Goal: Answer question/provide support: Share knowledge or assist other users

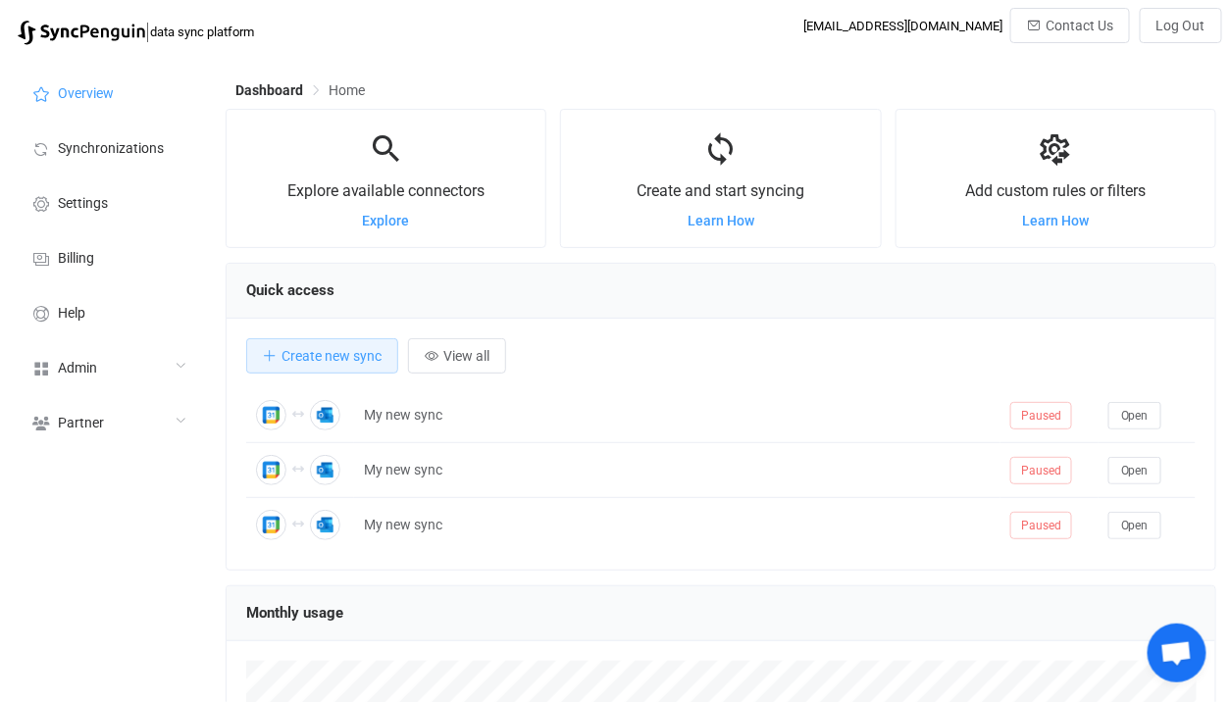
scroll to position [379, 990]
click at [138, 361] on div "Admin" at bounding box center [108, 366] width 196 height 55
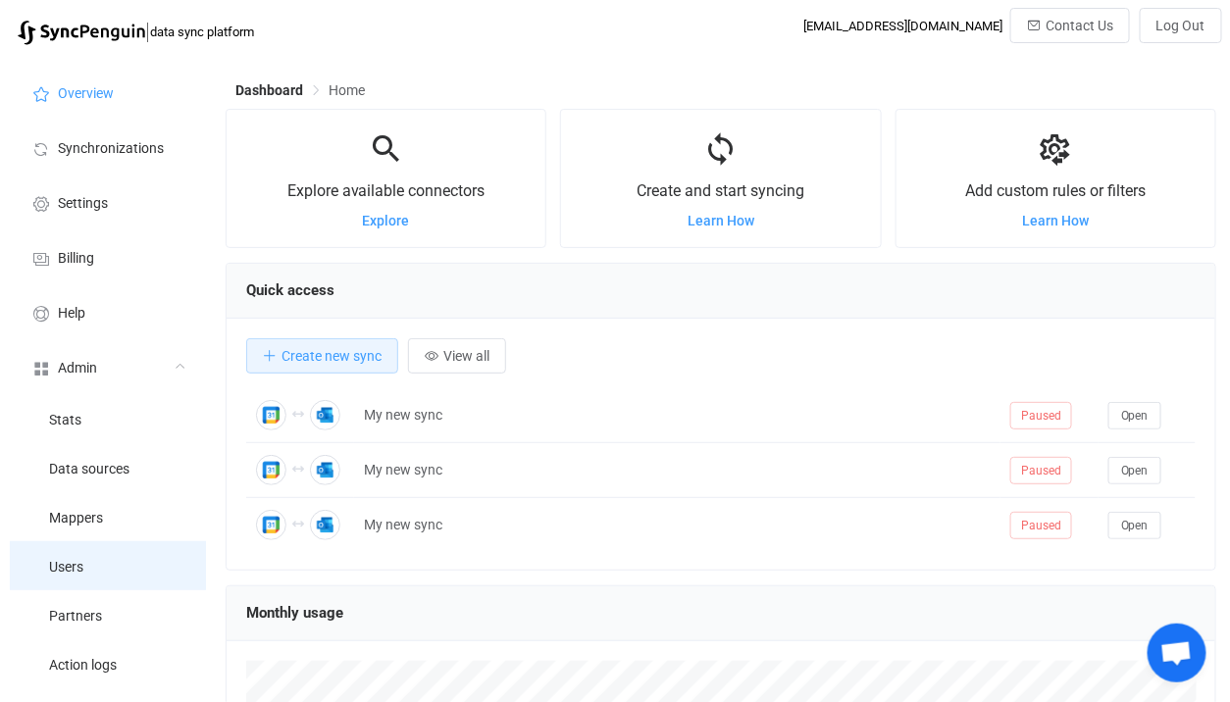
click at [115, 581] on li "Users" at bounding box center [108, 565] width 196 height 49
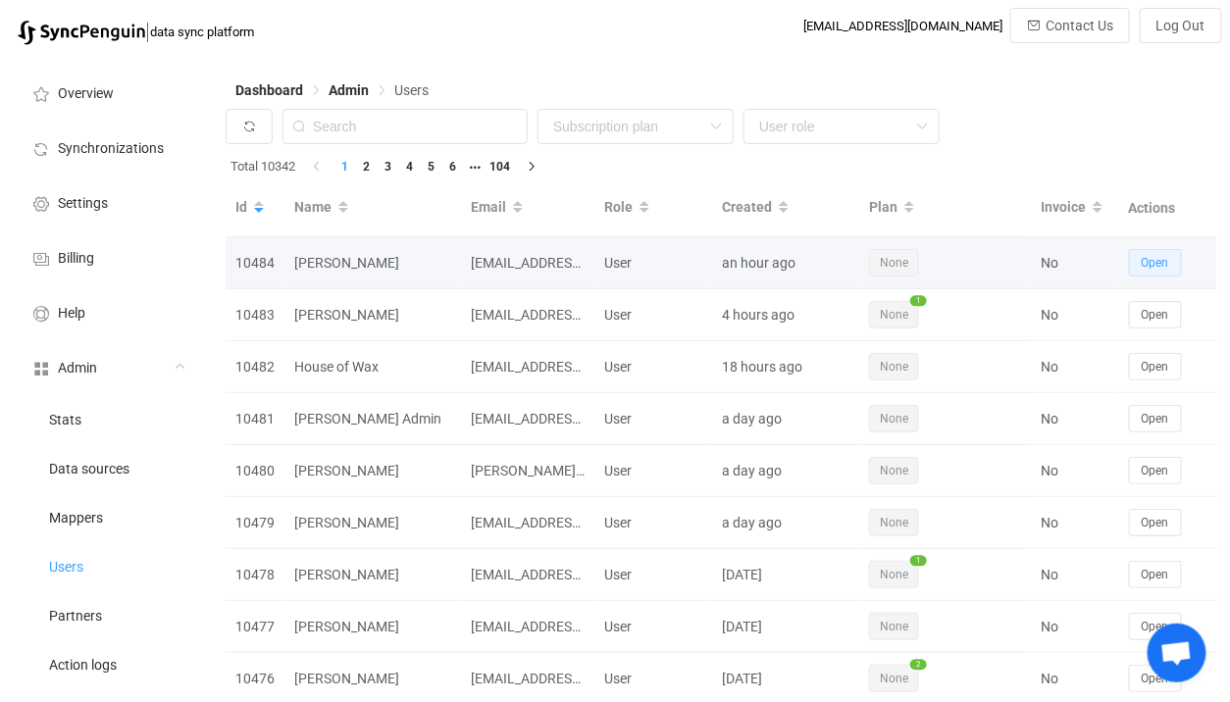
click at [1158, 266] on span "Open" at bounding box center [1154, 263] width 27 height 14
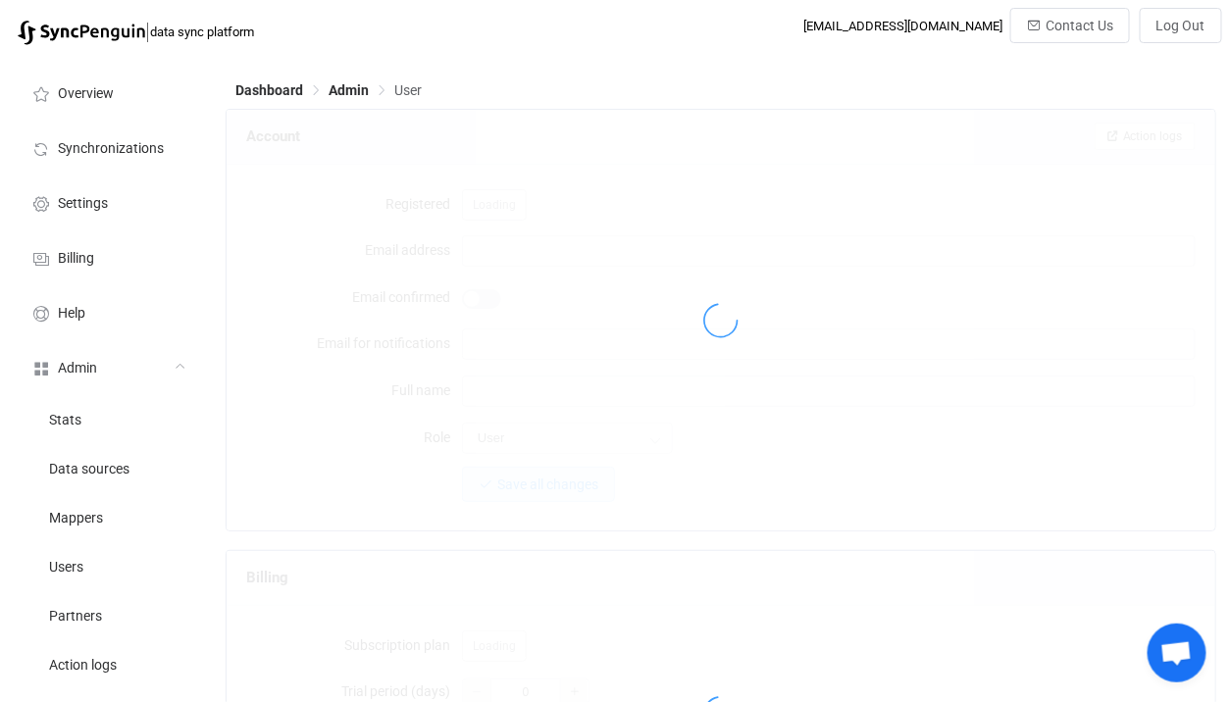
type input "[EMAIL_ADDRESS][DOMAIN_NAME]"
type input "[PERSON_NAME]"
type input "14"
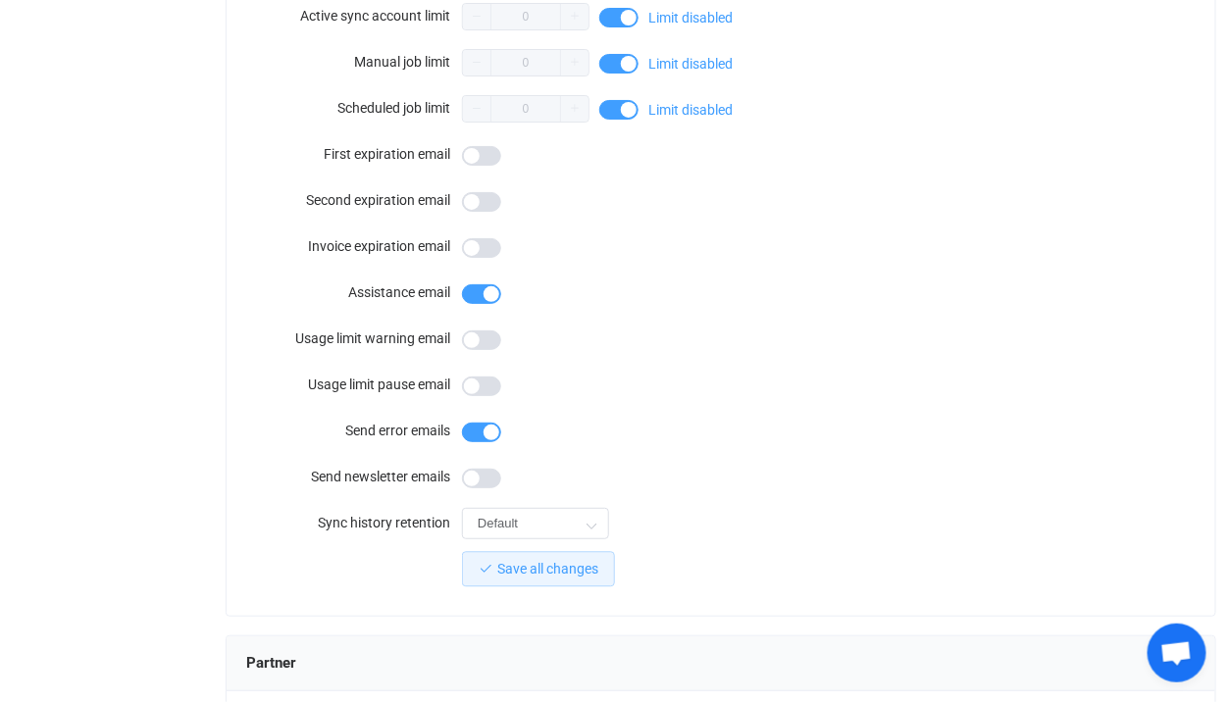
scroll to position [1120, 0]
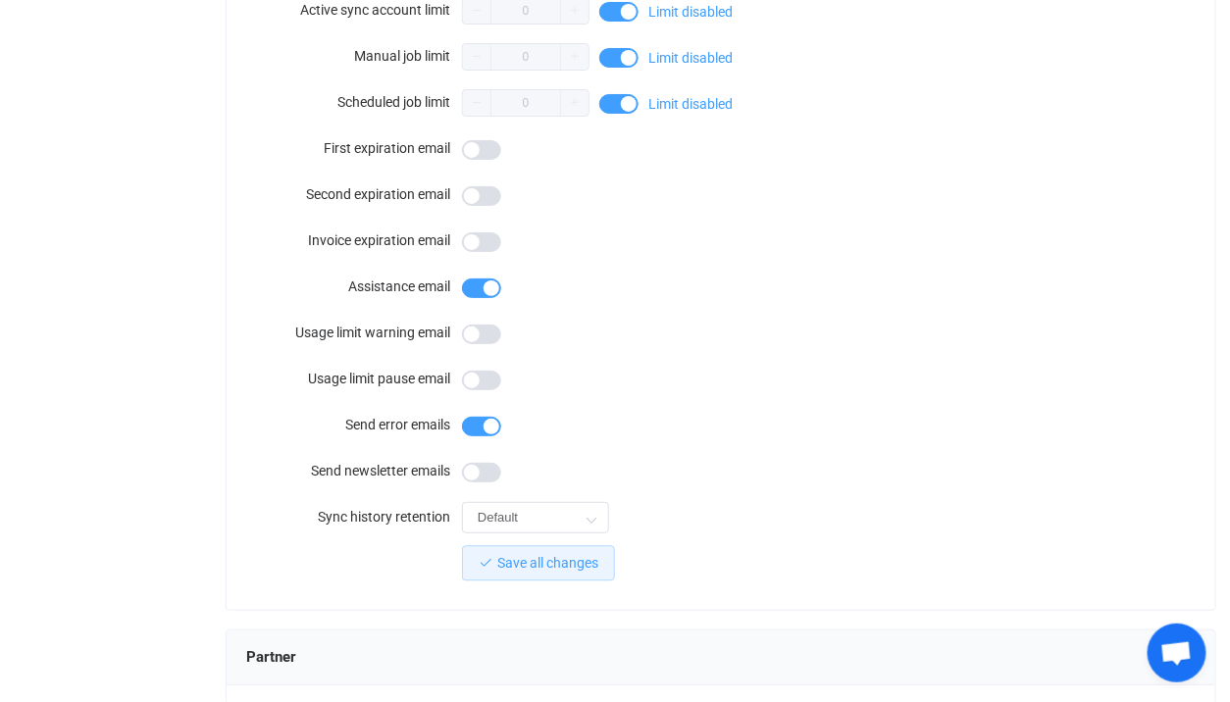
click at [483, 147] on span at bounding box center [481, 150] width 39 height 20
click at [483, 193] on span at bounding box center [481, 196] width 39 height 20
click at [486, 239] on span at bounding box center [481, 242] width 39 height 20
click at [493, 241] on span at bounding box center [481, 242] width 39 height 20
click at [533, 546] on button "Save all changes" at bounding box center [538, 563] width 153 height 35
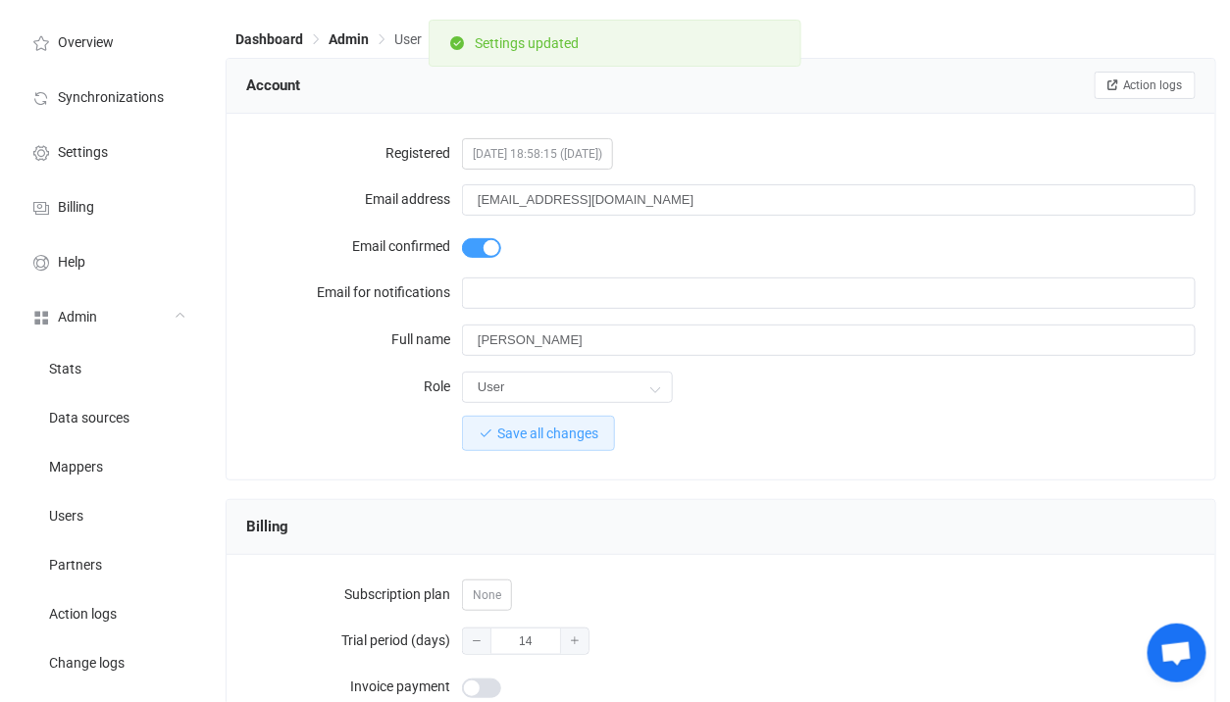
scroll to position [0, 0]
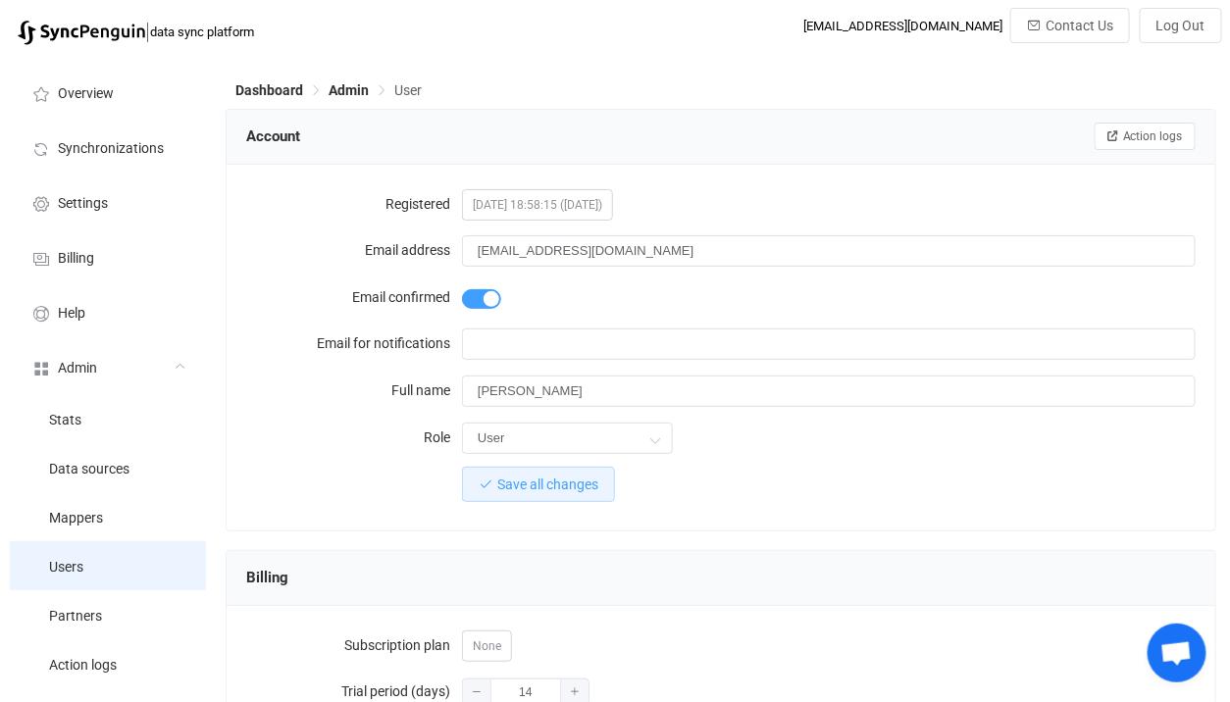
click at [132, 552] on li "Users" at bounding box center [108, 565] width 196 height 49
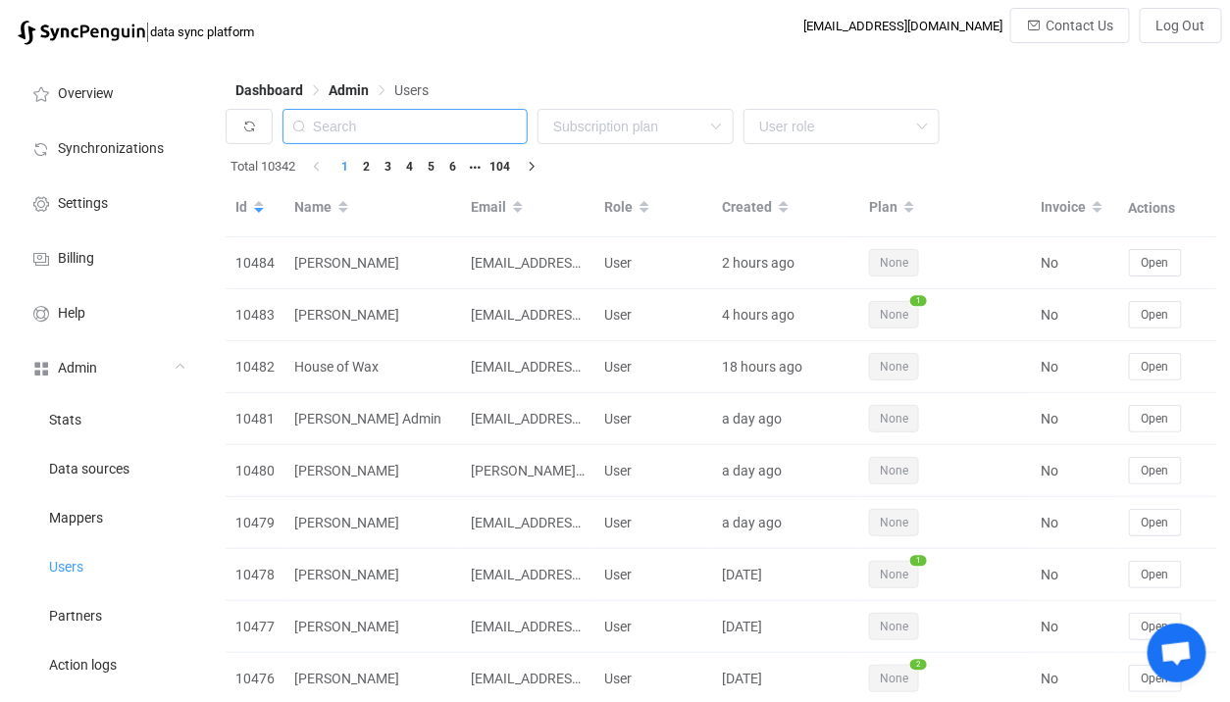
click at [417, 121] on input "text" at bounding box center [404, 126] width 245 height 35
click at [429, 124] on input "text" at bounding box center [404, 126] width 245 height 35
paste input "dan@cognitivechange.org"
type input "dan@cognitivechange.org"
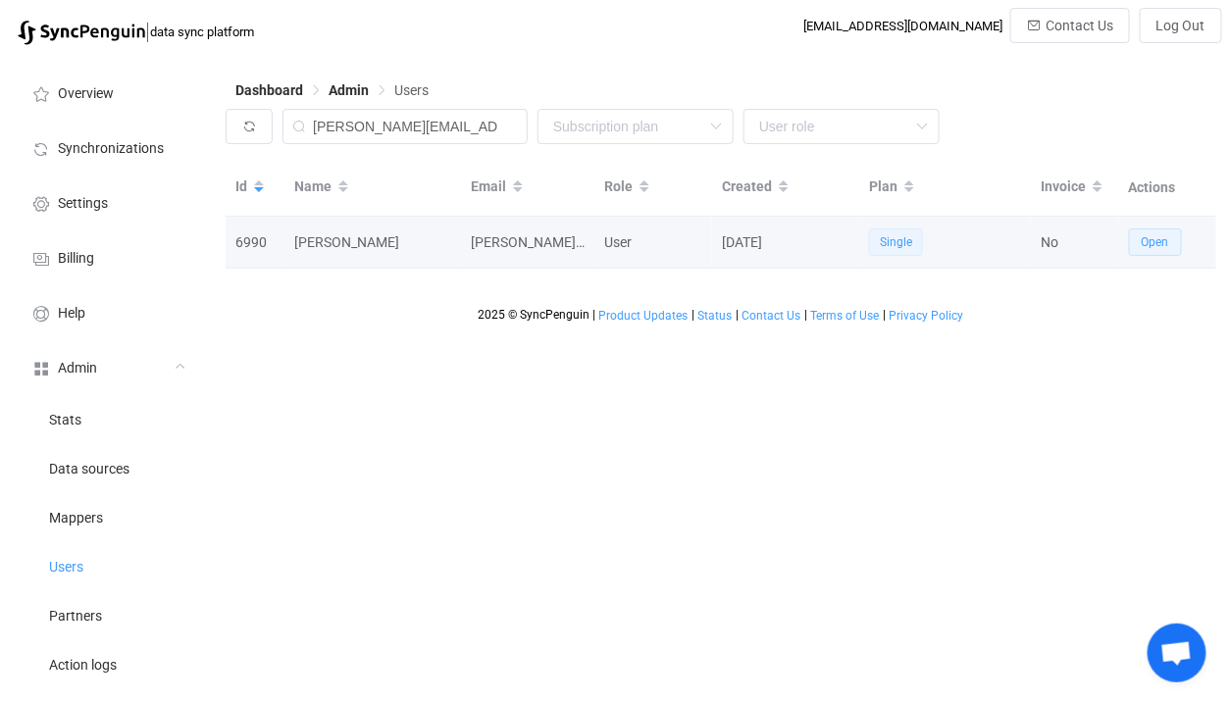
click at [1141, 239] on span "Open" at bounding box center [1154, 242] width 27 height 14
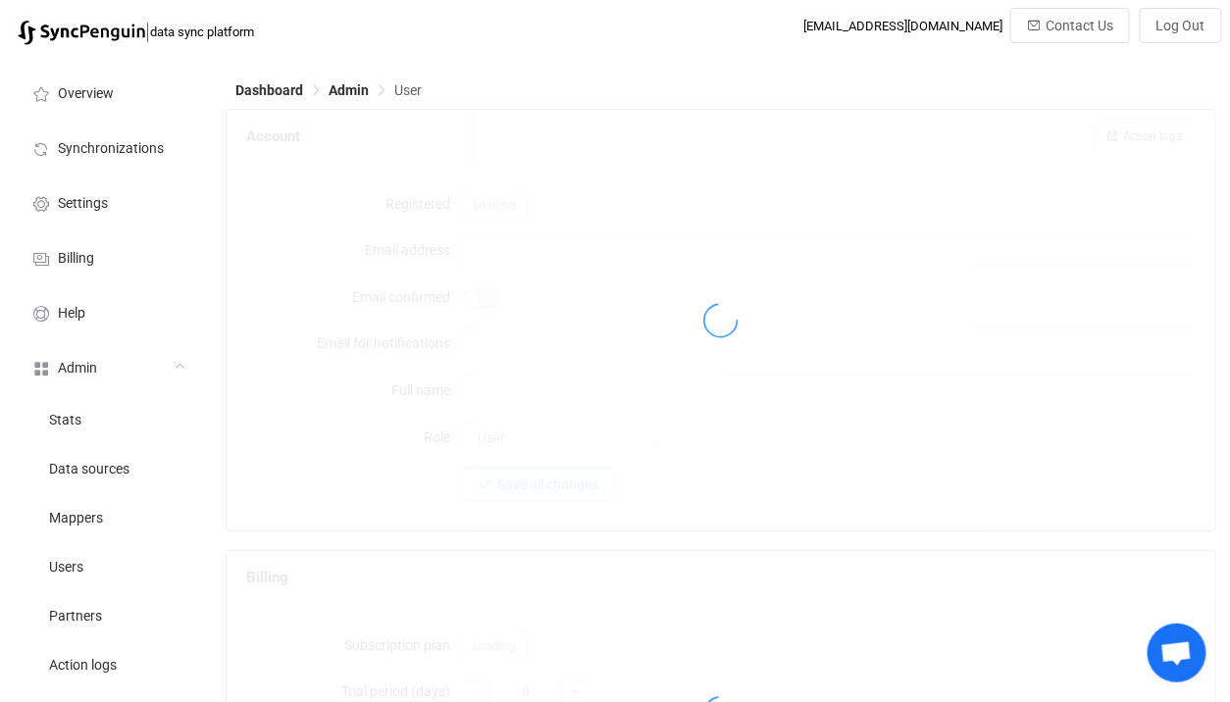
type input "dan@cognitivechange.org"
type input "Dan Linehan"
type input "14"
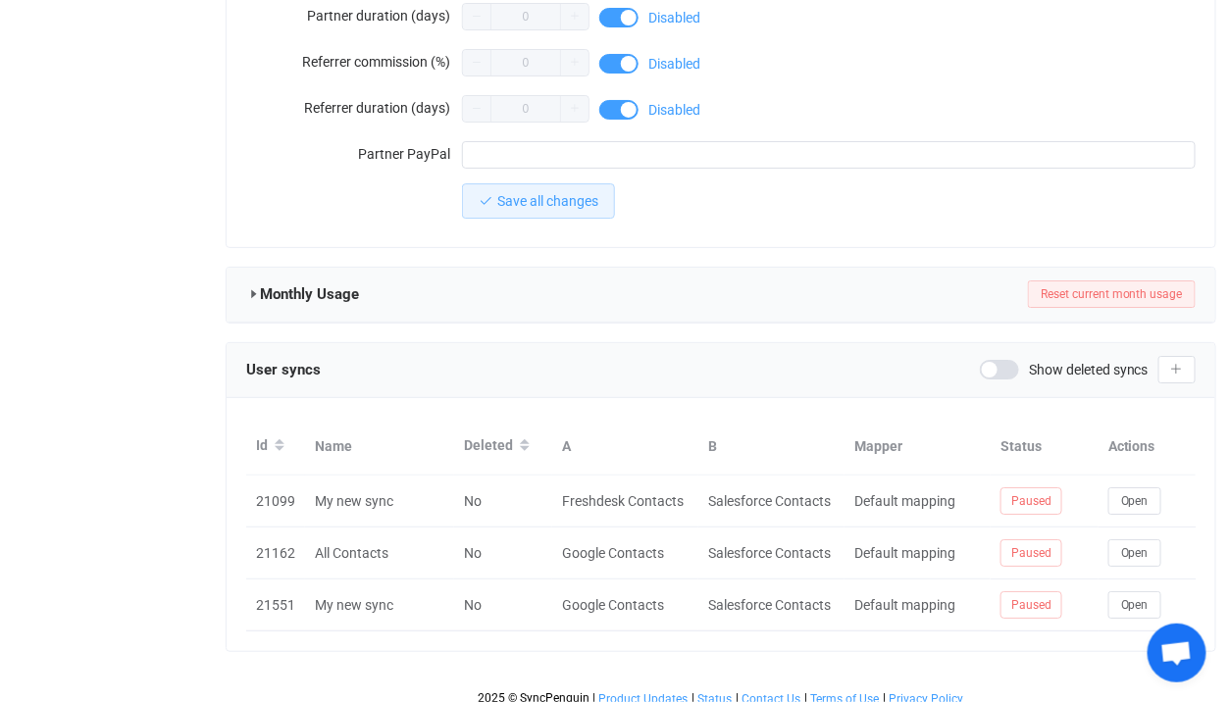
scroll to position [1880, 0]
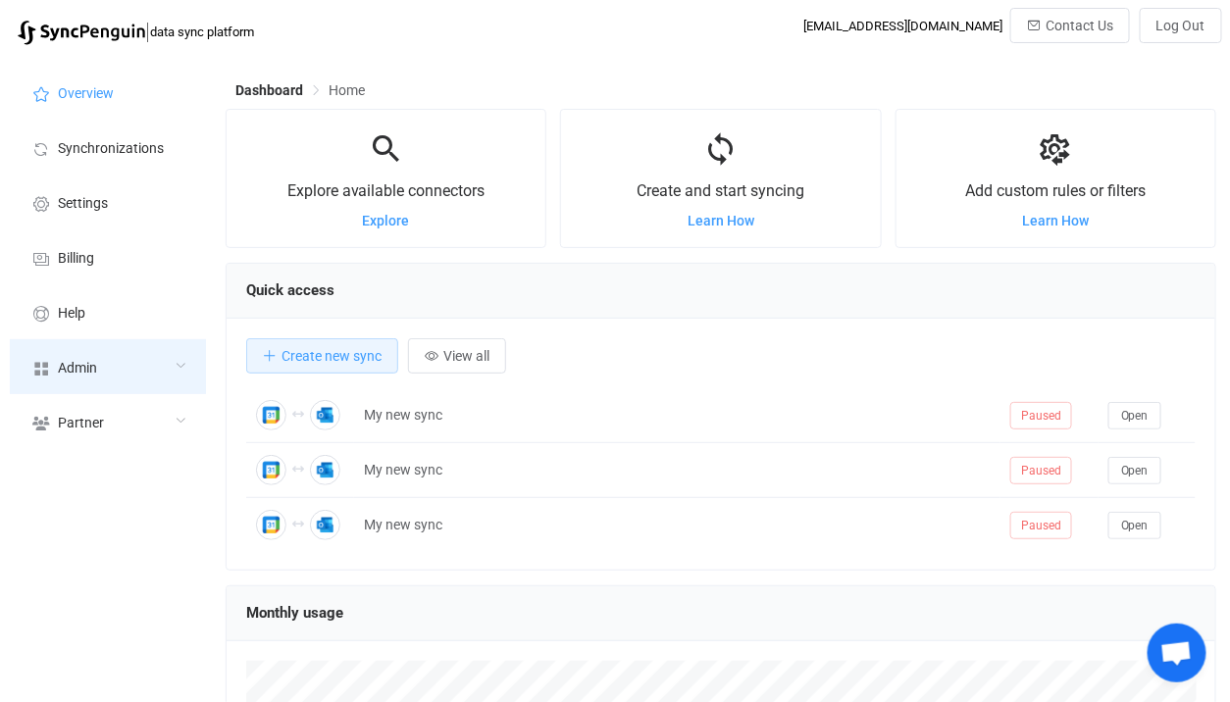
scroll to position [379, 990]
click at [114, 376] on div "Admin" at bounding box center [108, 366] width 196 height 55
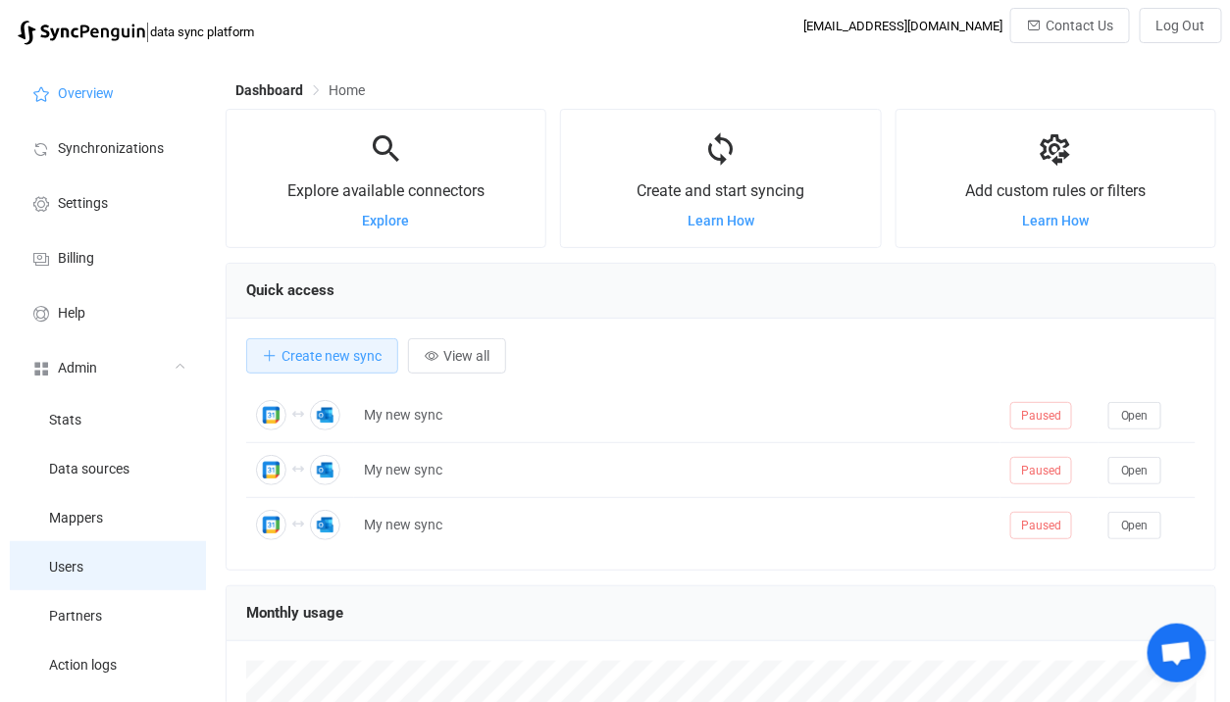
click at [90, 568] on li "Users" at bounding box center [108, 565] width 196 height 49
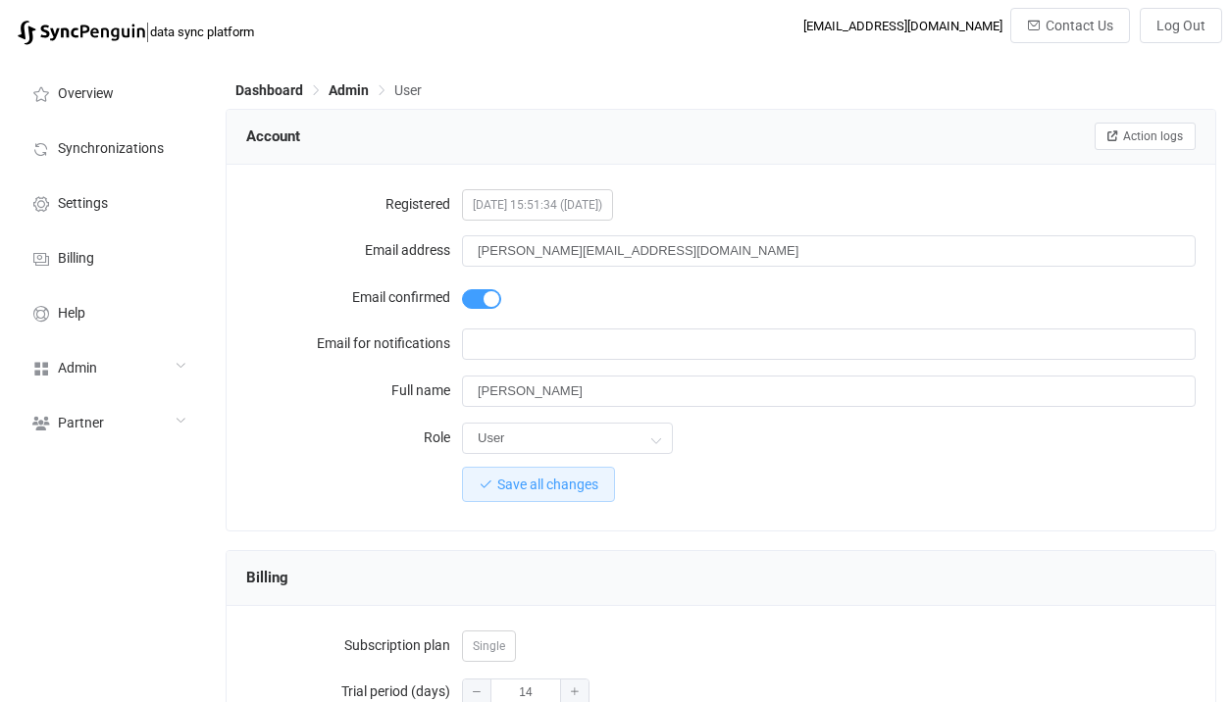
scroll to position [1880, 0]
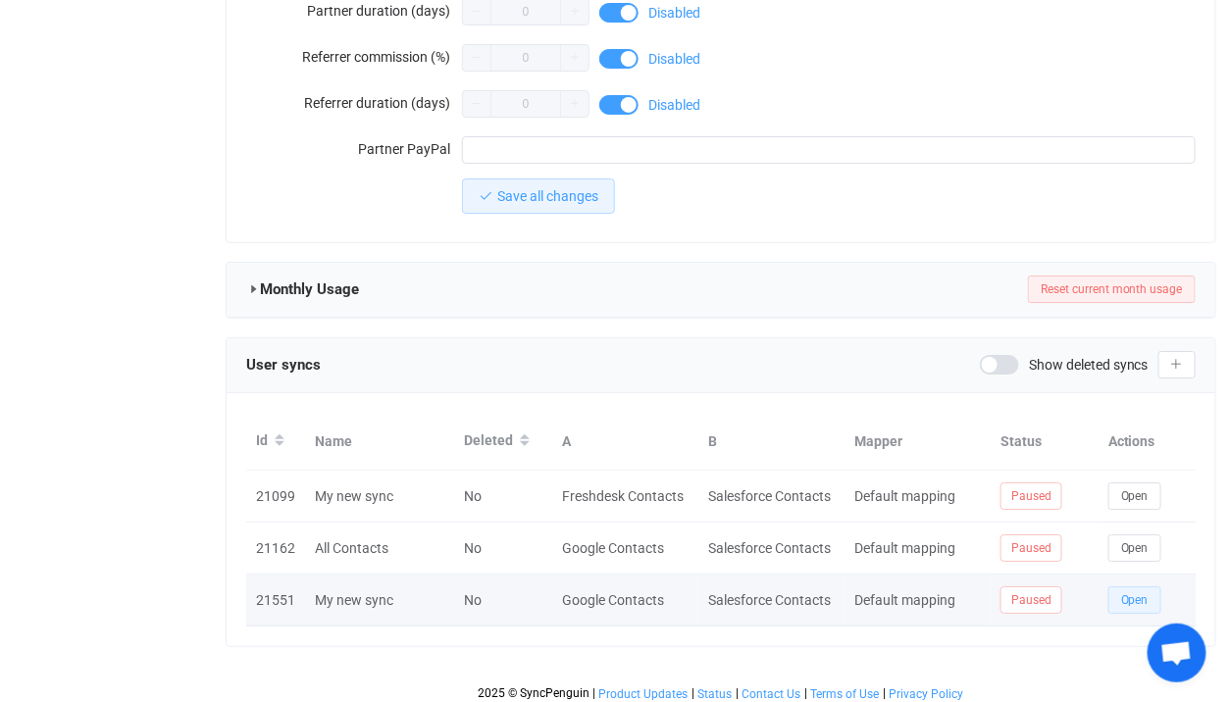
click at [1135, 593] on span "Open" at bounding box center [1134, 600] width 27 height 14
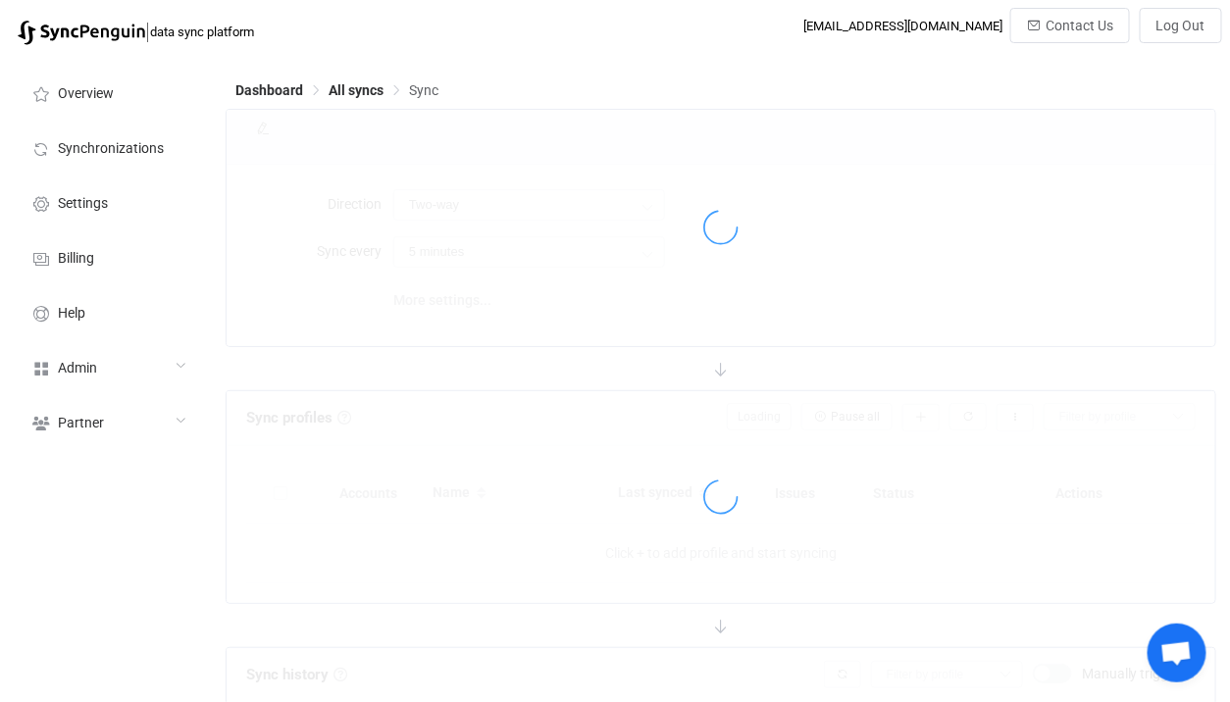
type input "Salesforce → Google"
type input "10 minutes"
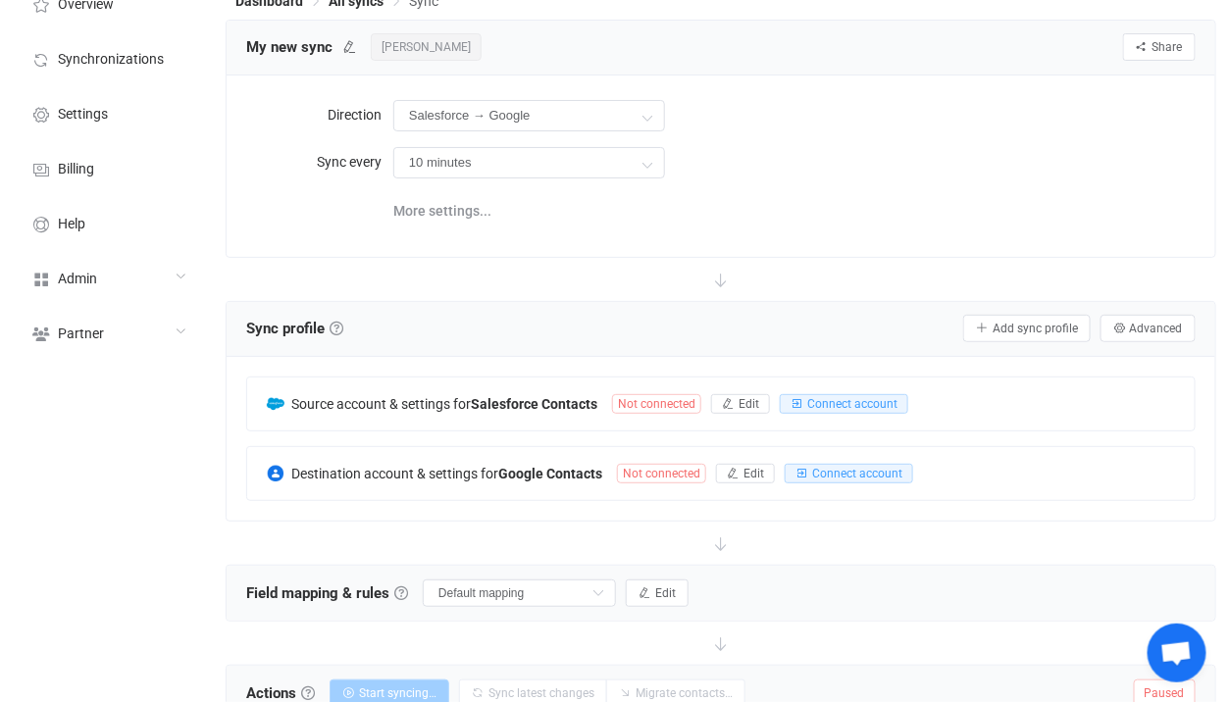
scroll to position [88, 0]
click at [523, 415] on div "Source account & settings for Salesforce Contacts Not connected Edit Connect ac…" at bounding box center [720, 404] width 947 height 53
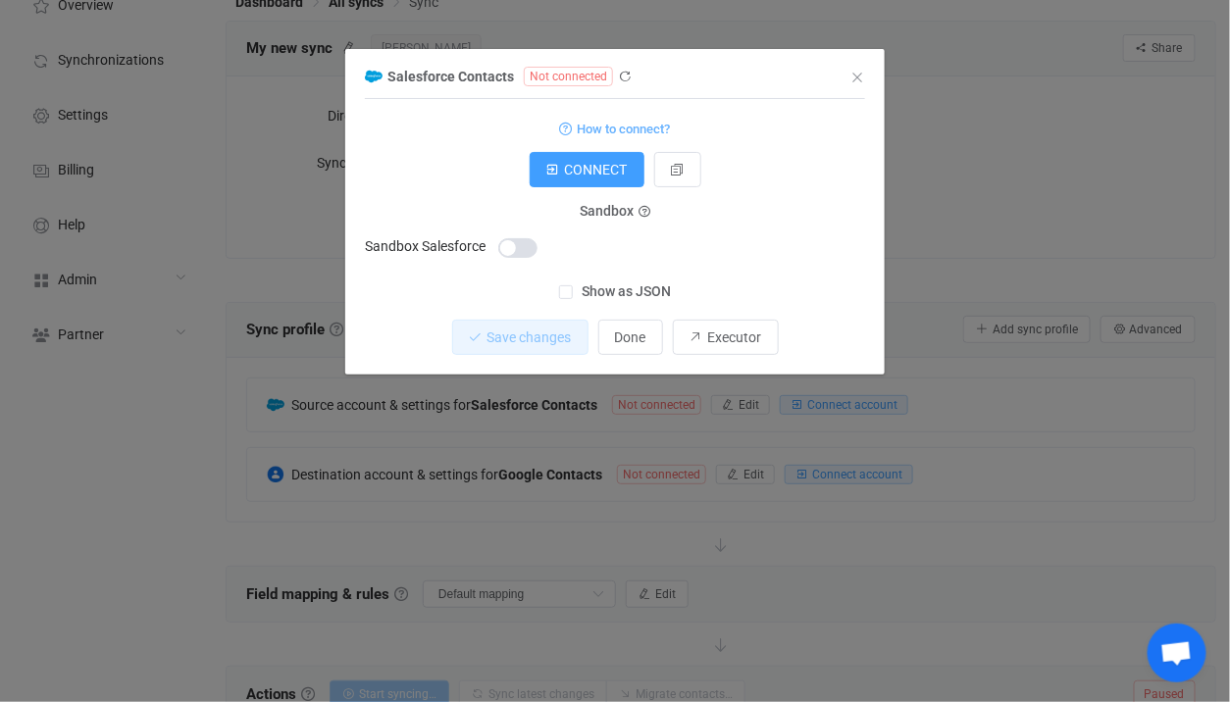
click at [622, 299] on span "Show as JSON" at bounding box center [622, 291] width 99 height 19
click at [573, 285] on input "Show as JSON" at bounding box center [573, 285] width 0 height 0
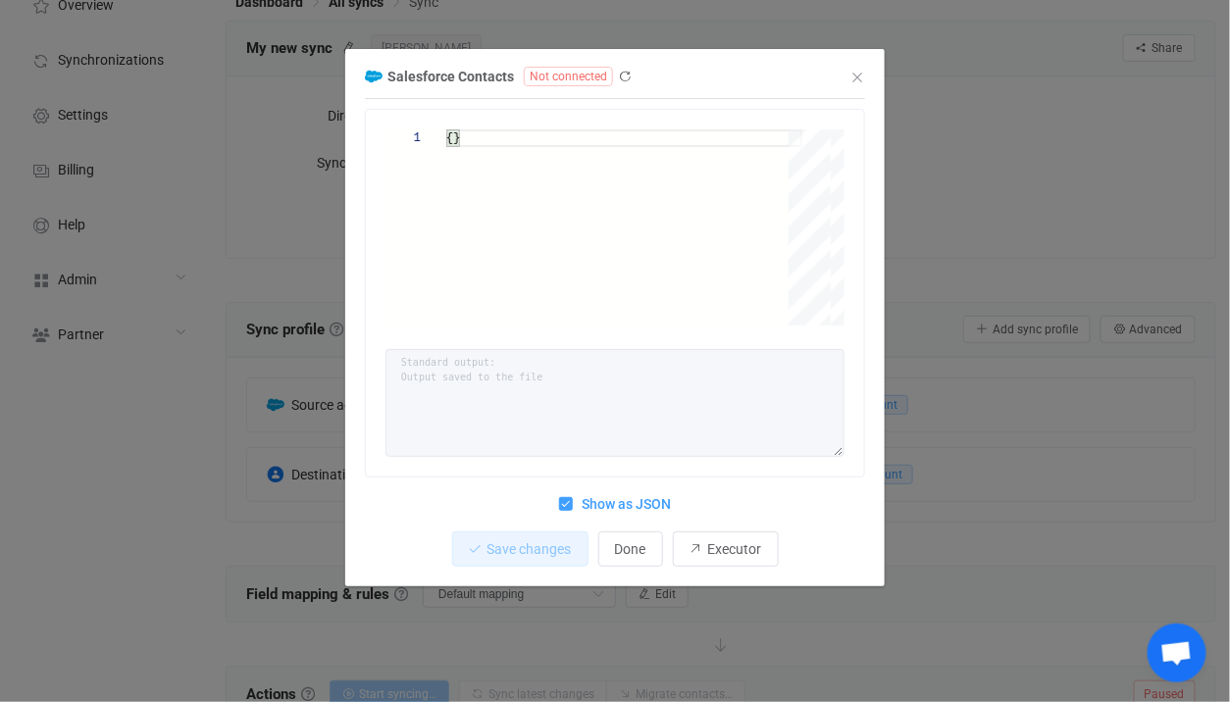
click at [586, 498] on span "Show as JSON" at bounding box center [622, 504] width 99 height 19
click at [573, 497] on input "Show as JSON" at bounding box center [573, 497] width 0 height 0
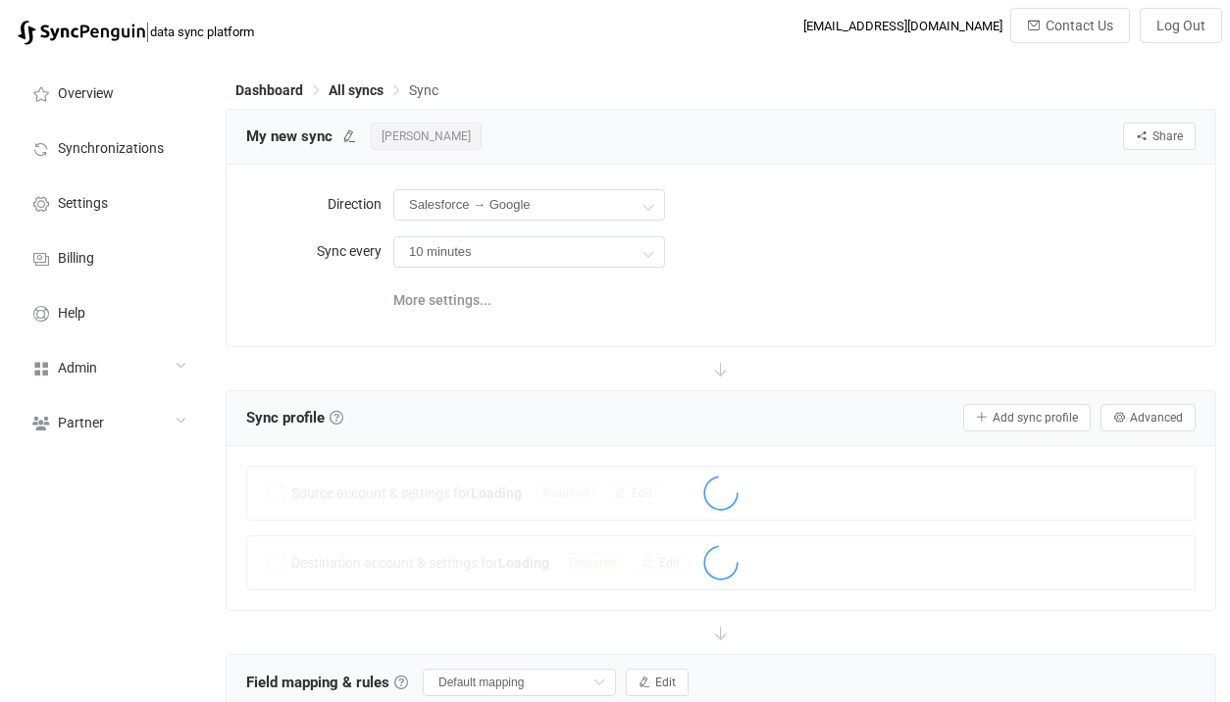
scroll to position [88, 0]
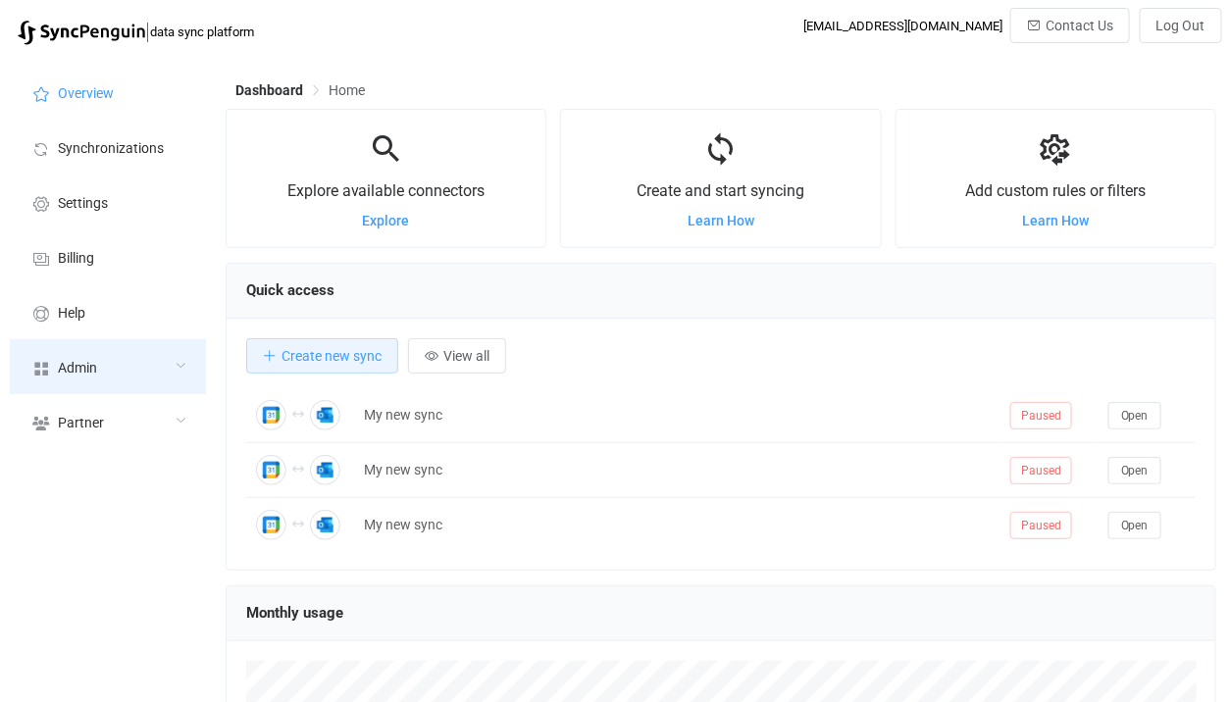
scroll to position [379, 990]
click at [130, 368] on div "Admin" at bounding box center [108, 366] width 196 height 55
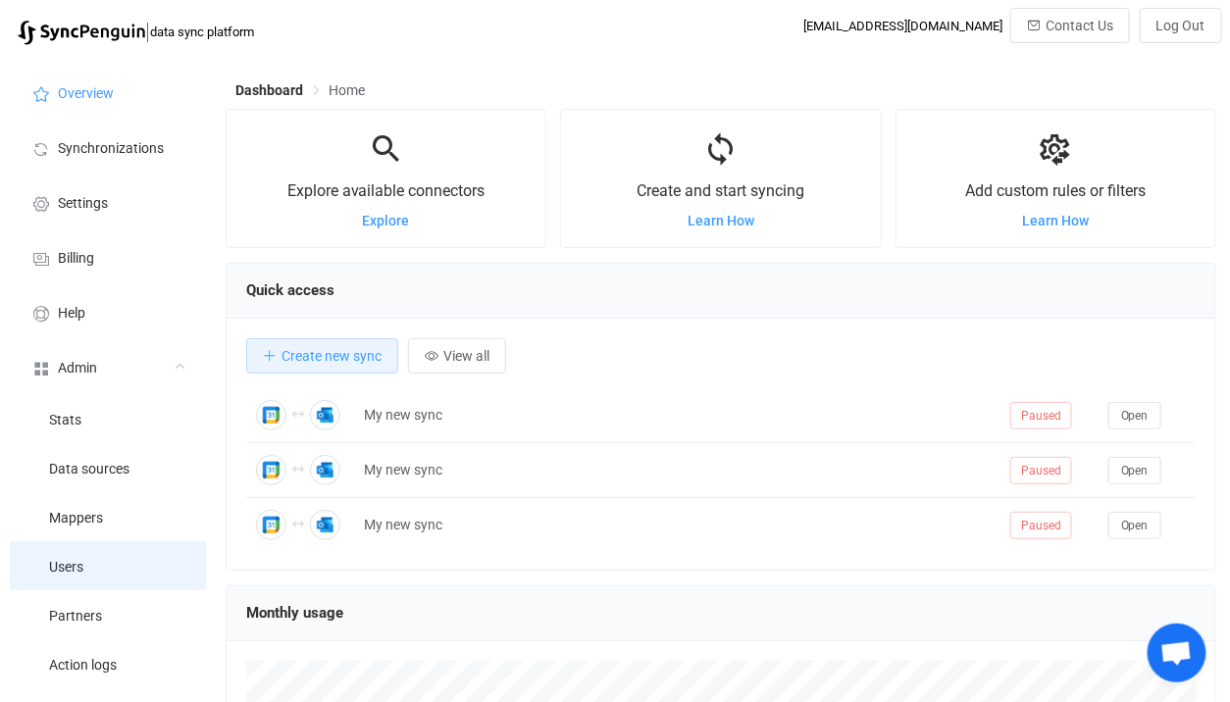
click at [88, 571] on li "Users" at bounding box center [108, 565] width 196 height 49
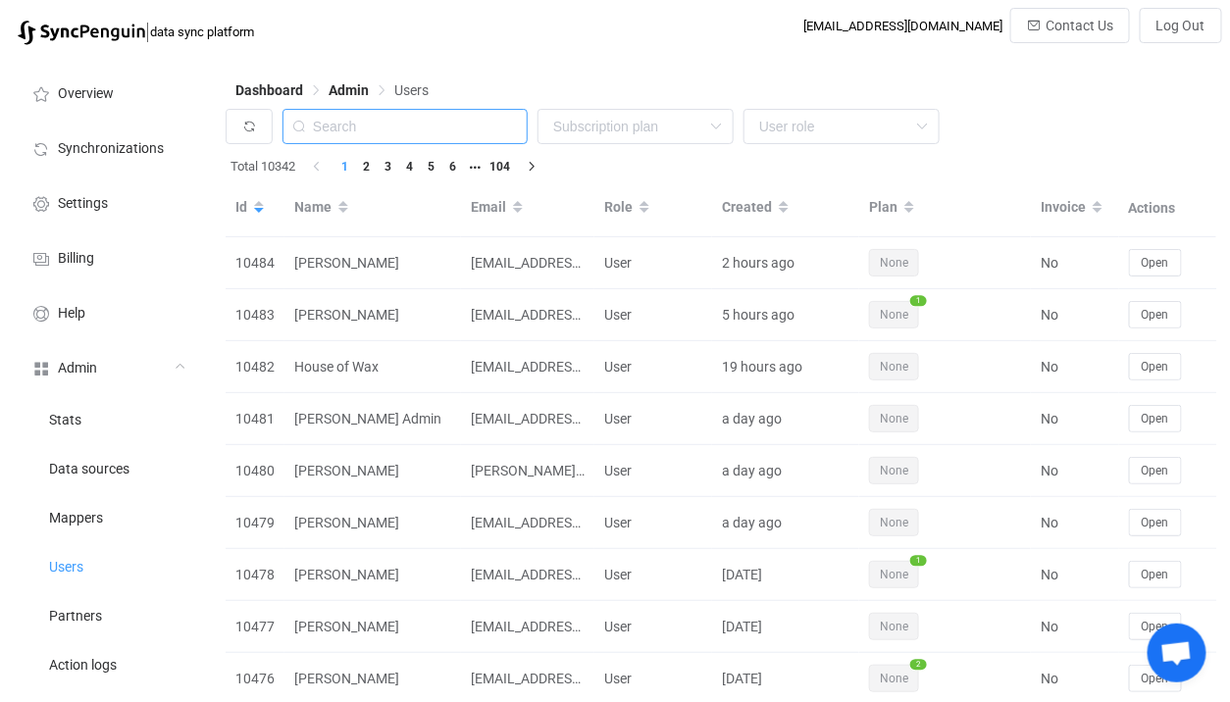
click at [338, 126] on input "text" at bounding box center [404, 126] width 245 height 35
paste input "[EMAIL_ADDRESS][DOMAIN_NAME]"
type input "[EMAIL_ADDRESS][DOMAIN_NAME]"
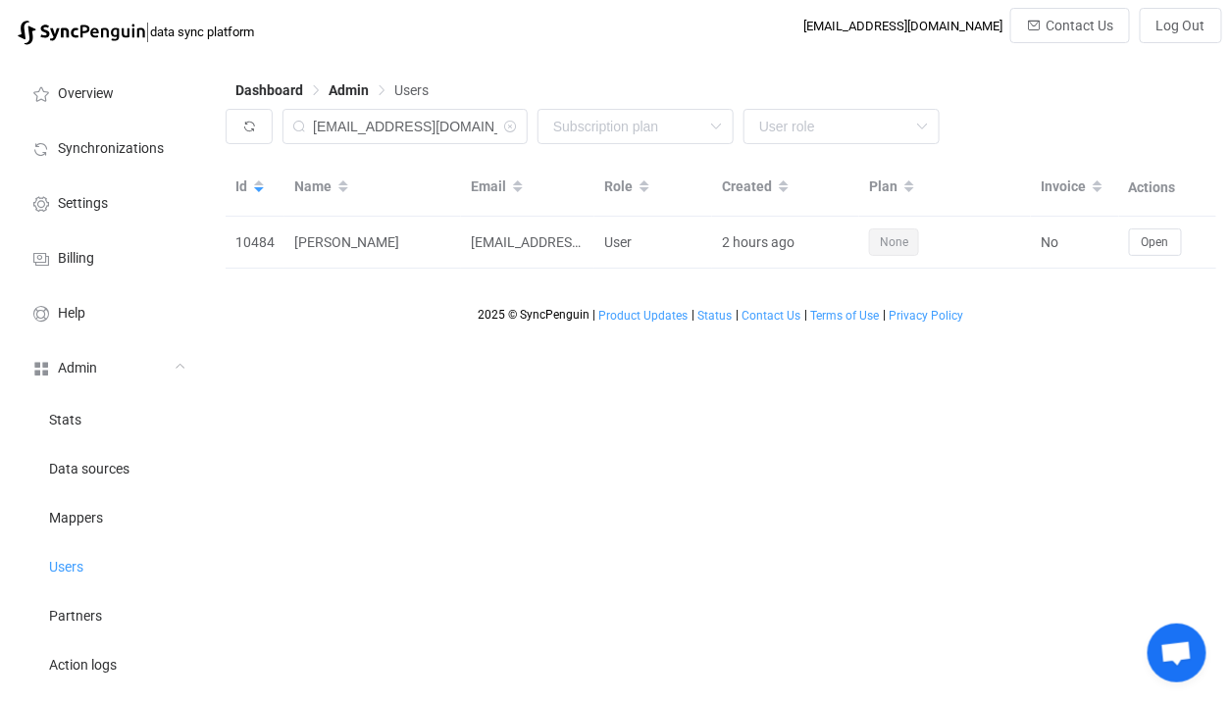
click at [554, 429] on div "Dashboard Admin Users mikeb@rileycon.com None Single SingleYearly SinglePlus Si…" at bounding box center [723, 551] width 1014 height 992
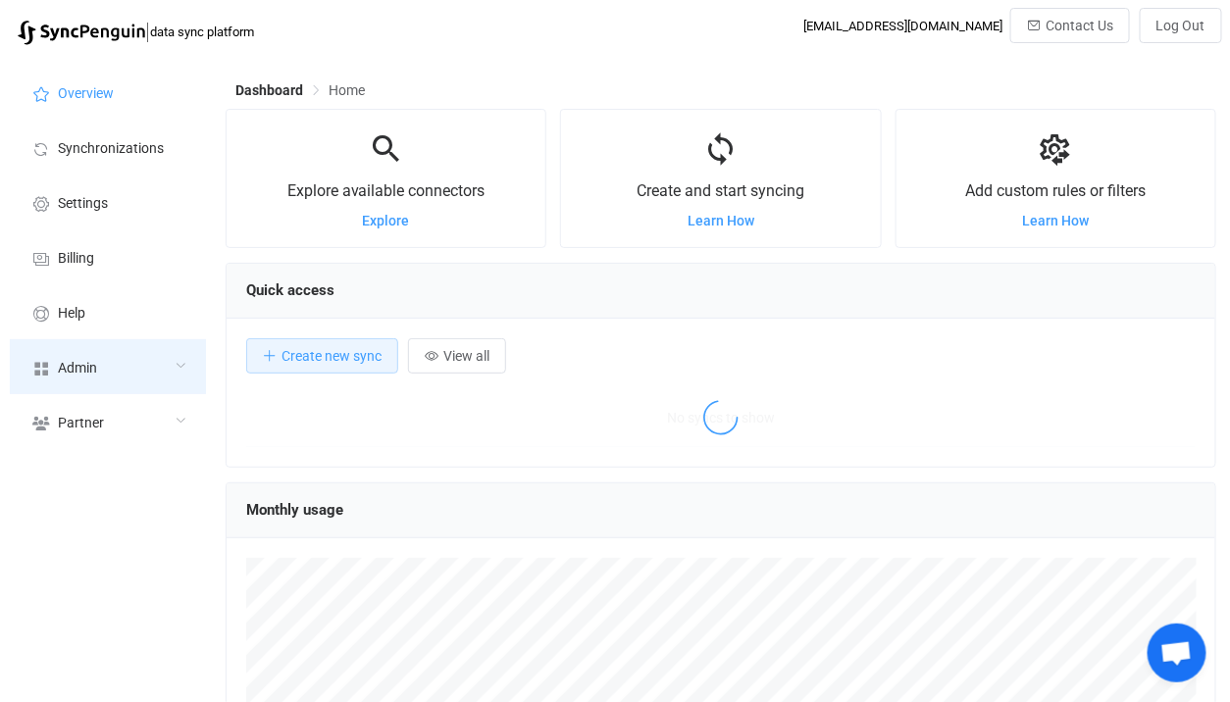
scroll to position [379, 990]
click at [99, 378] on div "Admin" at bounding box center [108, 366] width 196 height 55
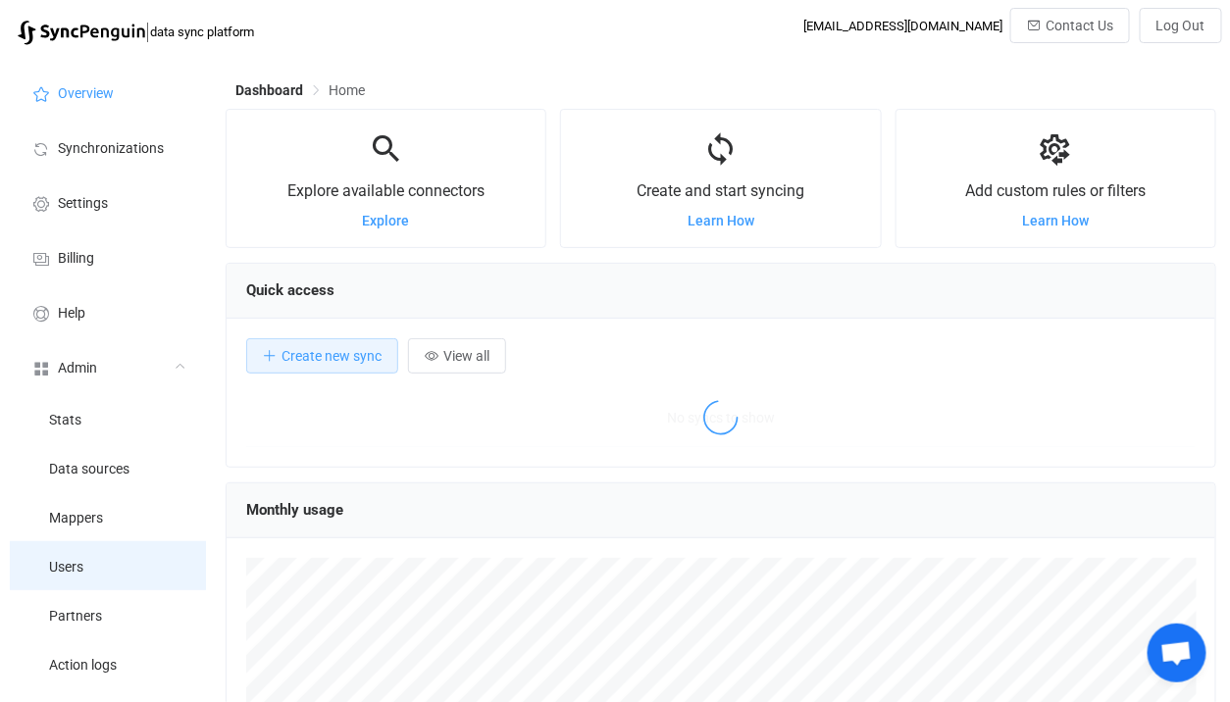
click at [104, 580] on li "Users" at bounding box center [108, 565] width 196 height 49
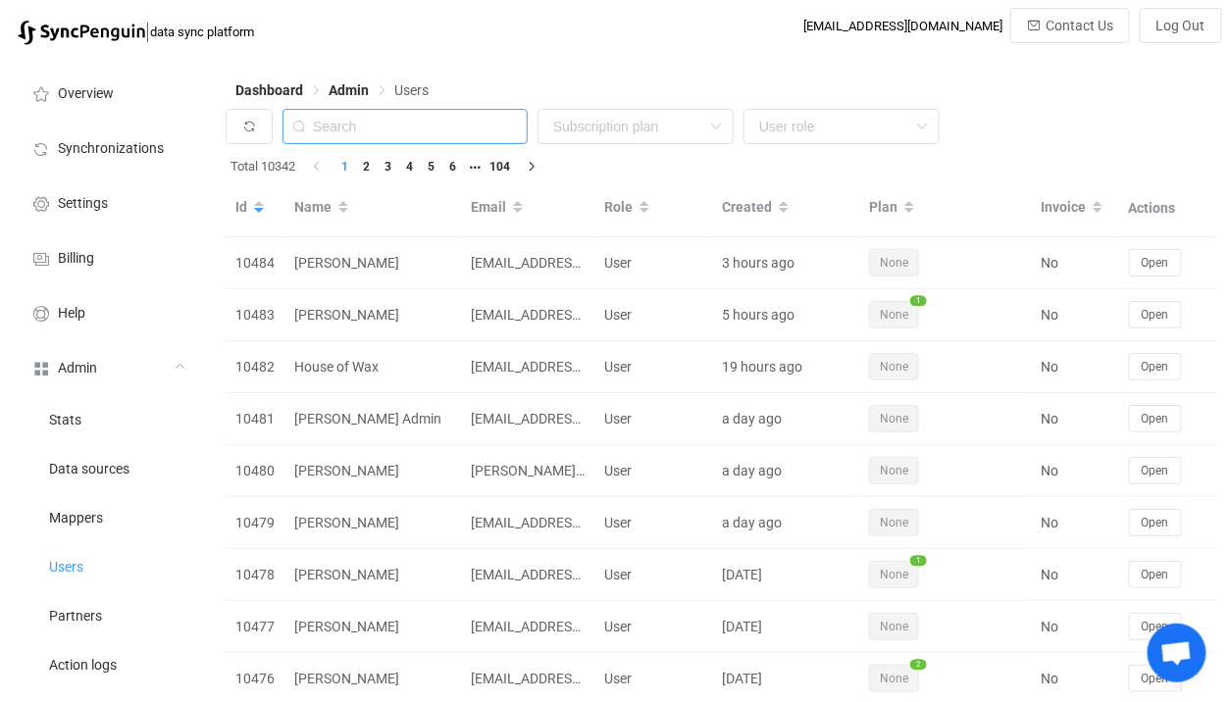
click at [448, 130] on input "text" at bounding box center [404, 126] width 245 height 35
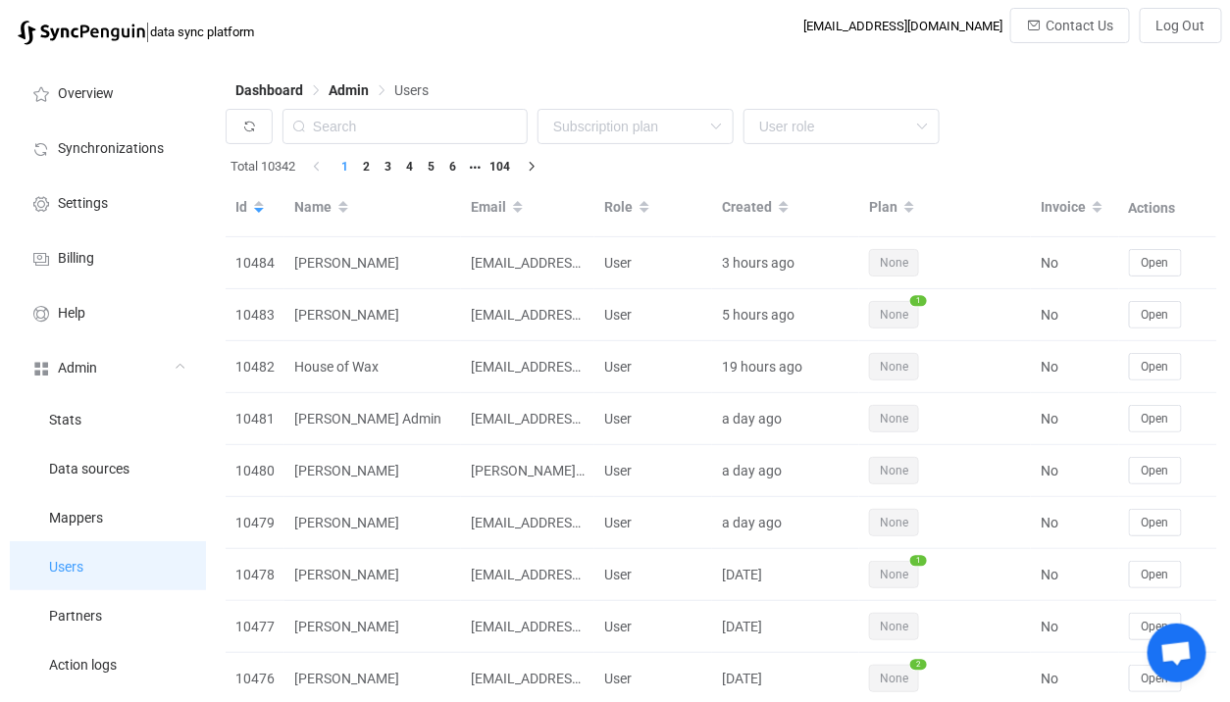
click at [53, 553] on li "Users" at bounding box center [108, 565] width 196 height 49
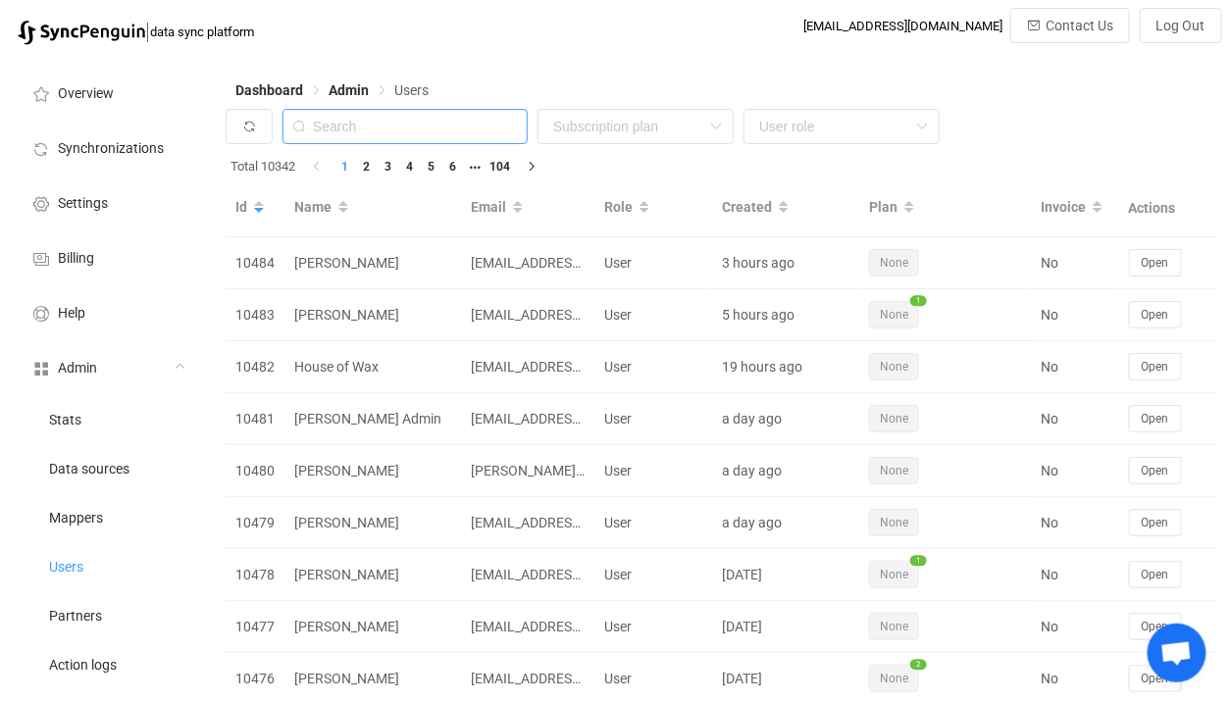
click at [448, 124] on input "text" at bounding box center [404, 126] width 245 height 35
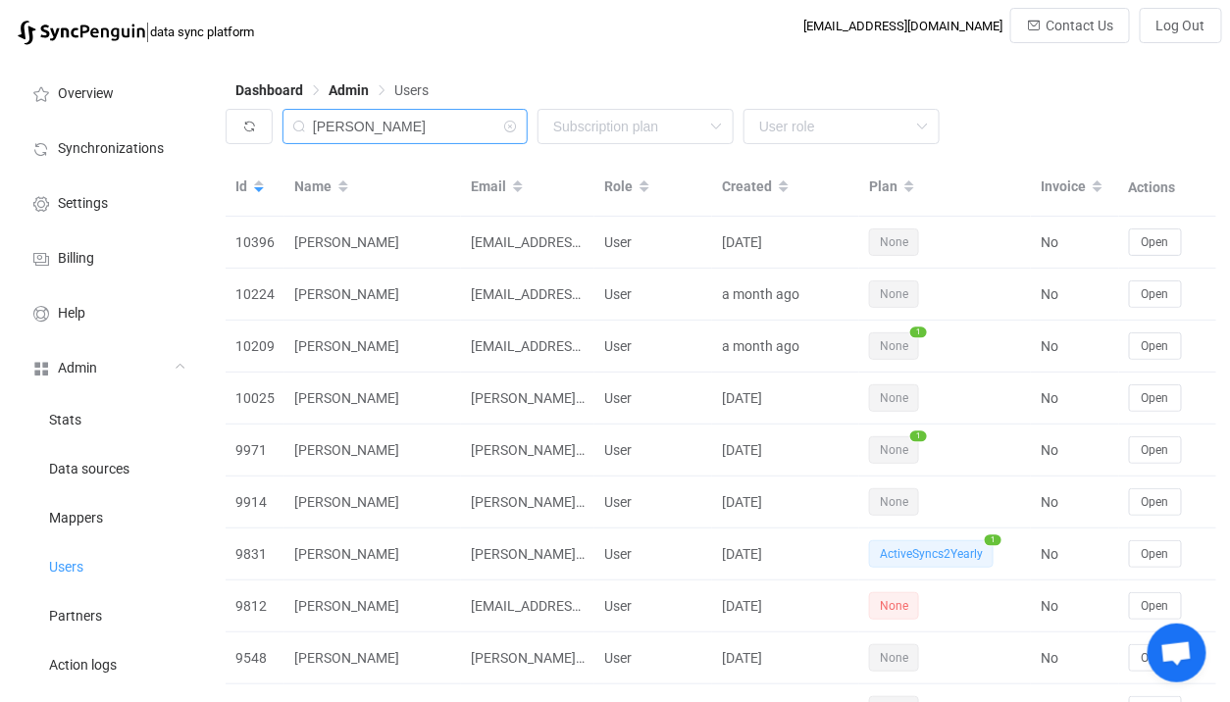
click at [409, 122] on input "paul" at bounding box center [404, 126] width 245 height 35
type input "paul t"
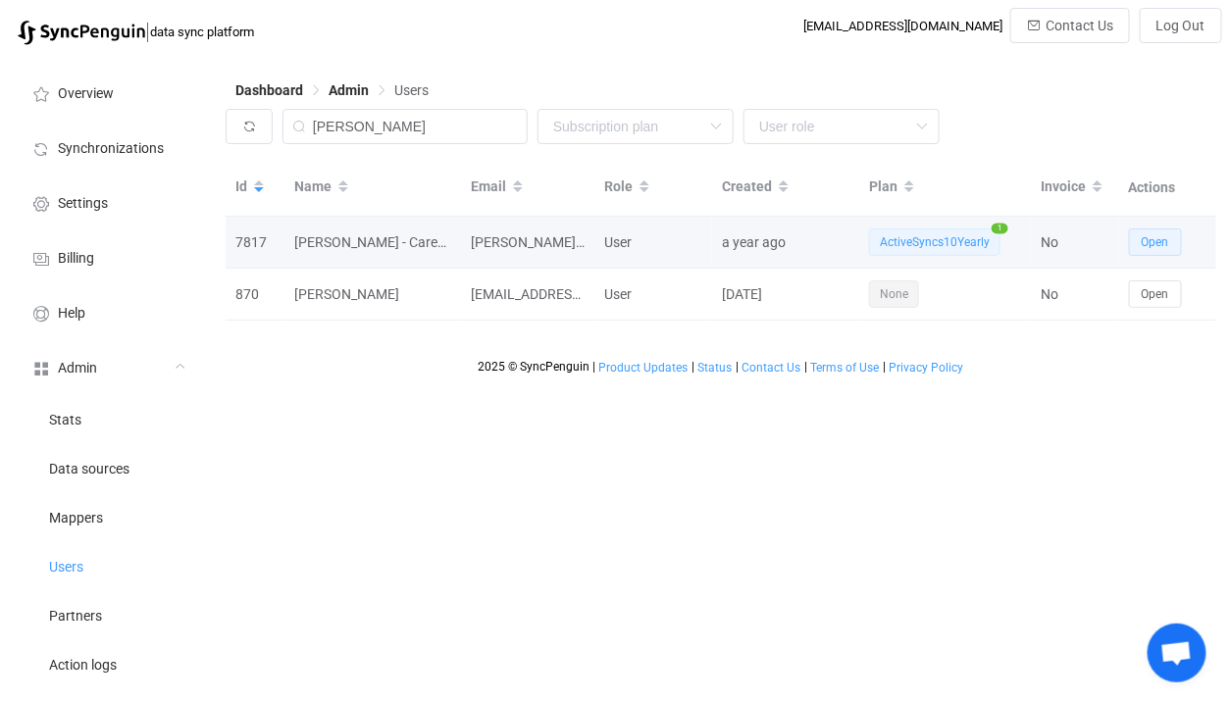
click at [1170, 245] on button "Open" at bounding box center [1155, 241] width 53 height 27
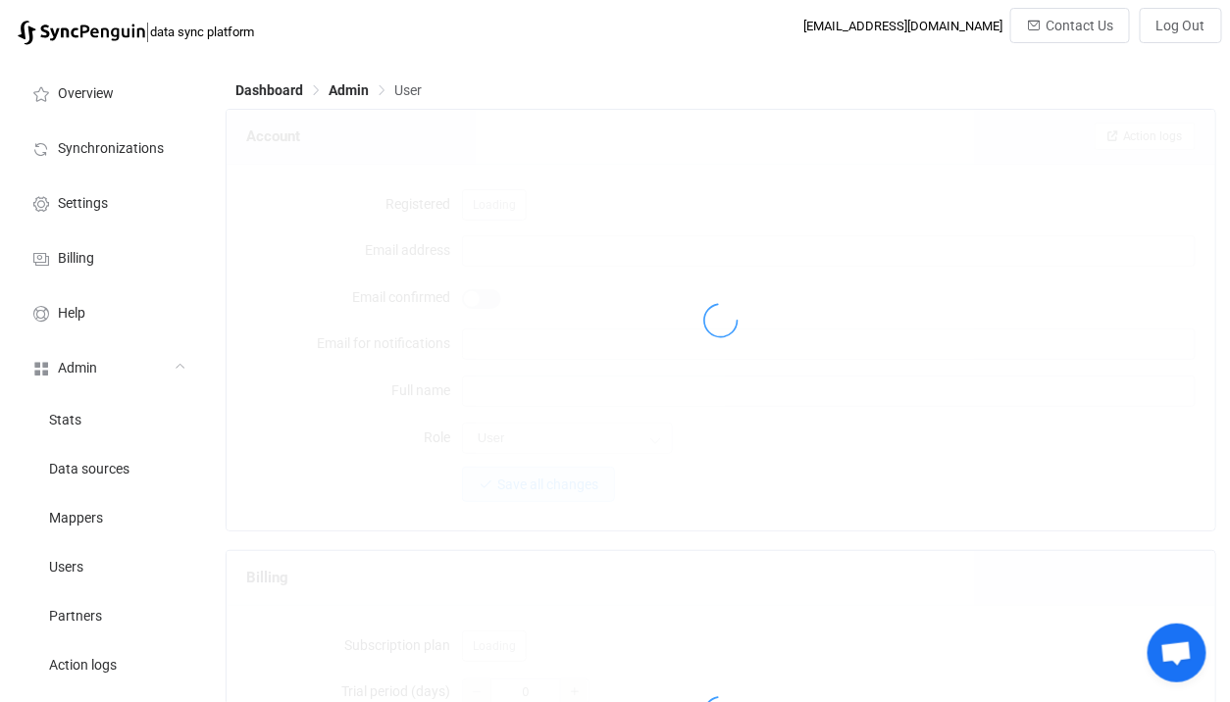
type input "paul.townsend@careerinnovation.com"
type input "Paul Townsend - Career Innovation"
type input "14"
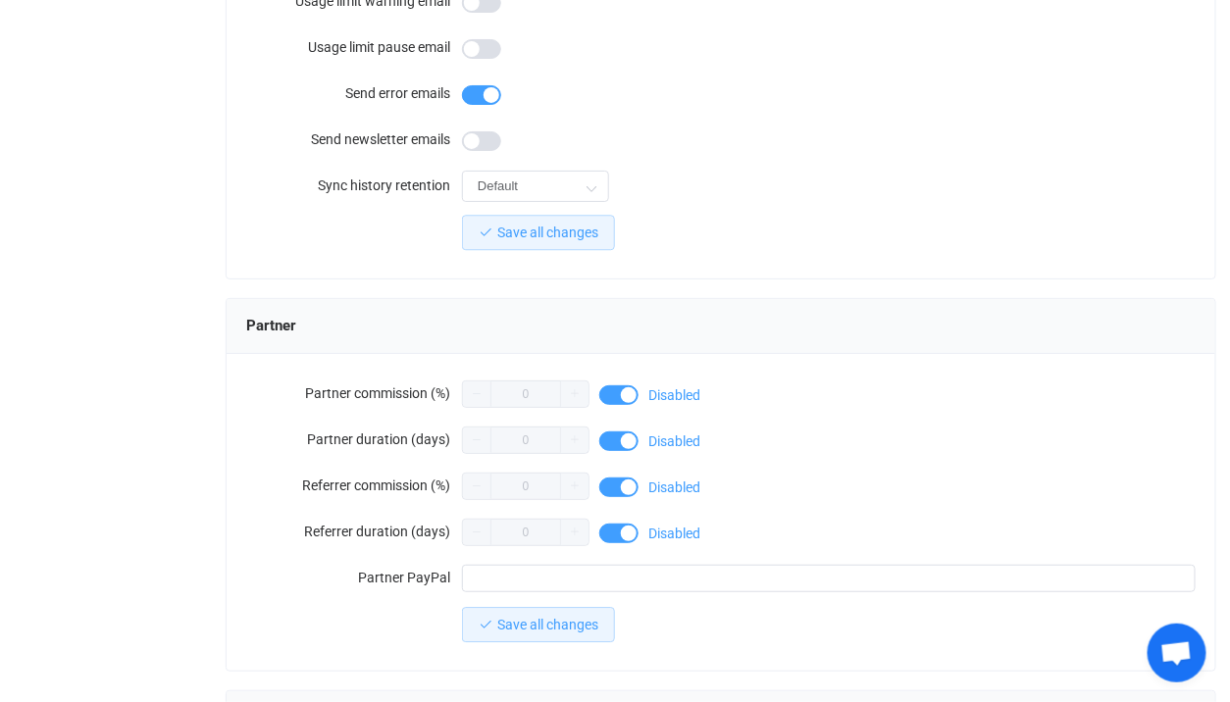
scroll to position [1777, 0]
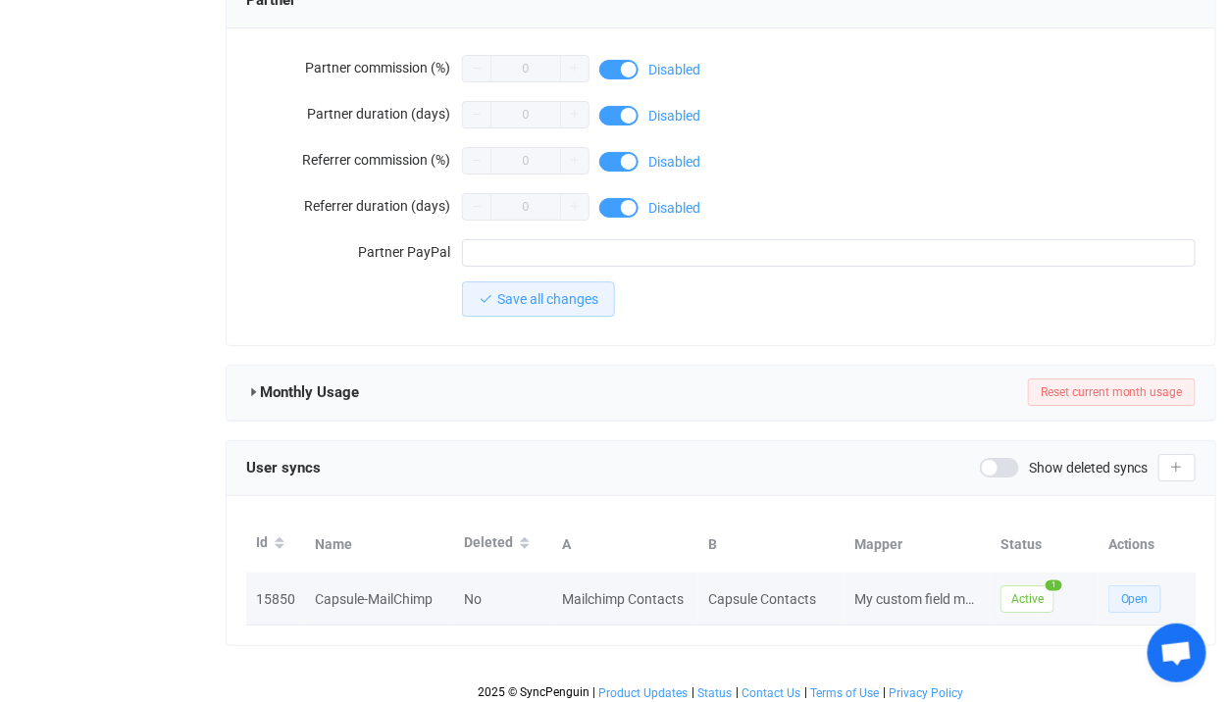
click at [1139, 604] on button "Open" at bounding box center [1134, 598] width 53 height 27
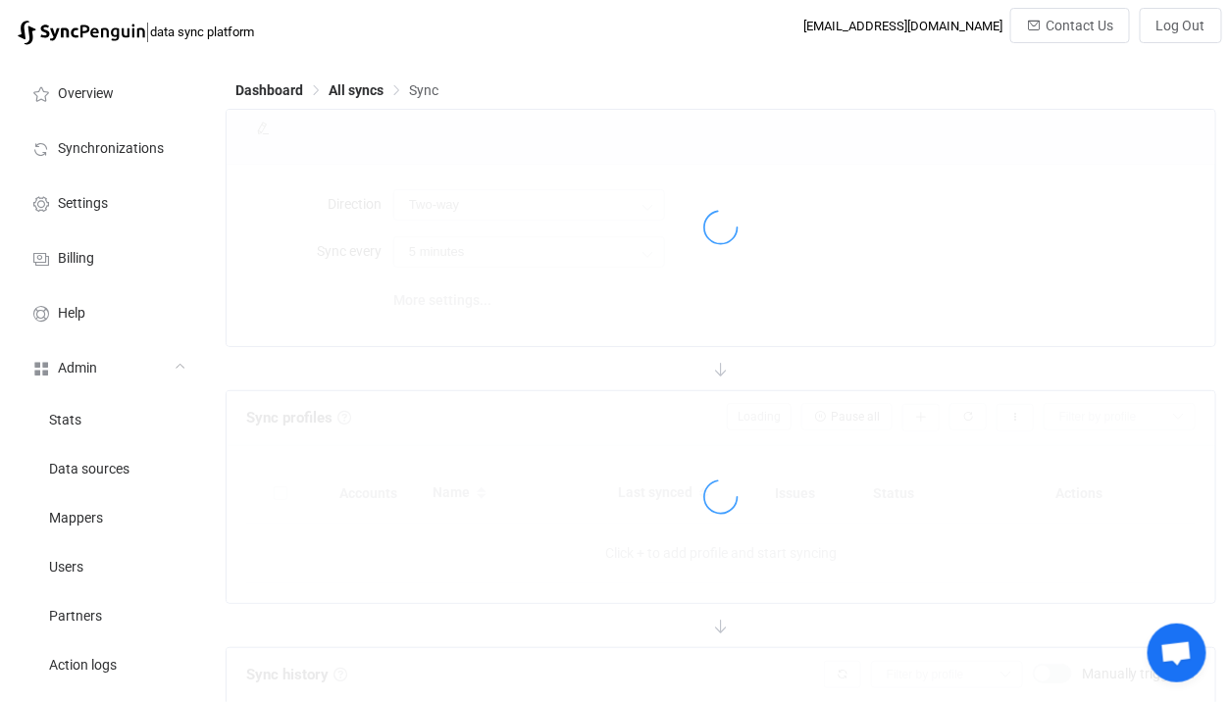
type input "10 minutes"
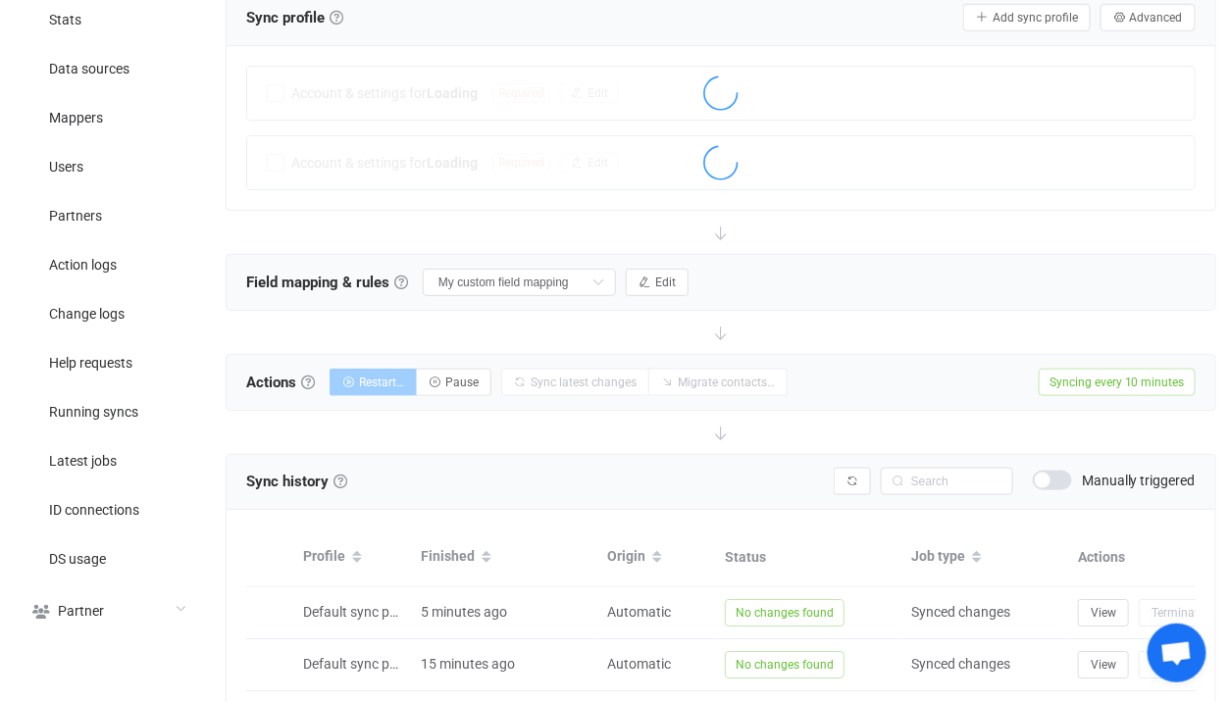
scroll to position [402, 0]
click at [642, 292] on div "Field mapping & rules Field mapping & rules By default, all contacts of the con…" at bounding box center [721, 280] width 988 height 55
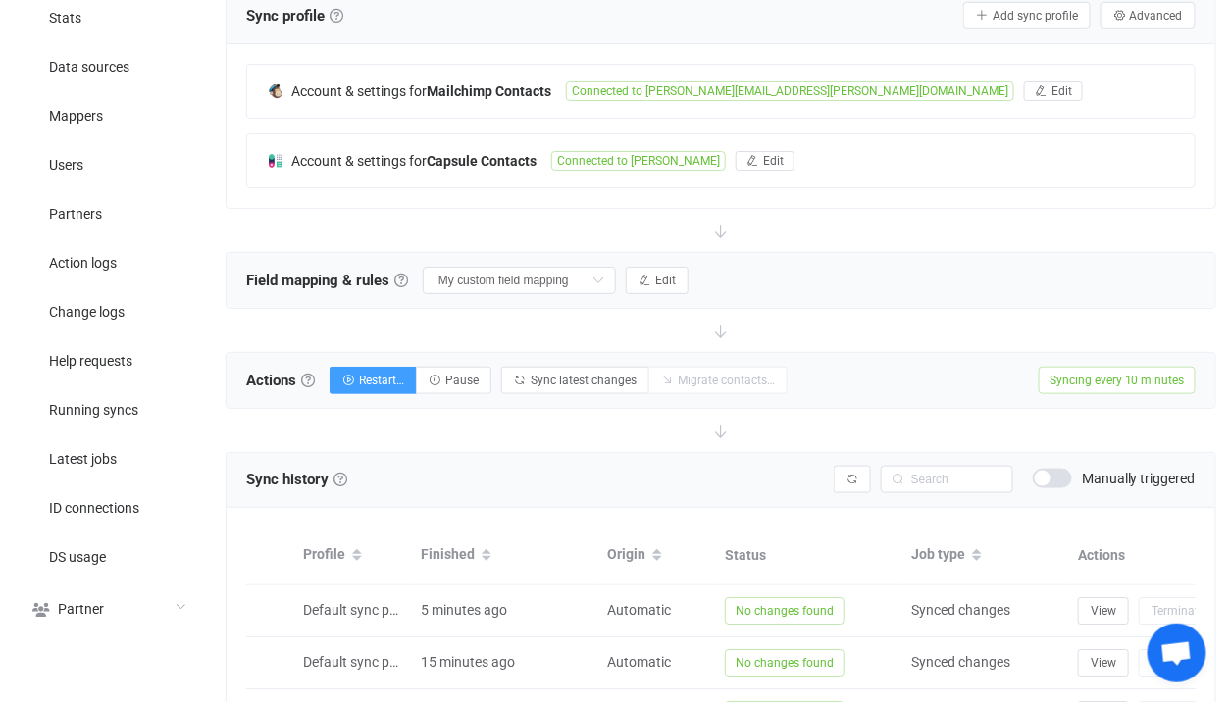
click at [674, 117] on div "Account & settings for Mailchimp Contacts Connected to paul.townsend@careerinno…" at bounding box center [720, 126] width 949 height 125
click at [645, 89] on span "Connected to paul.townsend@careerinnovation.com" at bounding box center [790, 91] width 448 height 20
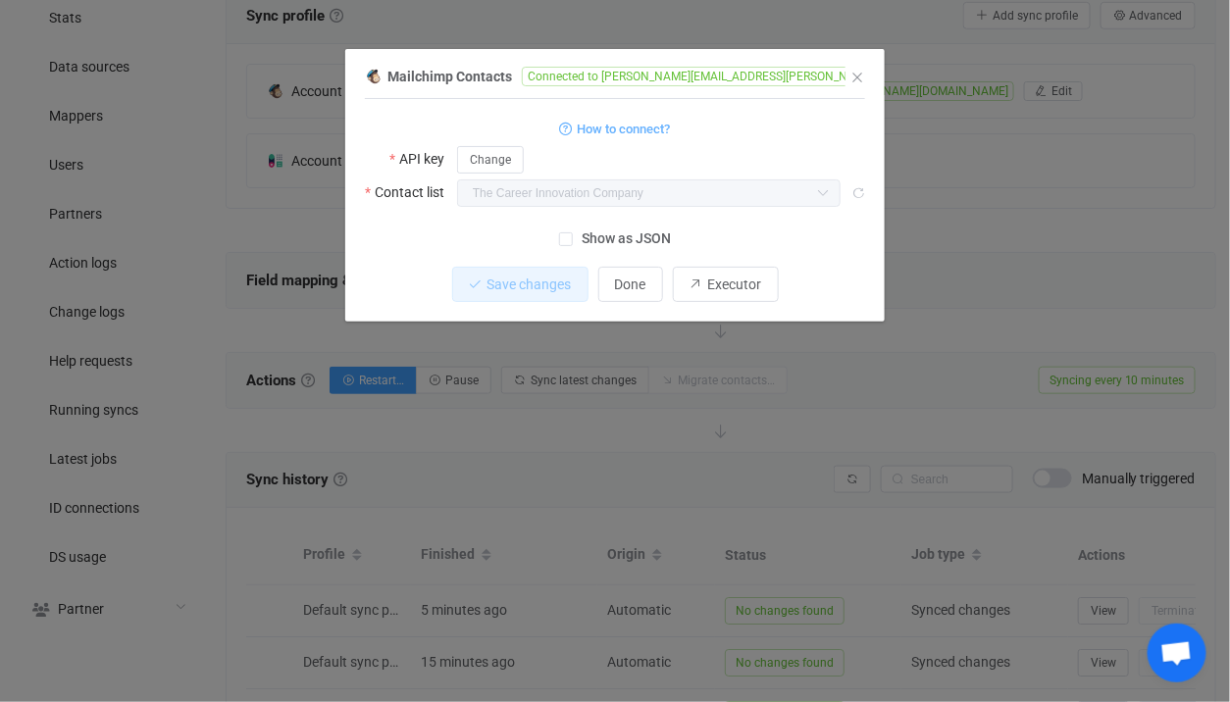
click at [963, 240] on div "Mailchimp Contacts Connected to paul.townsend@careerinnovation.com 1 { { "apiKe…" at bounding box center [615, 351] width 1230 height 702
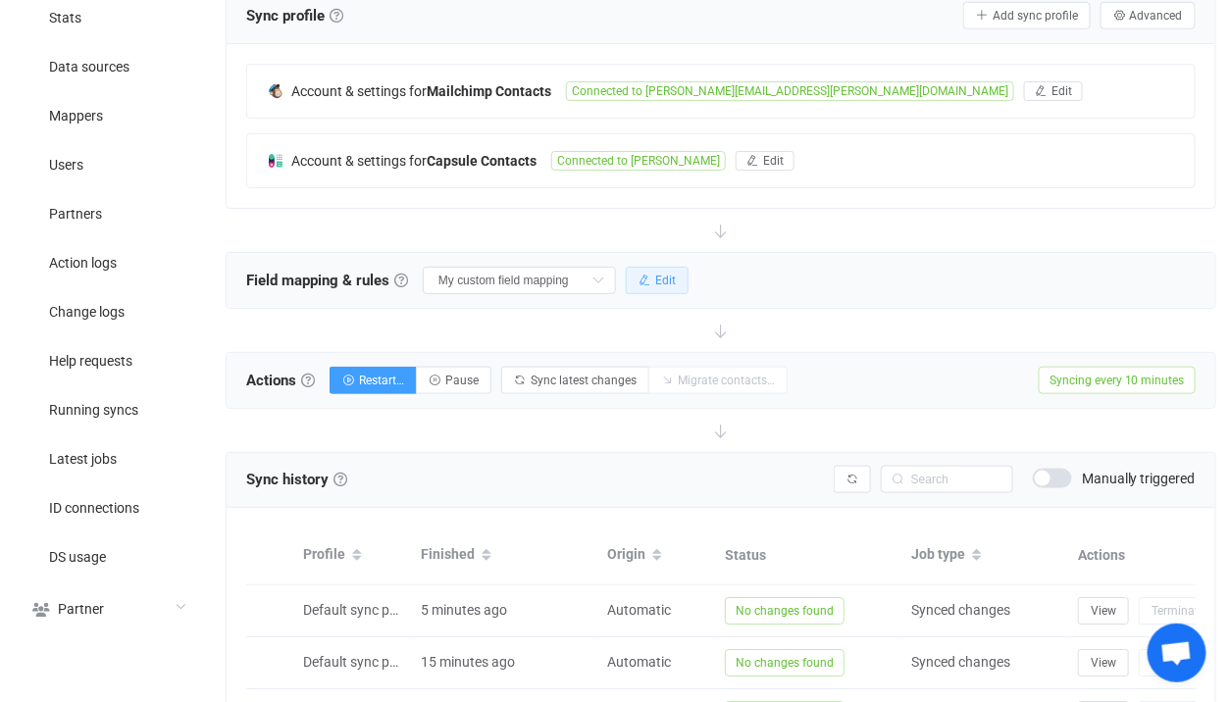
click at [627, 267] on button "Edit" at bounding box center [657, 280] width 63 height 27
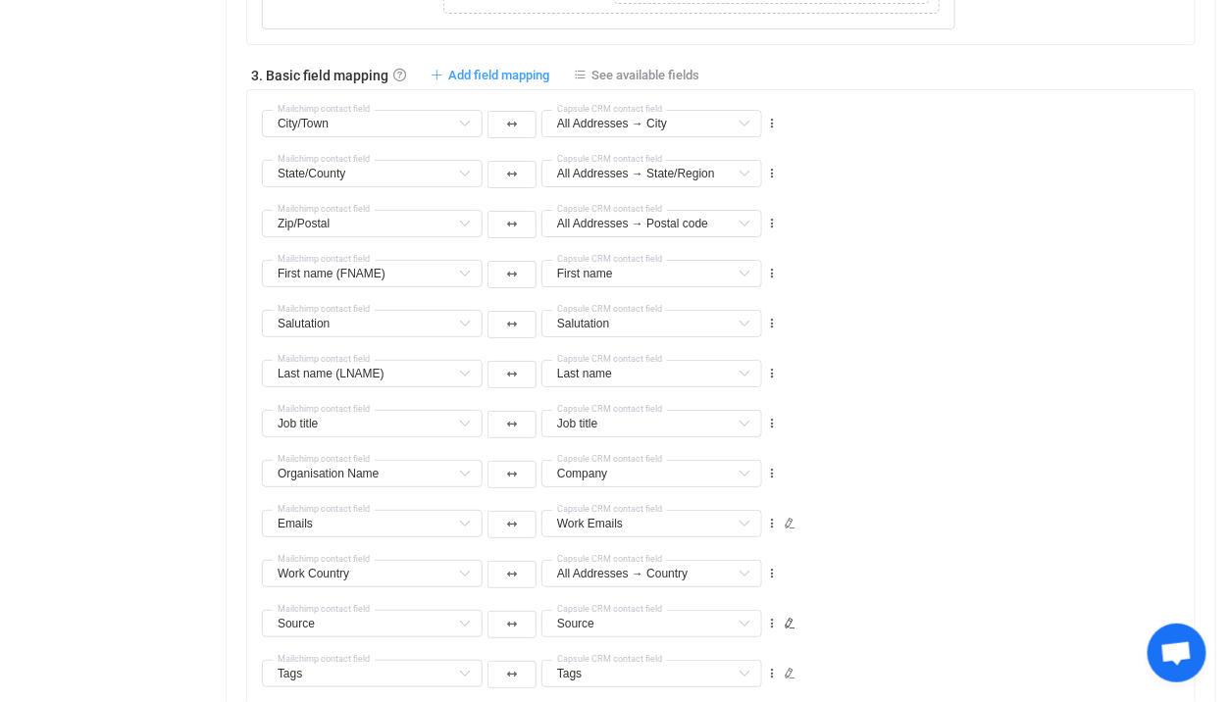
scroll to position [1919, 0]
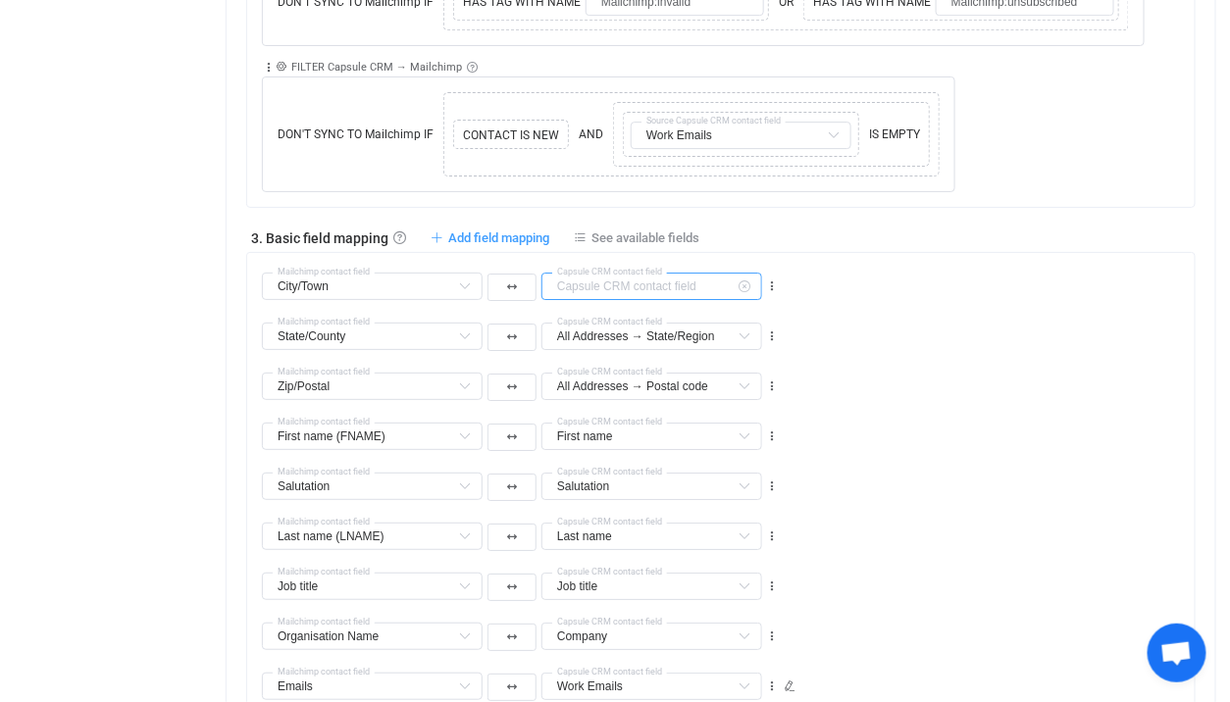
click at [635, 283] on input "text" at bounding box center [651, 286] width 221 height 27
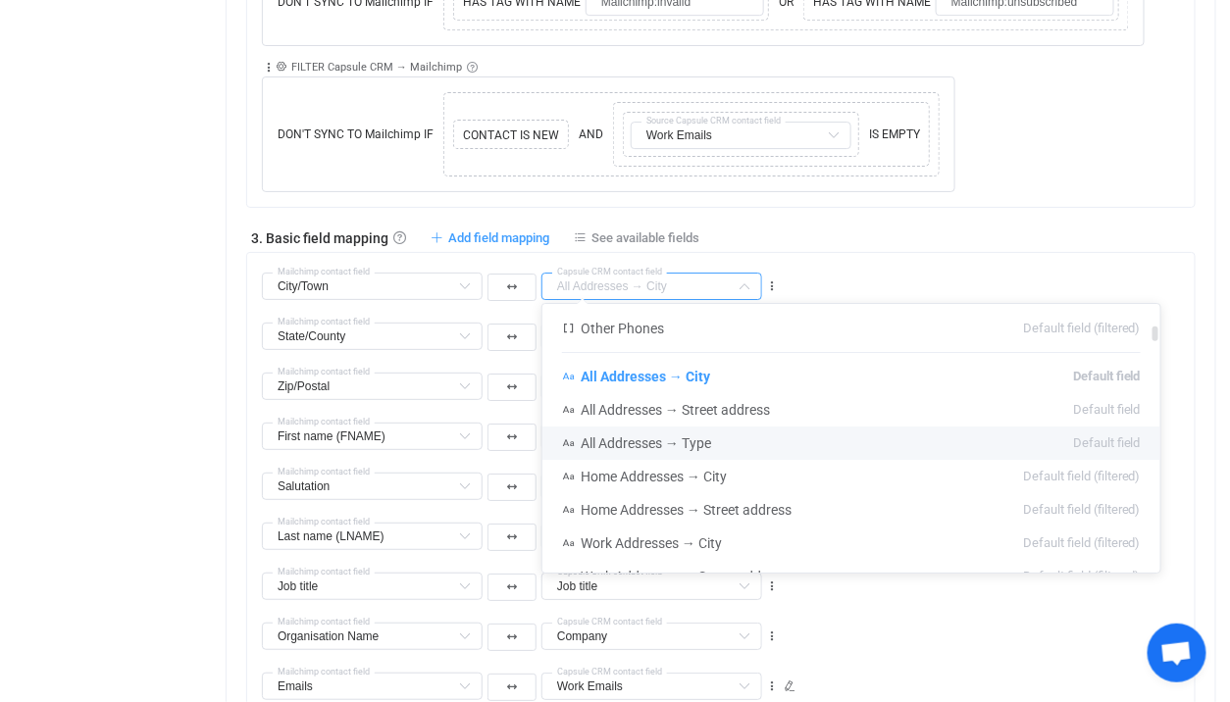
scroll to position [359, 0]
click at [908, 255] on div "City/Town Phones (PHONE) Default field Addresses (ADDRESS) → Country Default fi…" at bounding box center [728, 278] width 933 height 50
type input "All Addresses → City"
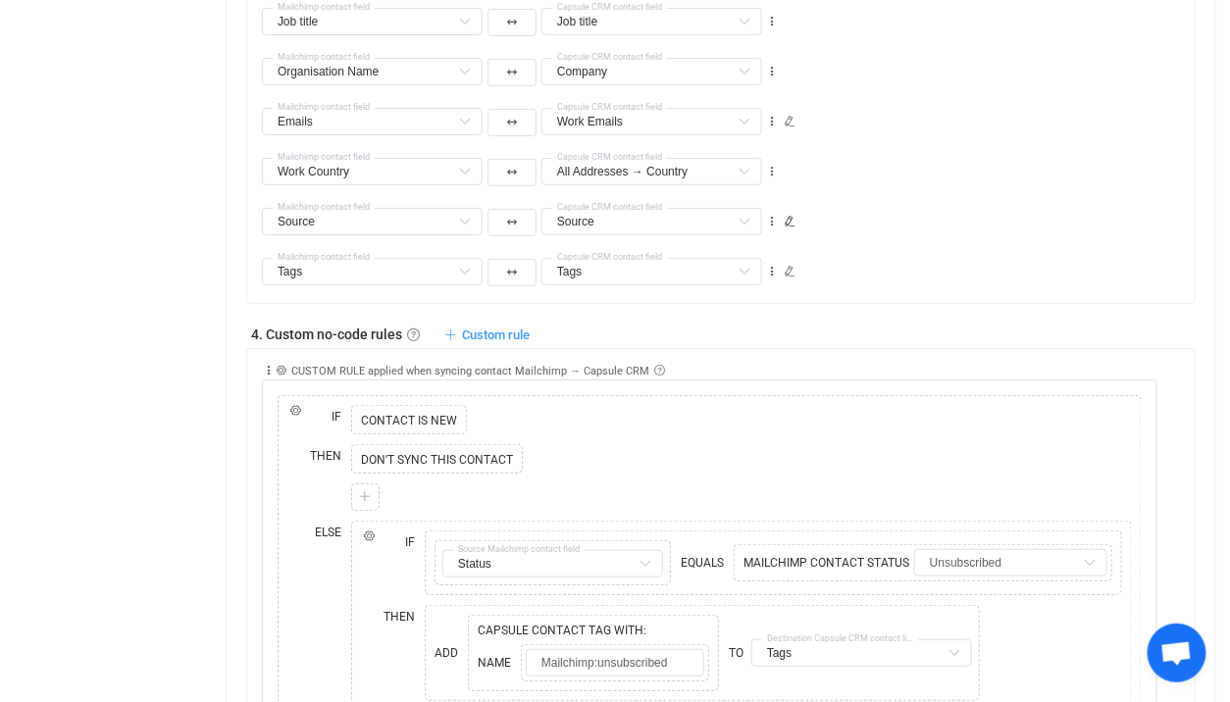
scroll to position [1943, 0]
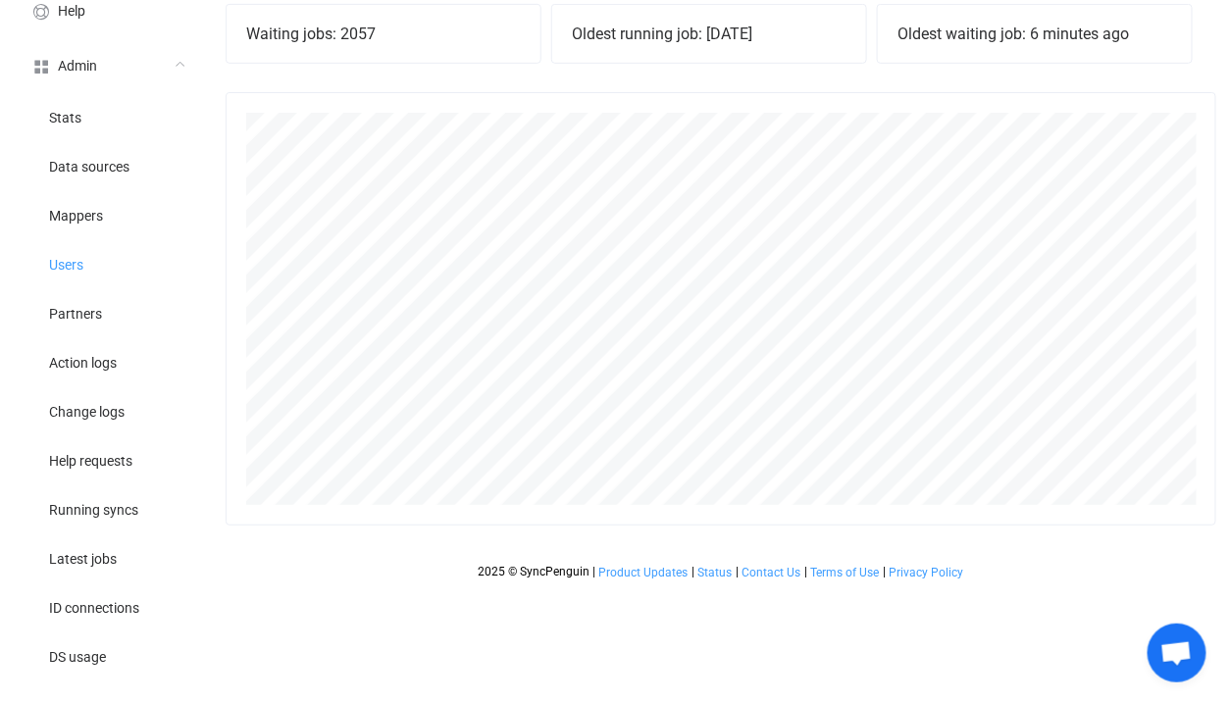
scroll to position [432, 990]
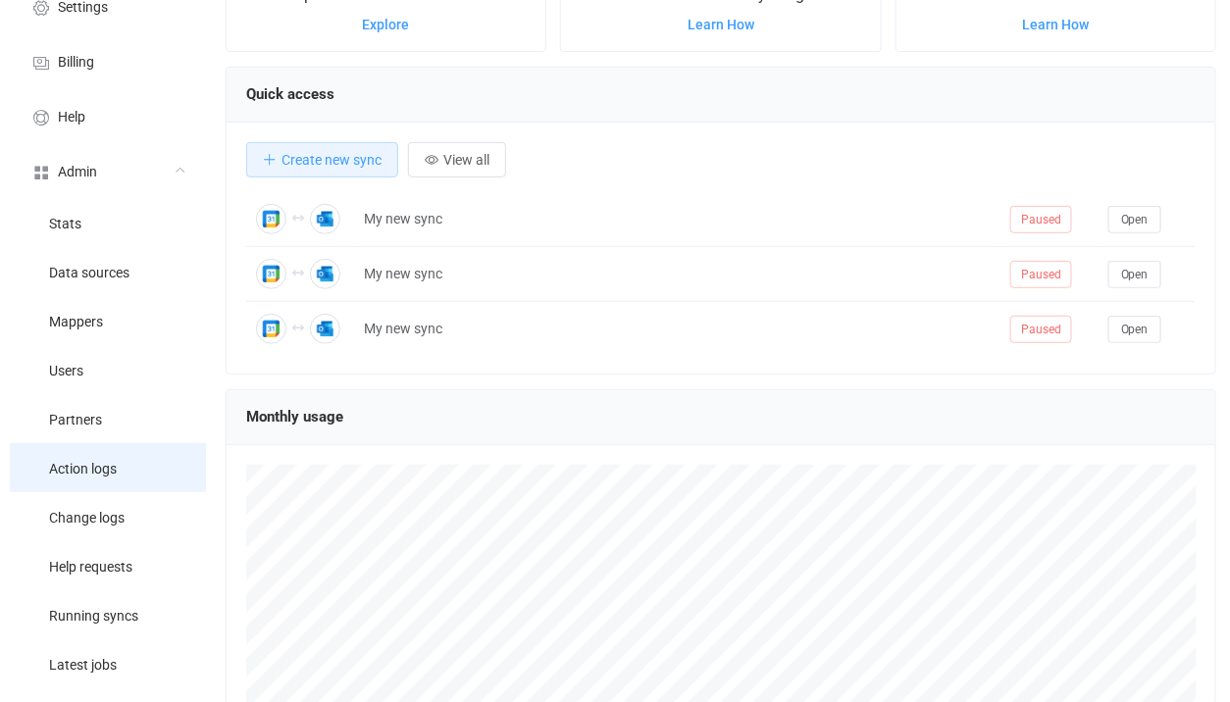
scroll to position [196, 0]
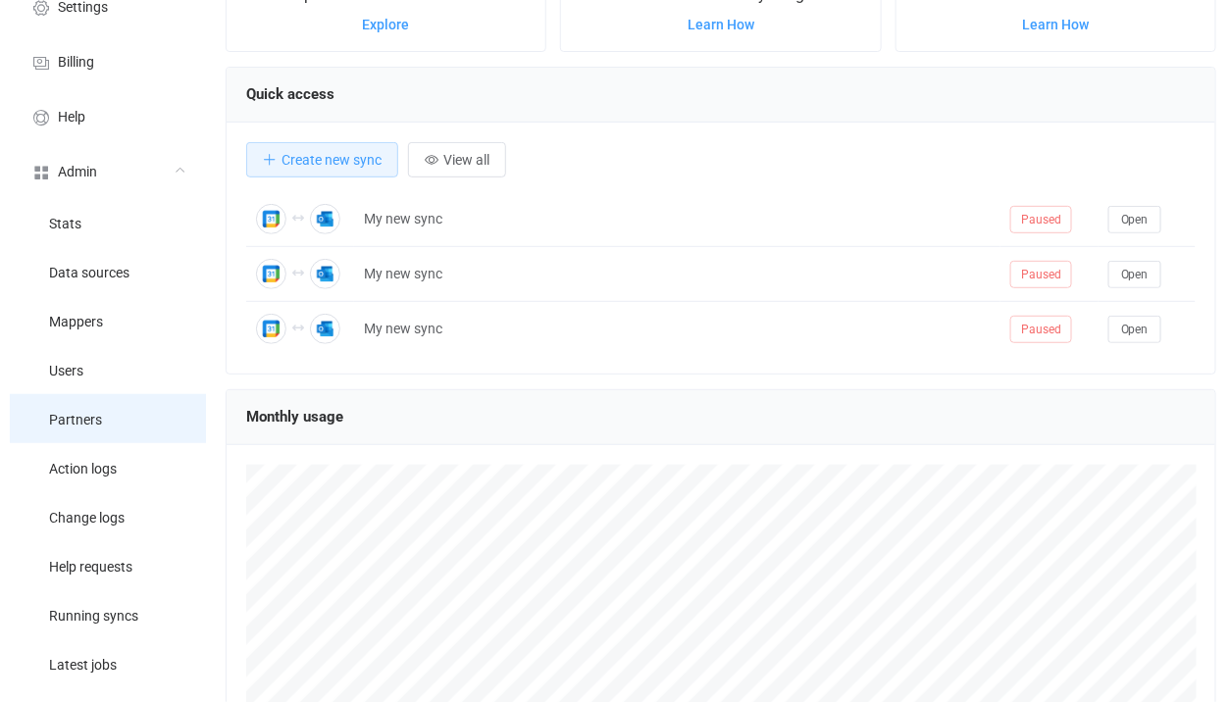
click at [94, 426] on span "Partners" at bounding box center [75, 421] width 53 height 16
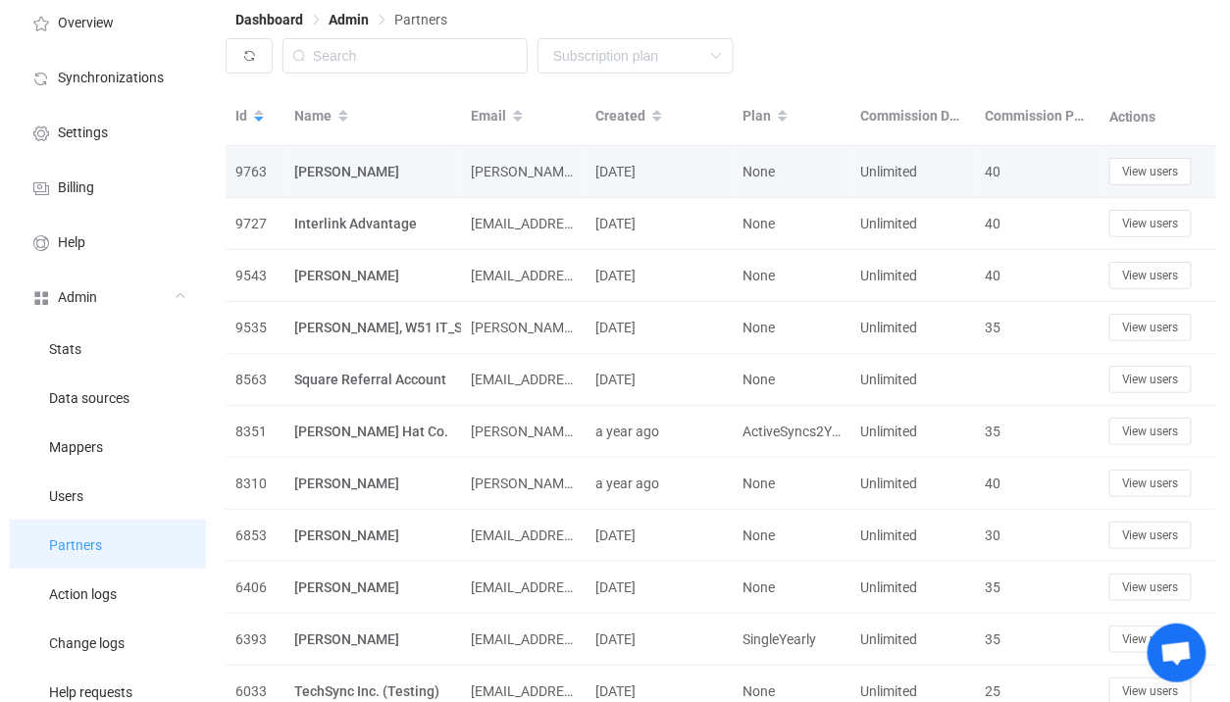
scroll to position [74, 0]
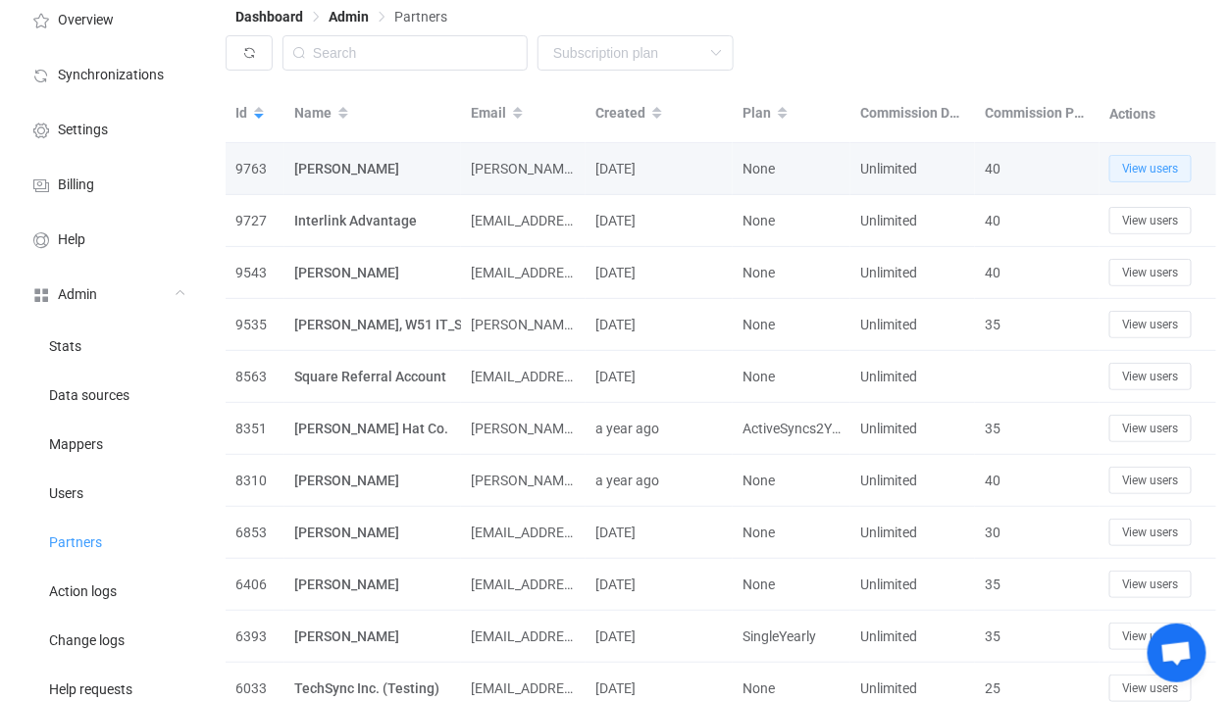
click at [1178, 175] on span "View users" at bounding box center [1150, 169] width 57 height 14
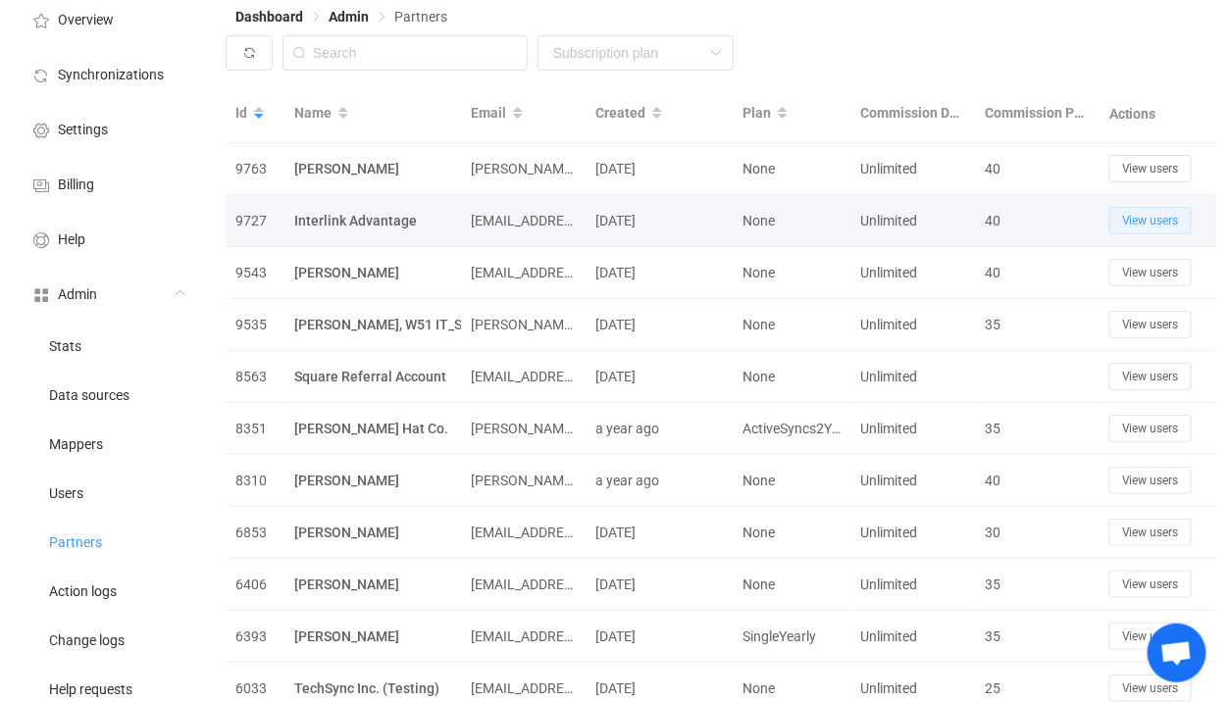
click at [1172, 215] on span "View users" at bounding box center [1150, 221] width 57 height 14
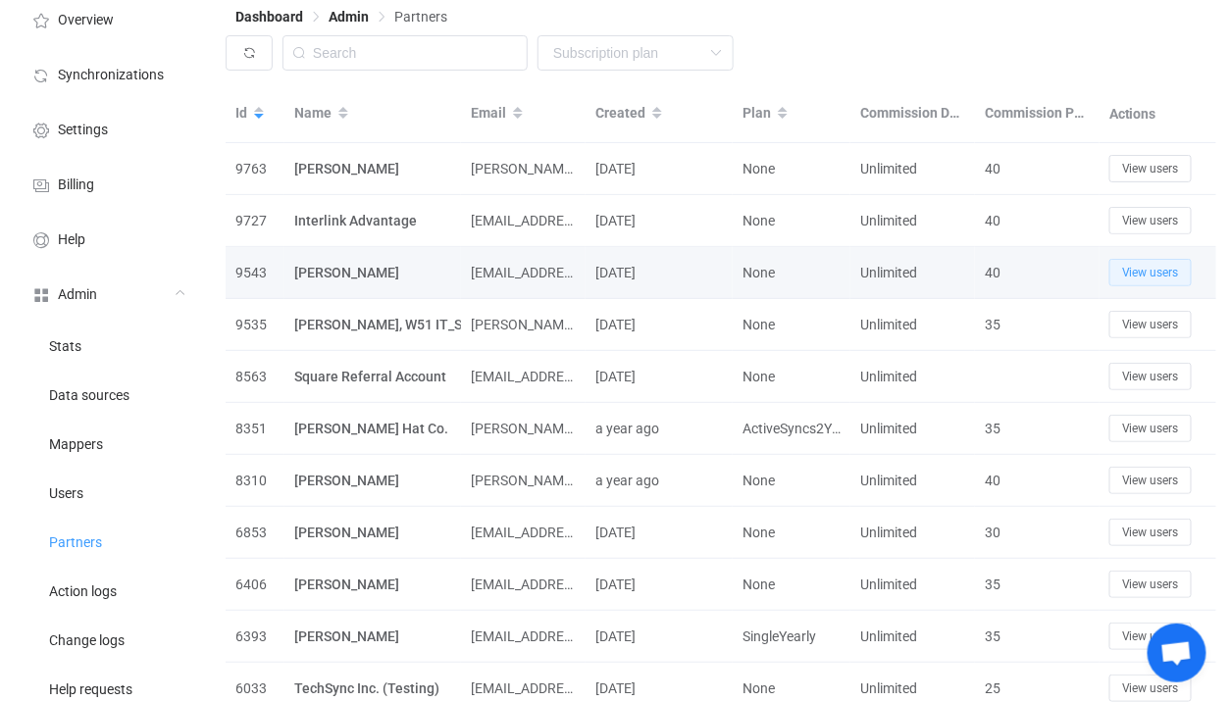
click at [1166, 275] on span "View users" at bounding box center [1150, 273] width 57 height 14
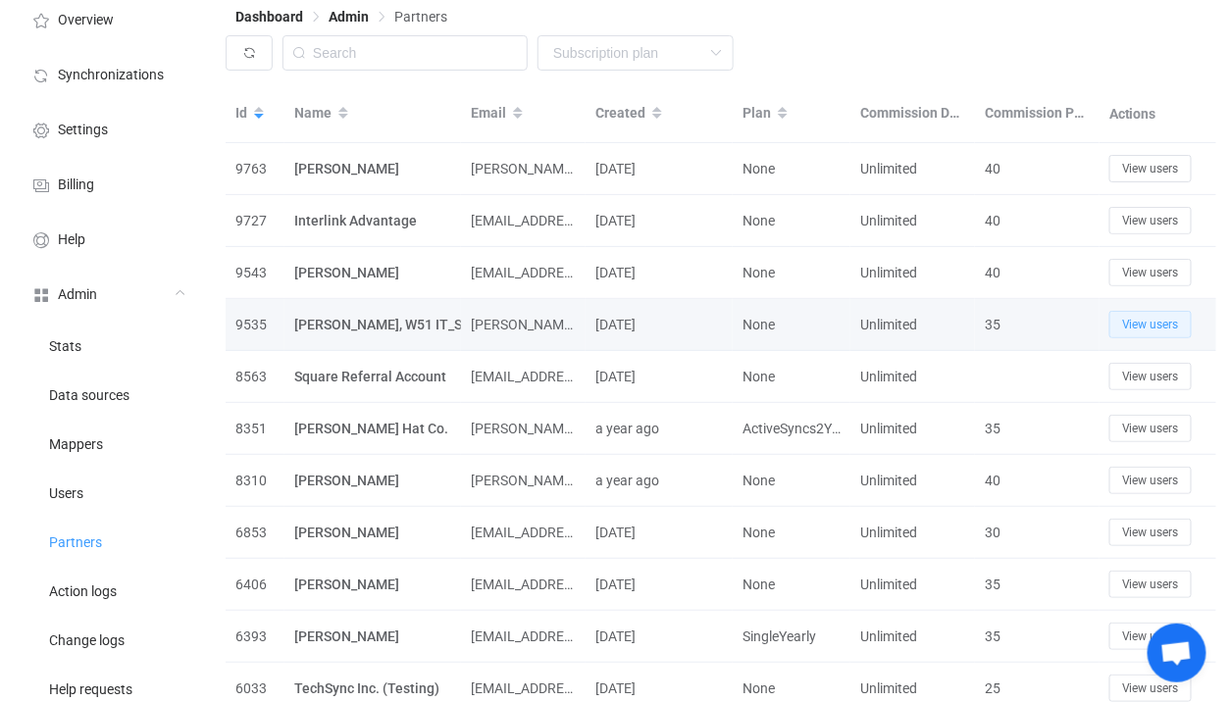
click at [1164, 333] on button "View users" at bounding box center [1150, 324] width 82 height 27
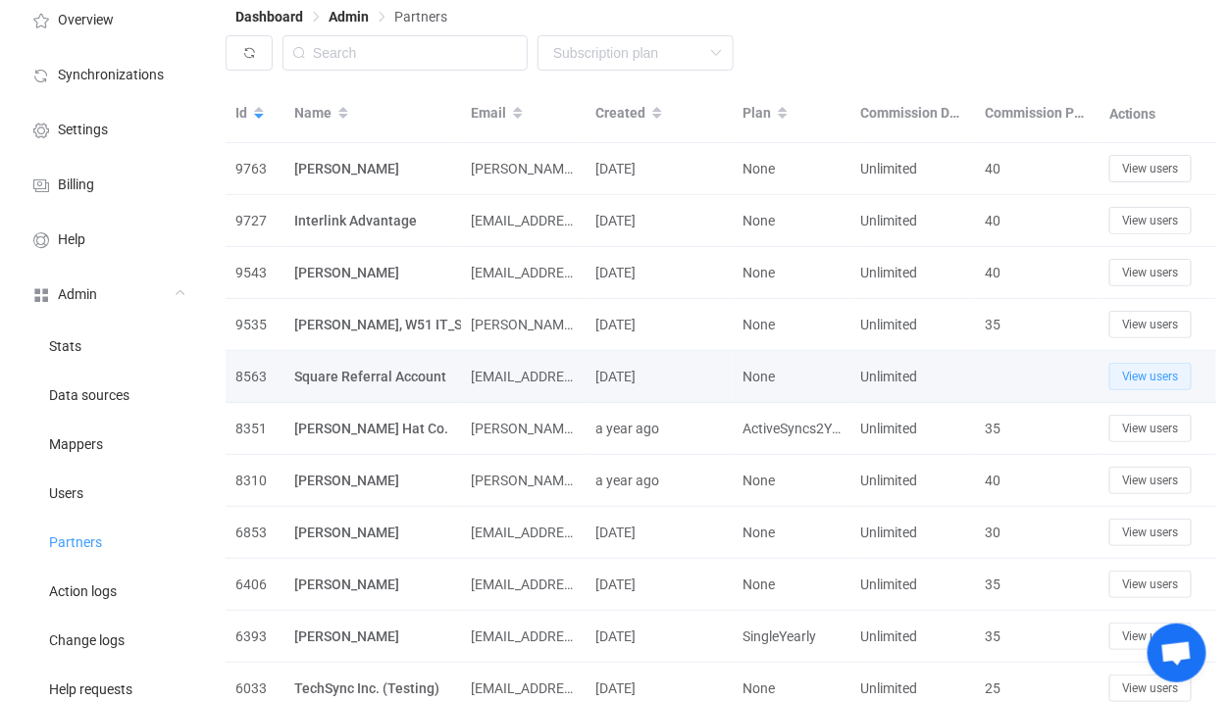
click at [1158, 378] on span "View users" at bounding box center [1150, 377] width 57 height 14
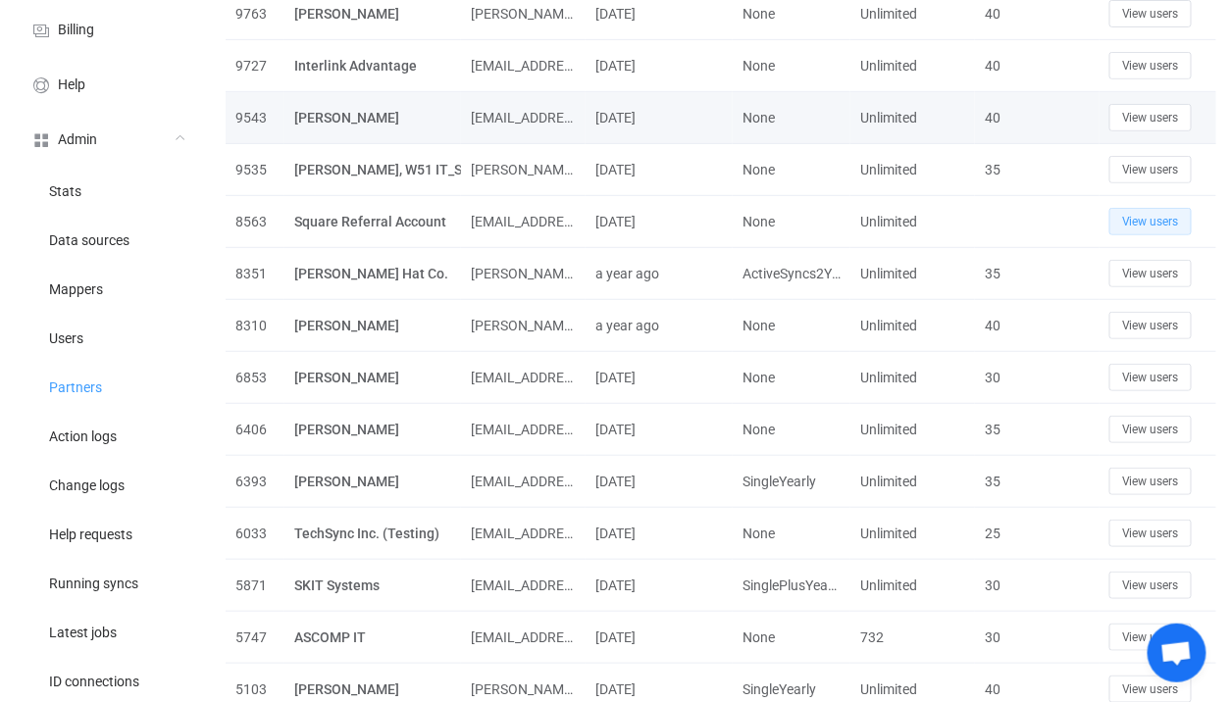
scroll to position [245, 0]
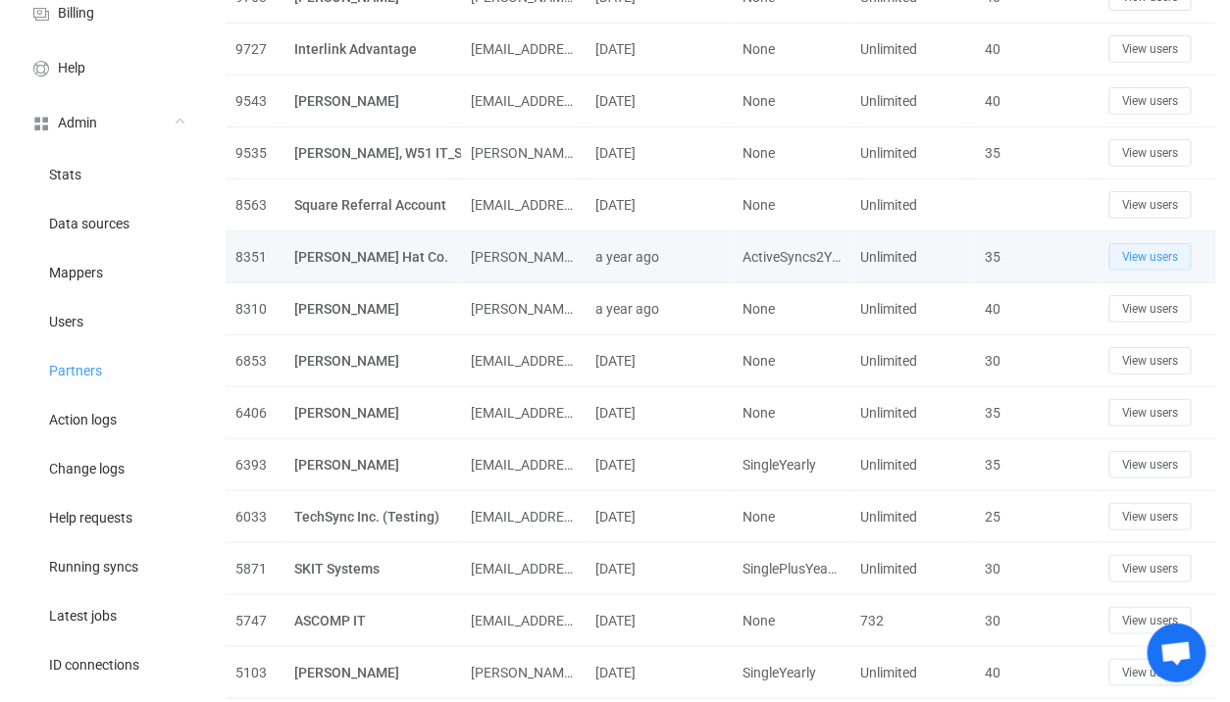
click at [1160, 259] on span "View users" at bounding box center [1150, 257] width 57 height 14
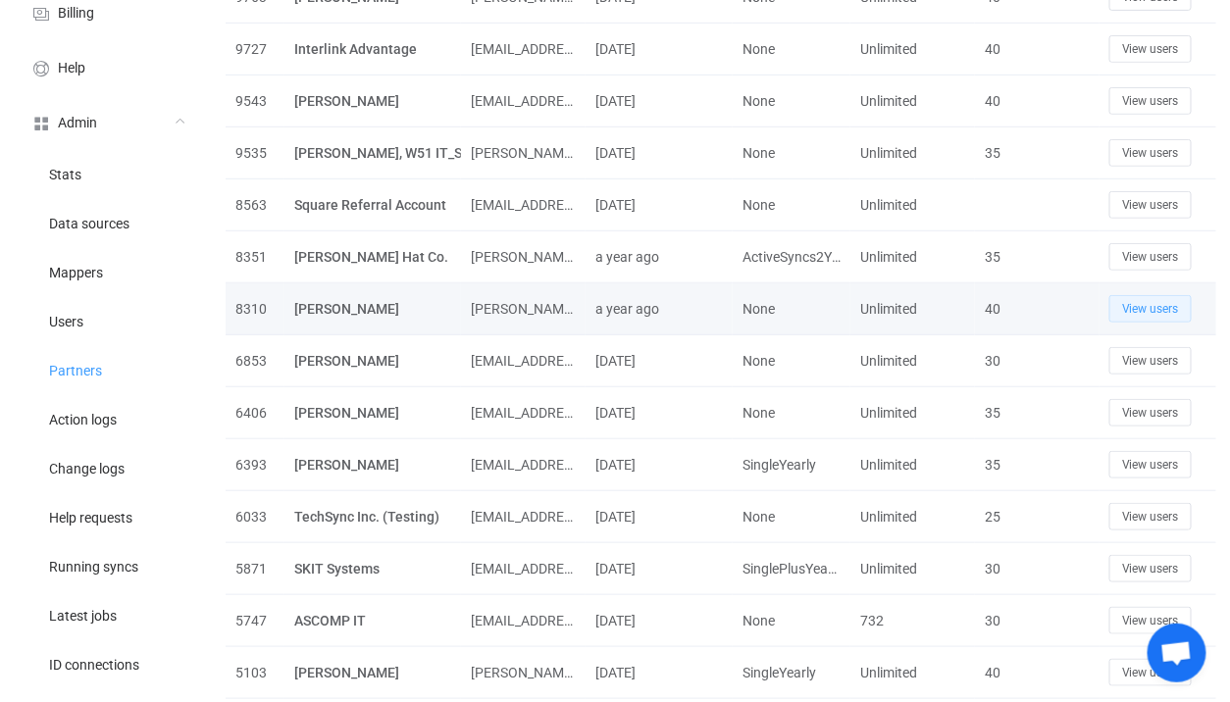
click at [1160, 297] on button "View users" at bounding box center [1150, 308] width 82 height 27
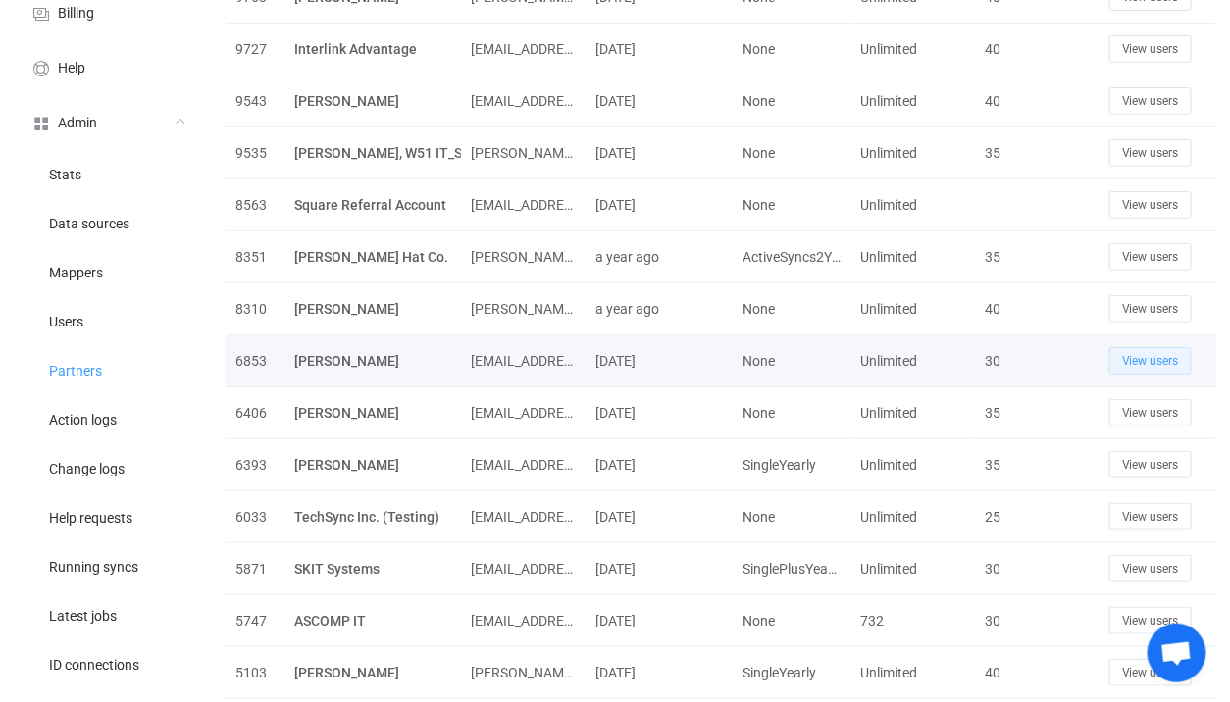
click at [1142, 358] on span "View users" at bounding box center [1150, 361] width 57 height 14
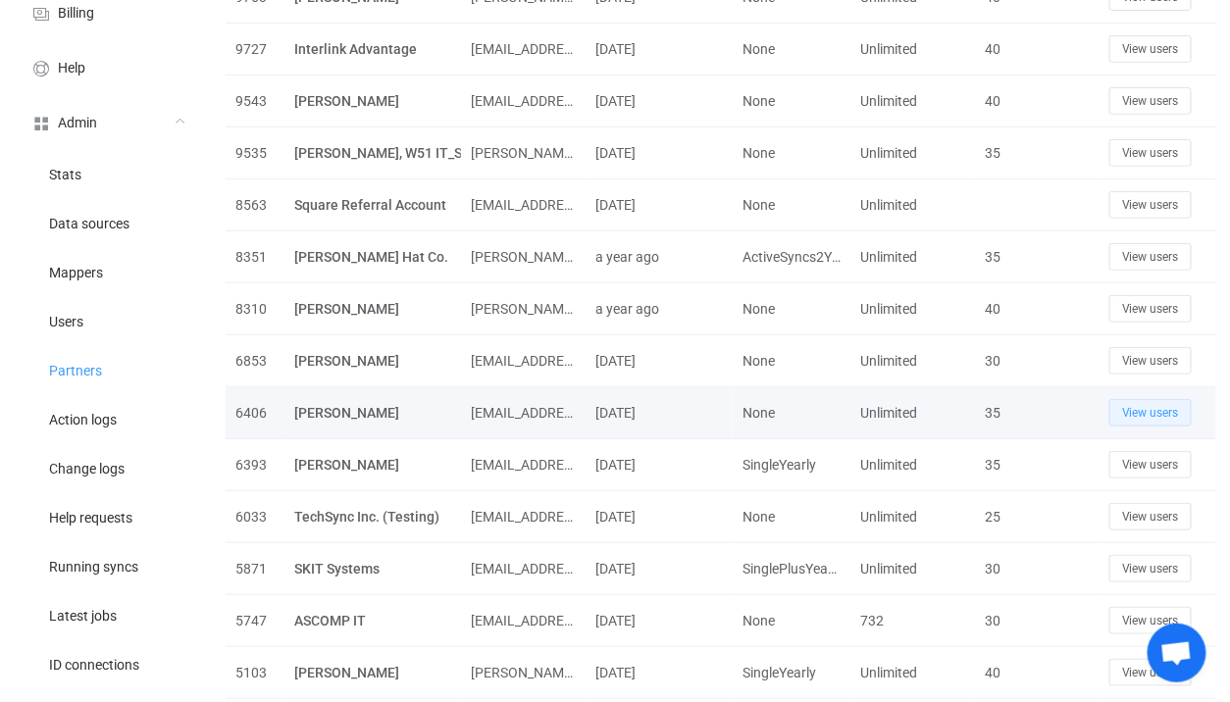
click at [1147, 399] on button "View users" at bounding box center [1150, 412] width 82 height 27
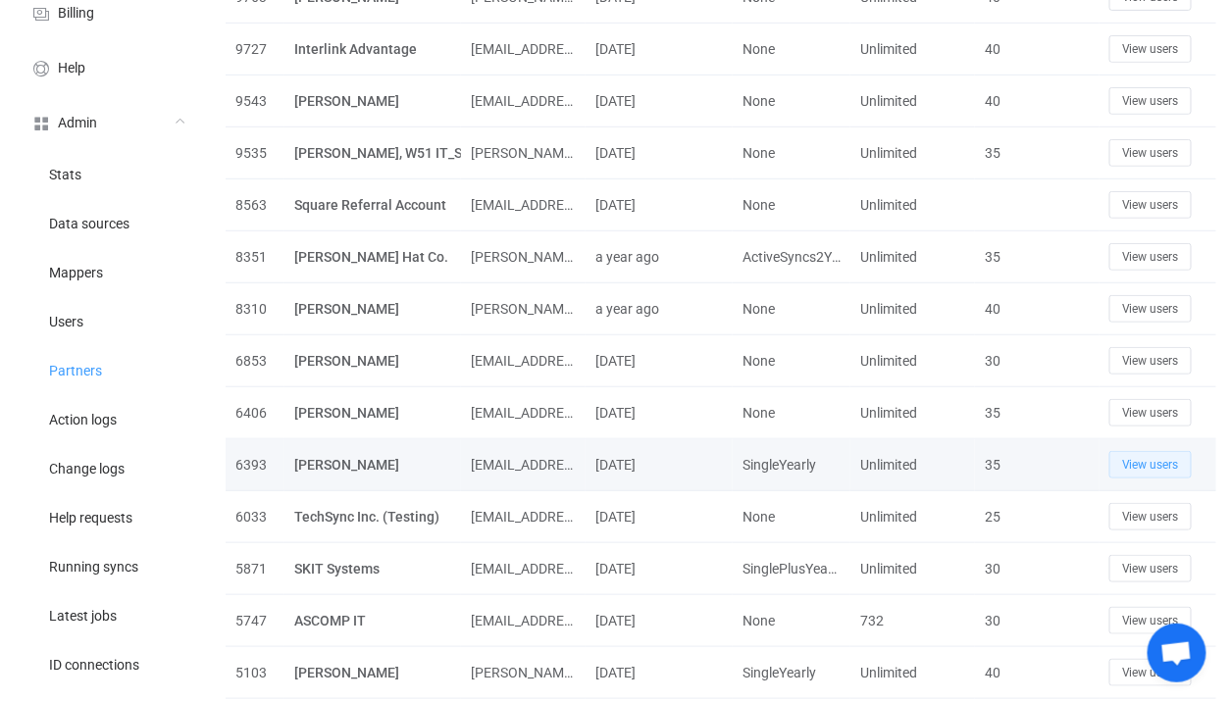
click at [1148, 451] on button "View users" at bounding box center [1150, 464] width 82 height 27
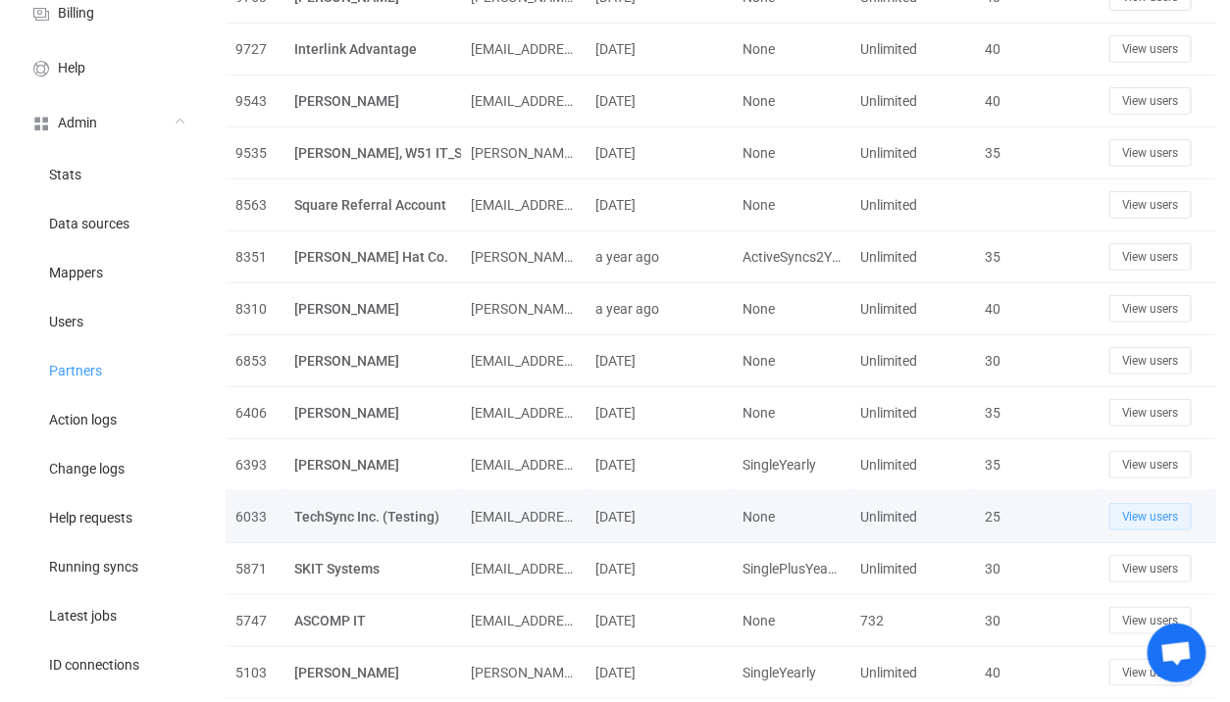
click at [1150, 503] on button "View users" at bounding box center [1150, 516] width 82 height 27
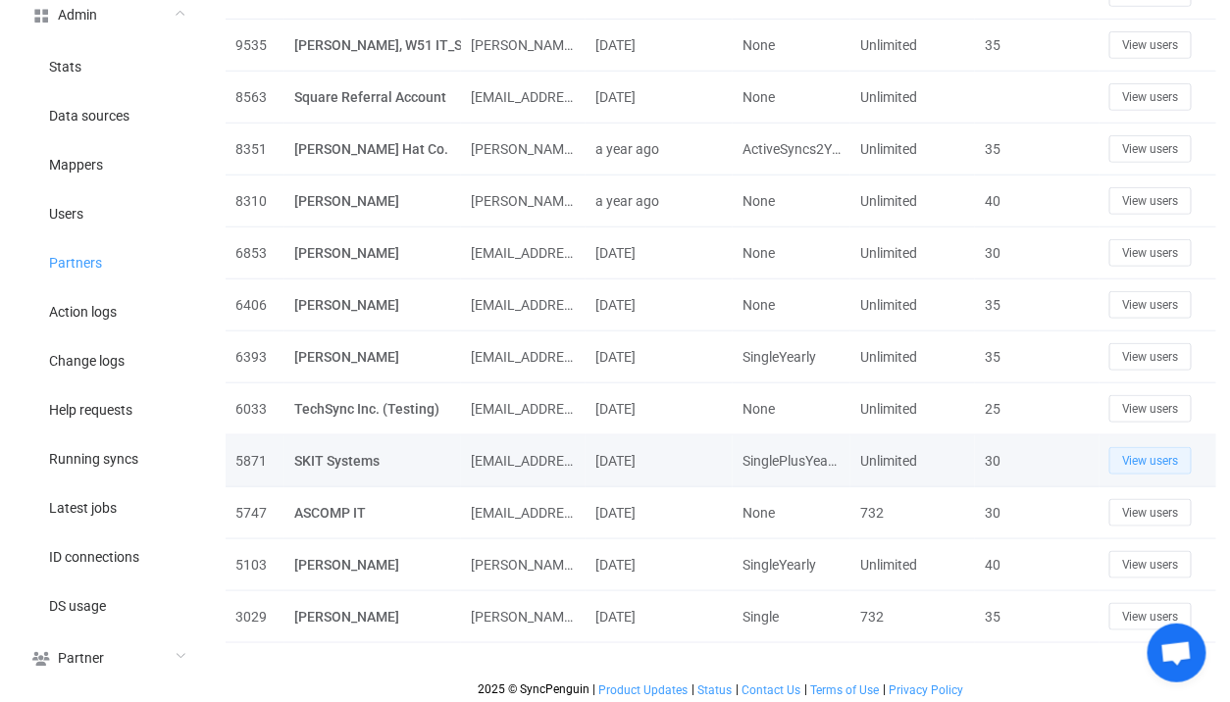
click at [1163, 462] on span "View users" at bounding box center [1150, 461] width 57 height 14
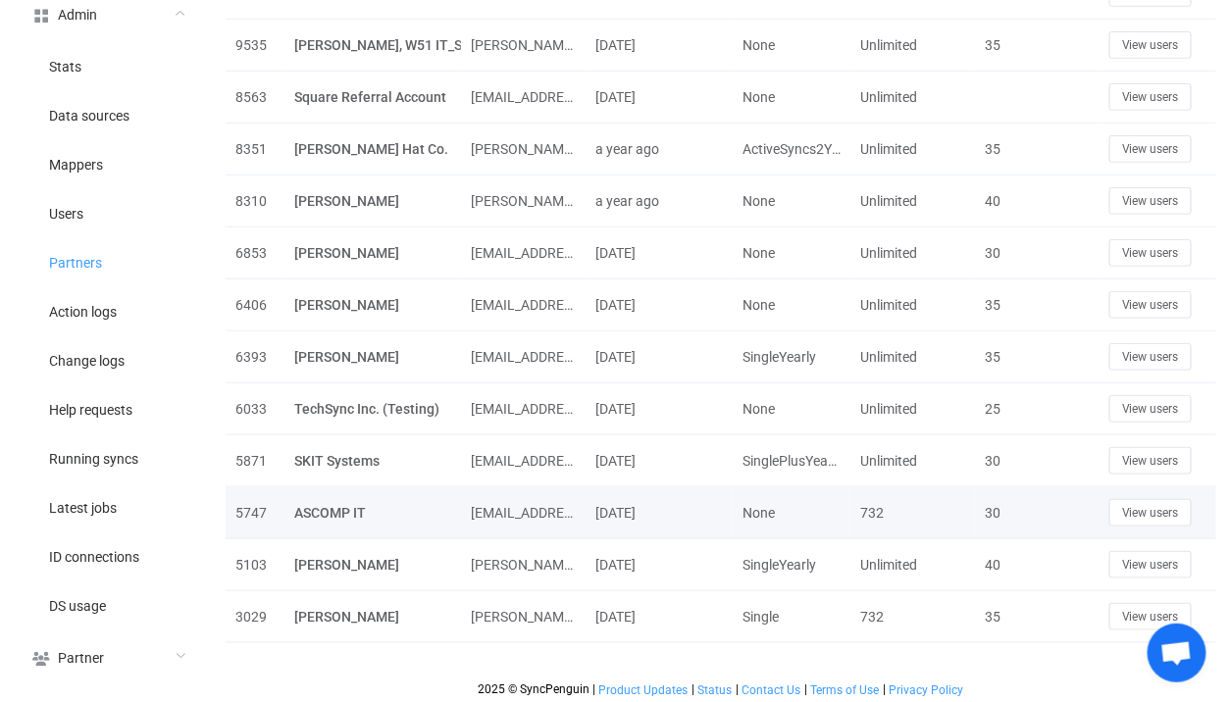
click at [1154, 532] on td "View users" at bounding box center [1158, 513] width 118 height 52
click at [1168, 511] on span "View users" at bounding box center [1150, 513] width 57 height 14
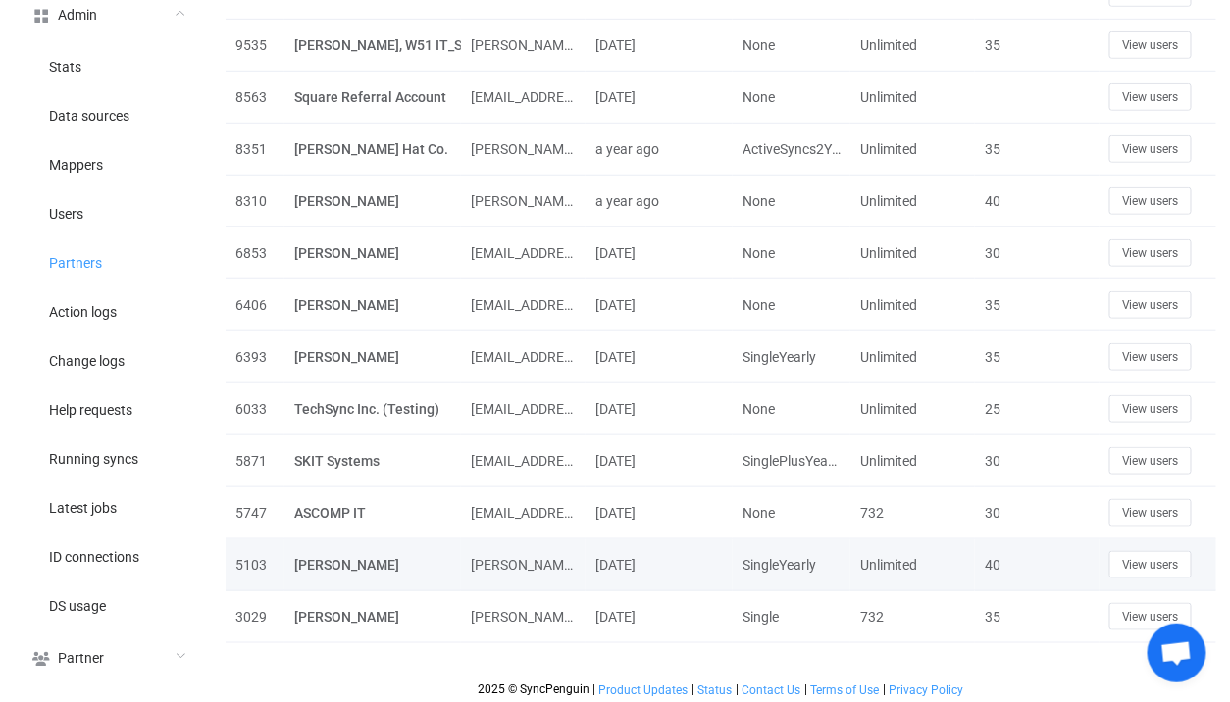
click at [1171, 582] on td "View users" at bounding box center [1158, 565] width 118 height 52
click at [1180, 574] on button "View users" at bounding box center [1150, 564] width 82 height 27
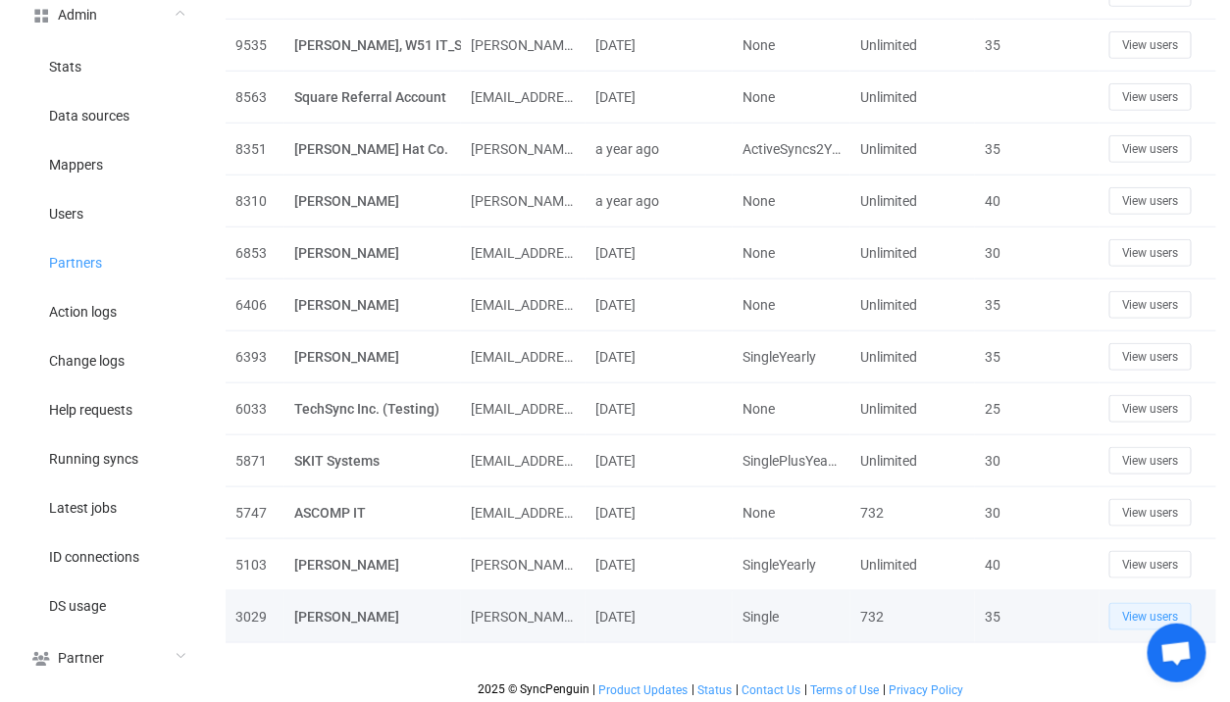
click at [1144, 614] on span "View users" at bounding box center [1150, 617] width 57 height 14
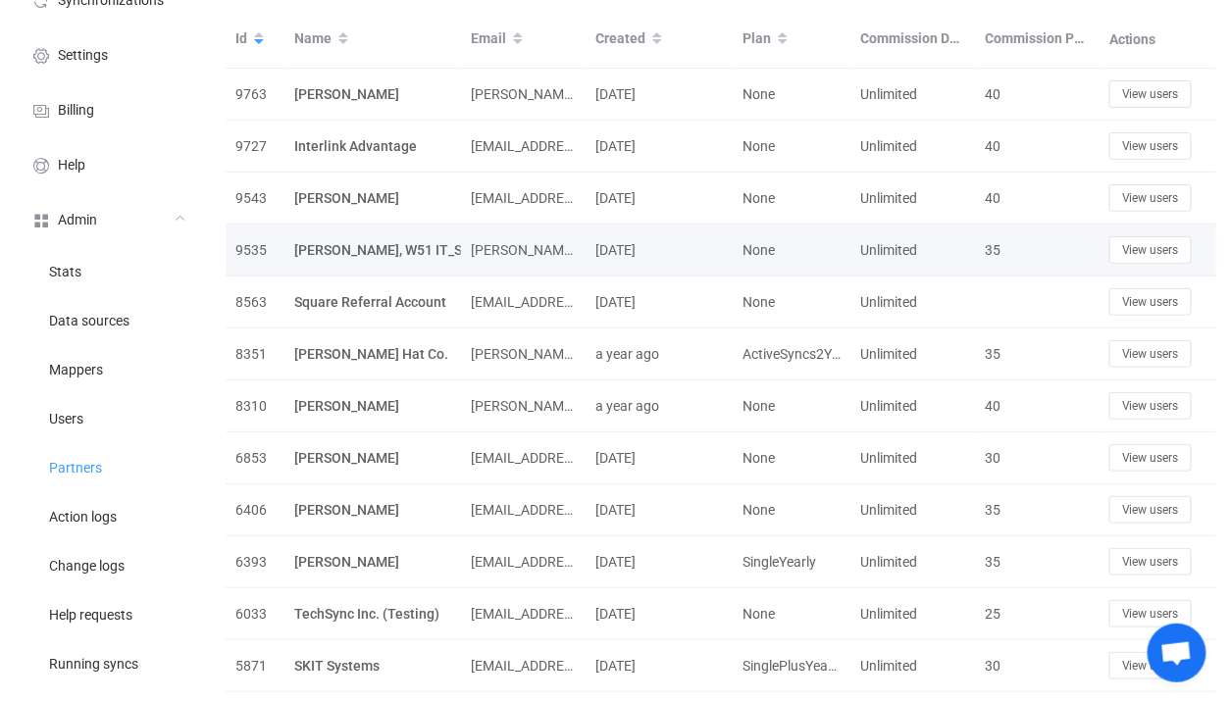
scroll to position [0, 0]
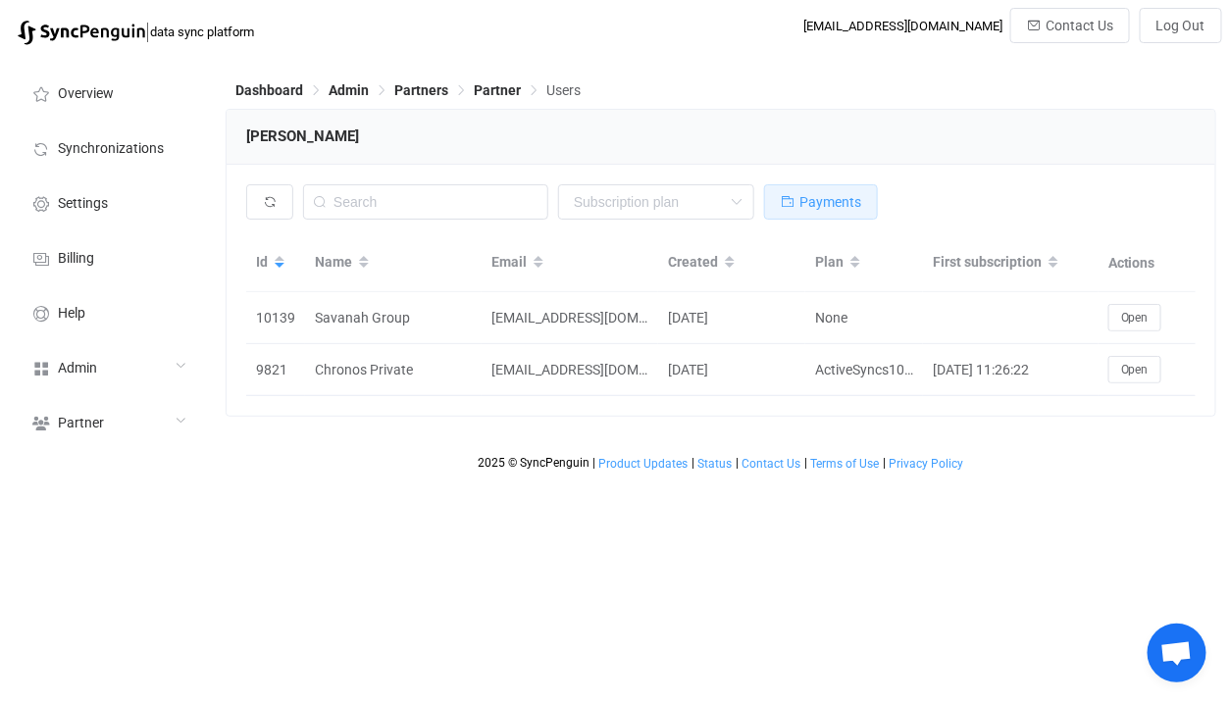
click at [812, 204] on span "Payments" at bounding box center [830, 202] width 62 height 16
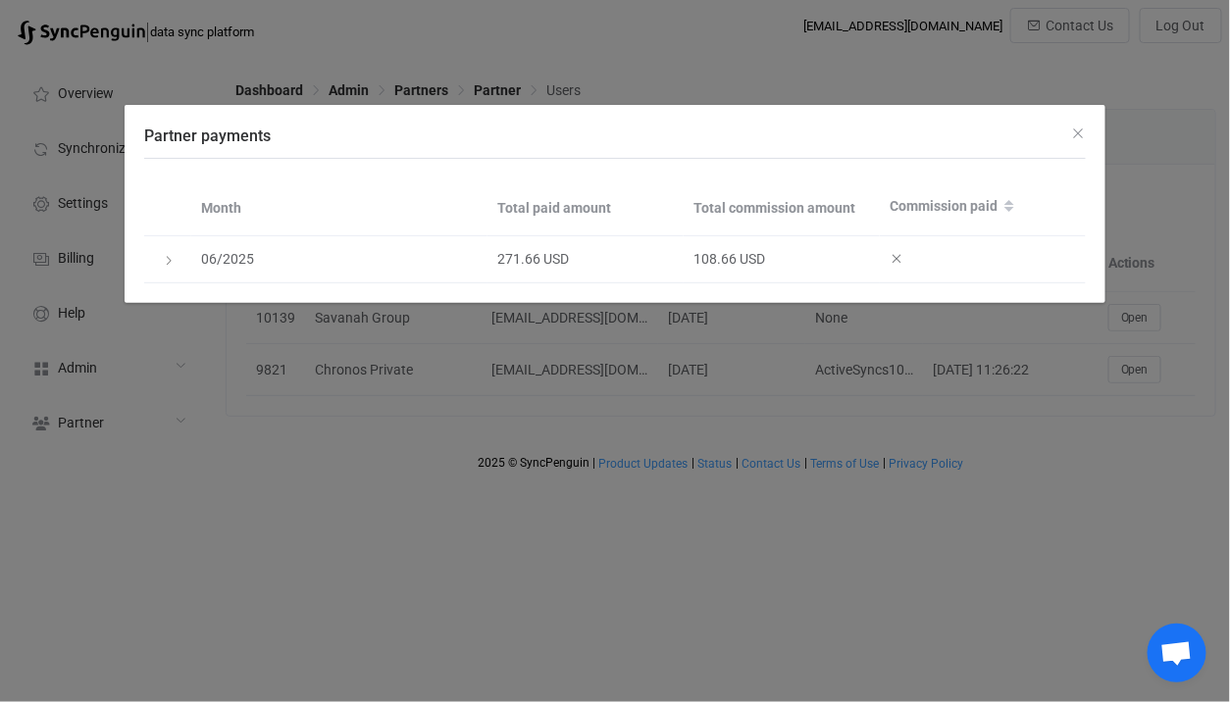
click at [572, 378] on div "Partner payments Month Total paid amount Total commission amount Commission pai…" at bounding box center [615, 351] width 1230 height 702
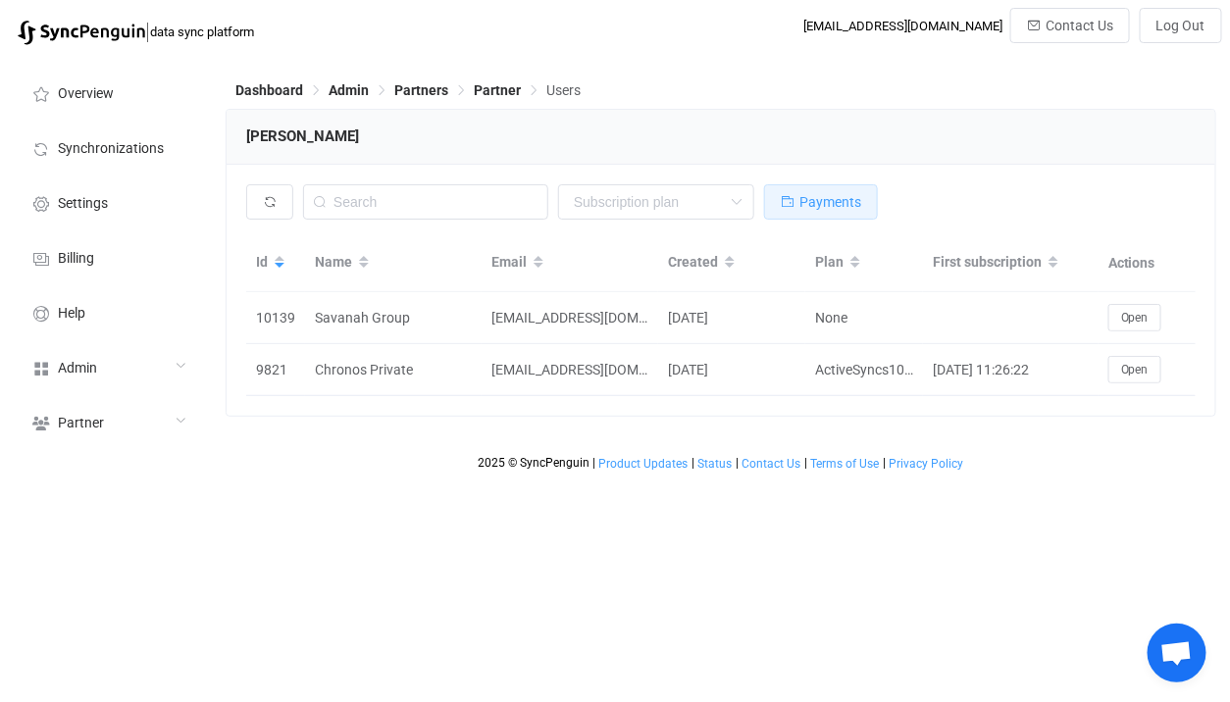
click at [814, 194] on span "Payments" at bounding box center [830, 202] width 62 height 16
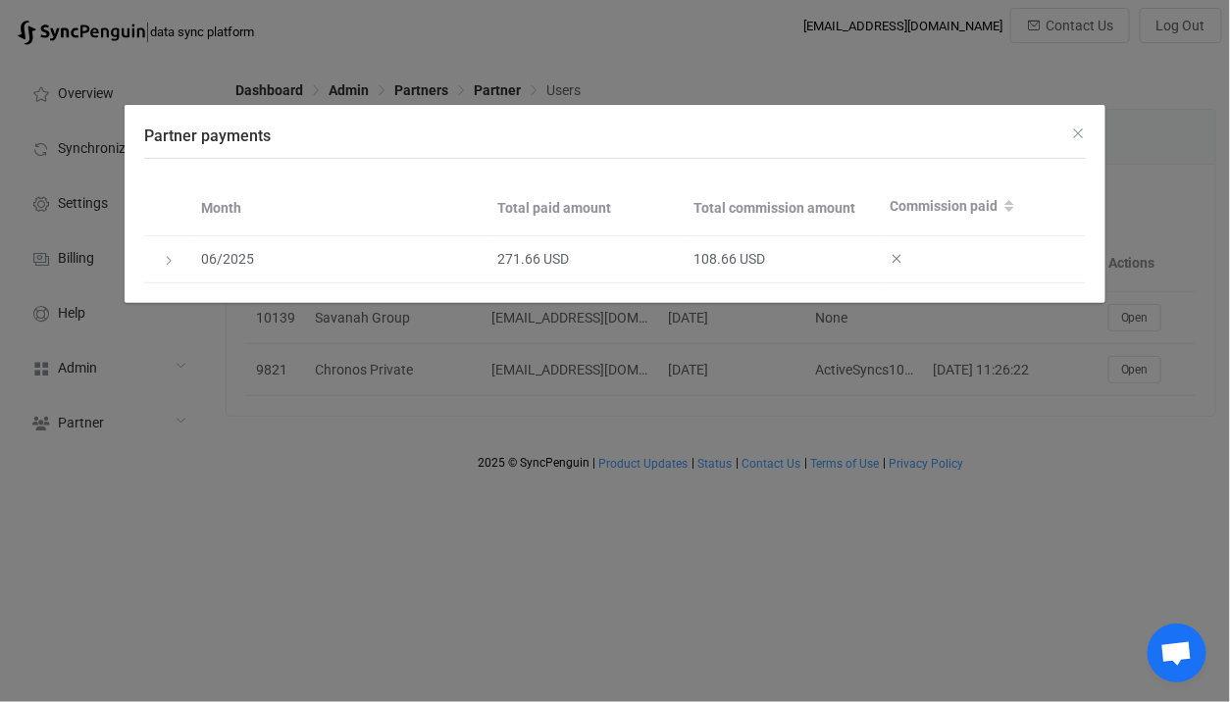
click at [746, 359] on div "Partner payments Month Total paid amount Total commission amount Commission pai…" at bounding box center [615, 351] width 1230 height 702
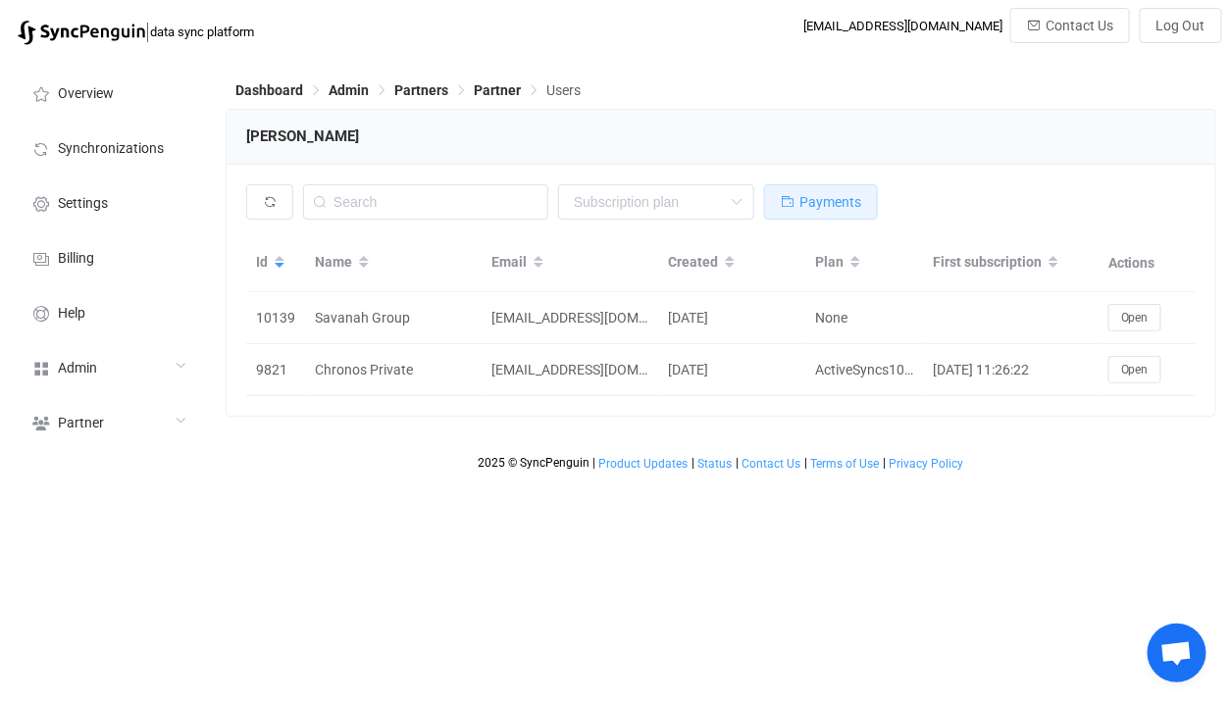
click at [766, 216] on button "Payments" at bounding box center [821, 201] width 114 height 35
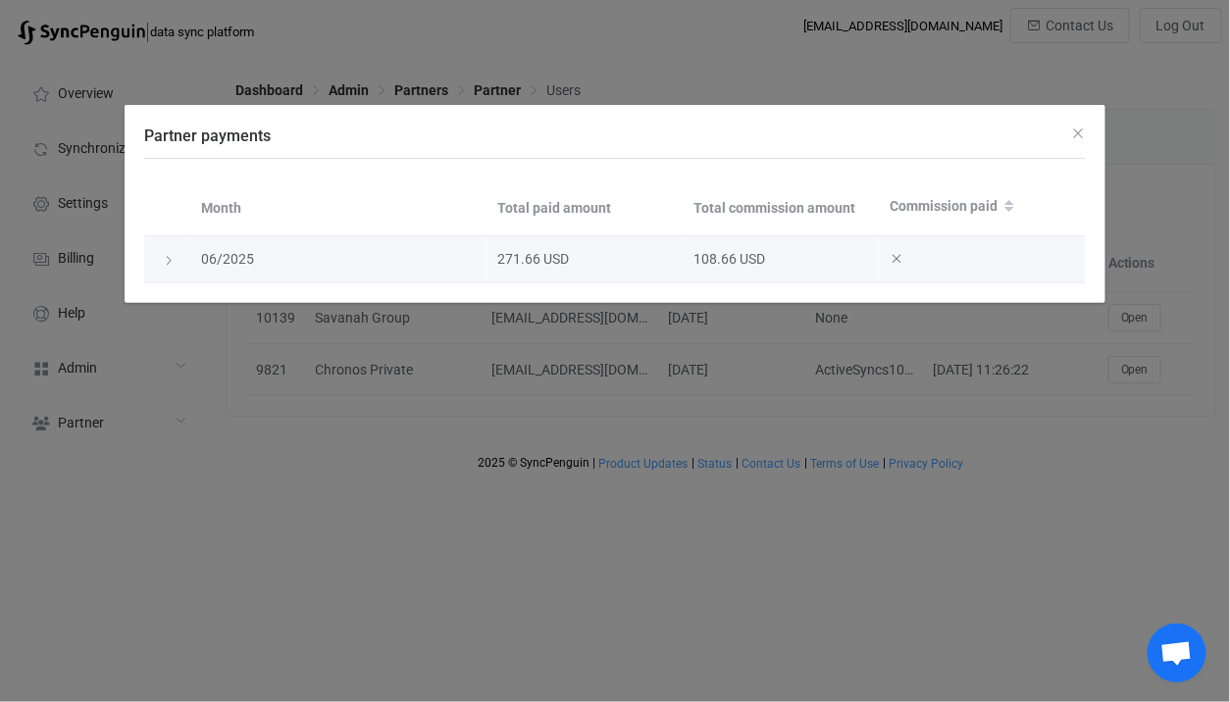
click at [168, 259] on icon "Partner payments" at bounding box center [169, 261] width 12 height 12
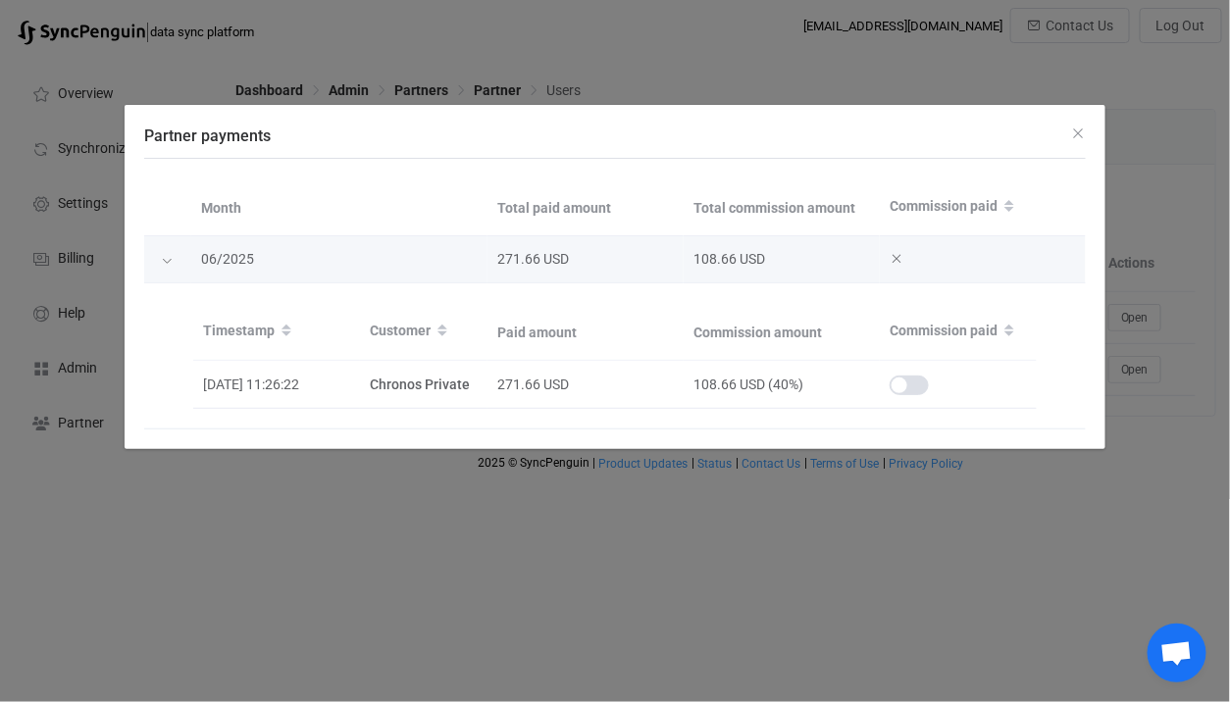
click at [168, 259] on icon "Partner payments" at bounding box center [167, 261] width 12 height 12
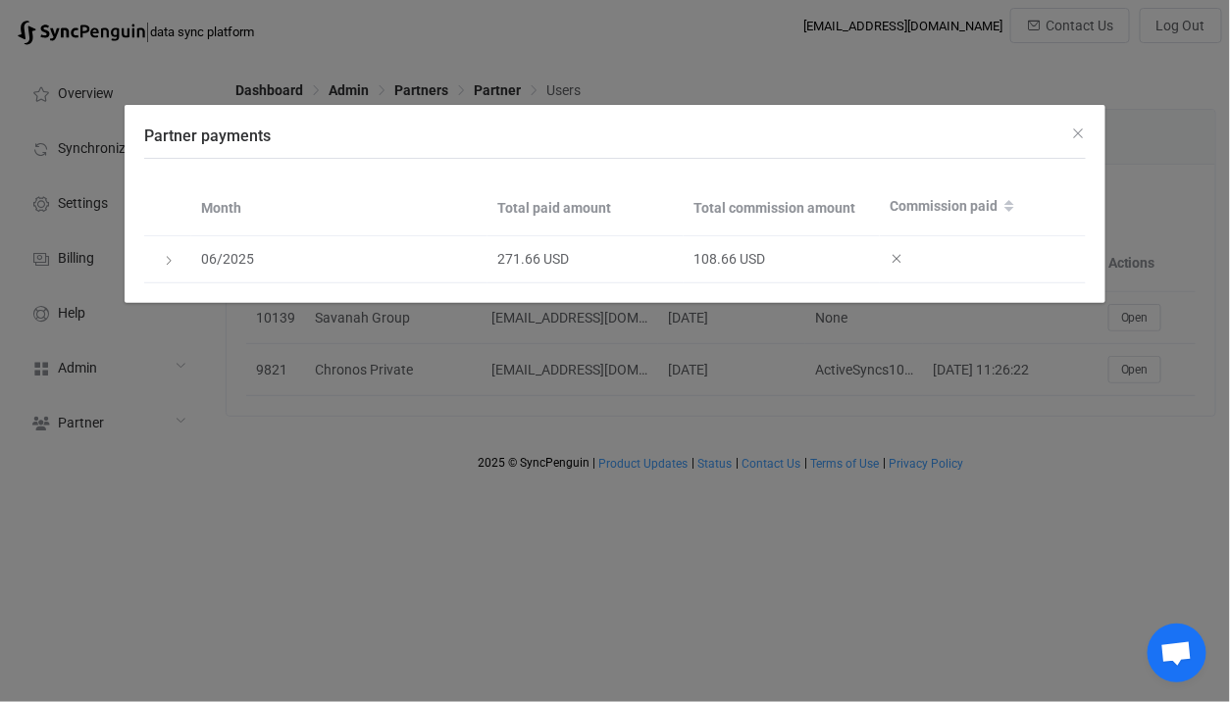
click at [527, 475] on div "Partner payments Month Total paid amount Total commission amount Commission pai…" at bounding box center [615, 351] width 1230 height 702
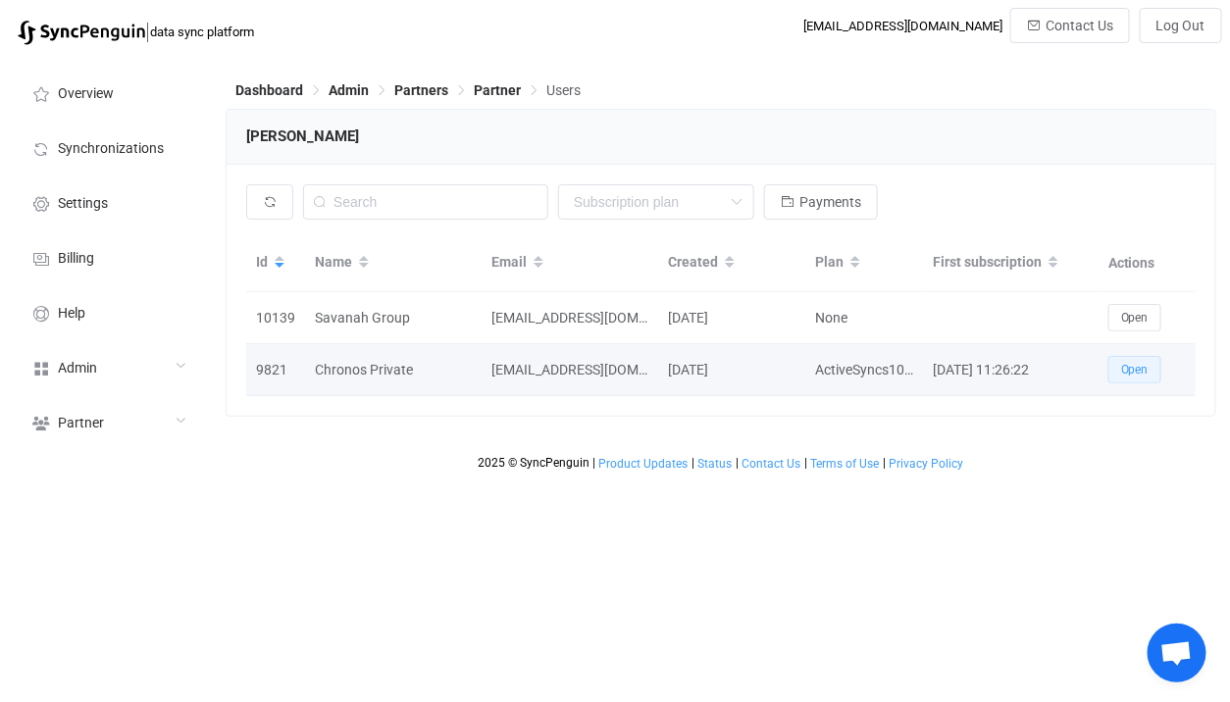
click at [1126, 379] on button "Open" at bounding box center [1134, 369] width 53 height 27
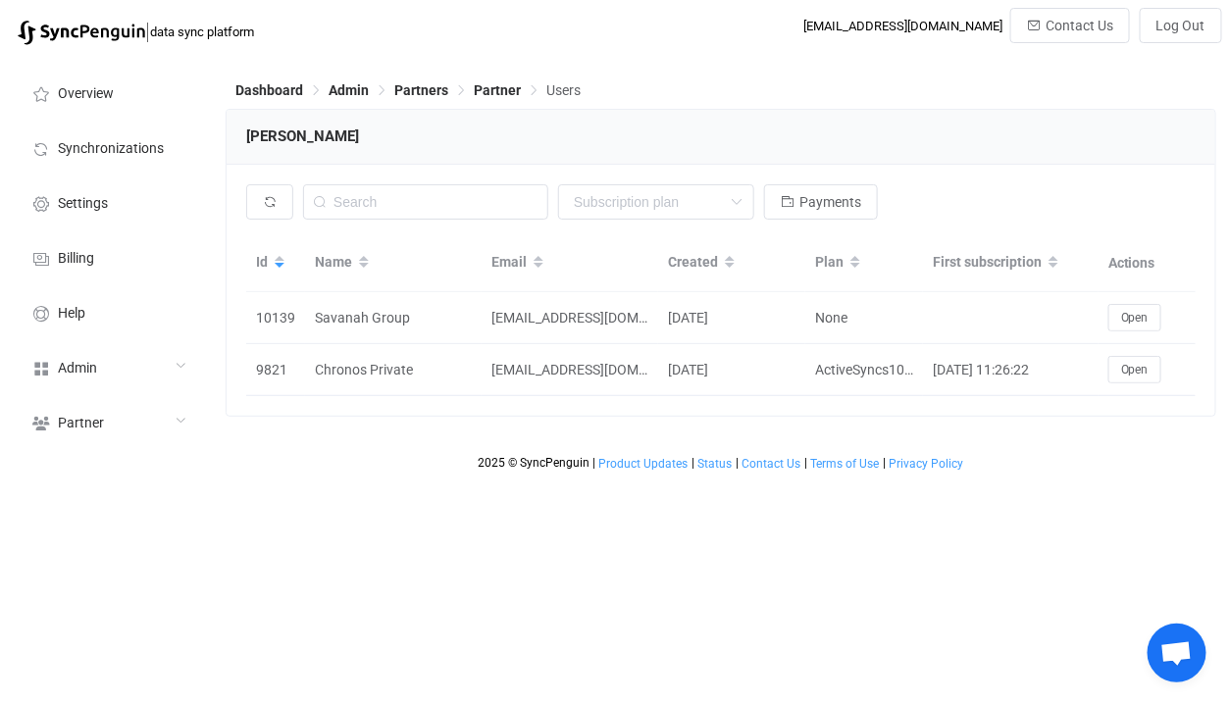
click at [847, 225] on div "None Single SingleYearly SinglePlus SinglePlusYearly Team TeamYearly TeamPlus T…" at bounding box center [720, 206] width 949 height 45
click at [847, 204] on span "Payments" at bounding box center [830, 202] width 62 height 16
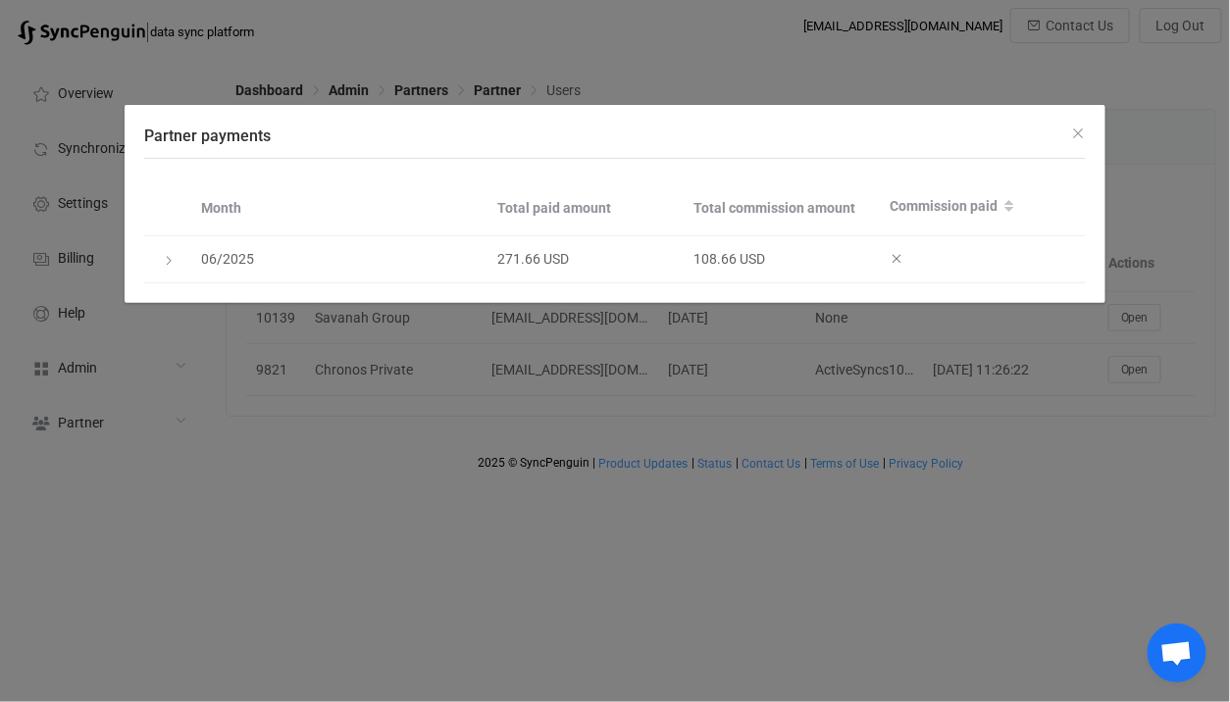
click at [876, 69] on div "Partner payments Month Total paid amount Total commission amount Commission pai…" at bounding box center [615, 351] width 1230 height 702
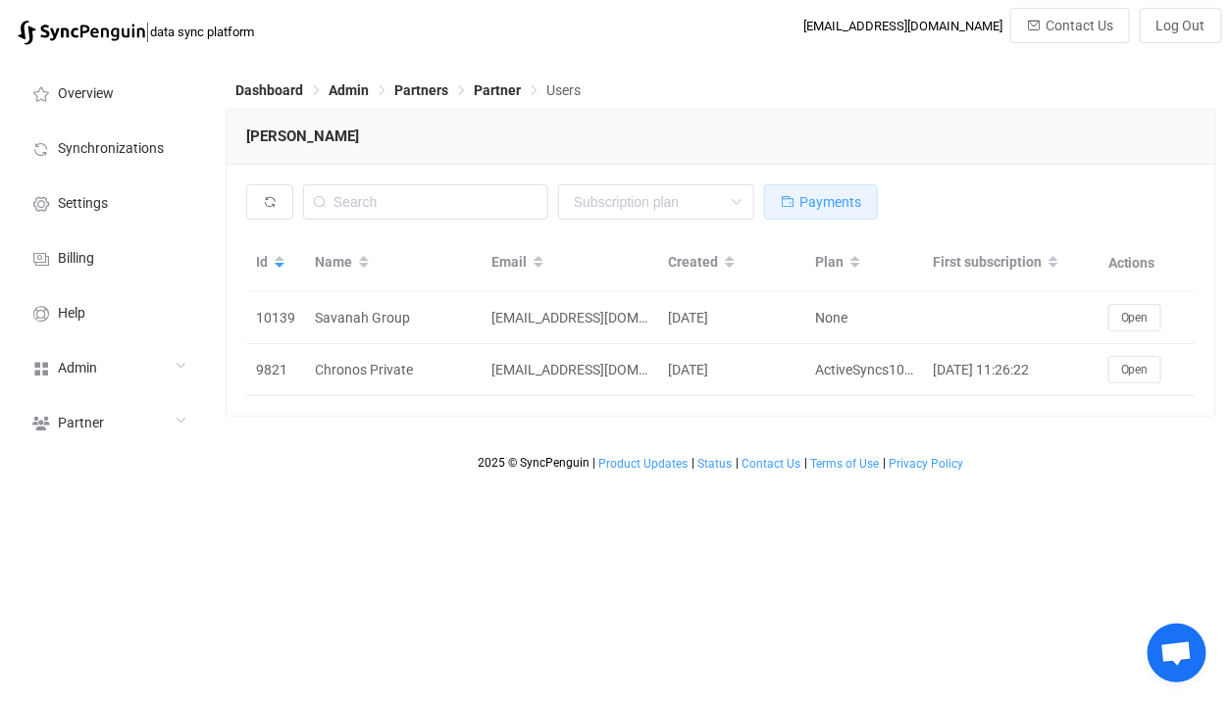
click at [828, 212] on button "Payments" at bounding box center [821, 201] width 114 height 35
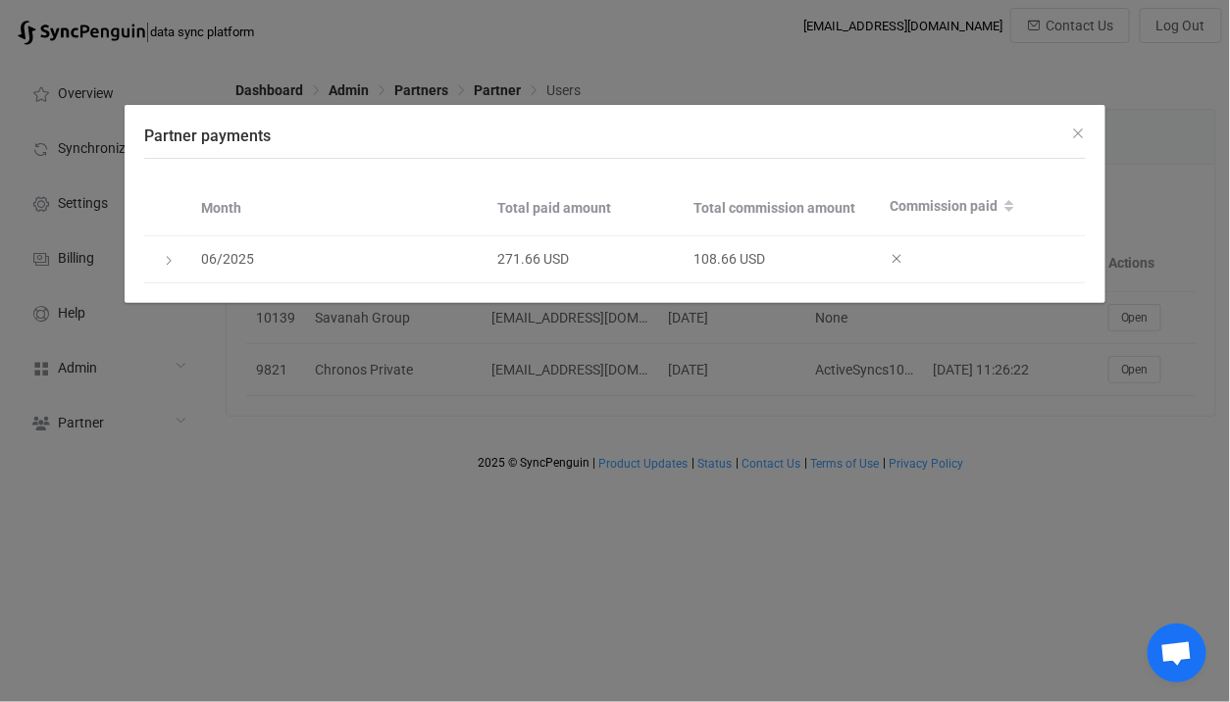
click at [841, 65] on div "Partner payments Month Total paid amount Total commission amount Commission pai…" at bounding box center [615, 351] width 1230 height 702
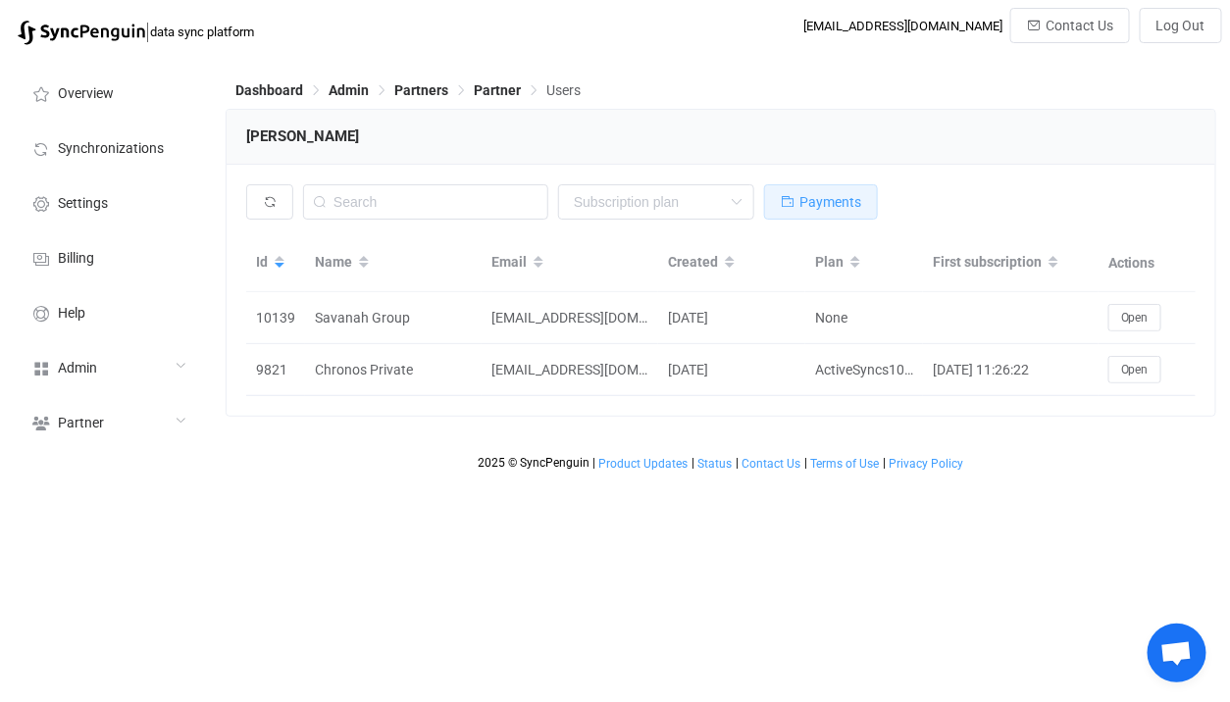
click at [811, 216] on button "Payments" at bounding box center [821, 201] width 114 height 35
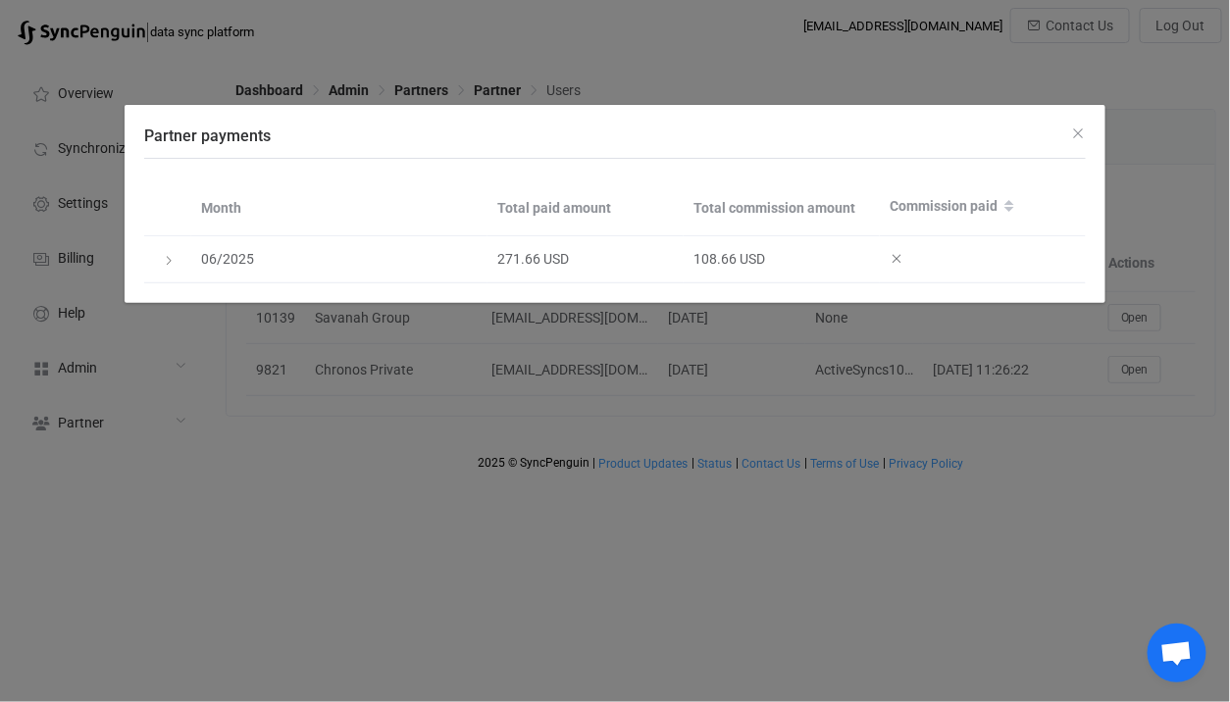
click at [715, 440] on div "Partner payments Month Total paid amount Total commission amount Commission pai…" at bounding box center [615, 351] width 1230 height 702
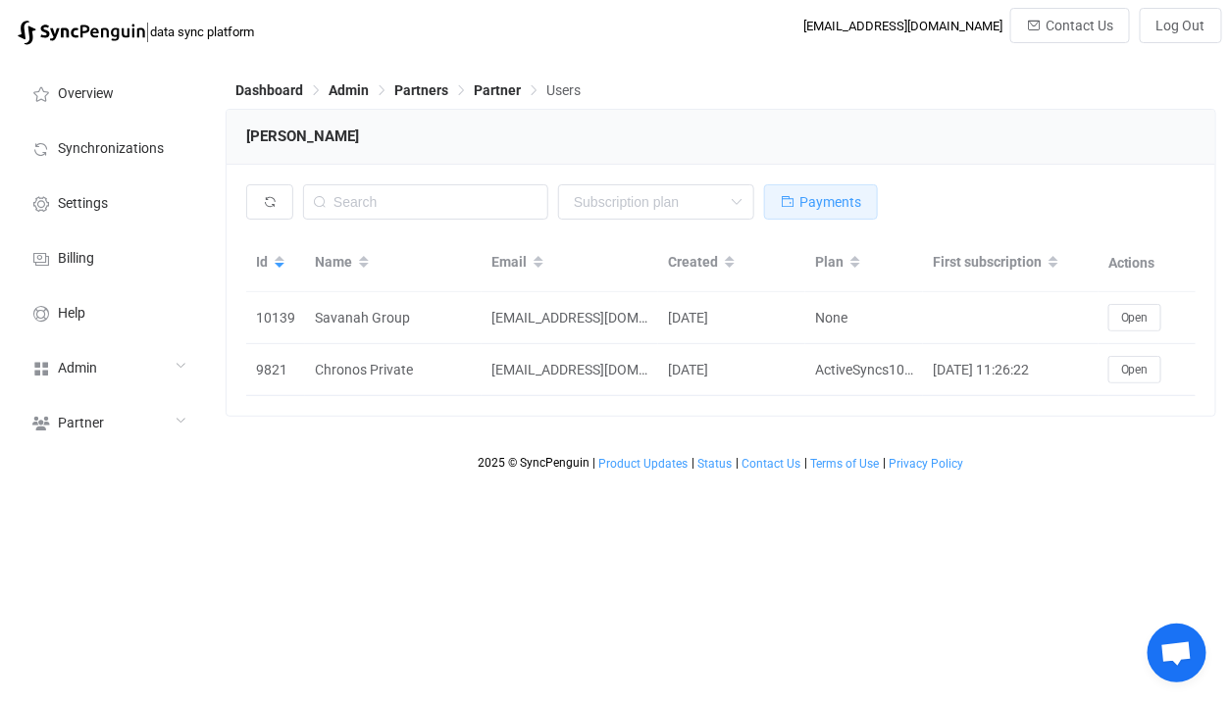
click at [837, 197] on span "Payments" at bounding box center [830, 202] width 62 height 16
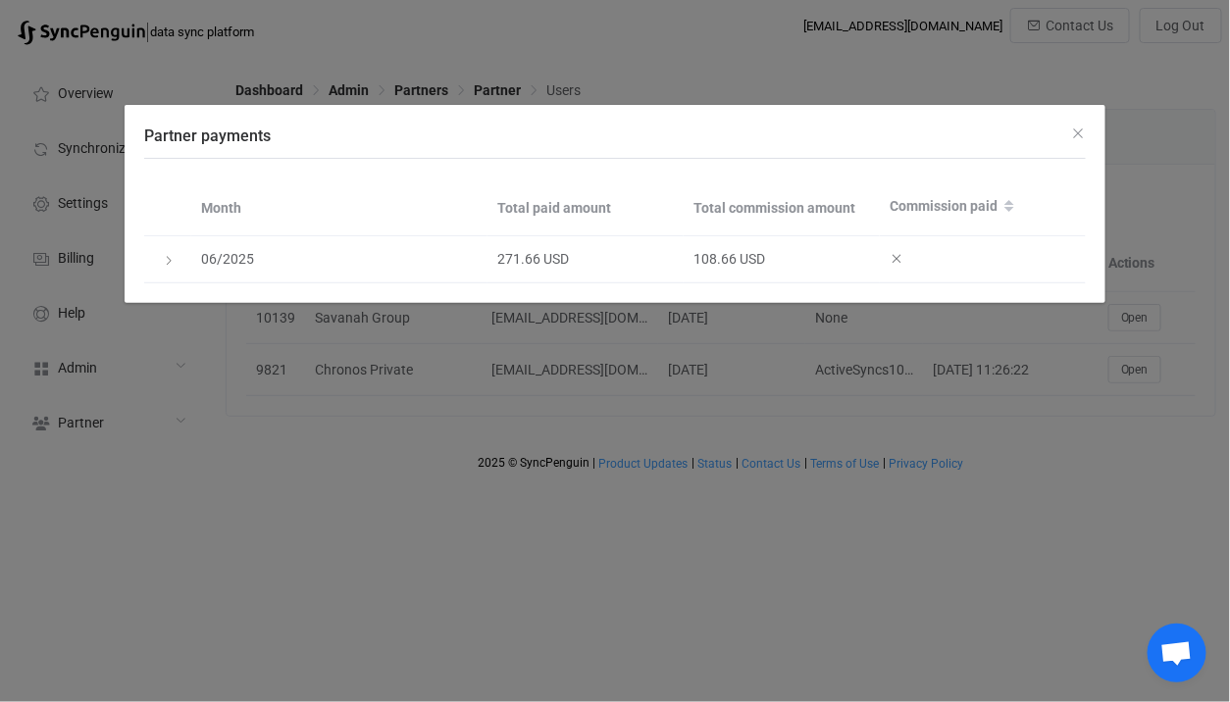
click at [773, 429] on div "Partner payments Month Total paid amount Total commission amount Commission pai…" at bounding box center [615, 351] width 1230 height 702
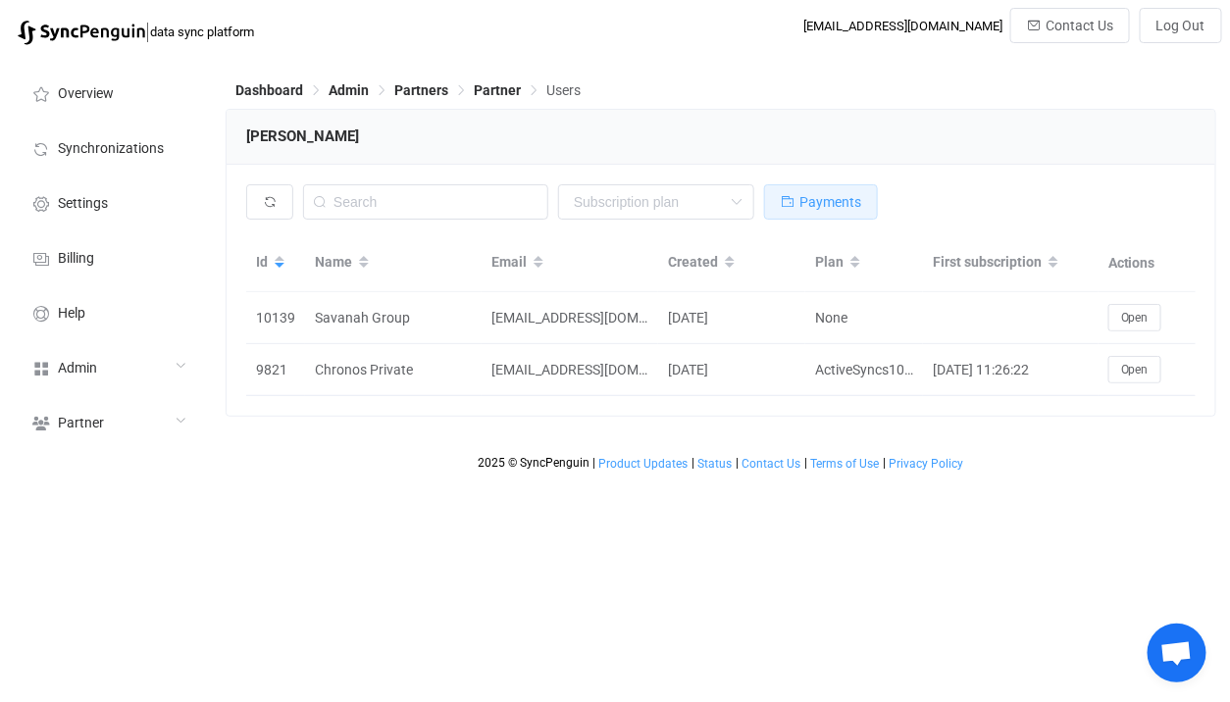
click at [853, 216] on button "Payments" at bounding box center [821, 201] width 114 height 35
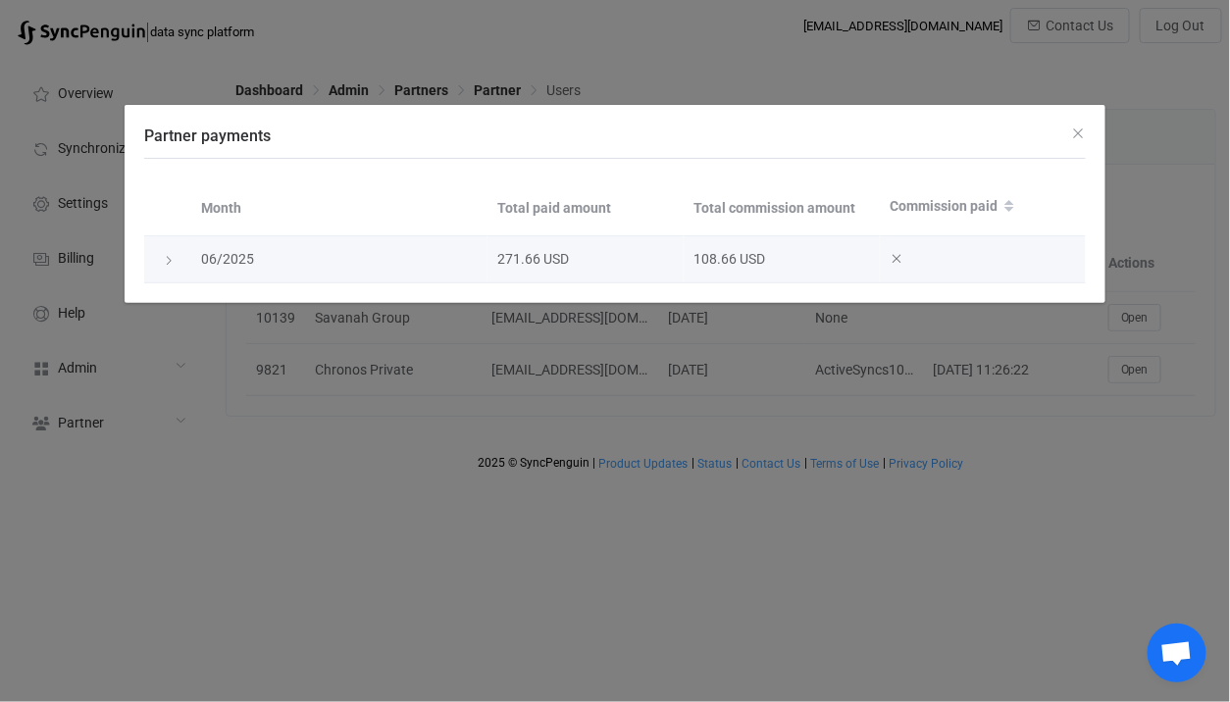
click at [704, 259] on div "108.66 USD" at bounding box center [781, 259] width 196 height 23
click at [703, 259] on div "108.66 USD" at bounding box center [781, 259] width 196 height 23
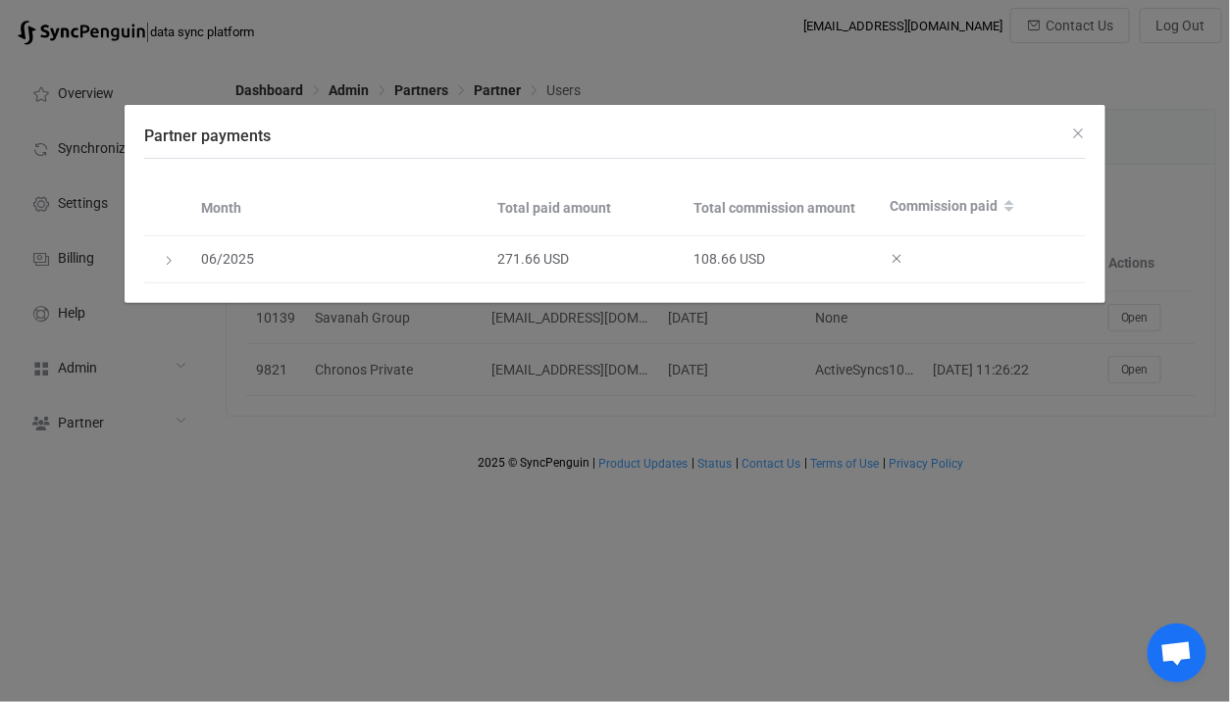
click at [722, 12] on div "Partner payments Month Total paid amount Total commission amount Commission pai…" at bounding box center [615, 351] width 1230 height 702
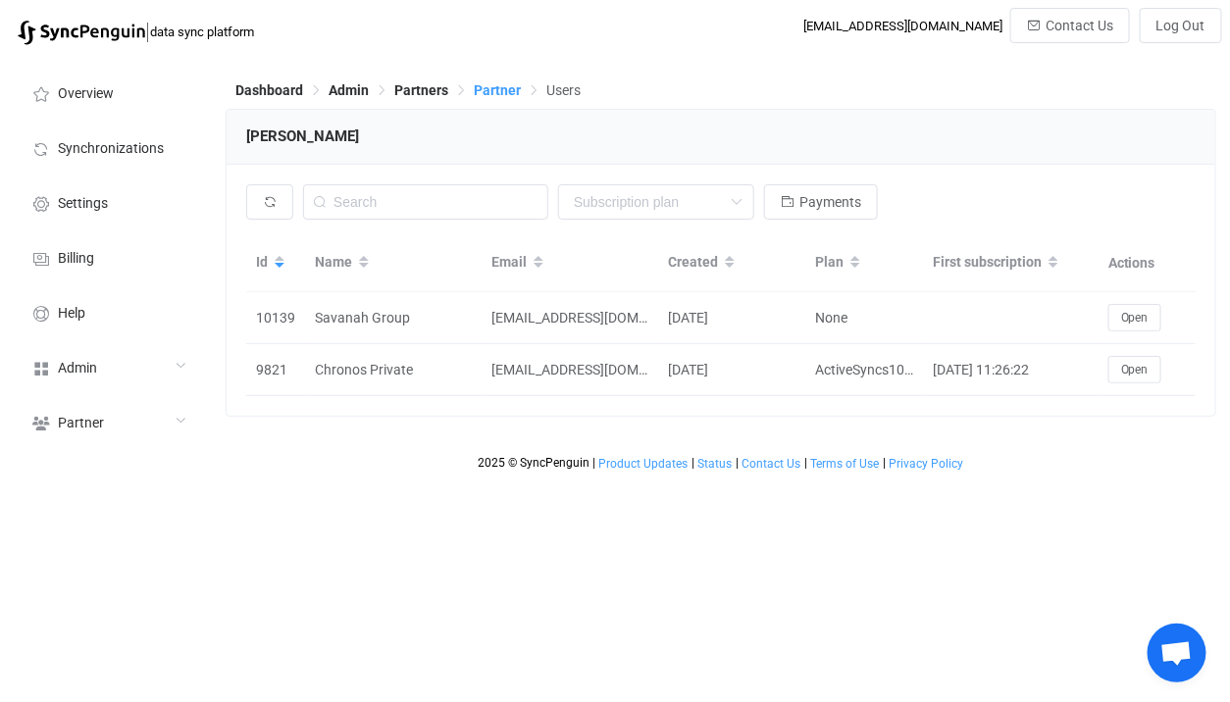
click at [498, 89] on span "Partner" at bounding box center [497, 90] width 47 height 16
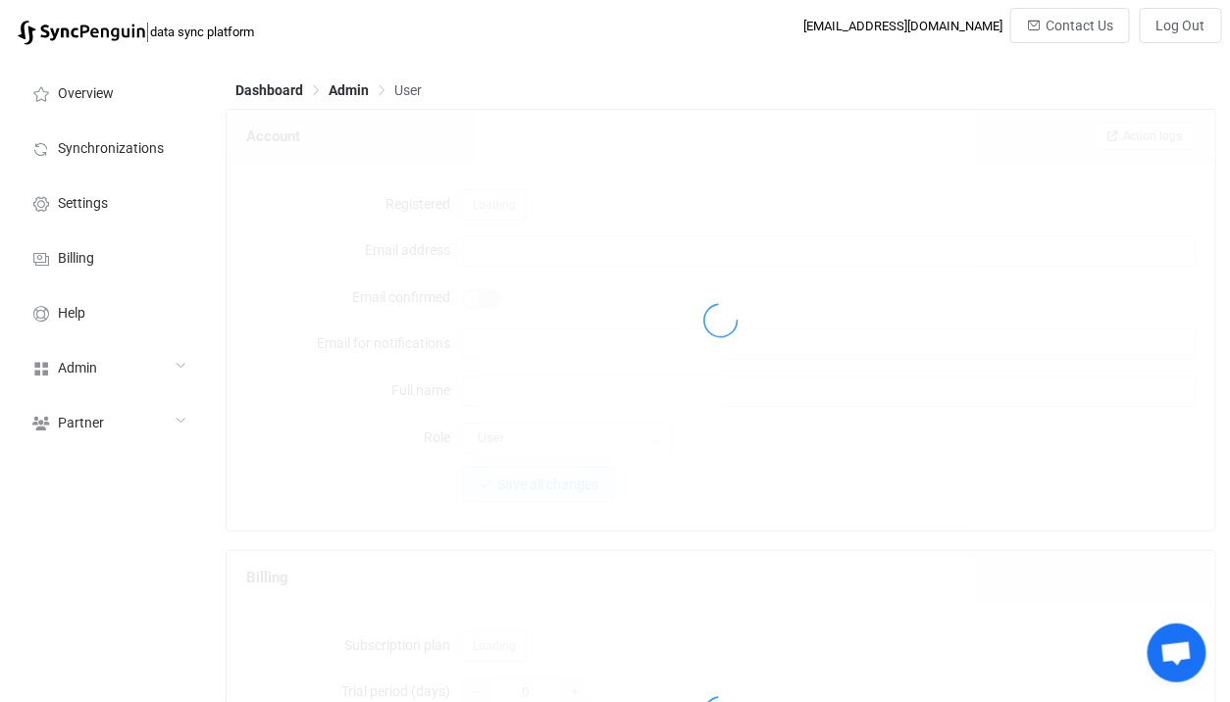
type input "arnold.srinivas@synapse8.com.au"
type input "Arnold"
type input "Partner"
type input "14"
type input "40"
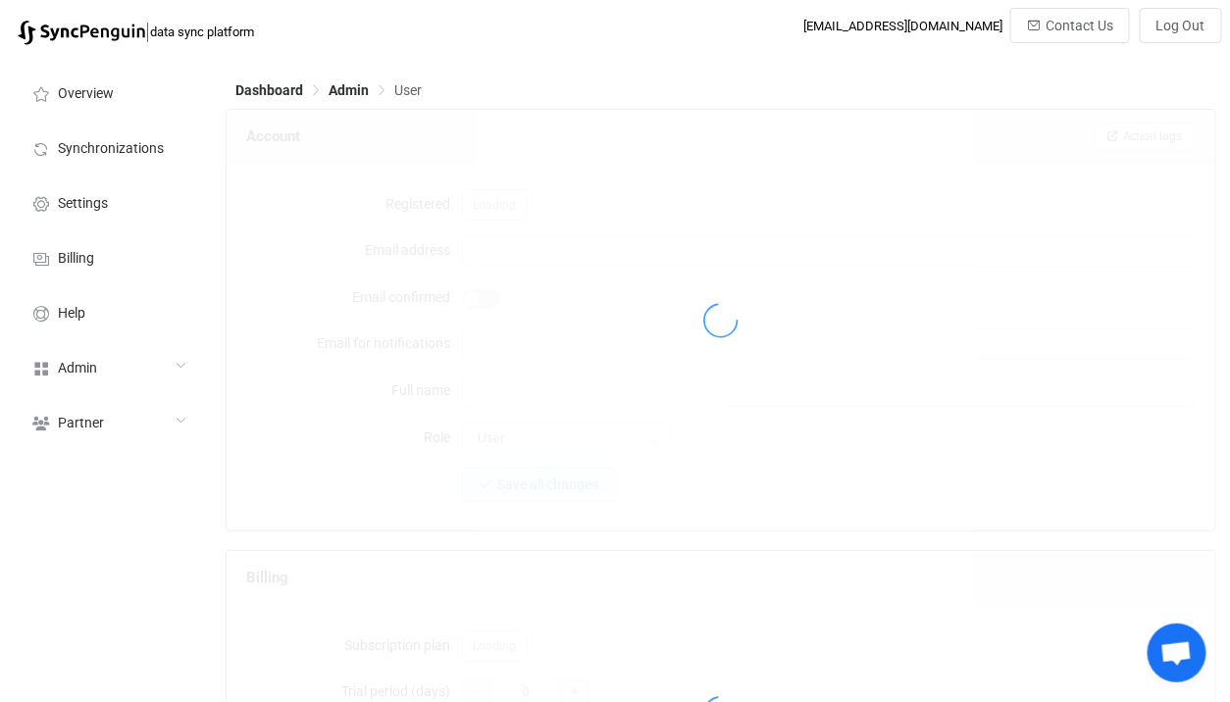
type input "15"
type input "365"
type input "arnold.srinivas@synapse8.com.au"
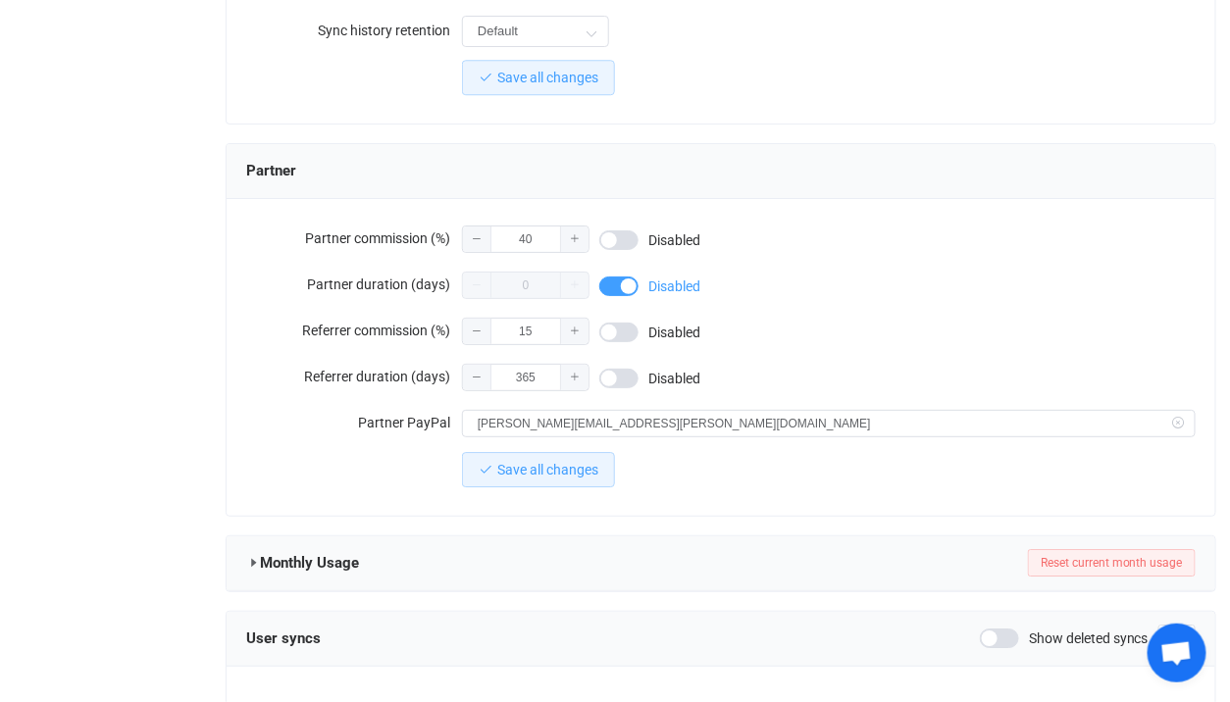
scroll to position [1604, 0]
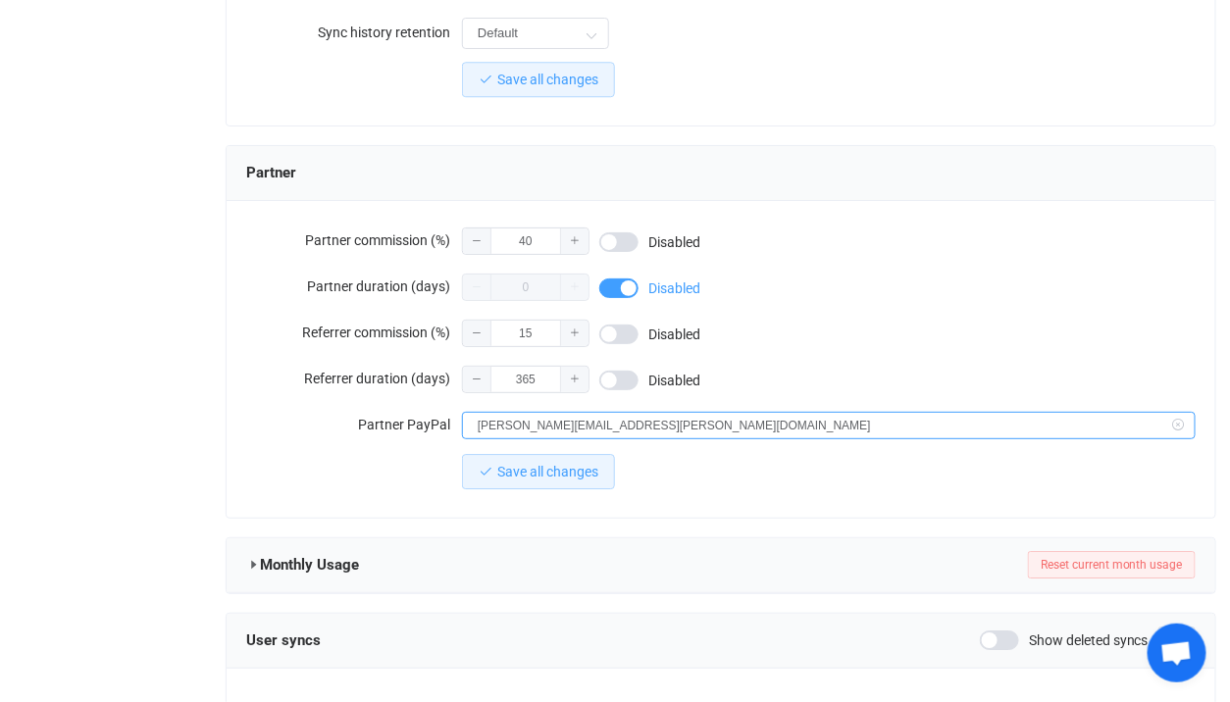
click at [565, 413] on input "arnold.srinivas@synapse8.com.au" at bounding box center [828, 425] width 733 height 27
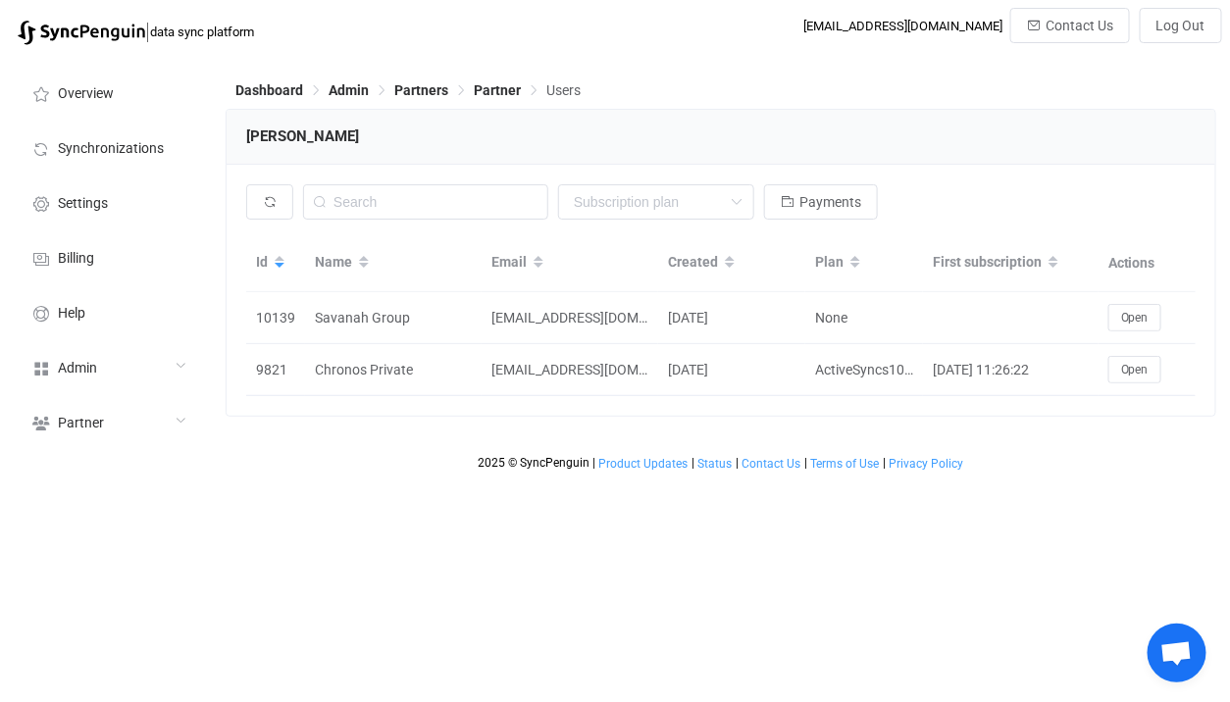
click at [783, 159] on div "Arnold" at bounding box center [721, 137] width 988 height 55
click at [815, 202] on span "Payments" at bounding box center [830, 202] width 62 height 16
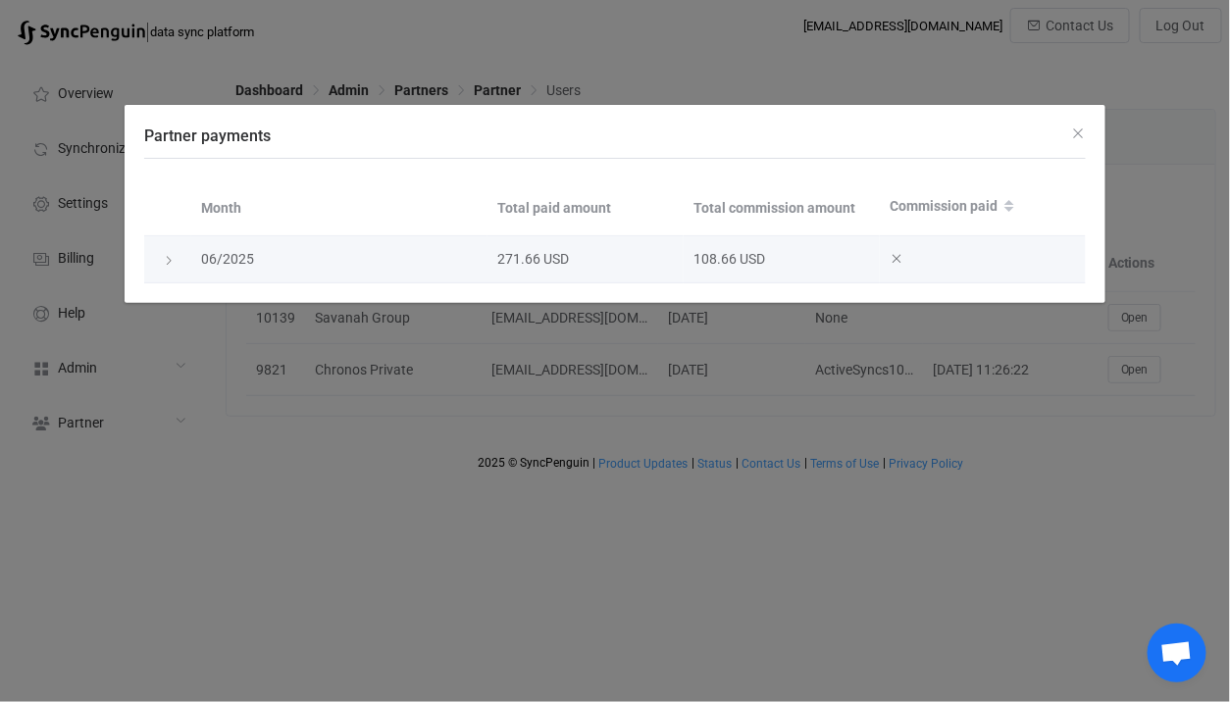
click at [690, 257] on div "108.66 USD" at bounding box center [781, 259] width 196 height 23
drag, startPoint x: 690, startPoint y: 257, endPoint x: 710, endPoint y: 257, distance: 19.6
click at [710, 257] on div "108.66 USD" at bounding box center [781, 259] width 196 height 23
copy div "108.66"
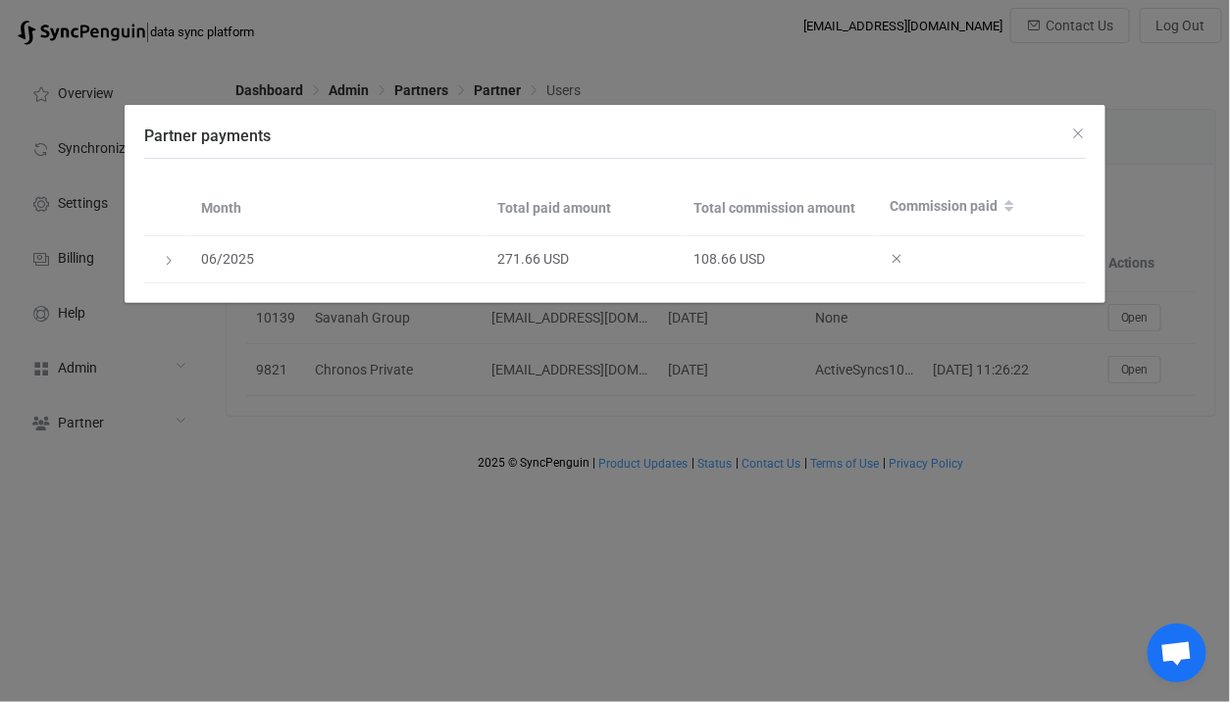
click at [764, 81] on div "Partner payments Month Total paid amount Total commission amount Commission pai…" at bounding box center [615, 351] width 1230 height 702
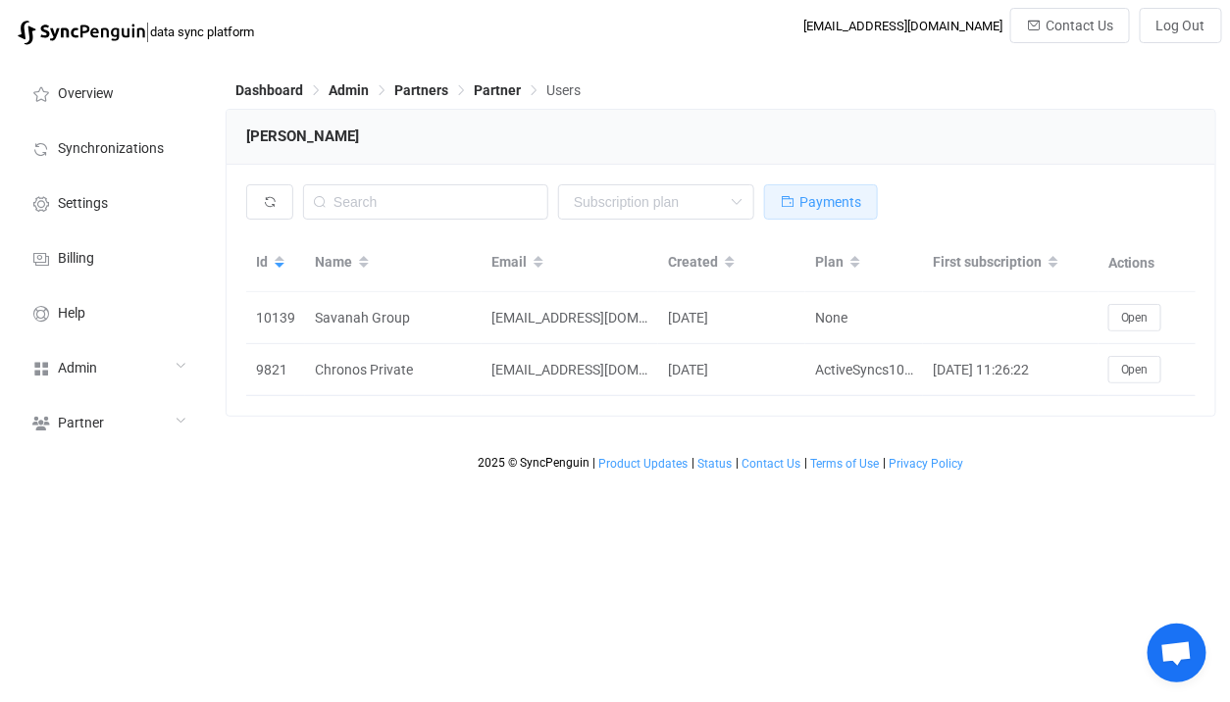
click at [798, 198] on button "Payments" at bounding box center [821, 201] width 114 height 35
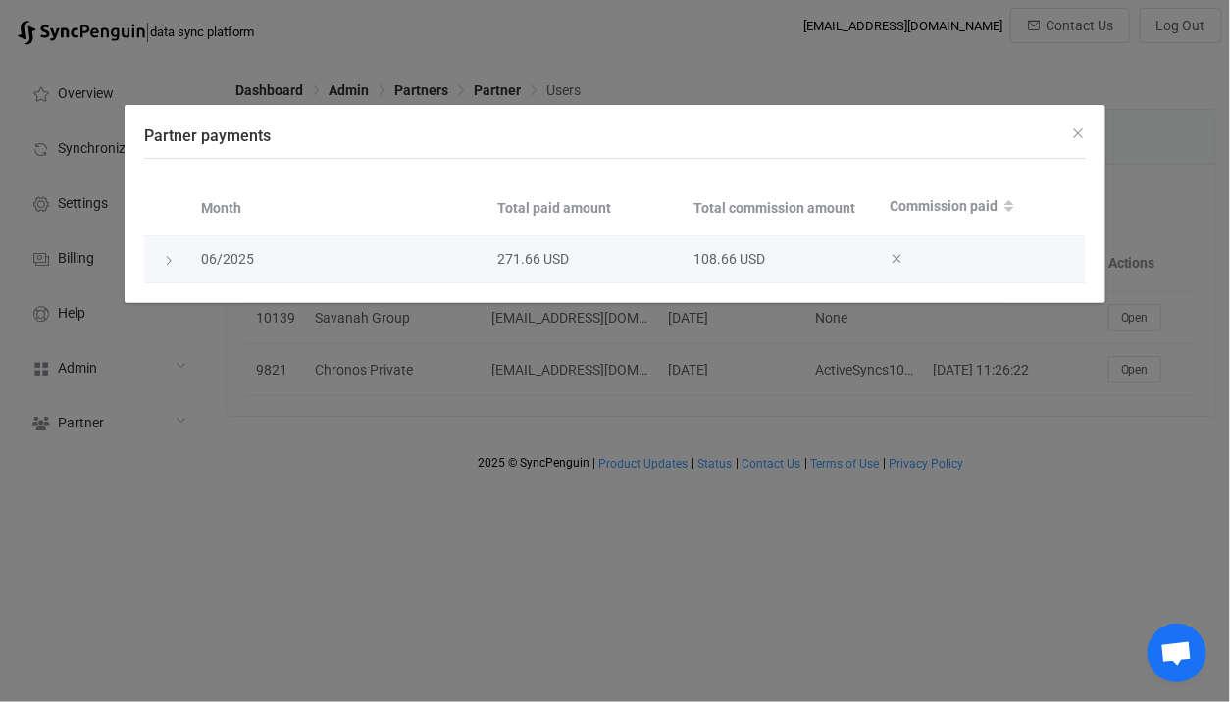
click at [166, 257] on icon "Partner payments" at bounding box center [169, 261] width 12 height 12
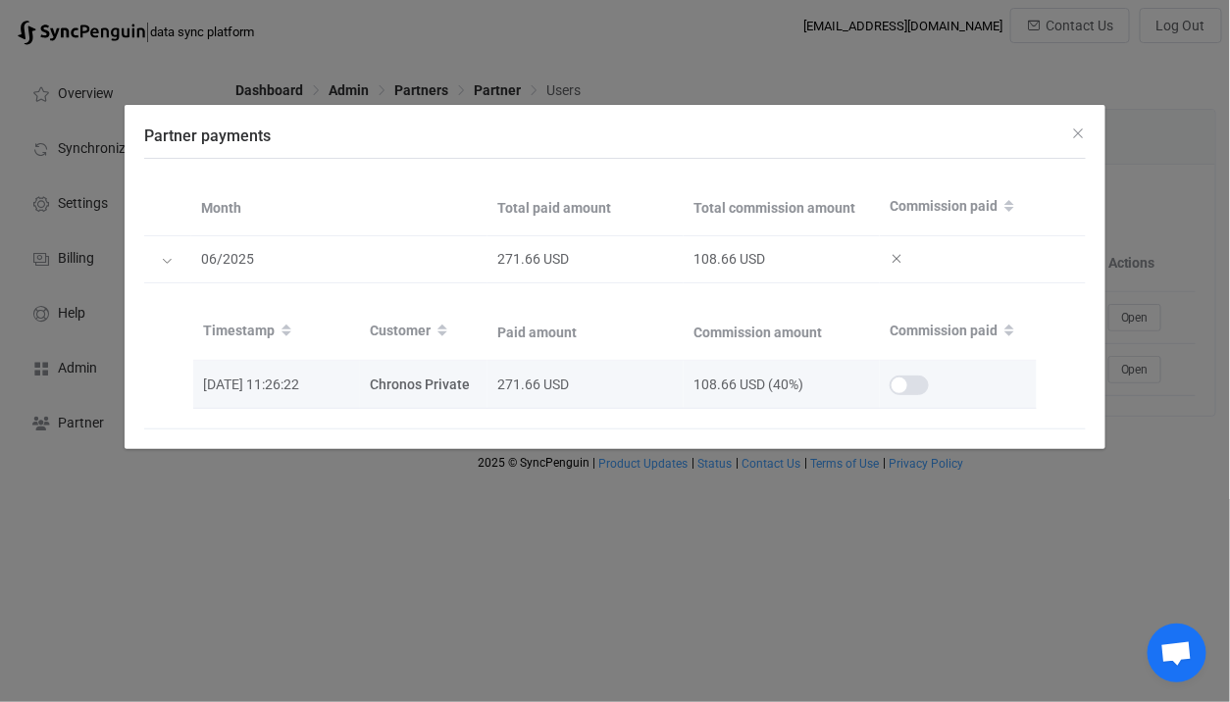
click at [921, 399] on td "Partner payments" at bounding box center [958, 385] width 157 height 48
click at [902, 380] on span "Partner payments" at bounding box center [908, 386] width 39 height 20
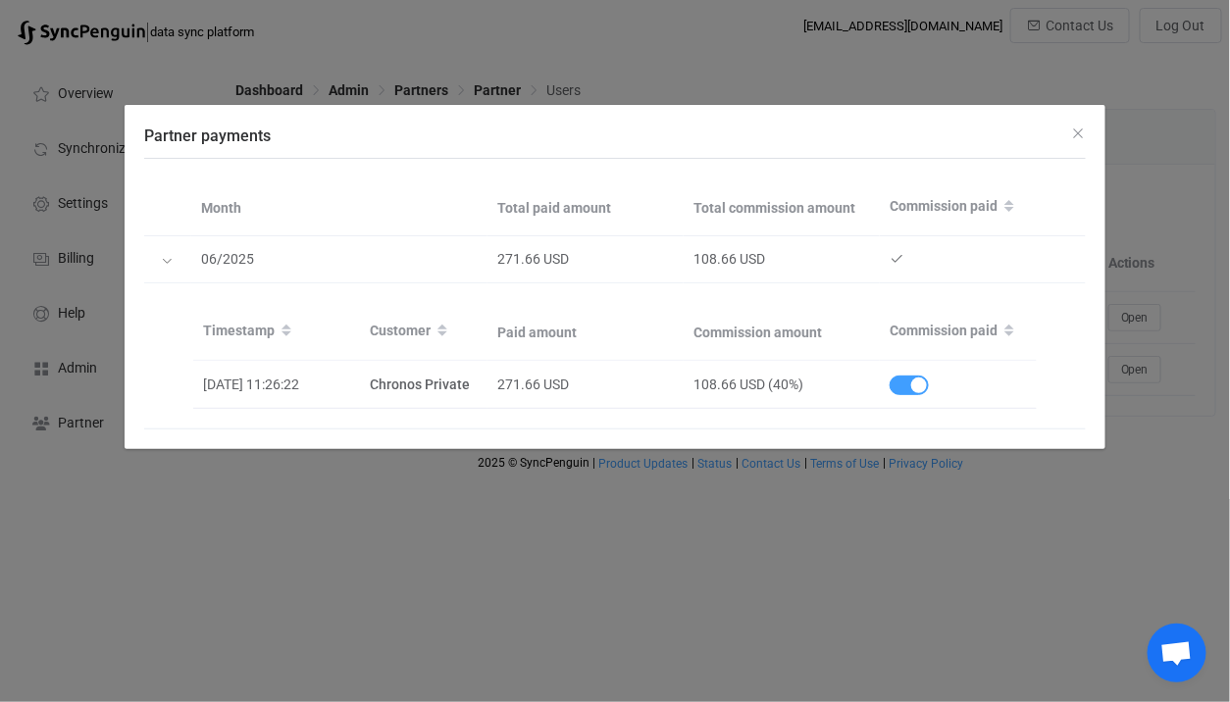
click at [901, 584] on div "Partner payments Month Total paid amount Total commission amount Commission pai…" at bounding box center [615, 351] width 1230 height 702
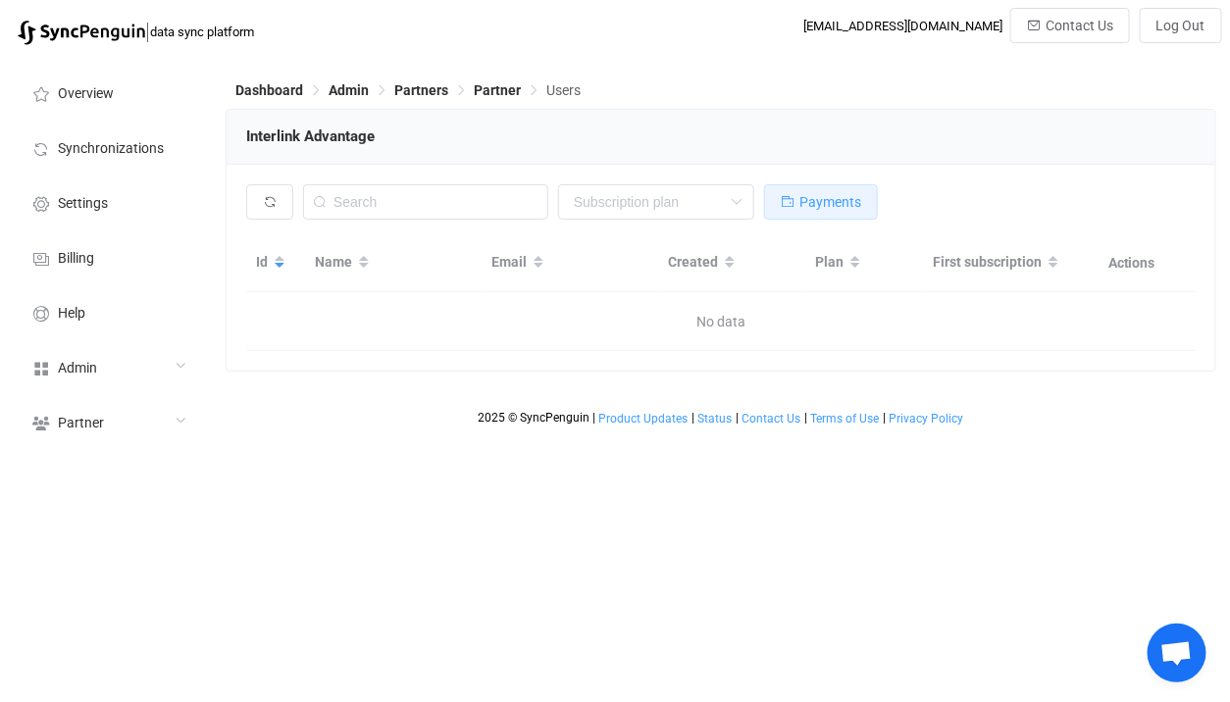
click at [781, 206] on icon "button" at bounding box center [788, 202] width 14 height 14
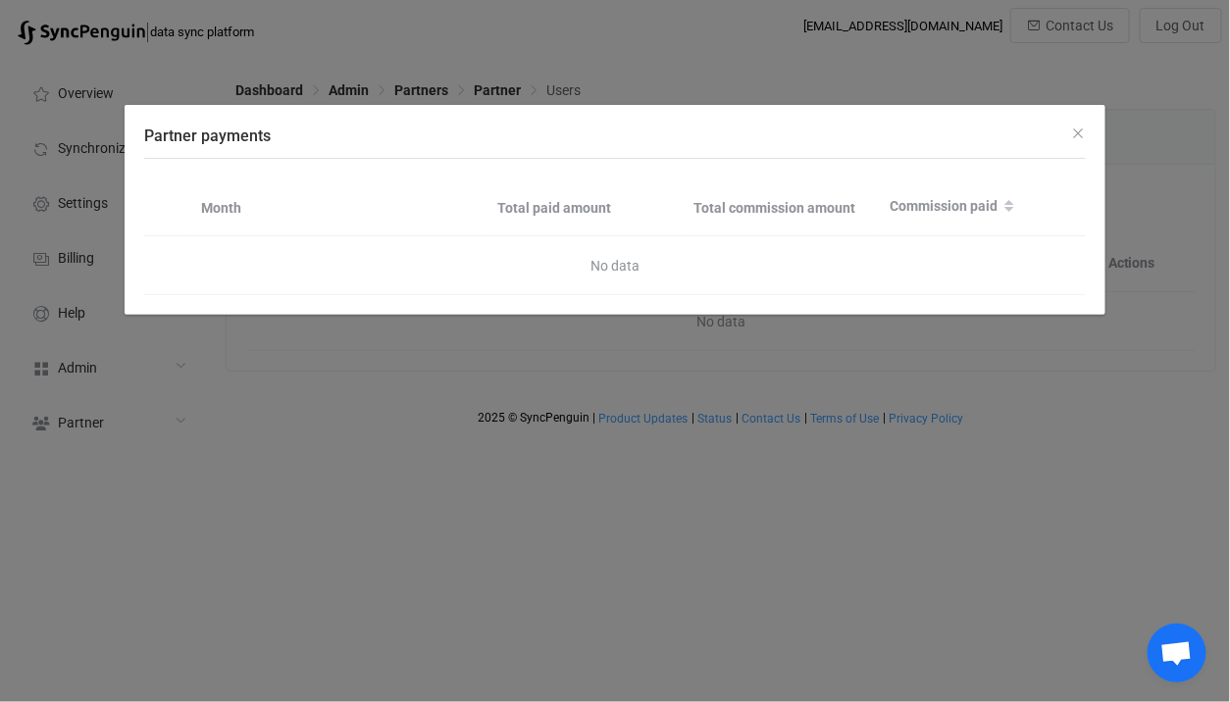
click at [654, 46] on div "Partner payments Month Total paid amount Total commission amount Commission pai…" at bounding box center [615, 351] width 1230 height 702
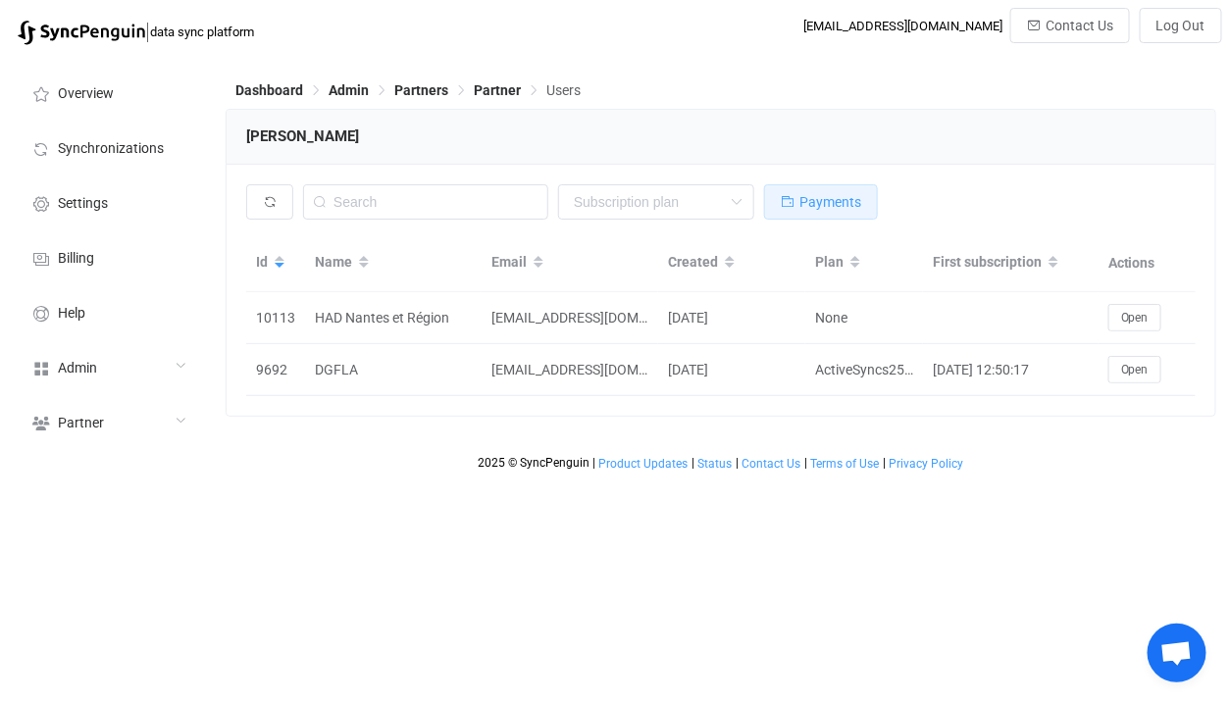
click at [794, 192] on button "Payments" at bounding box center [821, 201] width 114 height 35
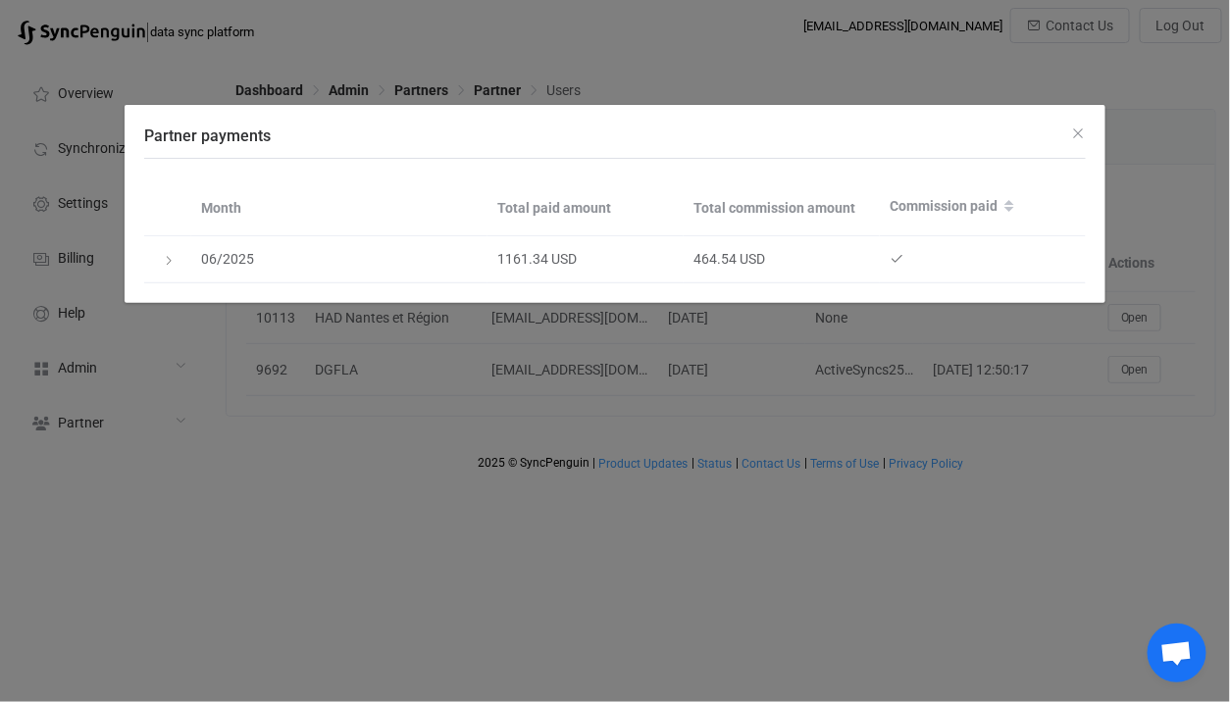
click at [827, 301] on div "Month Total paid amount Total commission amount Commission paid 06/2025 1161.34…" at bounding box center [614, 231] width 941 height 144
click at [832, 328] on div "Partner payments Month Total paid amount Total commission amount Commission pai…" at bounding box center [615, 351] width 1230 height 702
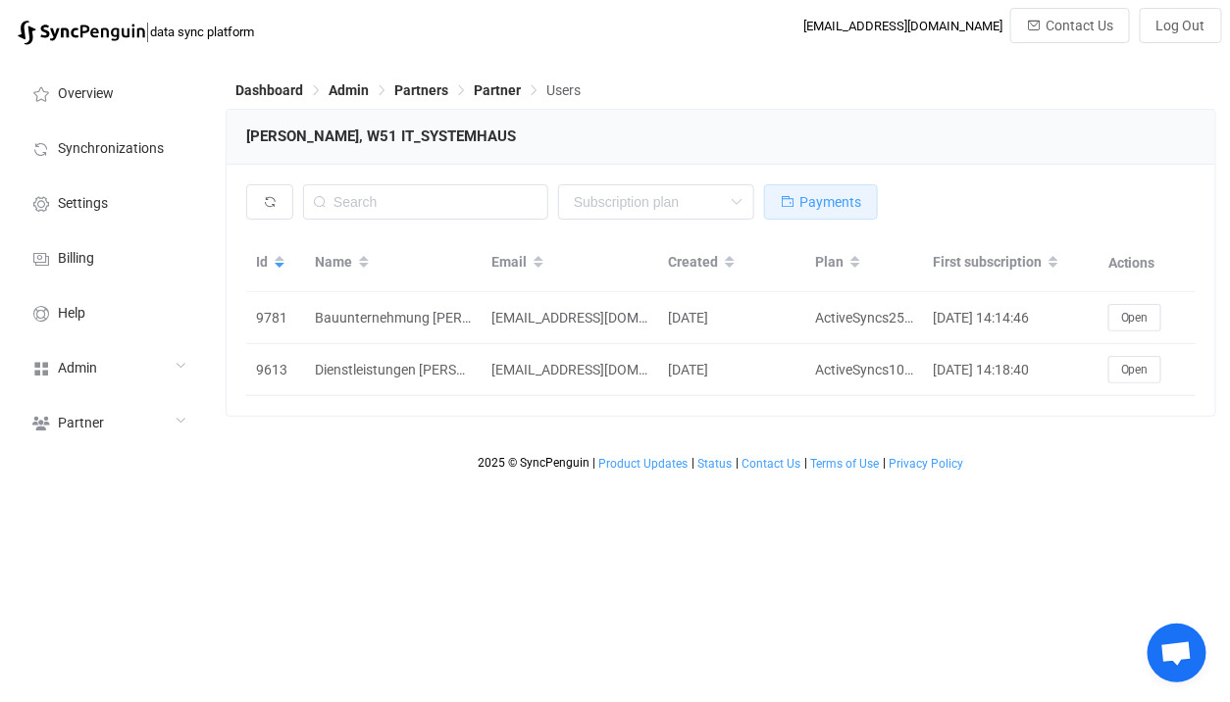
click at [834, 200] on span "Payments" at bounding box center [830, 202] width 62 height 16
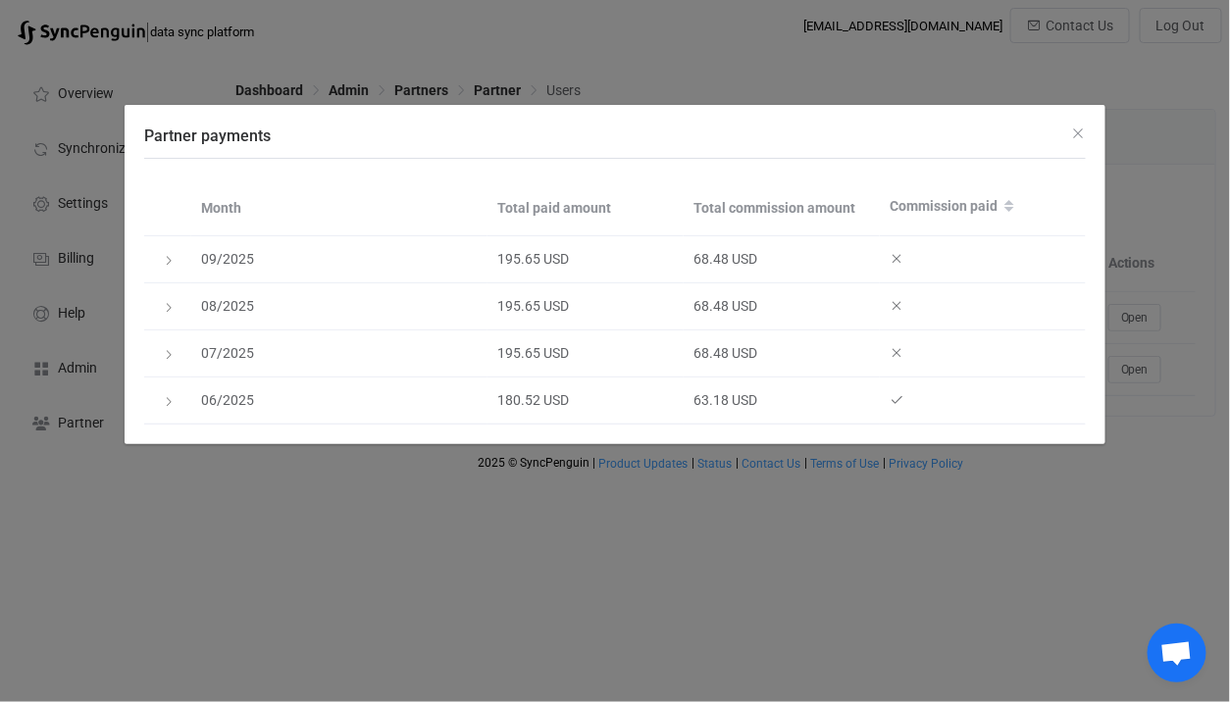
click at [709, 144] on div "Partner payments" at bounding box center [615, 131] width 981 height 53
click at [774, 14] on div "Partner payments Month Total paid amount Total commission amount Commission pai…" at bounding box center [615, 351] width 1230 height 702
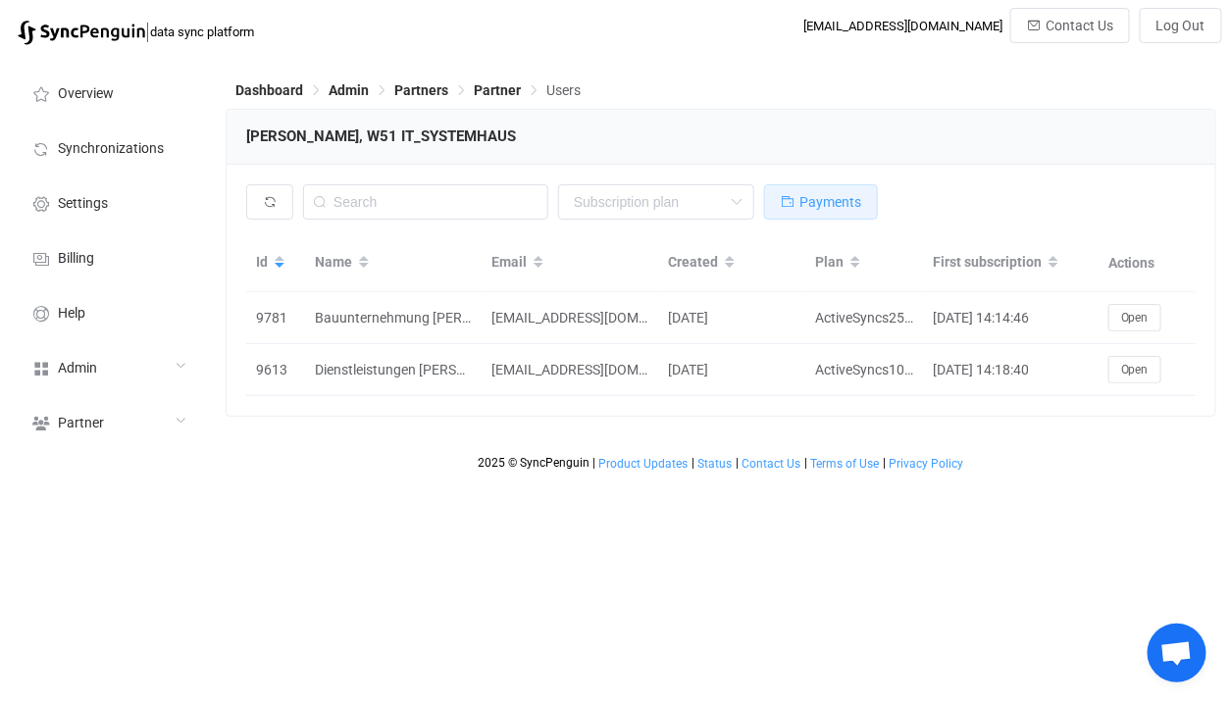
click at [813, 216] on button "Payments" at bounding box center [821, 201] width 114 height 35
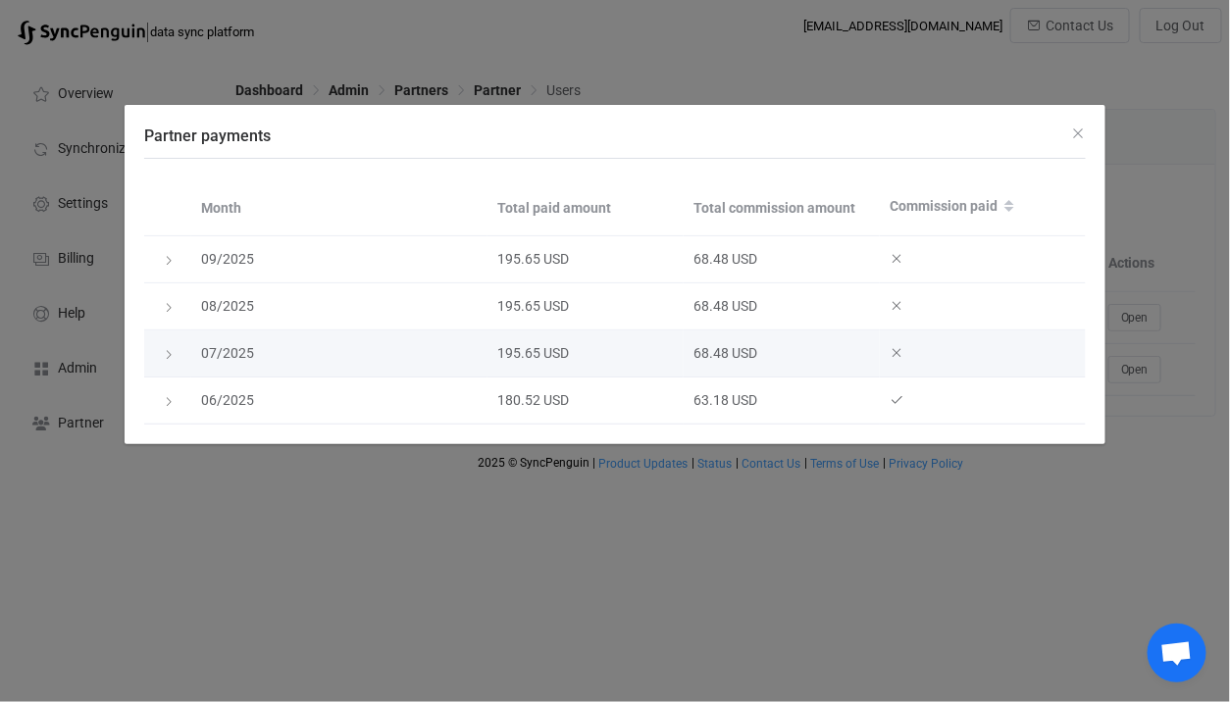
click at [698, 351] on div "68.48 USD" at bounding box center [781, 353] width 196 height 23
drag, startPoint x: 698, startPoint y: 351, endPoint x: 718, endPoint y: 351, distance: 19.6
click at [718, 351] on div "68.48 USD" at bounding box center [781, 353] width 196 height 23
copy div "68.48"
click at [532, 366] on td "195.65 USD" at bounding box center [585, 353] width 196 height 47
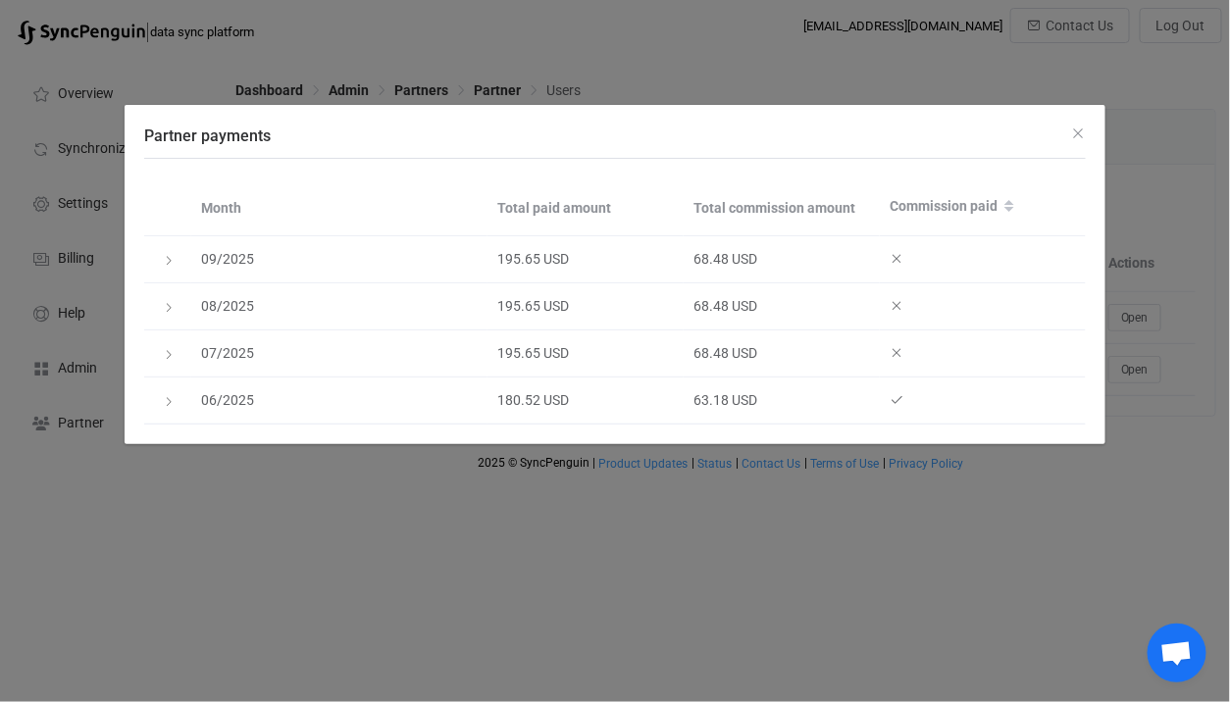
click at [587, 90] on div "Partner payments Month Total paid amount Total commission amount Commission pai…" at bounding box center [615, 351] width 1230 height 702
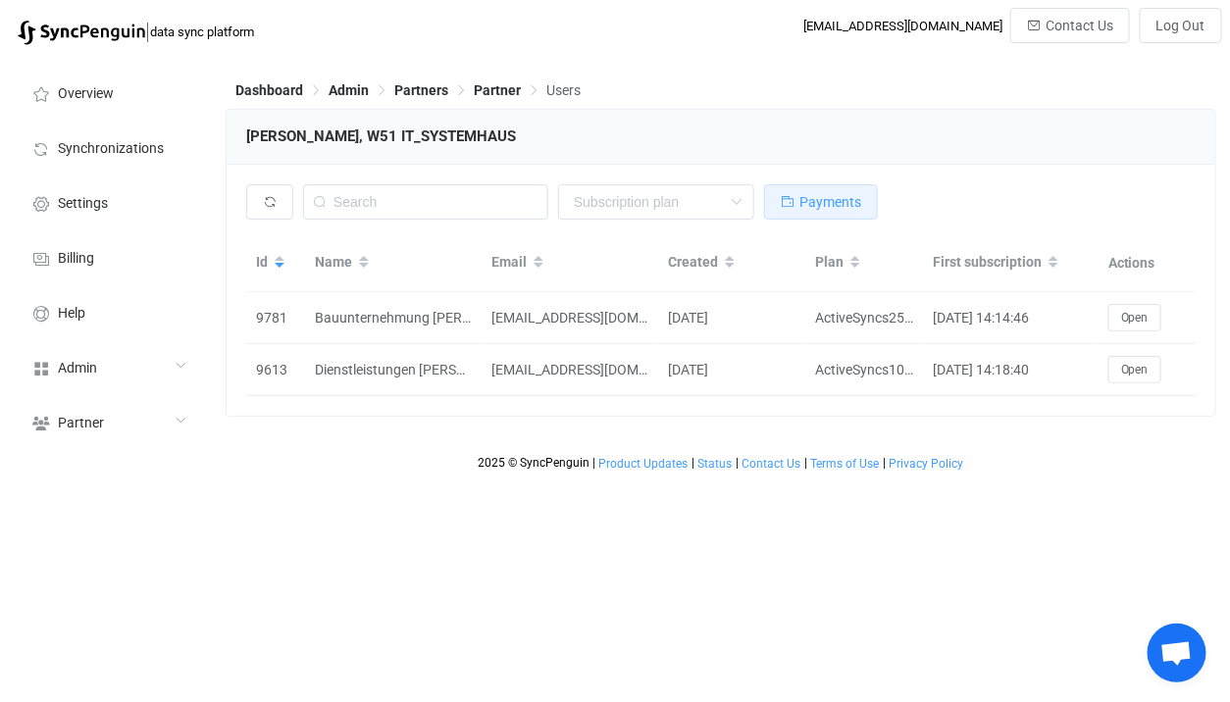
click at [817, 206] on span "Payments" at bounding box center [830, 202] width 62 height 16
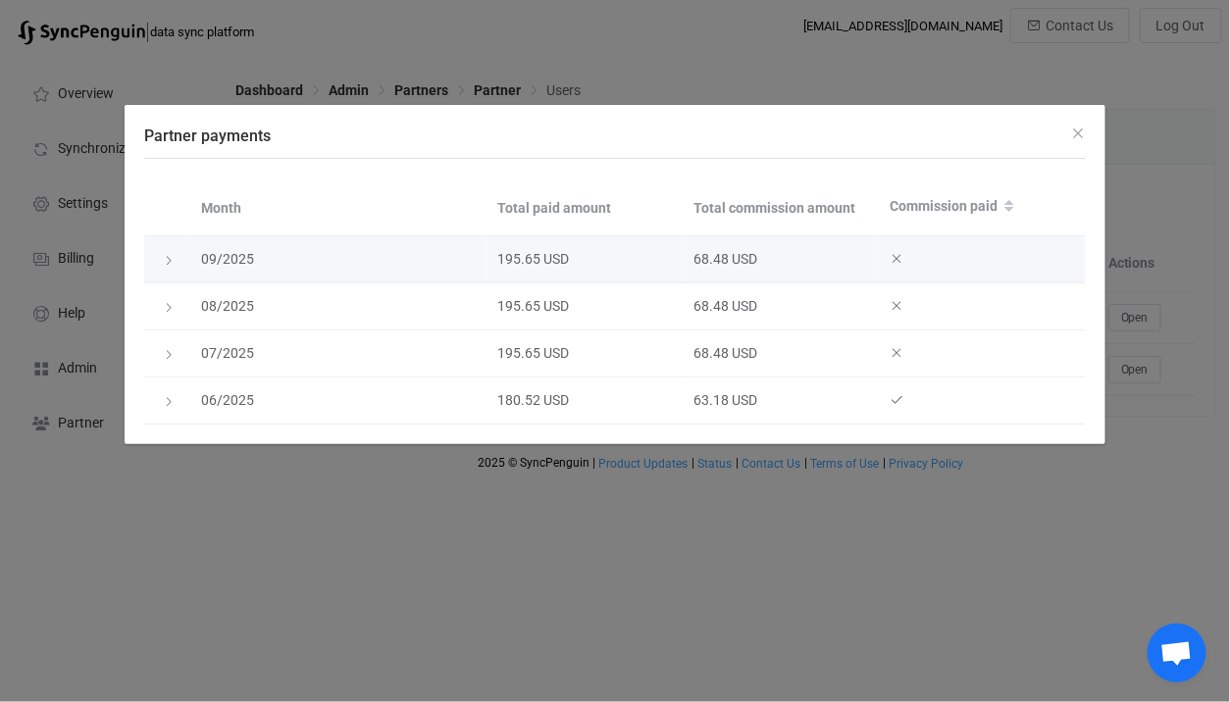
click at [699, 264] on div "68.48 USD" at bounding box center [781, 259] width 196 height 23
drag, startPoint x: 699, startPoint y: 264, endPoint x: 716, endPoint y: 264, distance: 16.7
click at [716, 264] on div "68.48 USD" at bounding box center [781, 259] width 196 height 23
copy div "68.48"
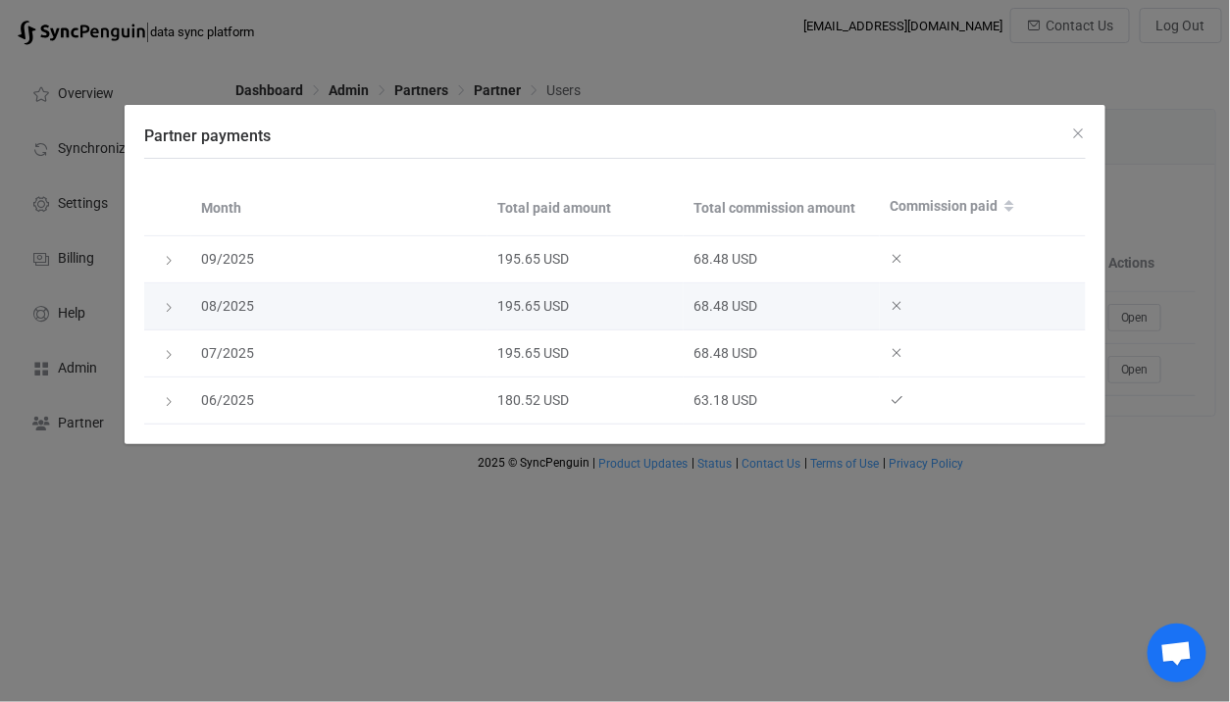
click at [699, 305] on div "68.48 USD" at bounding box center [781, 306] width 196 height 23
drag, startPoint x: 699, startPoint y: 305, endPoint x: 717, endPoint y: 305, distance: 17.7
click at [717, 305] on div "68.48 USD" at bounding box center [781, 306] width 196 height 23
copy div "68.48"
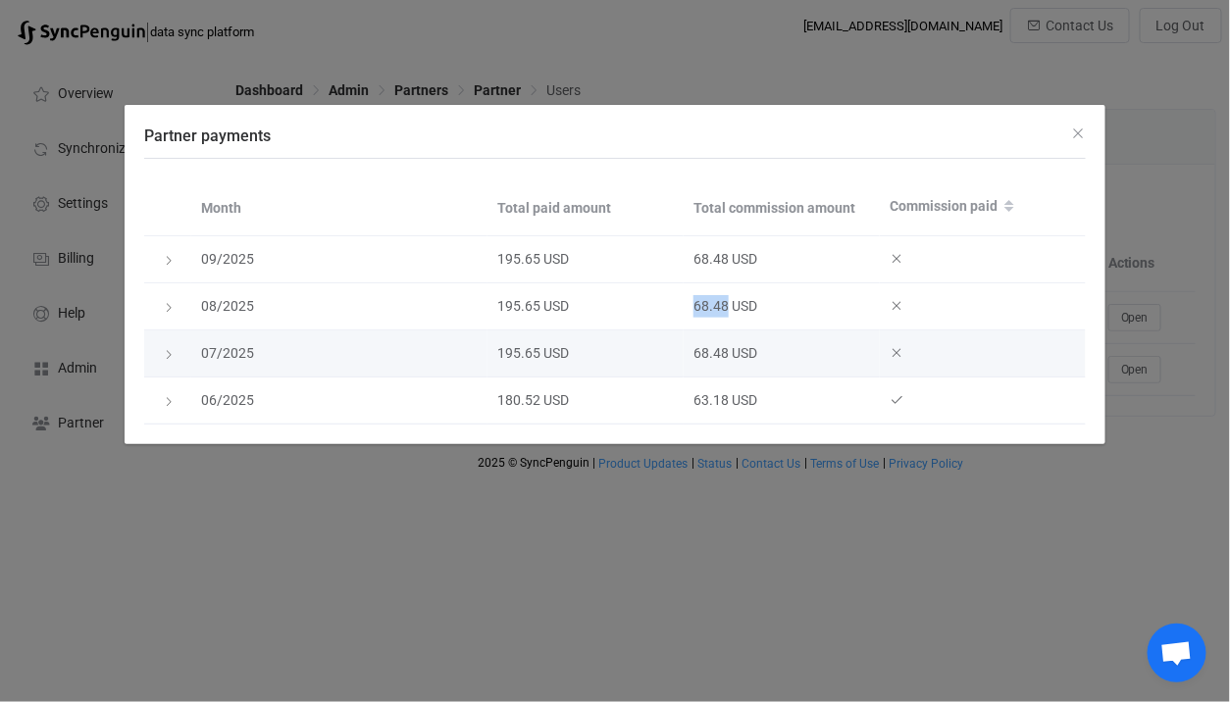
copy div "68.48"
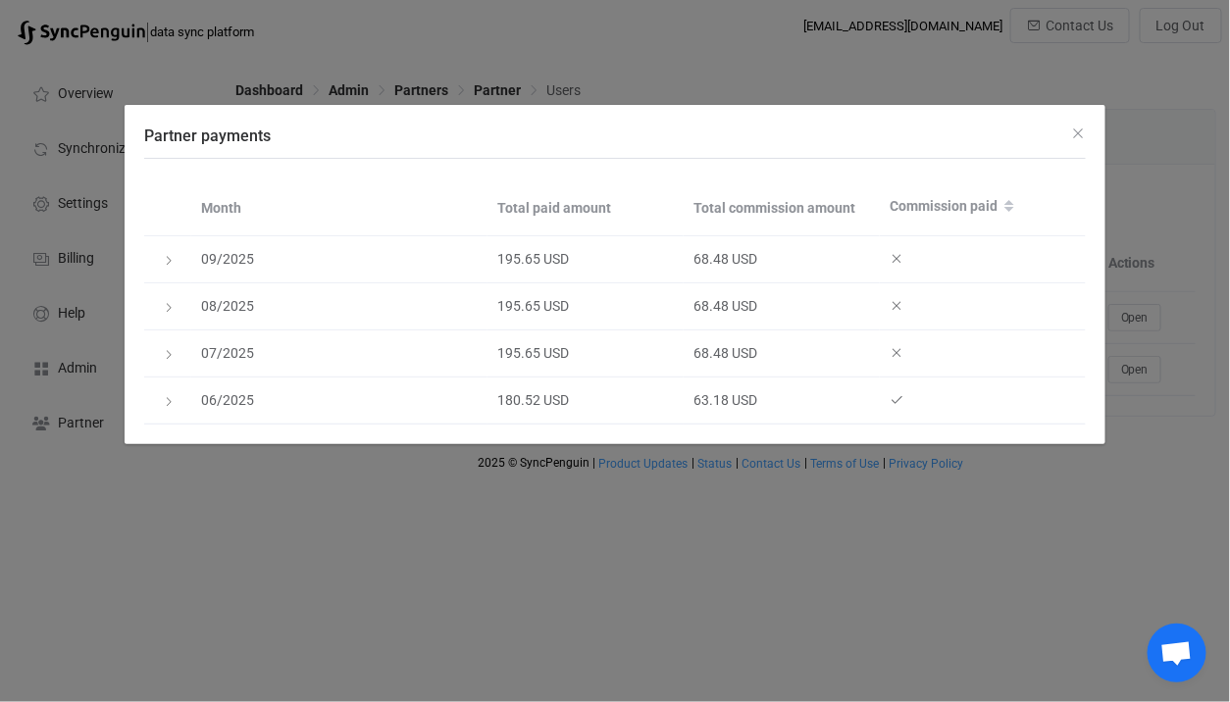
click at [484, 27] on div "Partner payments Month Total paid amount Total commission amount Commission pai…" at bounding box center [615, 351] width 1230 height 702
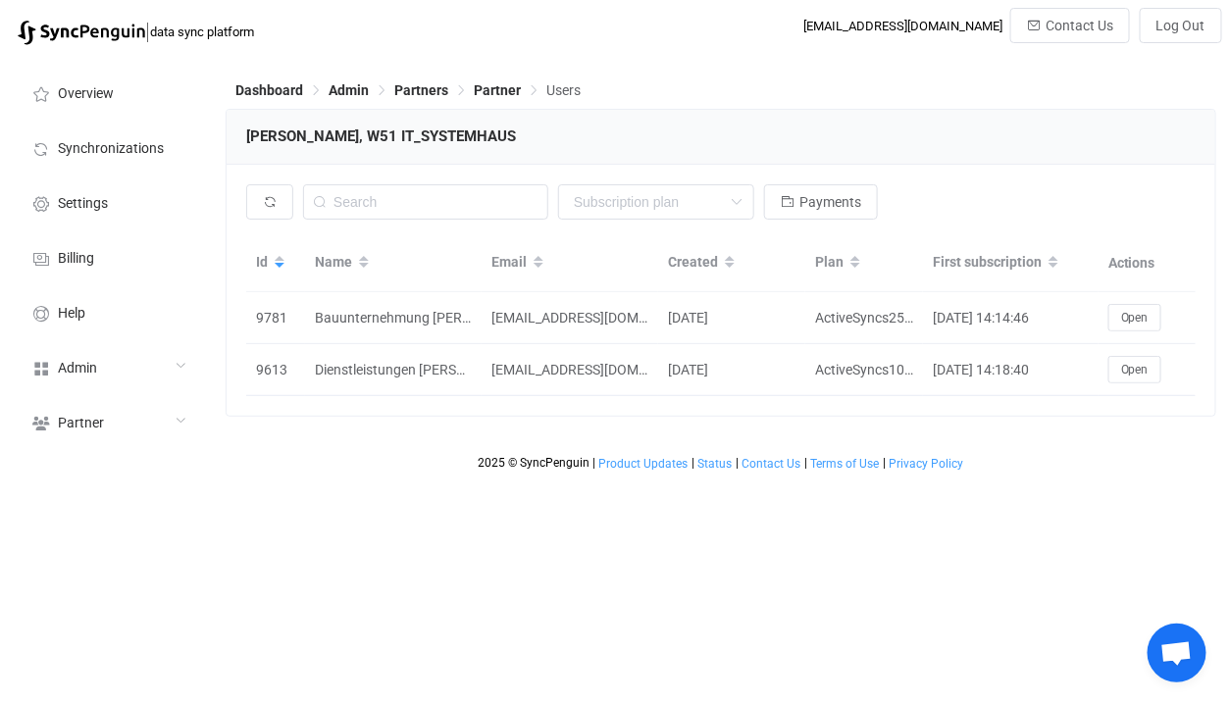
click at [489, 80] on div "Dashboard Admin Partners Partner Users" at bounding box center [721, 93] width 990 height 29
click at [493, 90] on span "Partner" at bounding box center [497, 90] width 47 height 16
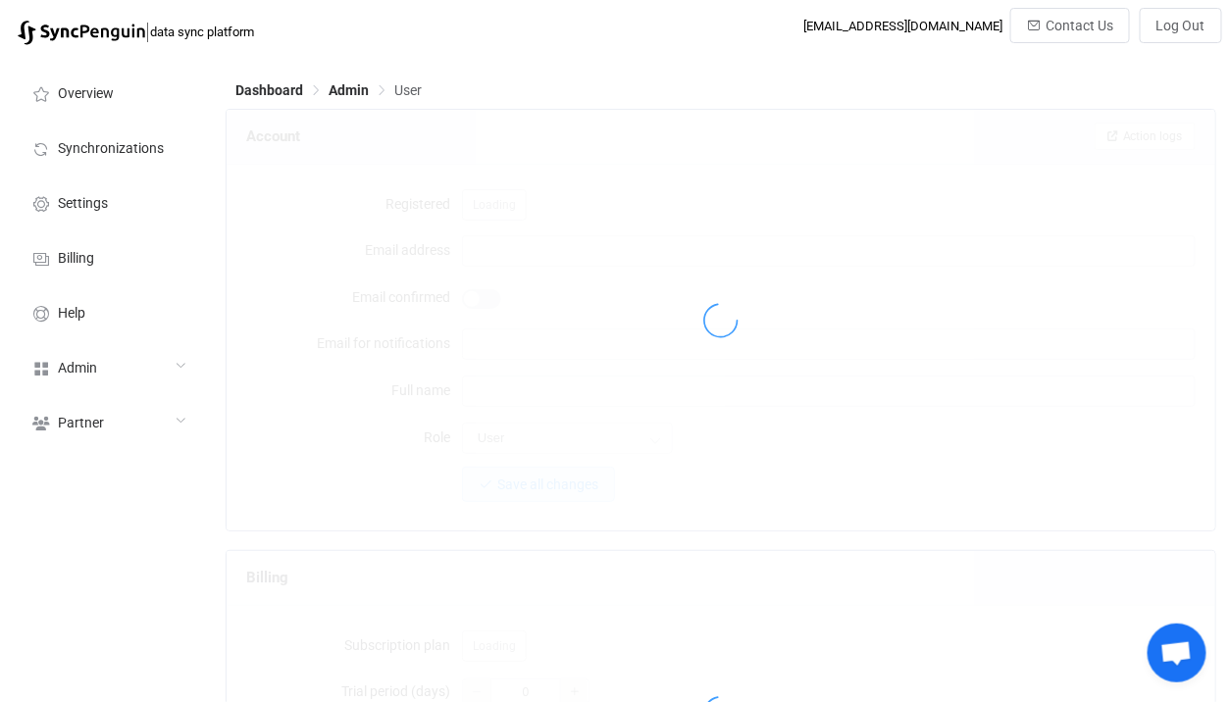
type input "[PERSON_NAME][EMAIL_ADDRESS][DOMAIN_NAME]"
type input "[PERSON_NAME], W51 IT_SYSTEMHAUS"
type input "Partner"
type input "14"
type input "35"
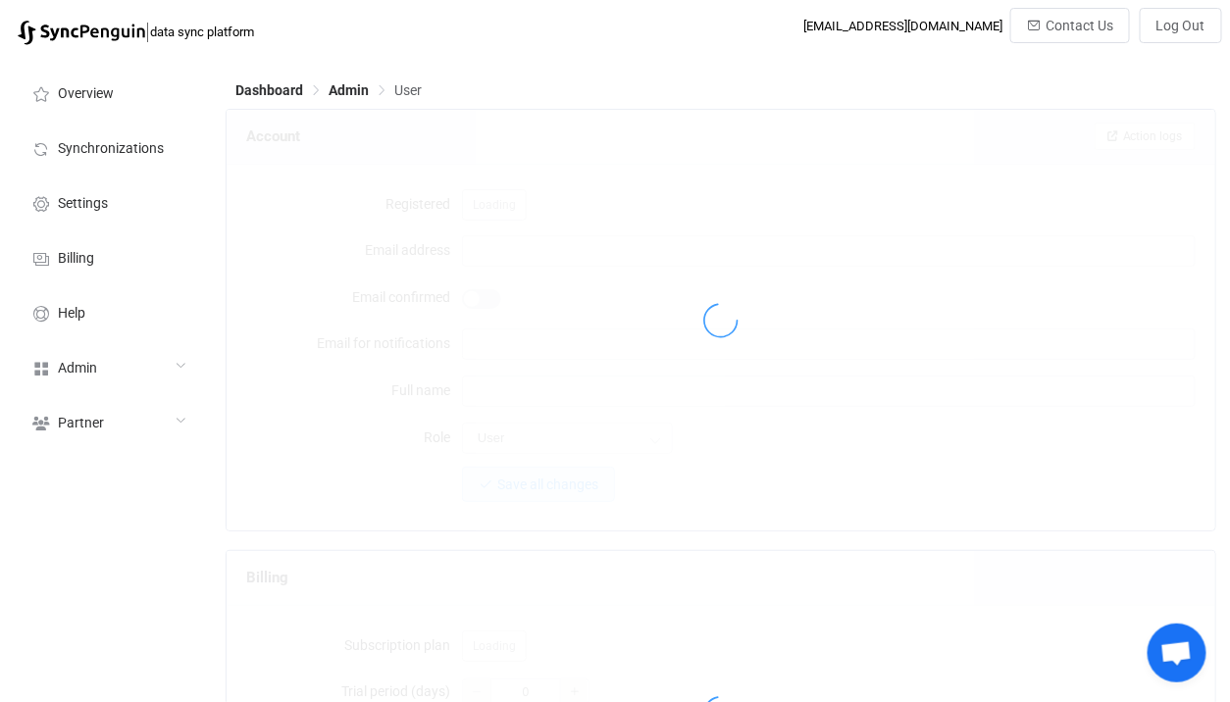
type input "[PERSON_NAME][EMAIL_ADDRESS][DOMAIN_NAME]"
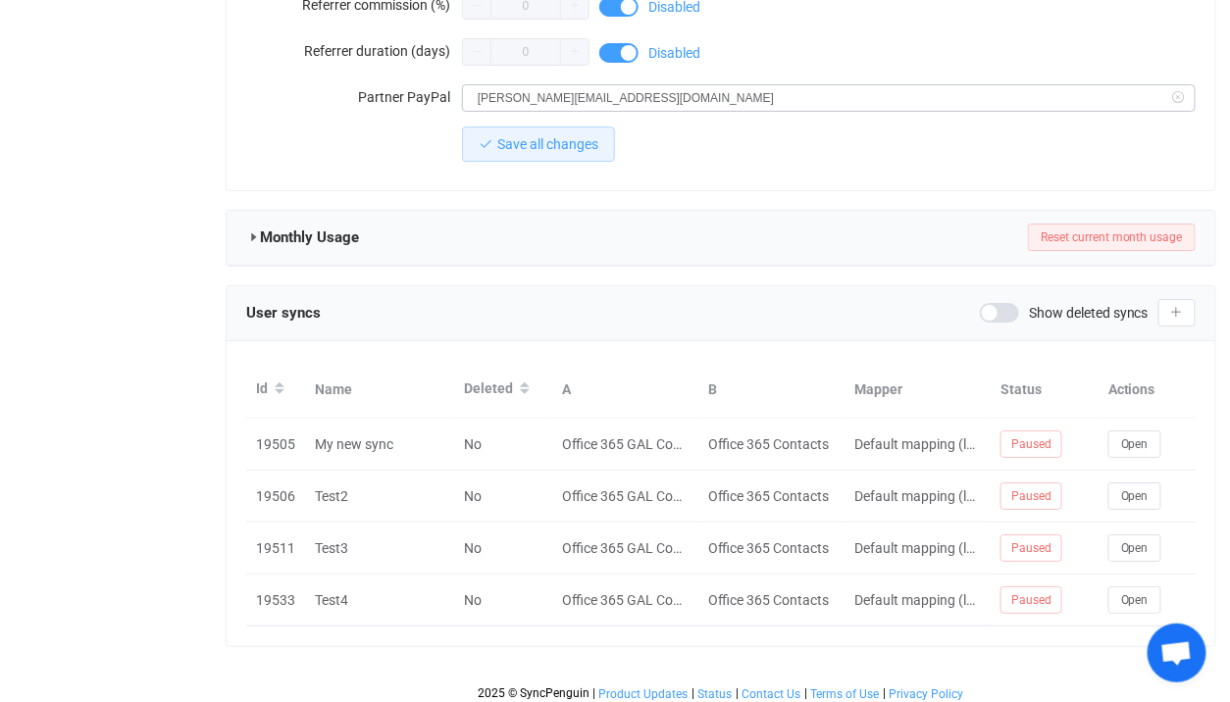
scroll to position [1897, 0]
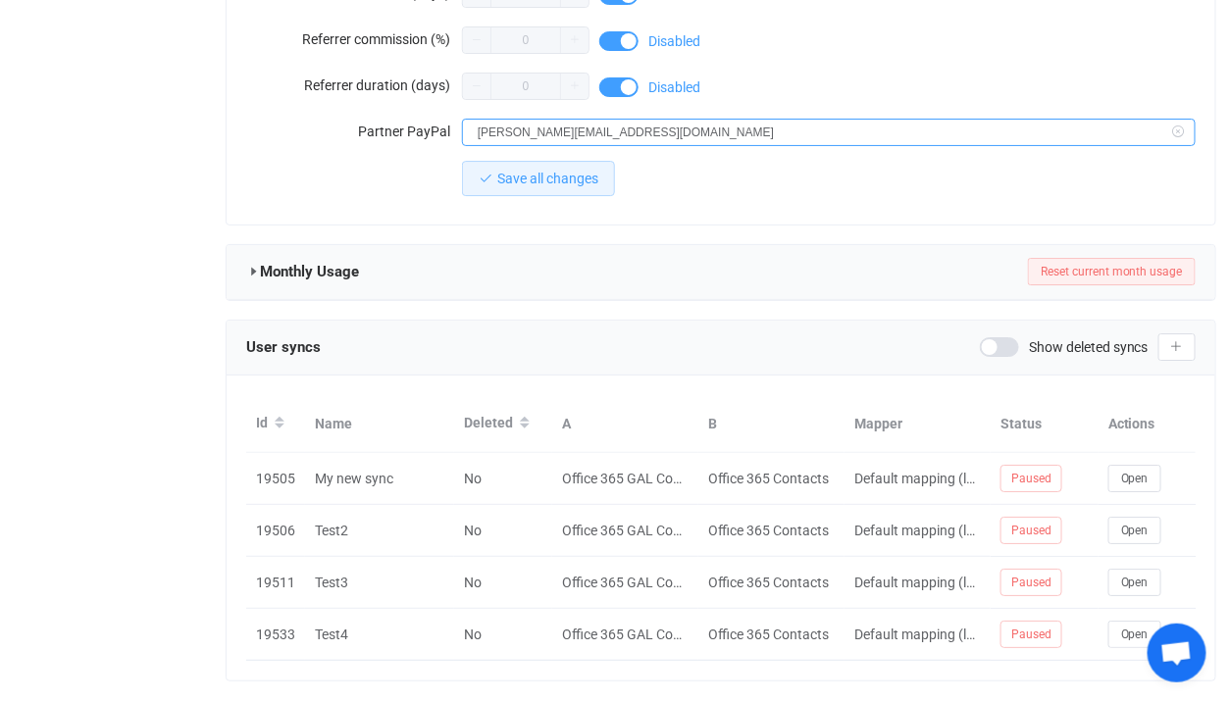
click at [616, 126] on input "[PERSON_NAME][EMAIL_ADDRESS][DOMAIN_NAME]" at bounding box center [828, 132] width 733 height 27
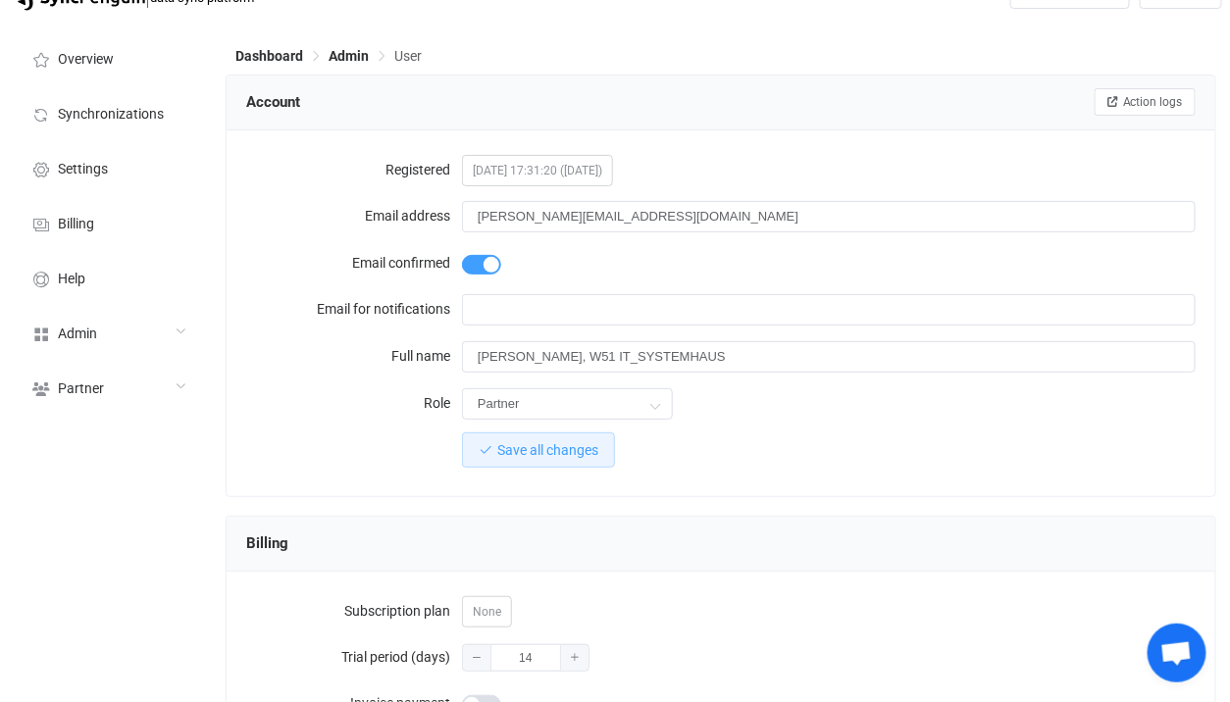
scroll to position [0, 0]
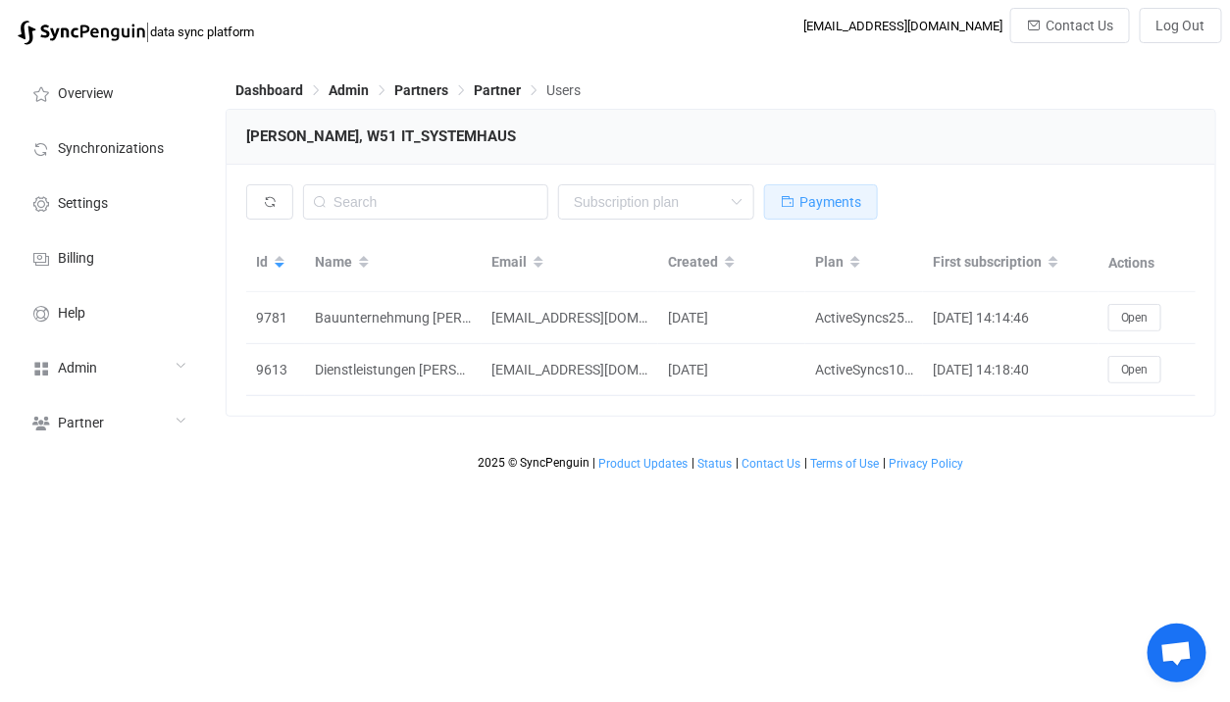
click at [786, 215] on button "Payments" at bounding box center [821, 201] width 114 height 35
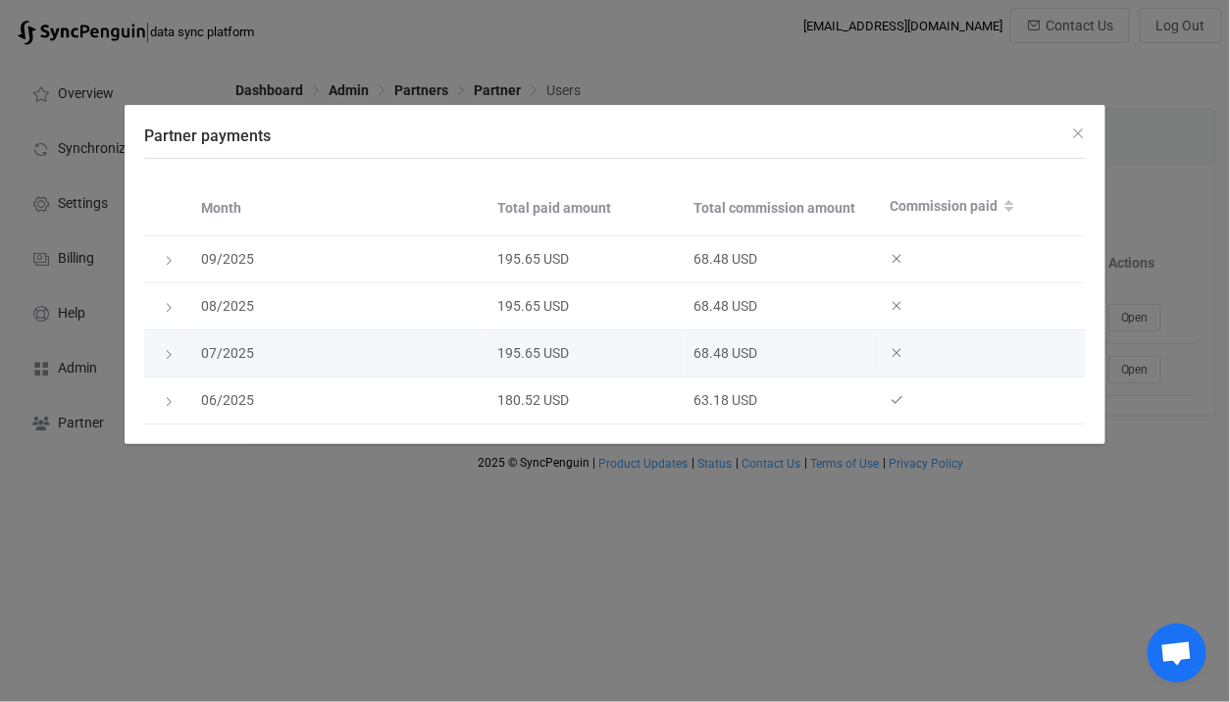
click at [155, 363] on td "Partner payments" at bounding box center [167, 353] width 47 height 47
click at [163, 356] on icon "Partner payments" at bounding box center [169, 355] width 12 height 12
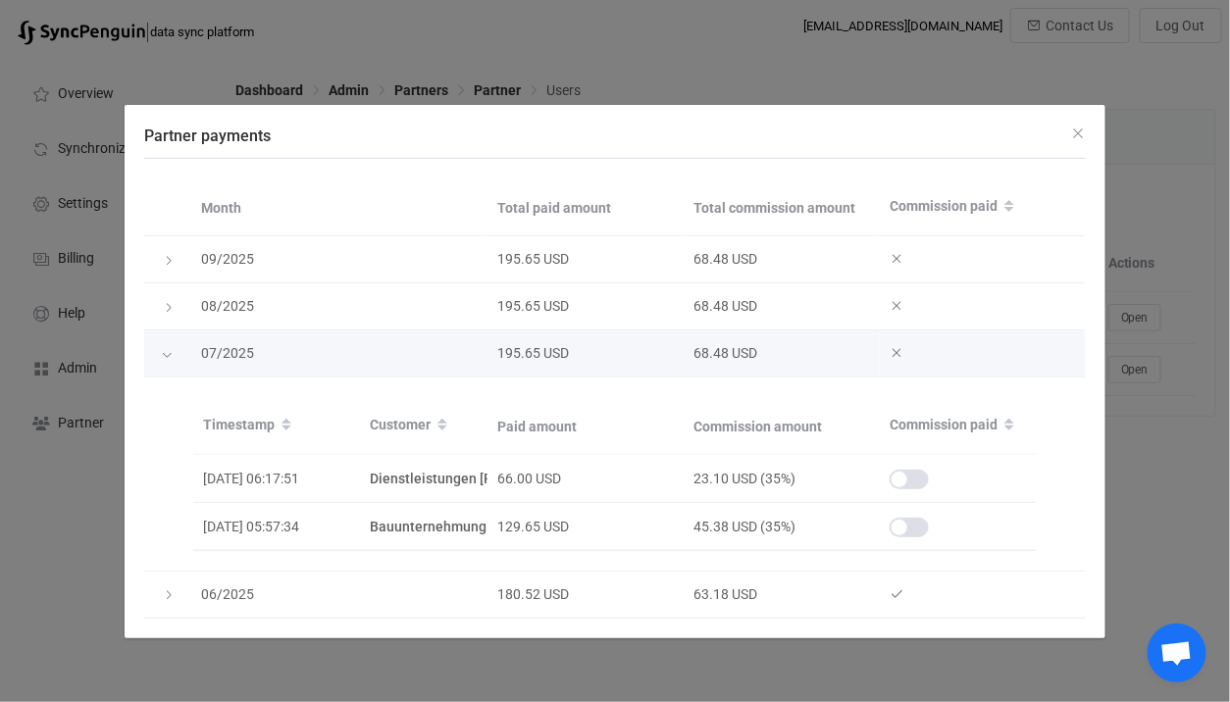
click at [162, 356] on icon "Partner payments" at bounding box center [167, 355] width 12 height 12
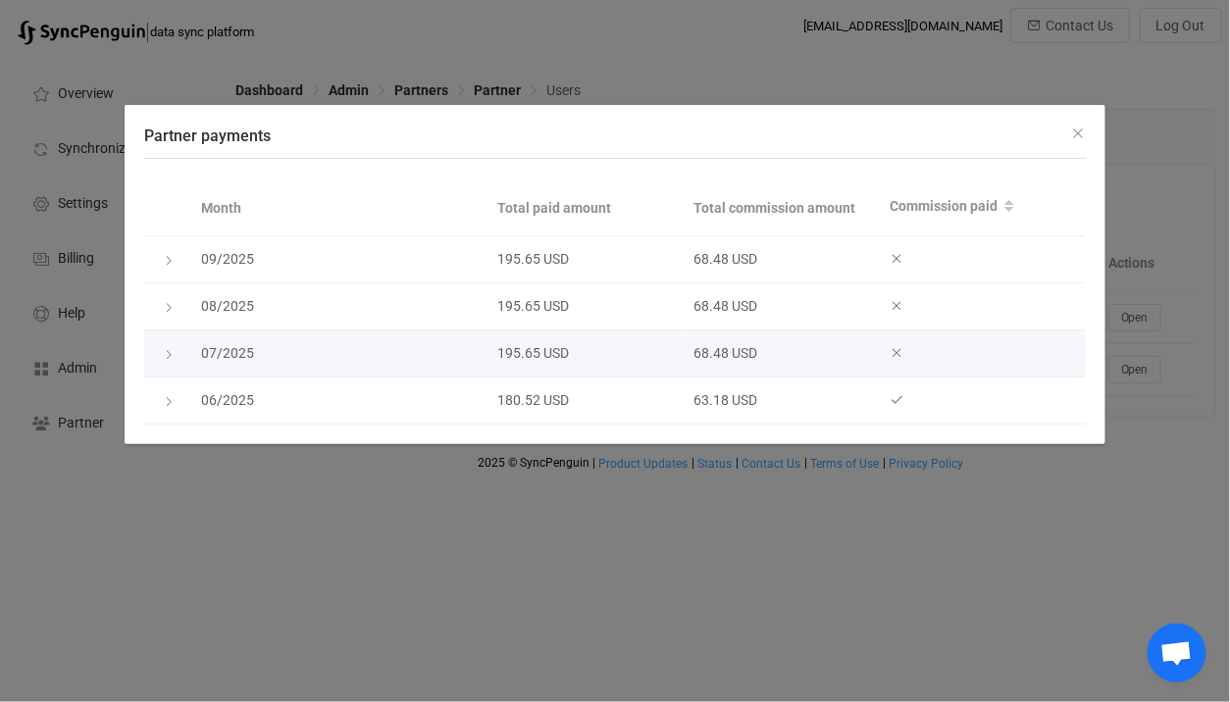
click at [163, 356] on icon "Partner payments" at bounding box center [169, 355] width 12 height 12
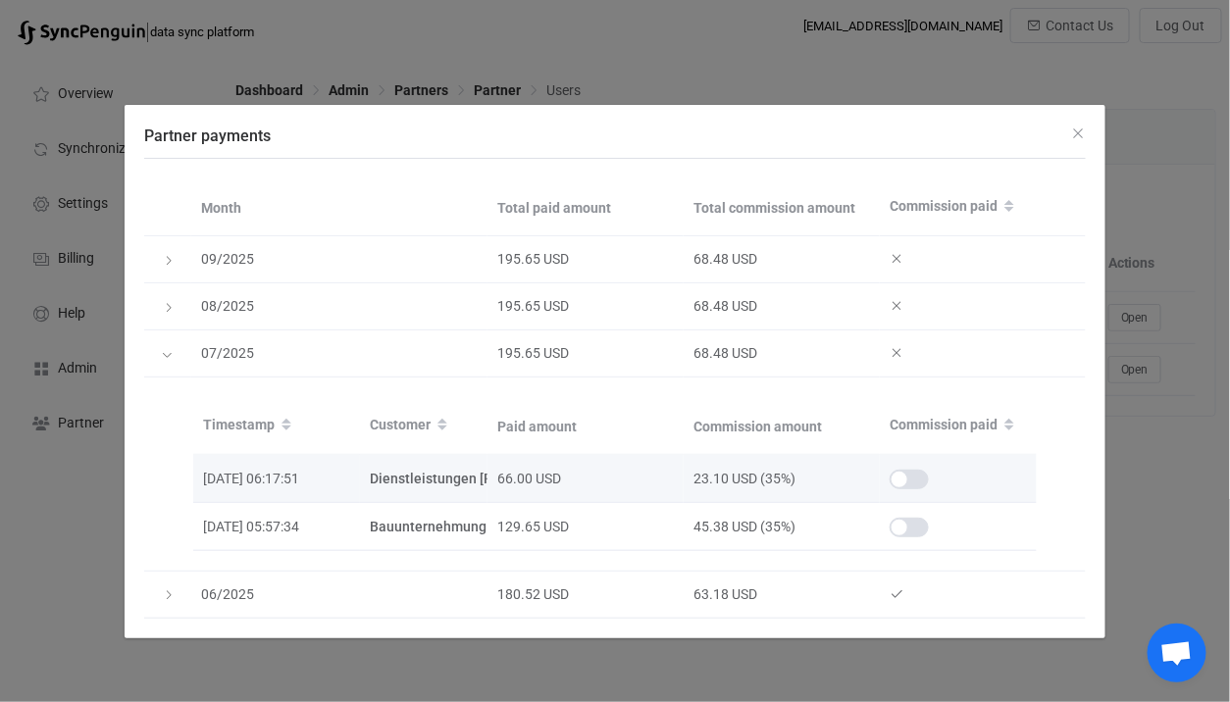
click at [919, 484] on span "Partner payments" at bounding box center [908, 480] width 39 height 20
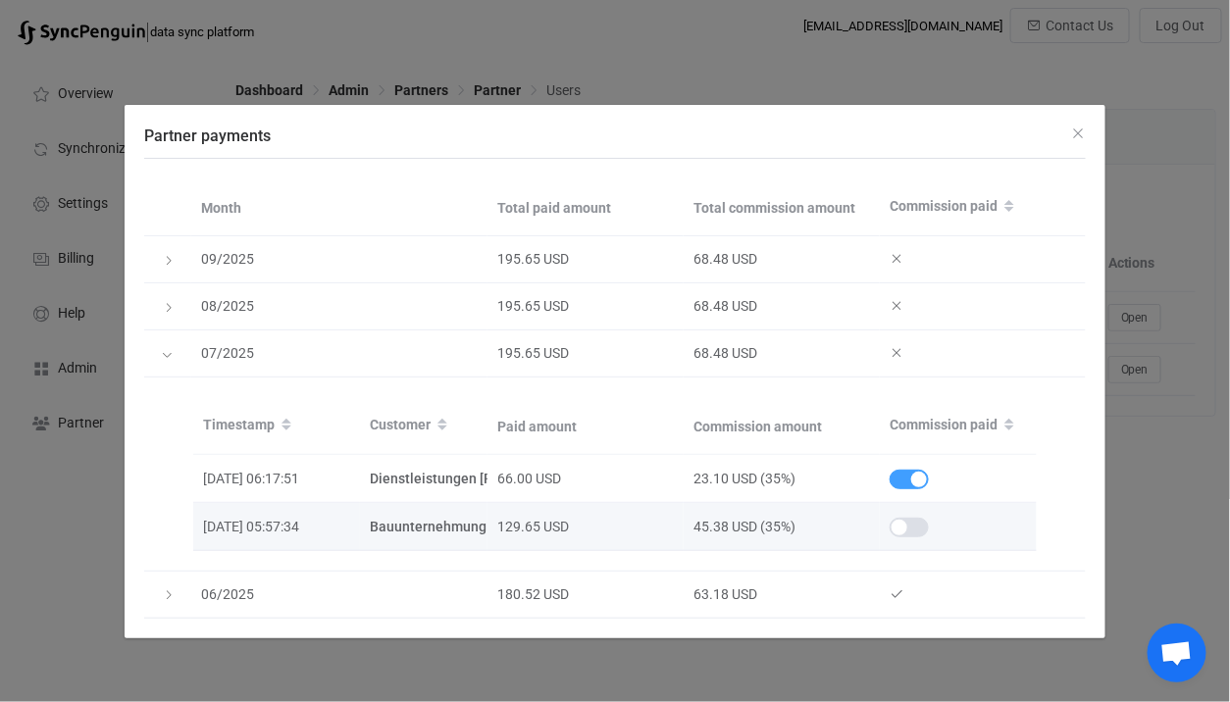
click at [906, 516] on div "Partner payments" at bounding box center [958, 527] width 157 height 23
click at [896, 519] on span "Partner payments" at bounding box center [908, 528] width 39 height 20
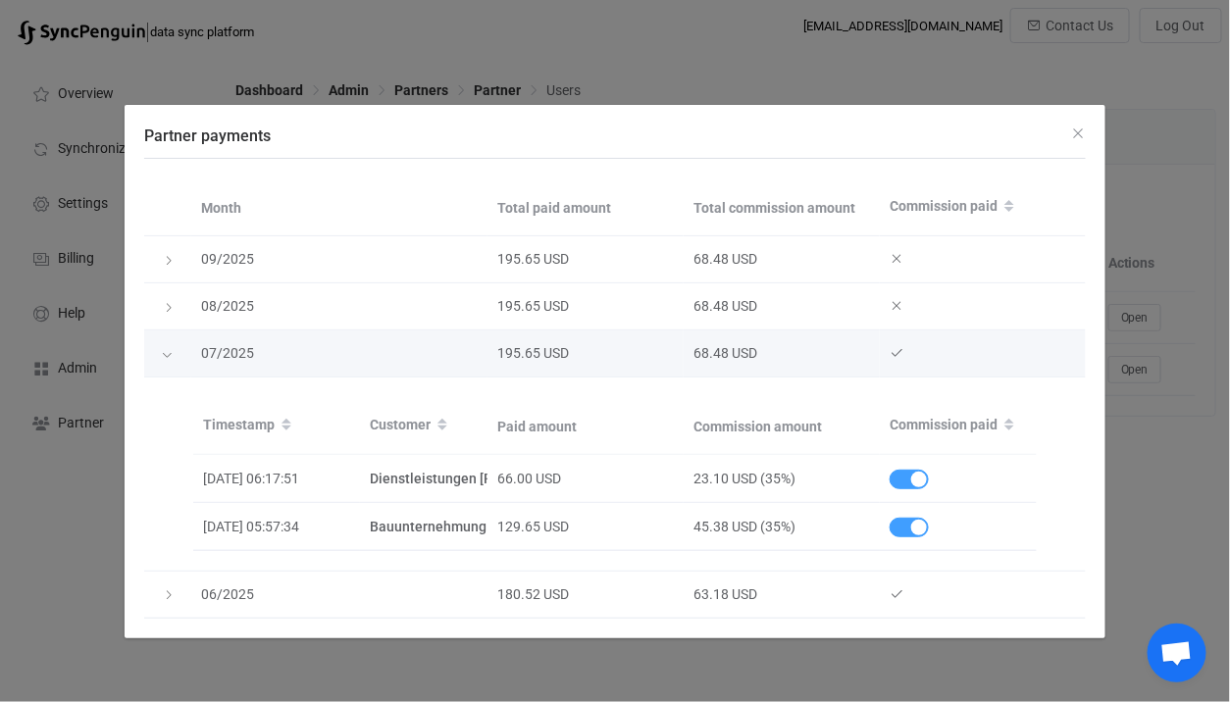
click at [170, 370] on td "Partner payments" at bounding box center [167, 353] width 47 height 47
click at [170, 354] on icon "Partner payments" at bounding box center [167, 355] width 12 height 12
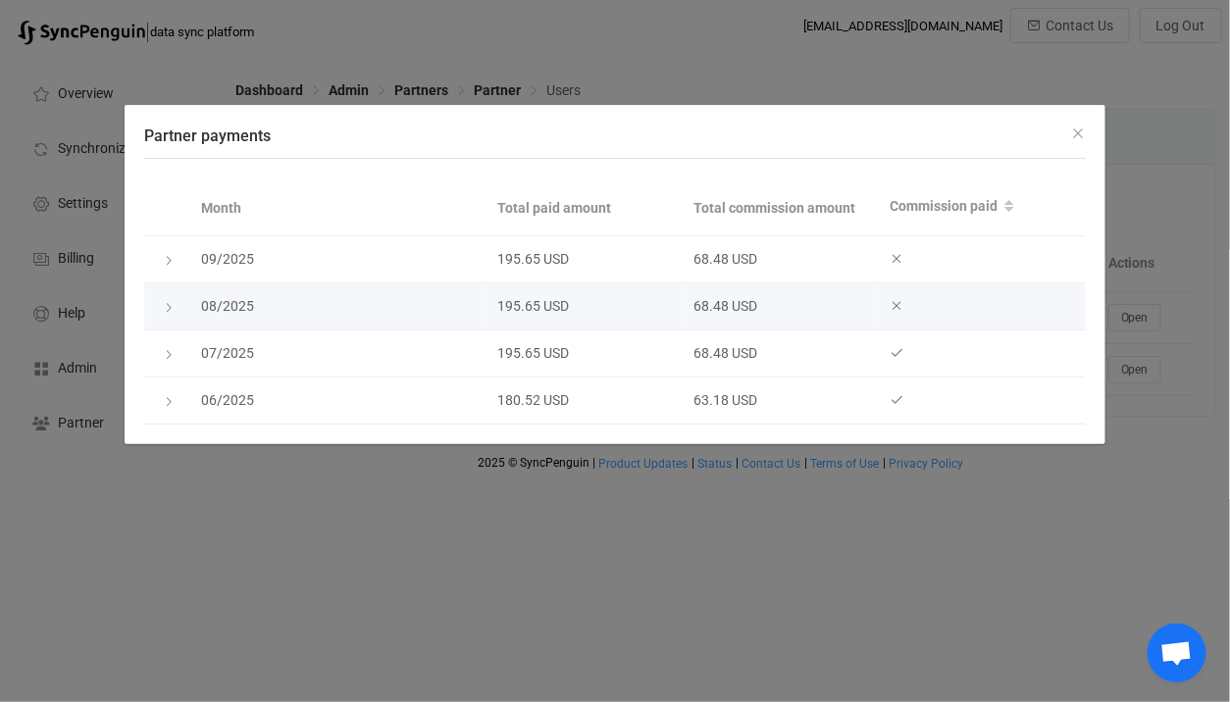
click at [179, 284] on td "Partner payments" at bounding box center [167, 306] width 47 height 47
click at [174, 311] on icon "Partner payments" at bounding box center [169, 308] width 12 height 12
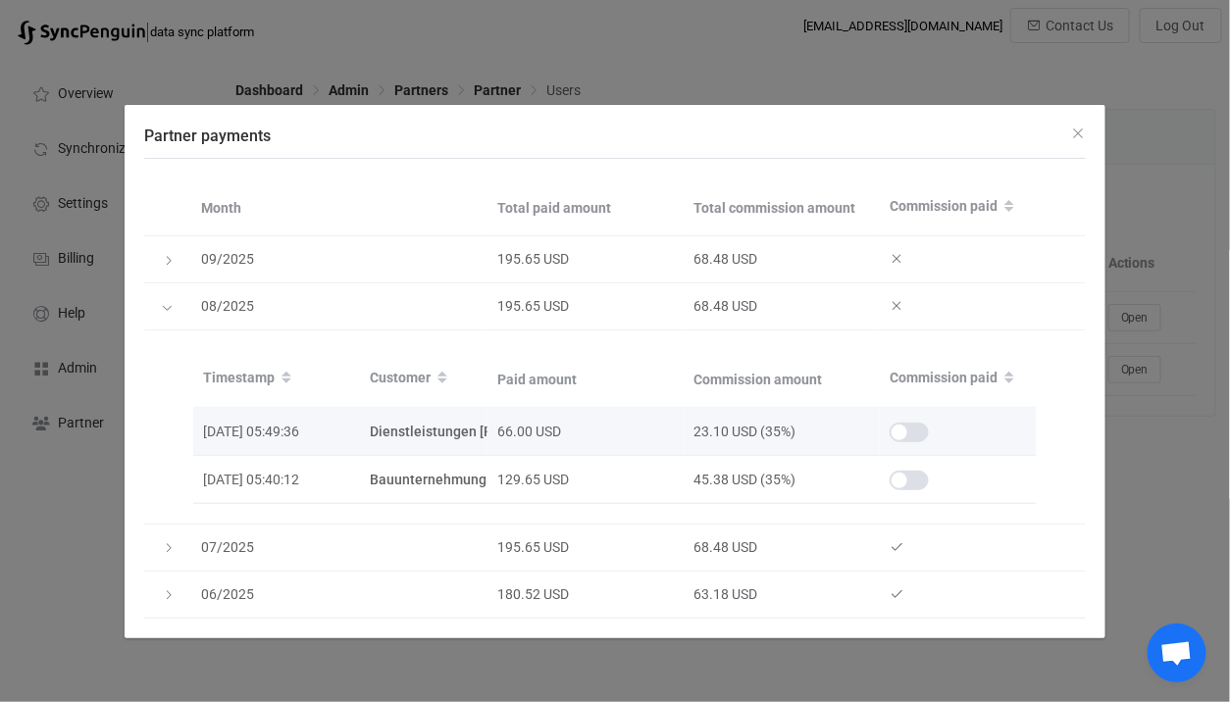
click at [890, 437] on div "Partner payments" at bounding box center [908, 433] width 39 height 20
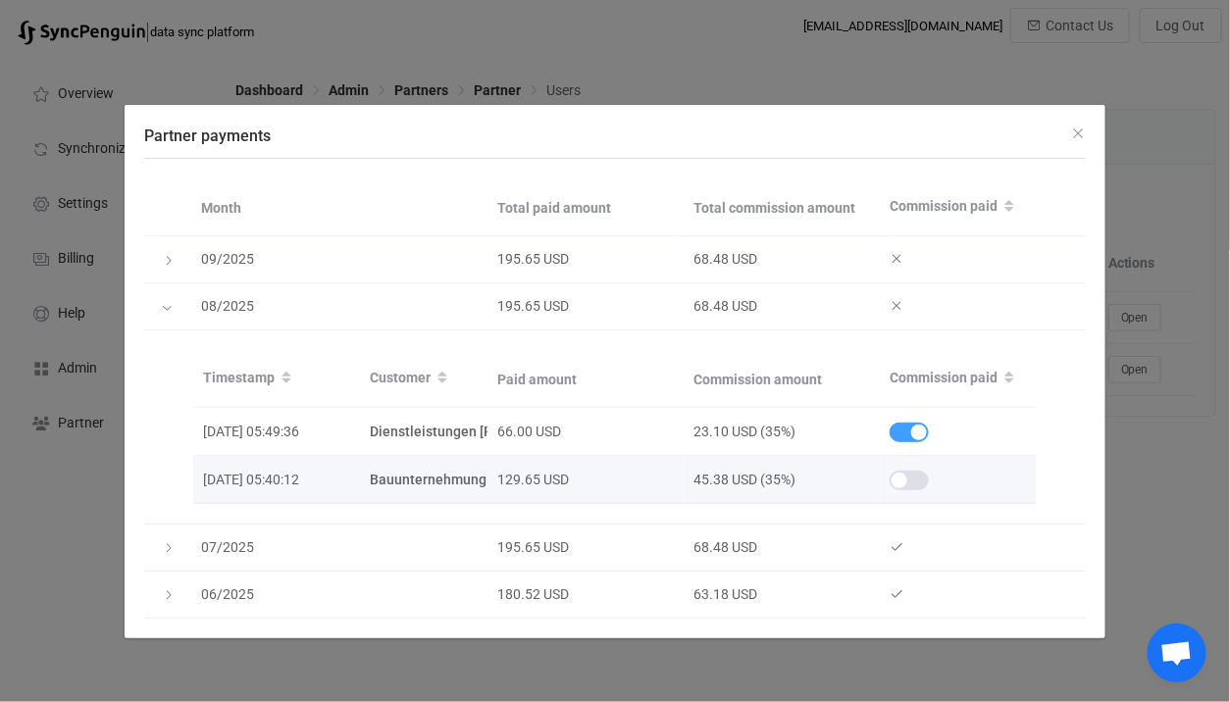
click at [912, 463] on td "Partner payments" at bounding box center [958, 480] width 157 height 48
click at [912, 469] on div "Partner payments" at bounding box center [958, 480] width 157 height 23
click at [920, 492] on td "Partner payments" at bounding box center [958, 480] width 157 height 48
click at [920, 464] on td "Partner payments" at bounding box center [958, 480] width 157 height 48
click at [914, 481] on span "Partner payments" at bounding box center [908, 481] width 39 height 20
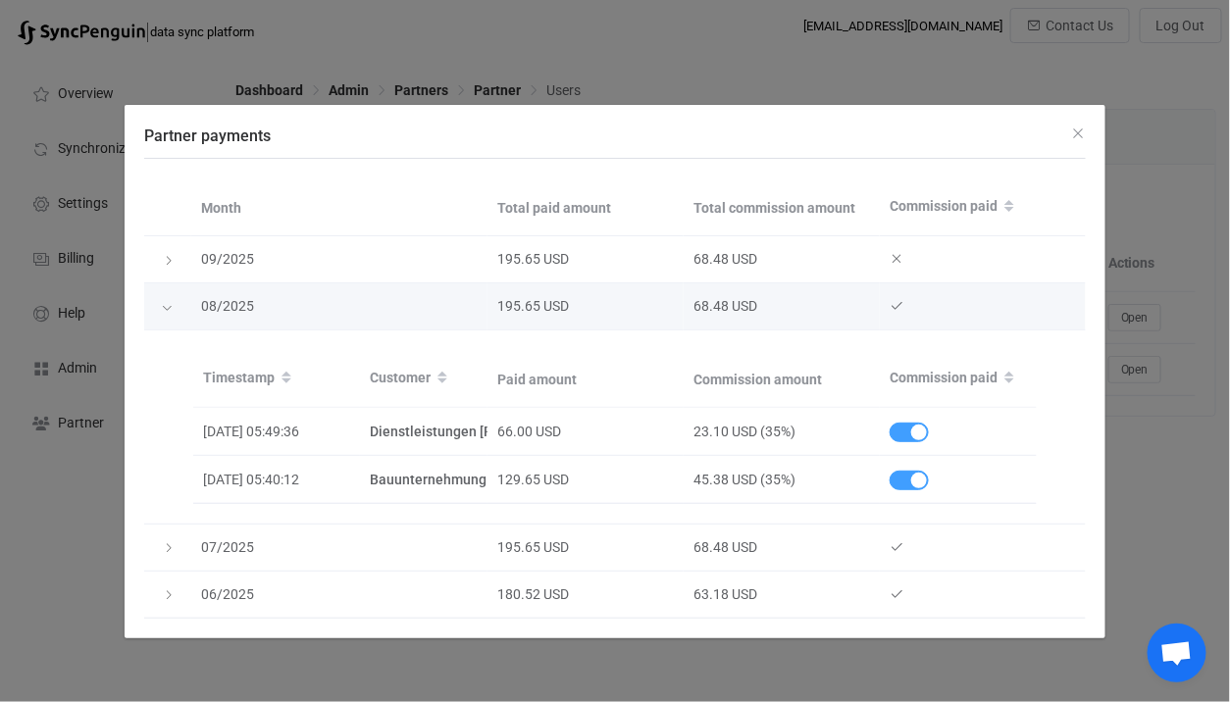
click at [169, 294] on td "Partner payments" at bounding box center [167, 306] width 47 height 47
click at [169, 313] on icon "Partner payments" at bounding box center [167, 308] width 12 height 12
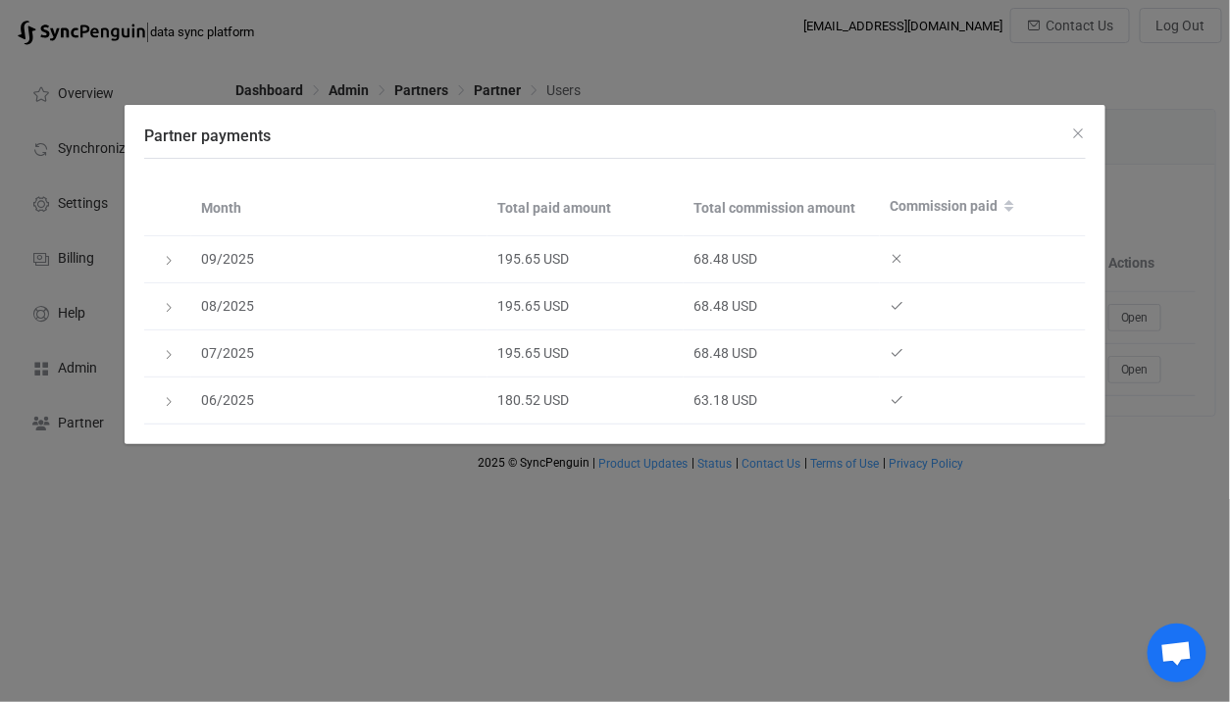
click at [485, 107] on div "Partner payments" at bounding box center [615, 131] width 981 height 53
click at [485, 95] on div "Partner payments Month Total paid amount Total commission amount Commission pai…" at bounding box center [615, 351] width 1230 height 702
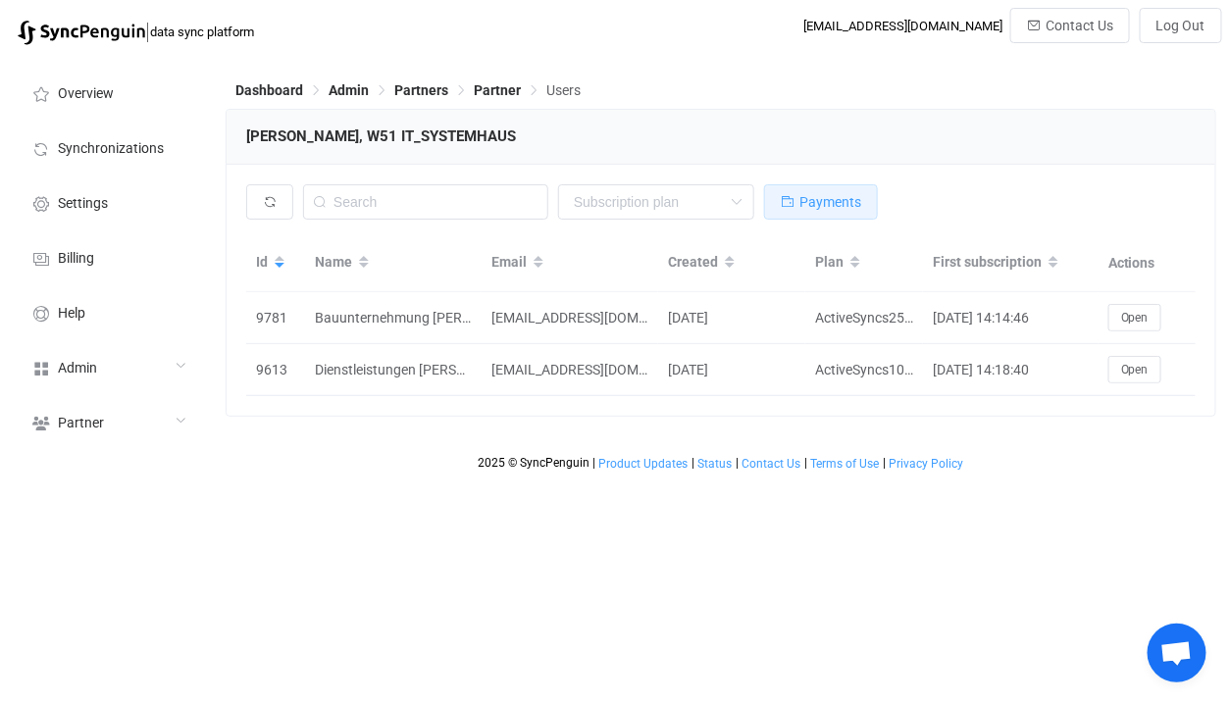
click at [822, 206] on span "Payments" at bounding box center [830, 202] width 62 height 16
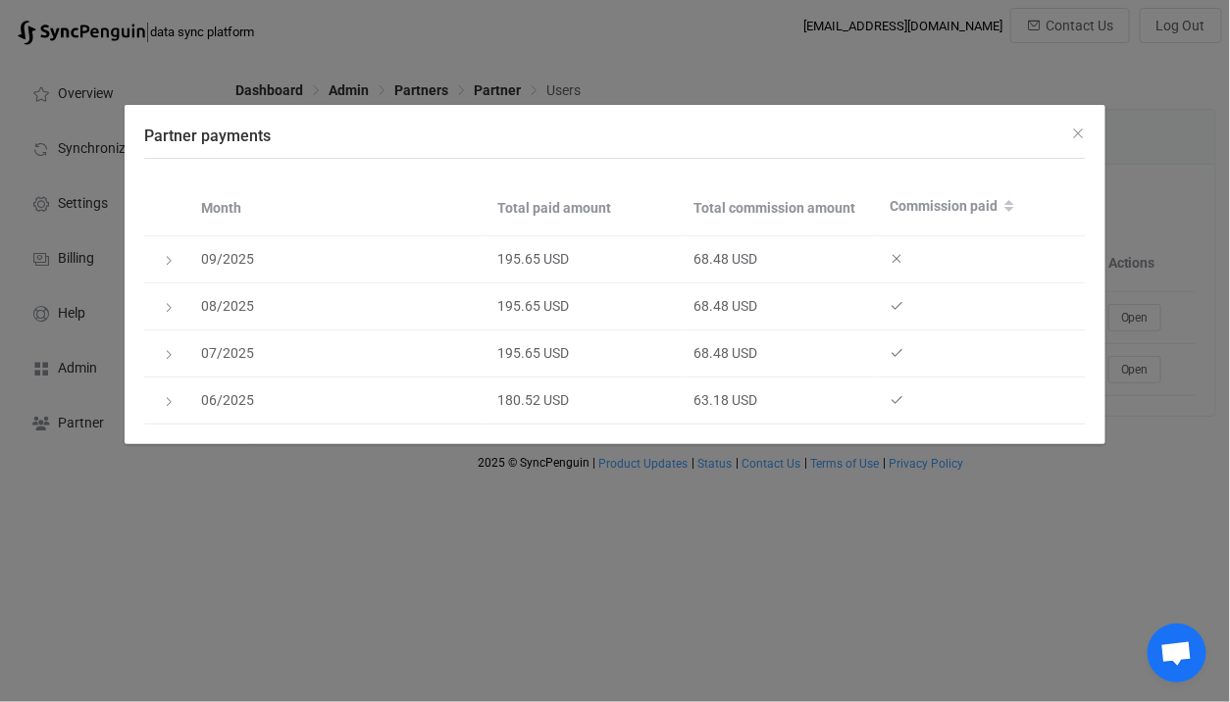
click at [653, 69] on div "Partner payments Month Total paid amount Total commission amount Commission pai…" at bounding box center [615, 351] width 1230 height 702
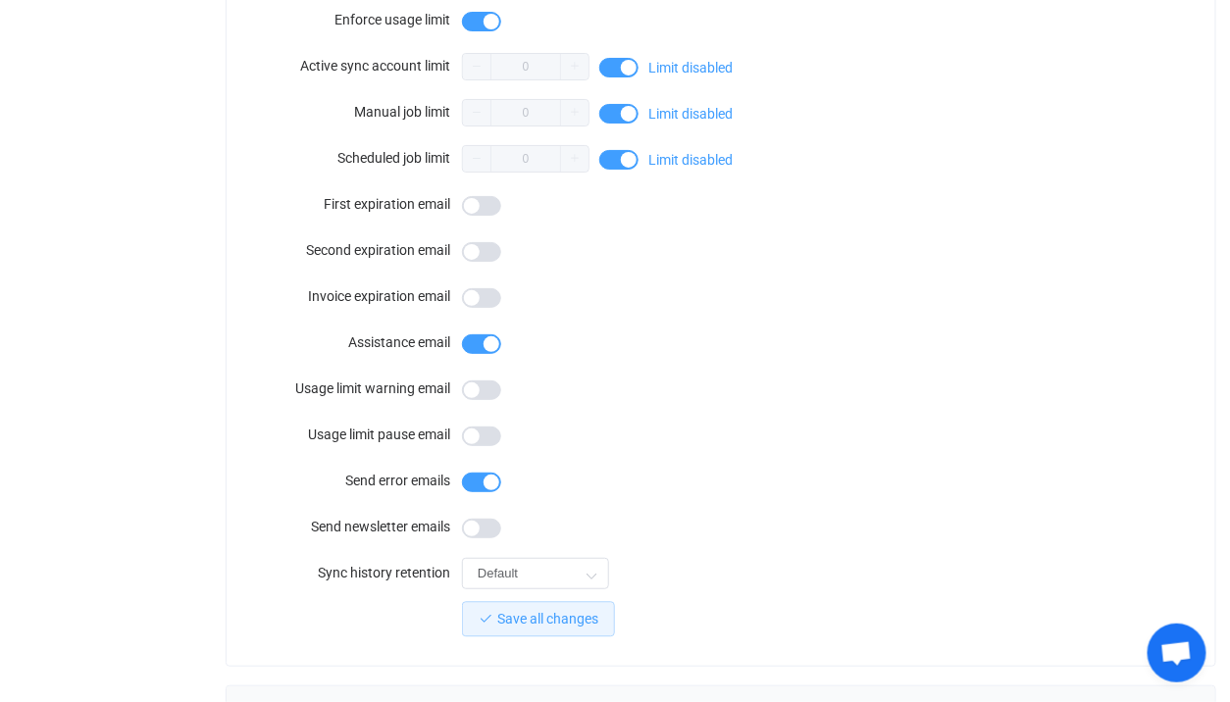
scroll to position [377, 0]
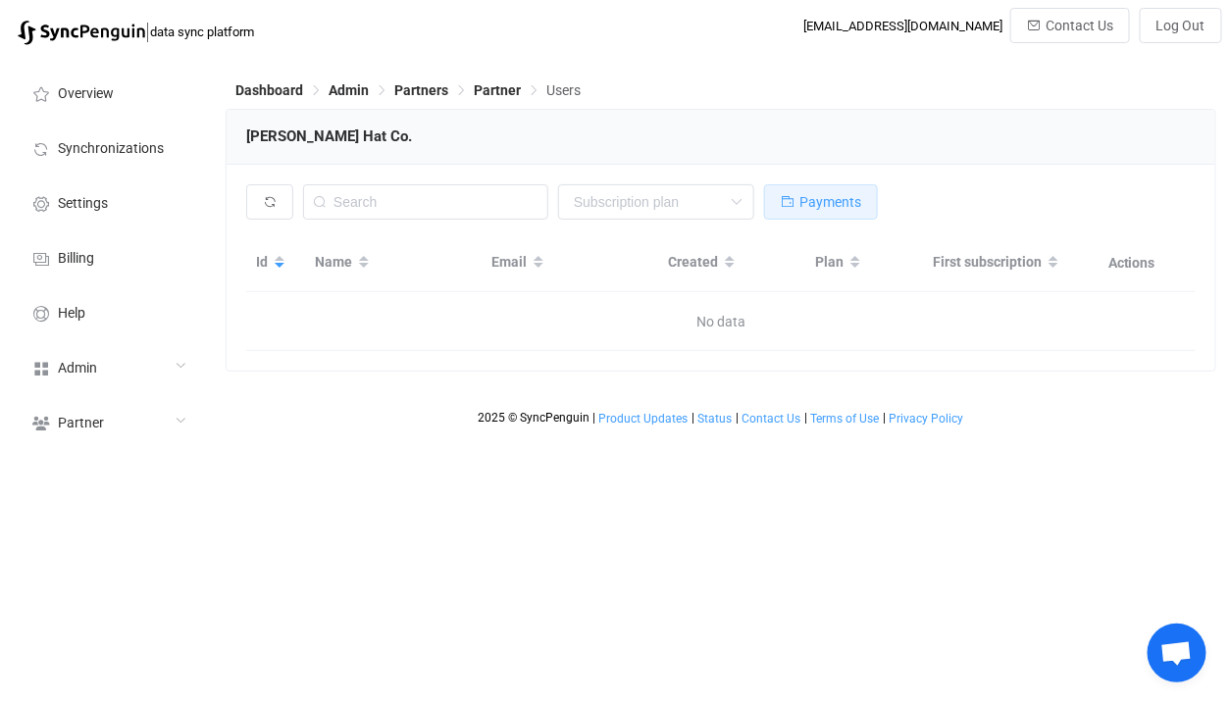
click at [822, 205] on span "Payments" at bounding box center [830, 202] width 62 height 16
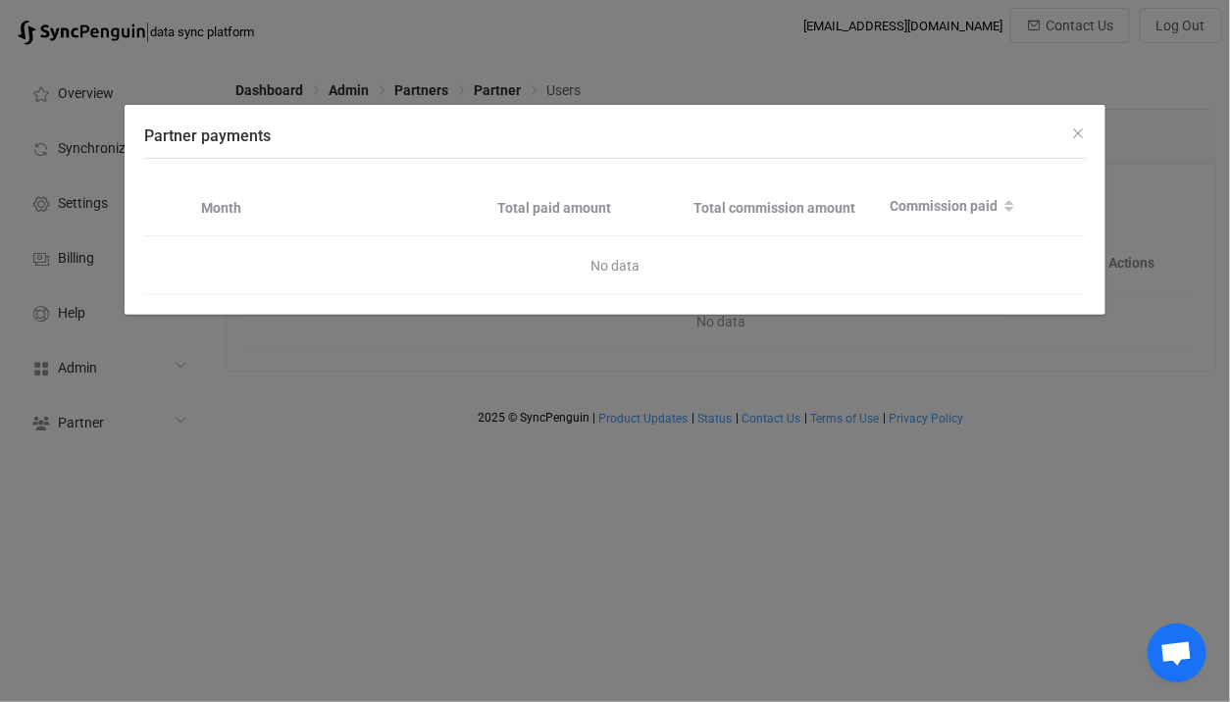
click at [647, 58] on div "Partner payments Month Total paid amount Total commission amount Commission pai…" at bounding box center [615, 351] width 1230 height 702
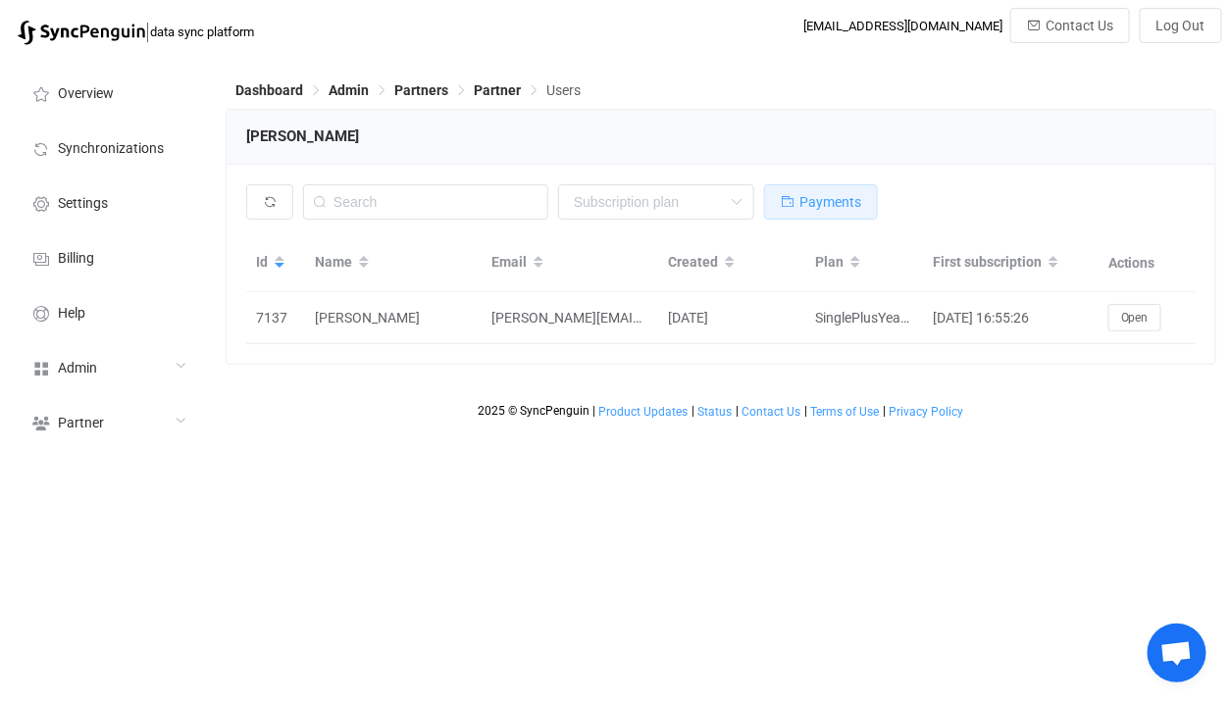
click at [858, 204] on span "Payments" at bounding box center [830, 202] width 62 height 16
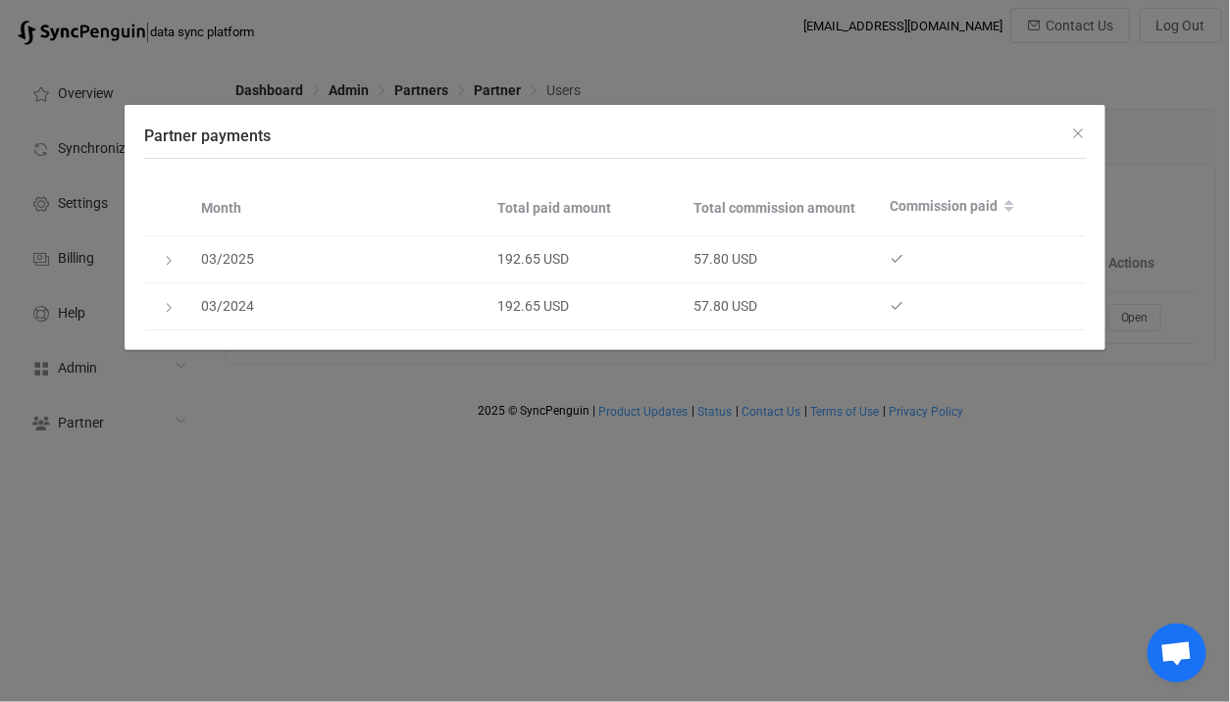
click at [747, 80] on div "Partner payments Month Total paid amount Total commission amount Commission pai…" at bounding box center [615, 351] width 1230 height 702
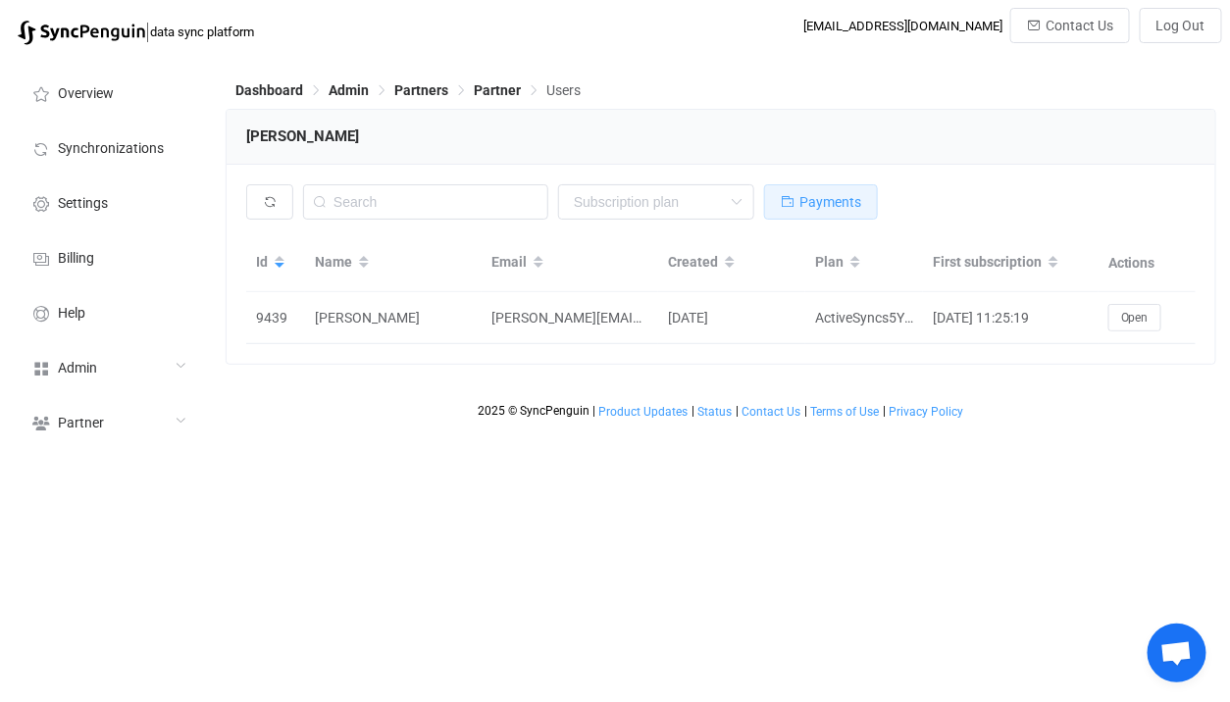
click at [820, 194] on span "Payments" at bounding box center [830, 202] width 62 height 16
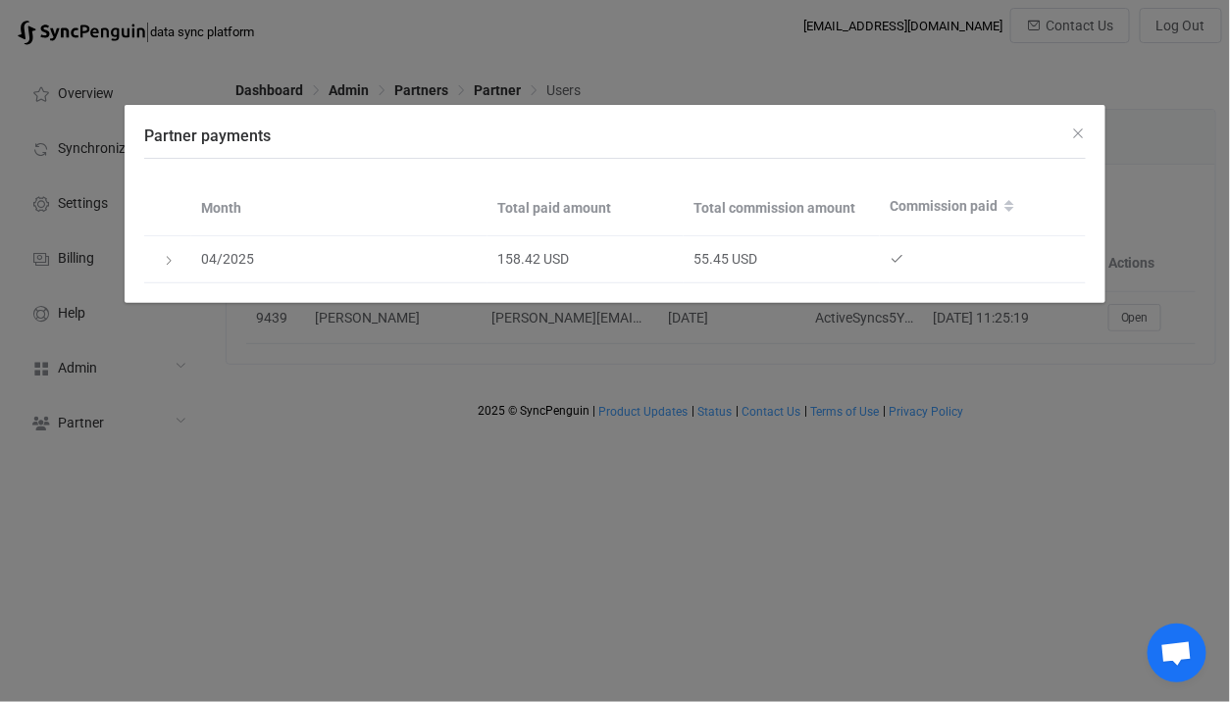
click at [817, 88] on div "Partner payments Month Total paid amount Total commission amount Commission pai…" at bounding box center [615, 351] width 1230 height 702
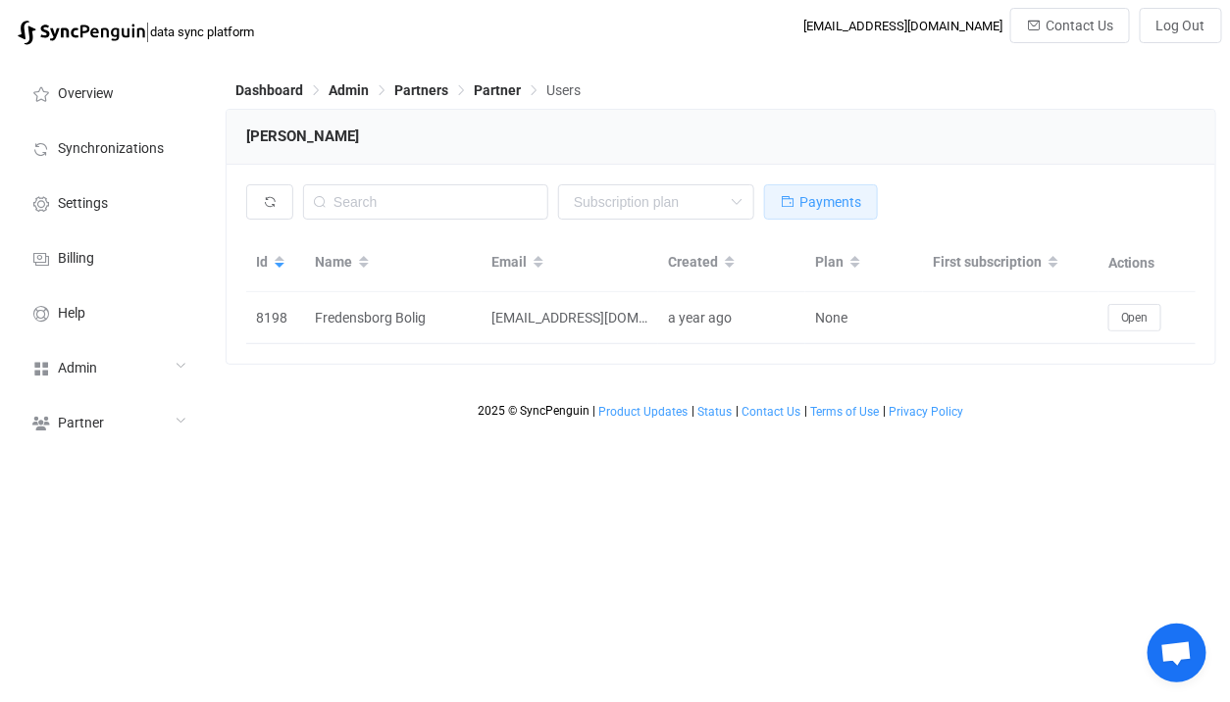
click at [839, 200] on span "Payments" at bounding box center [830, 202] width 62 height 16
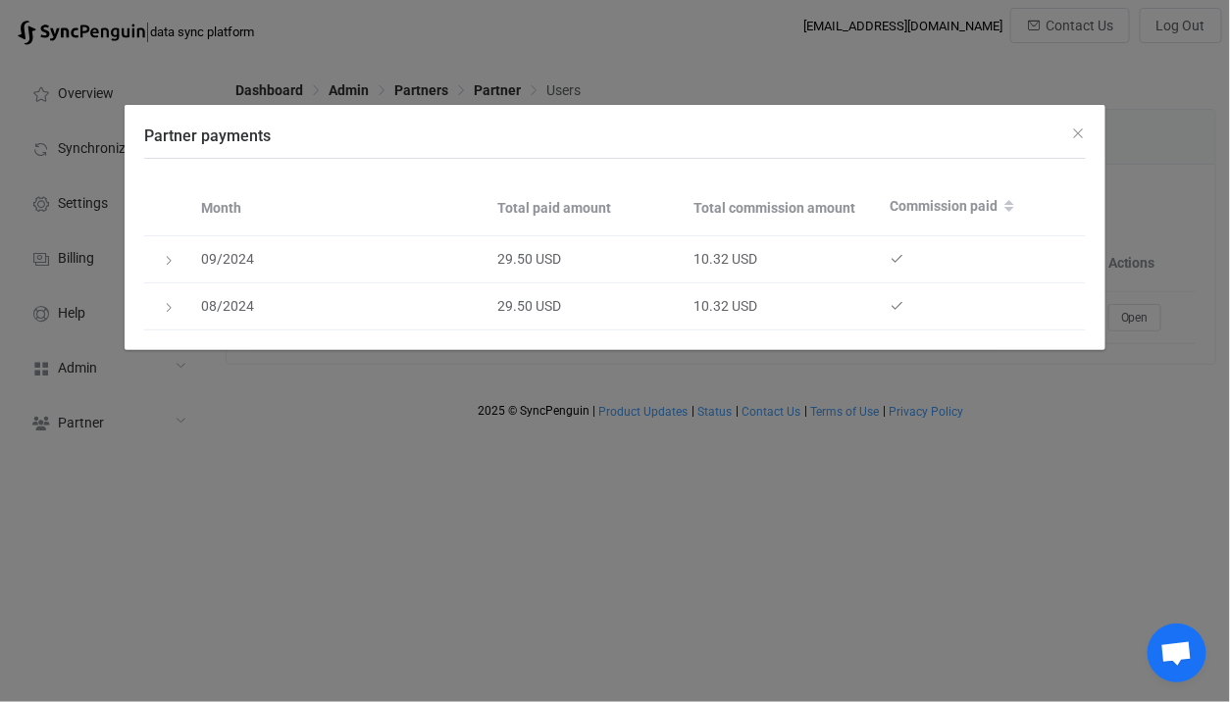
click at [781, 71] on div "Partner payments Month Total paid amount Total commission amount Commission pai…" at bounding box center [615, 351] width 1230 height 702
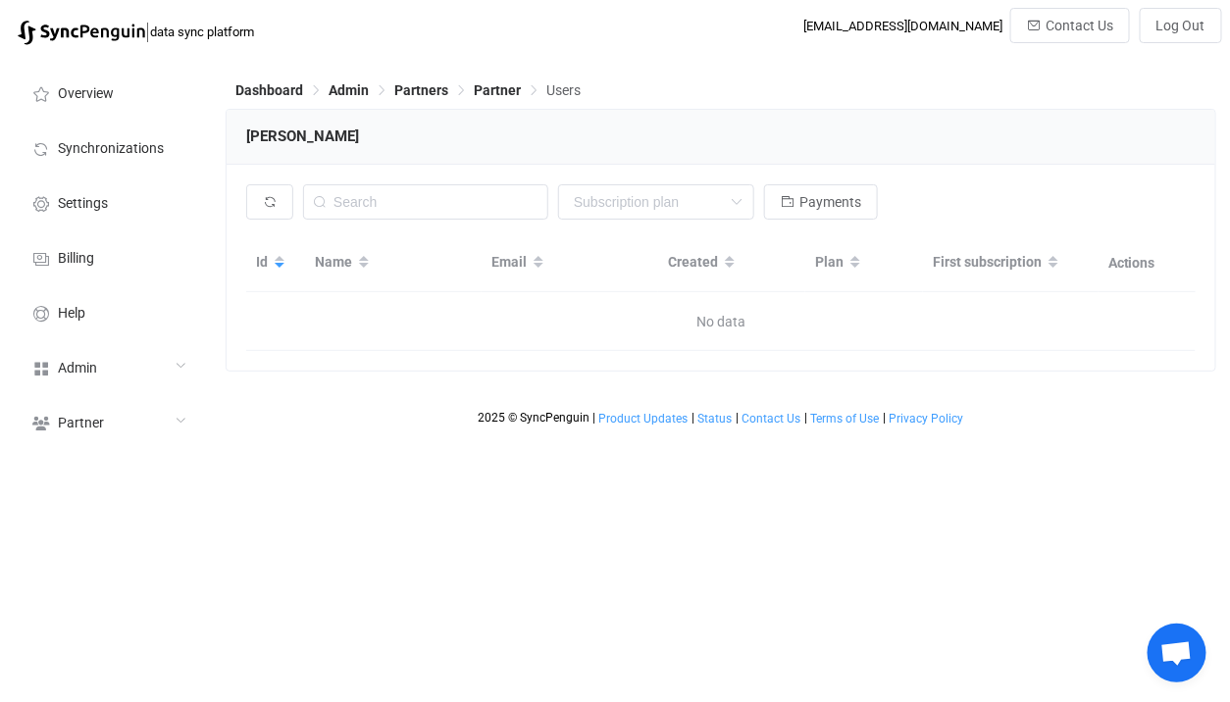
click at [837, 181] on div "None Single SingleYearly SinglePlus SinglePlusYearly Team TeamYearly TeamPlus T…" at bounding box center [721, 268] width 988 height 206
click at [833, 188] on button "Payments" at bounding box center [821, 201] width 114 height 35
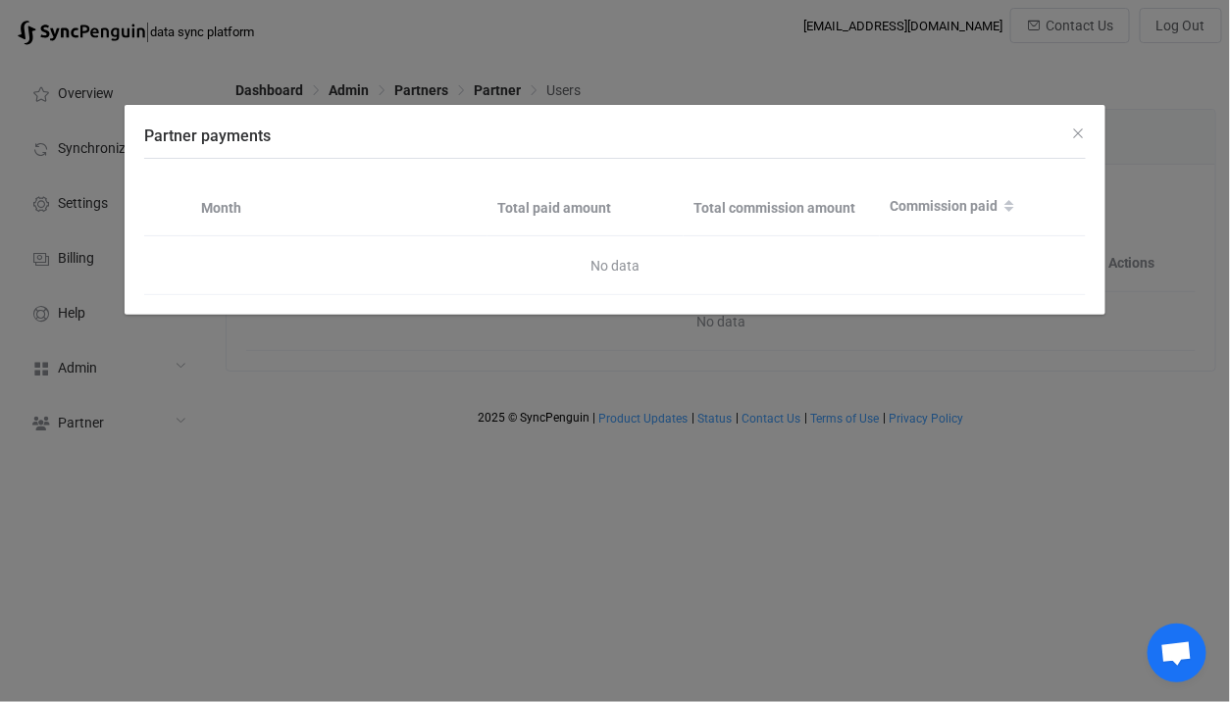
click at [723, 26] on div "Partner payments Month Total paid amount Total commission amount Commission pai…" at bounding box center [615, 351] width 1230 height 702
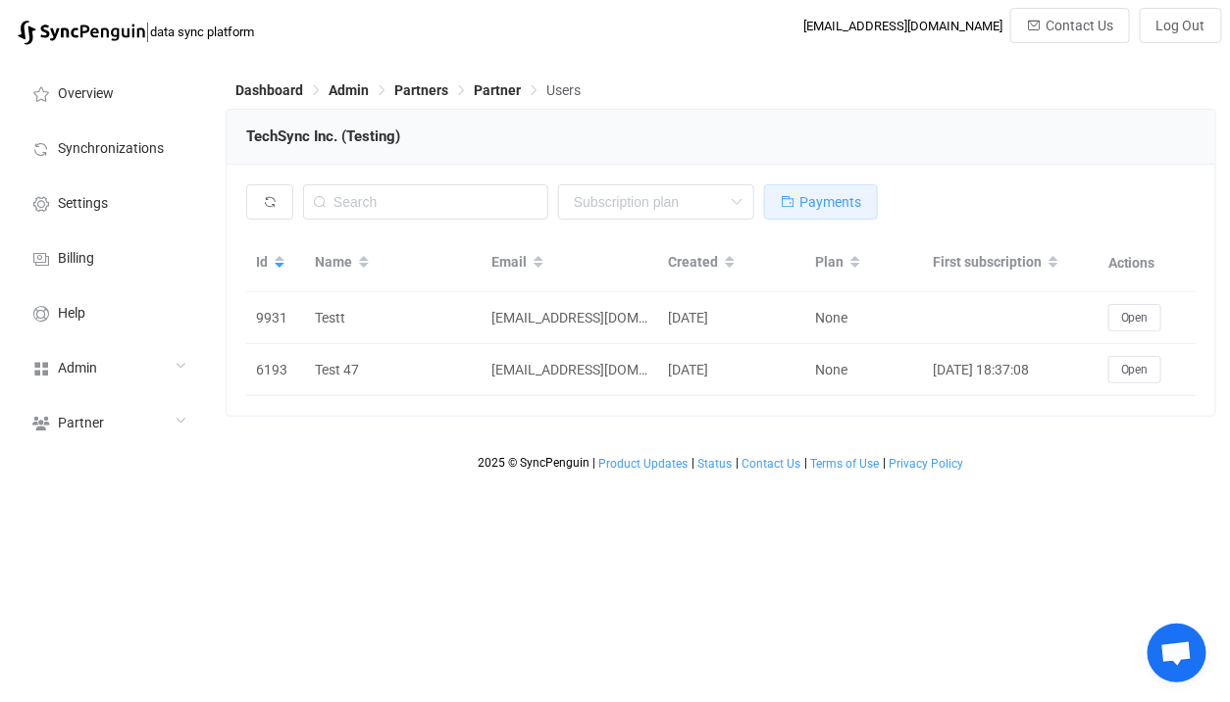
click at [819, 212] on button "Payments" at bounding box center [821, 201] width 114 height 35
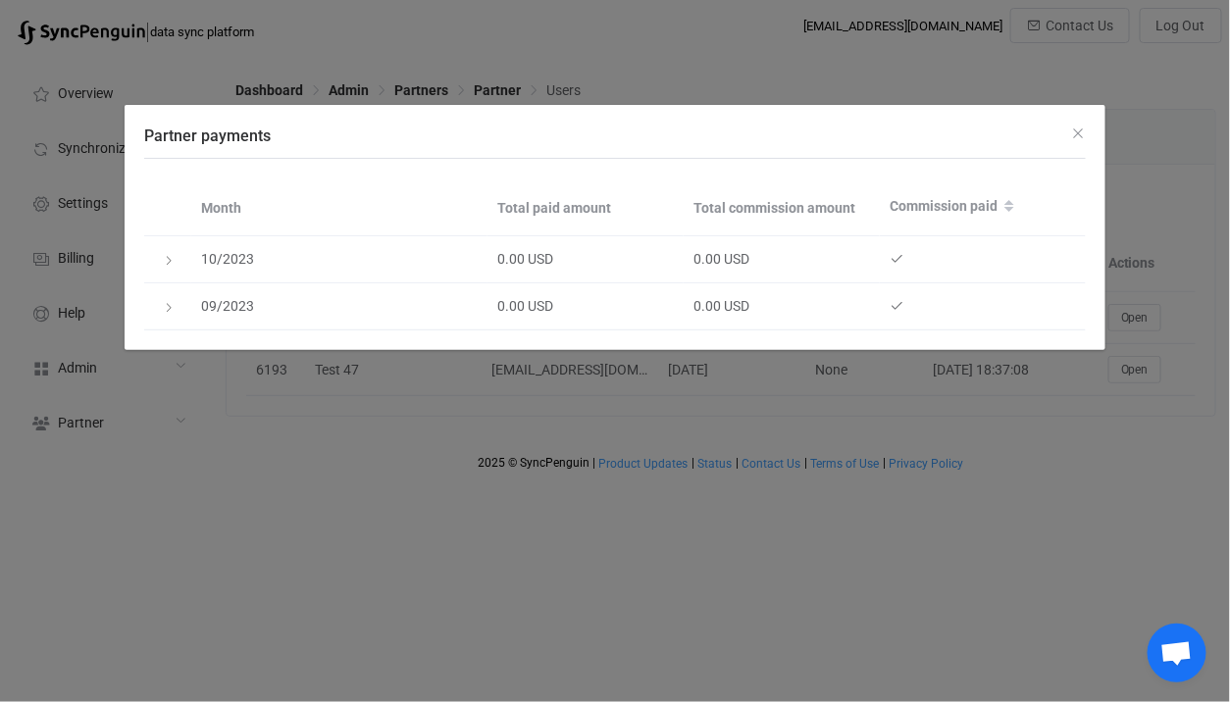
click at [800, 86] on div "Partner payments Month Total paid amount Total commission amount Commission pai…" at bounding box center [615, 351] width 1230 height 702
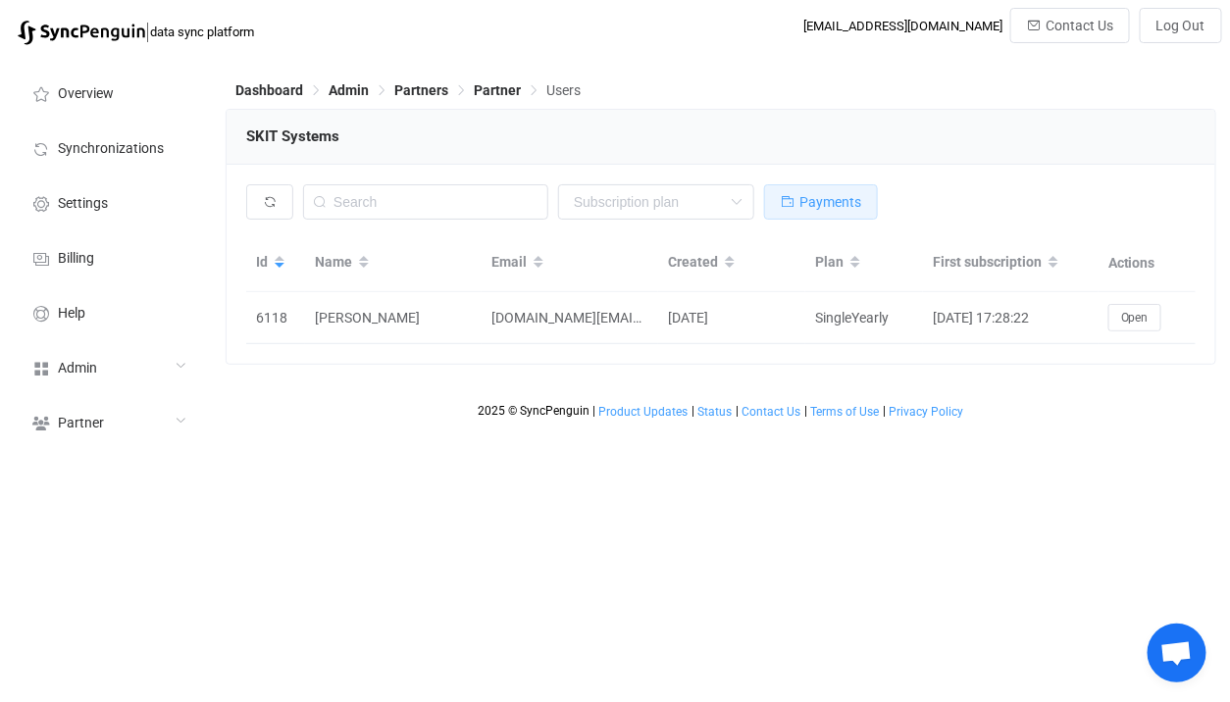
click at [829, 196] on span "Payments" at bounding box center [830, 202] width 62 height 16
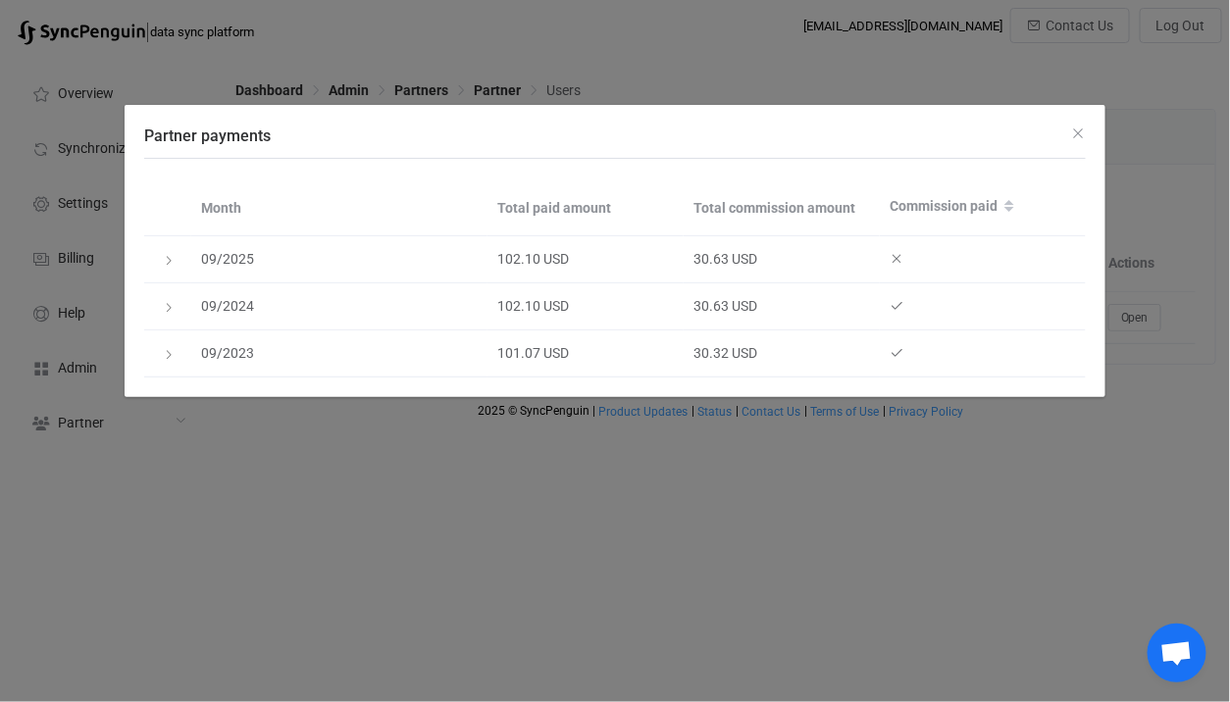
click at [845, 81] on div "Partner payments Month Total paid amount Total commission amount Commission pai…" at bounding box center [615, 351] width 1230 height 702
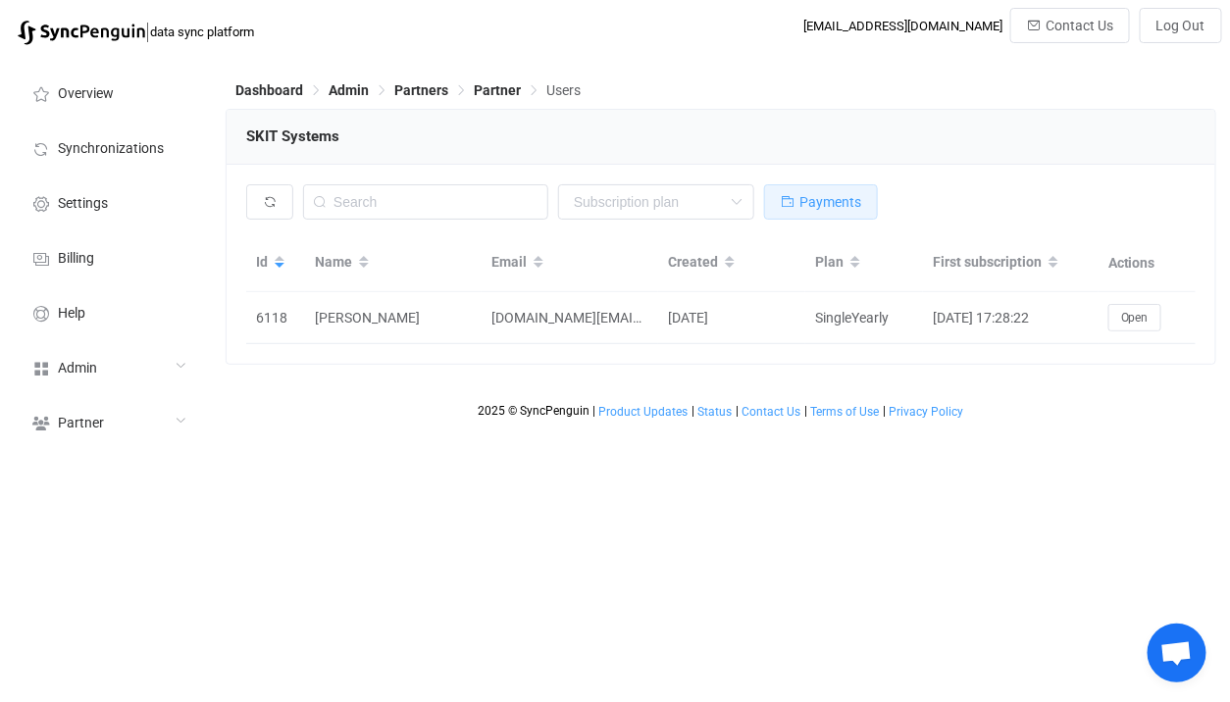
click at [811, 201] on span "Payments" at bounding box center [830, 202] width 62 height 16
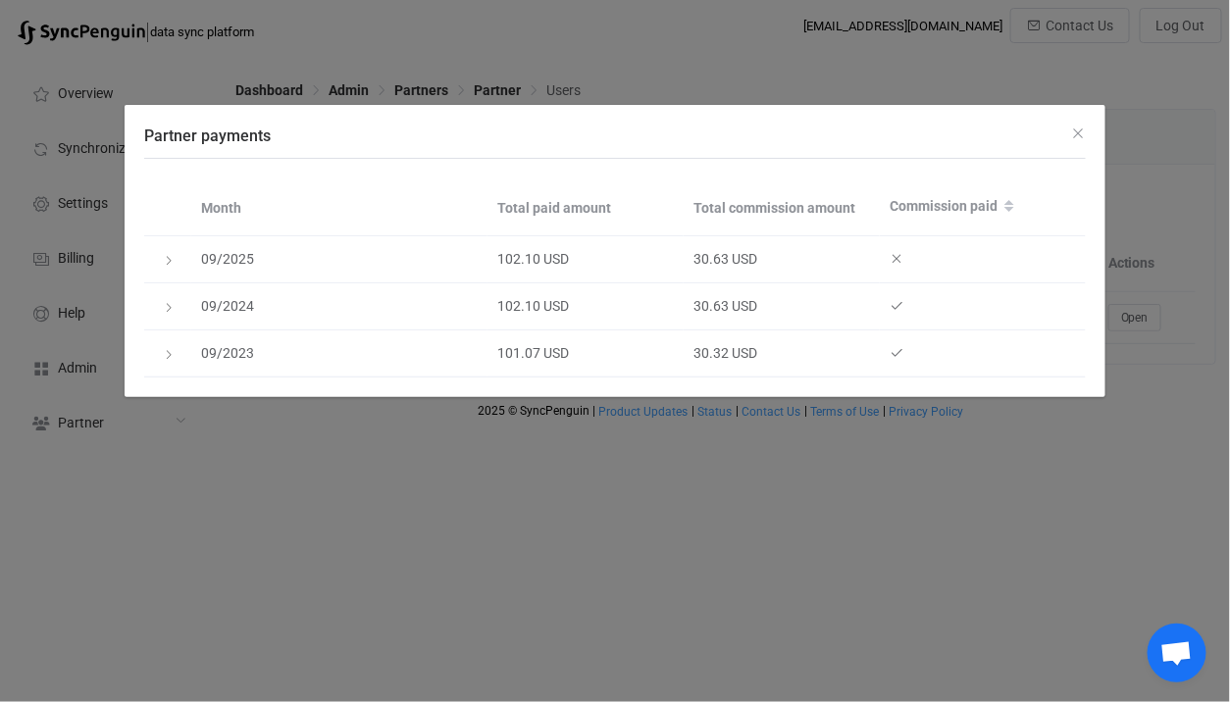
click at [681, 79] on div "Partner payments Month Total paid amount Total commission amount Commission pai…" at bounding box center [615, 351] width 1230 height 702
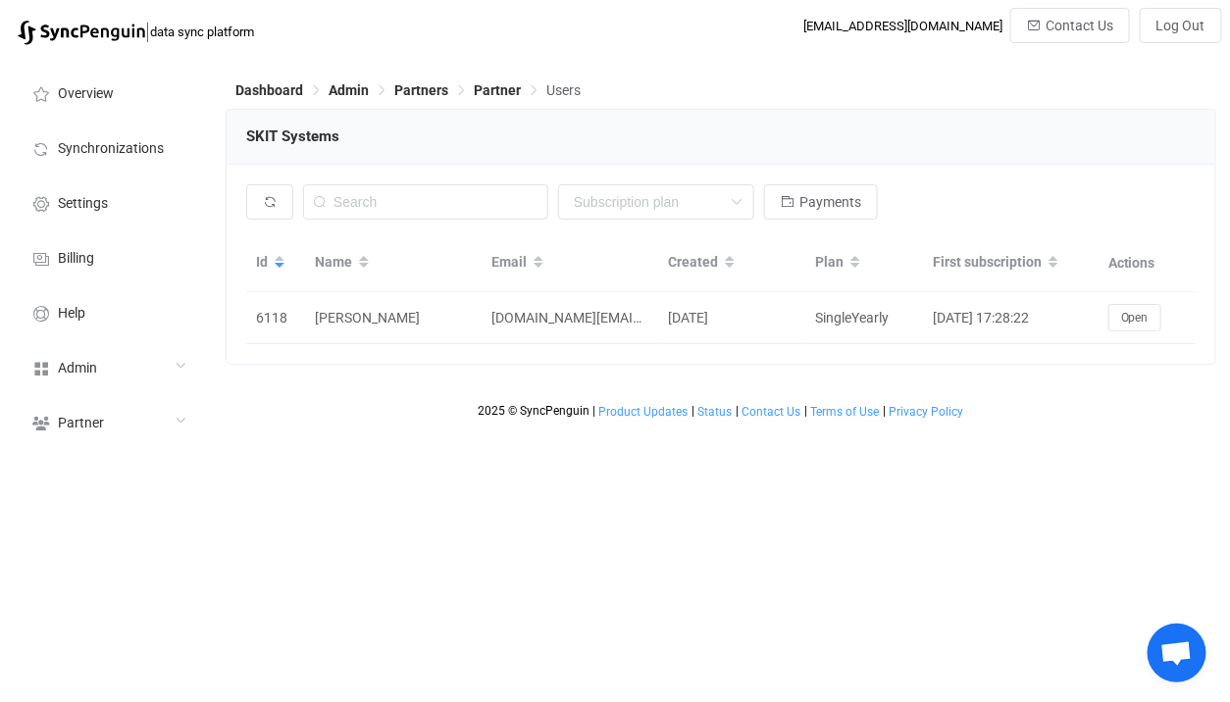
click at [255, 140] on span "SKIT Systems" at bounding box center [292, 136] width 93 height 29
drag, startPoint x: 255, startPoint y: 140, endPoint x: 314, endPoint y: 138, distance: 58.9
click at [314, 138] on span "SKIT Systems" at bounding box center [292, 136] width 93 height 29
copy span "SKIT Systems"
click at [522, 153] on div "SKIT Systems" at bounding box center [721, 137] width 988 height 55
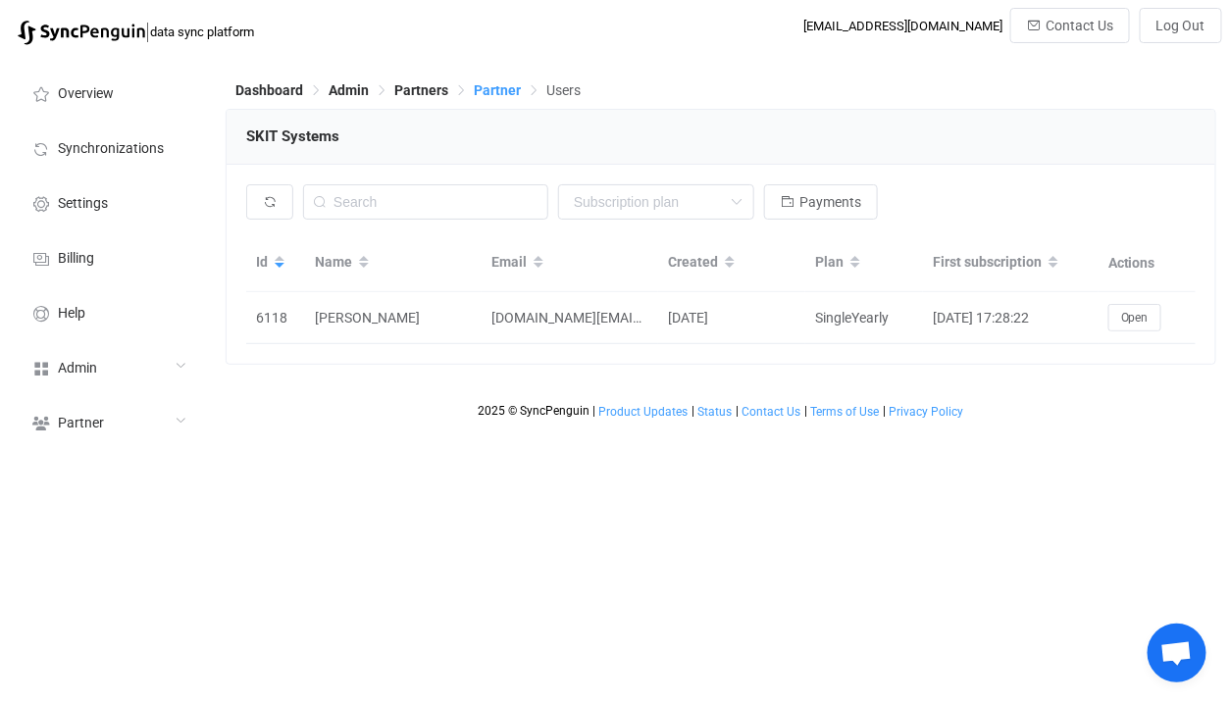
click at [488, 87] on span "Partner" at bounding box center [497, 90] width 47 height 16
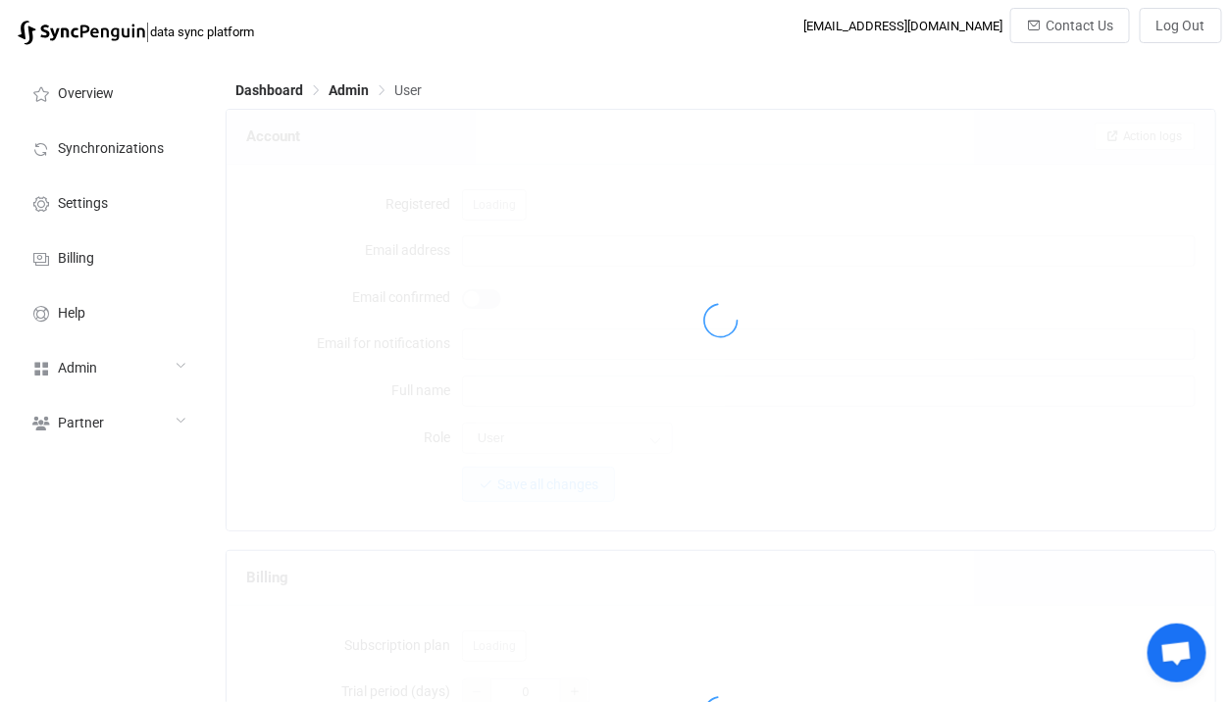
type input "technik@skit-systems.de"
type input "SKIT Systems"
type input "Partner"
type input "14"
type input "30"
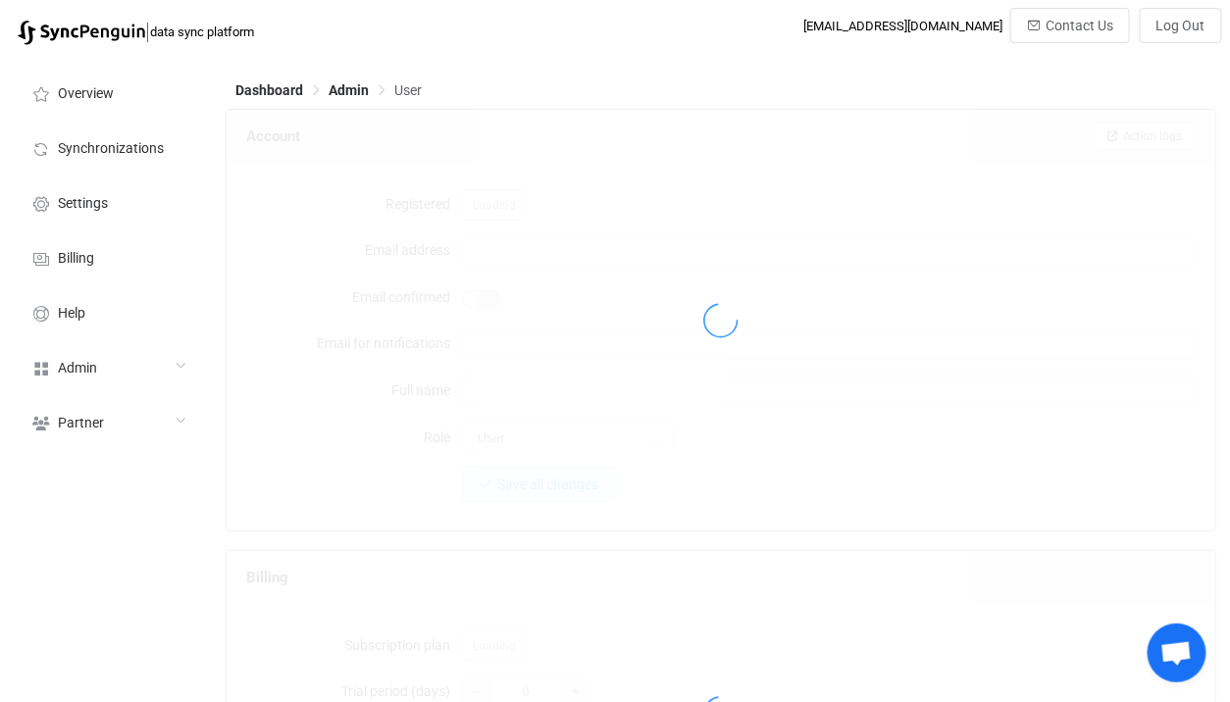
type input "hpk@skit.de"
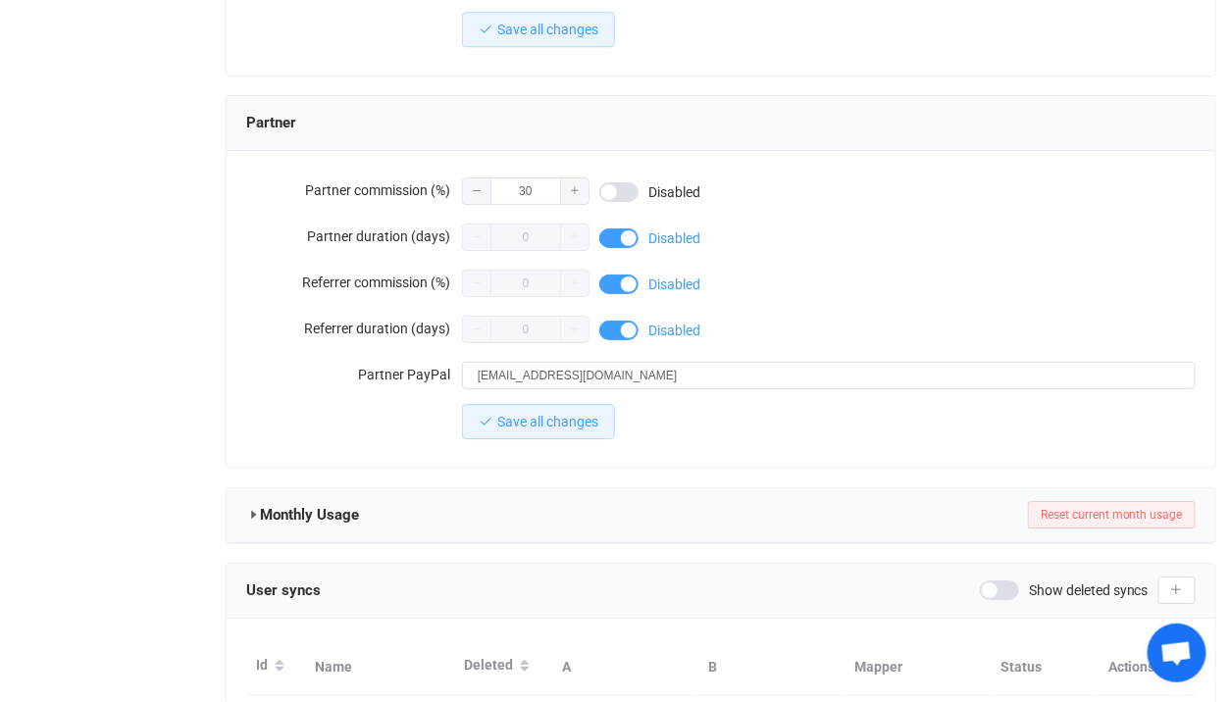
scroll to position [1661, 0]
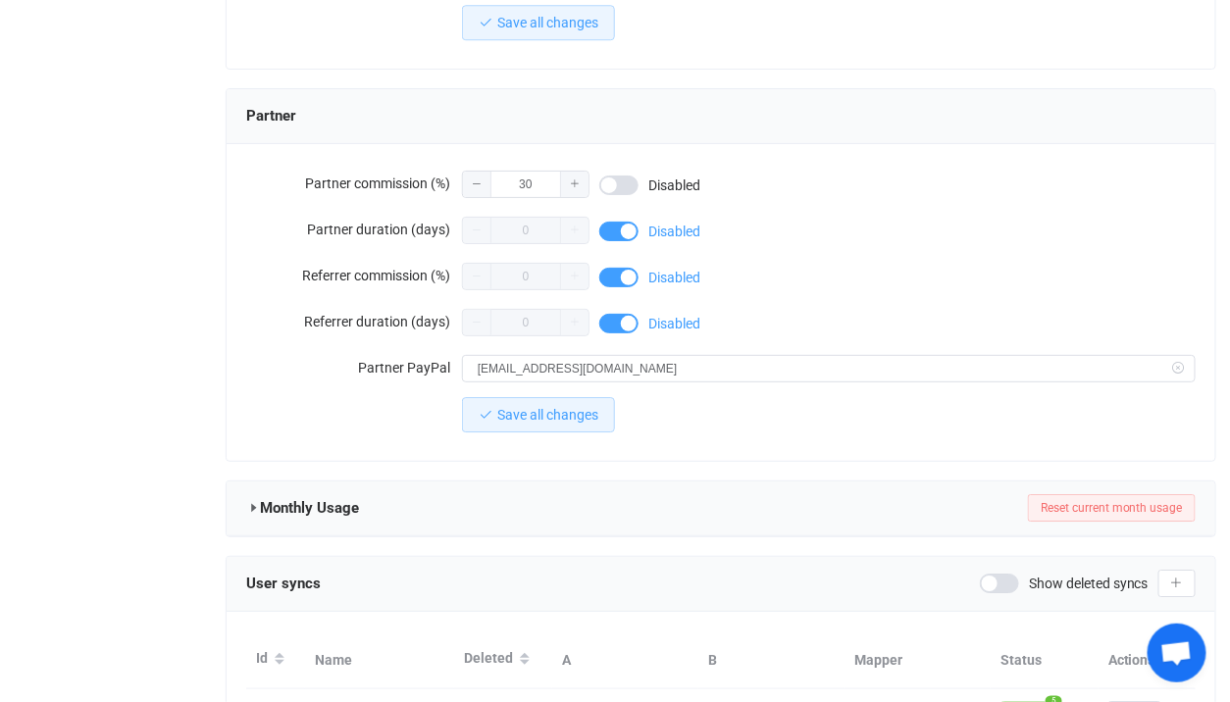
click at [550, 349] on div "hpk@skit.de" at bounding box center [828, 368] width 733 height 39
click at [567, 372] on input "hpk@skit.de" at bounding box center [828, 368] width 733 height 27
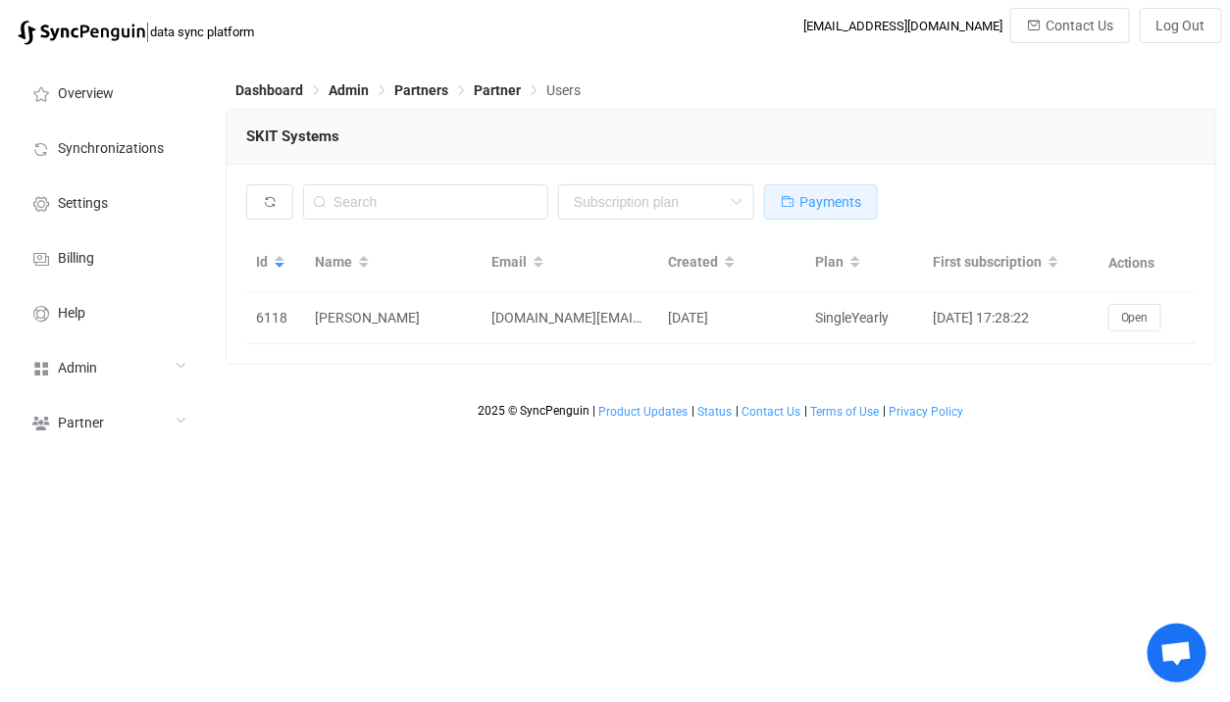
click at [797, 204] on button "Payments" at bounding box center [821, 201] width 114 height 35
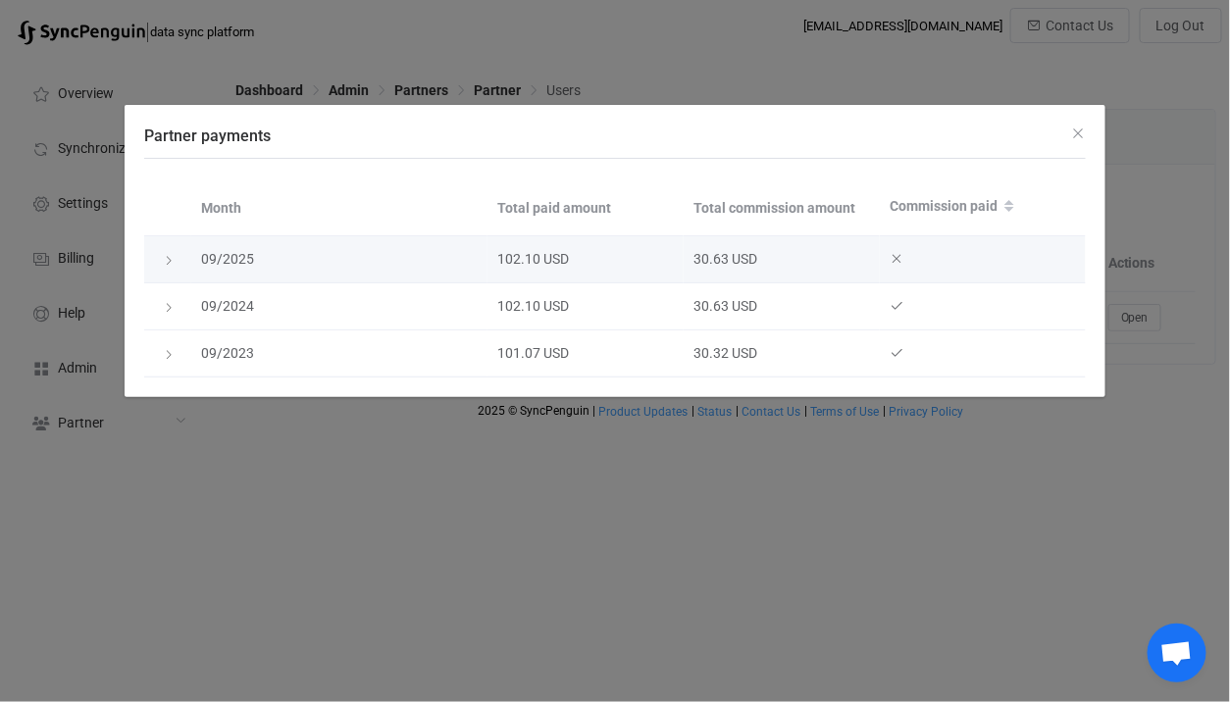
click at [702, 258] on div "30.63 USD" at bounding box center [781, 259] width 196 height 23
drag, startPoint x: 702, startPoint y: 258, endPoint x: 722, endPoint y: 258, distance: 19.6
click at [722, 258] on div "30.63 USD" at bounding box center [781, 259] width 196 height 23
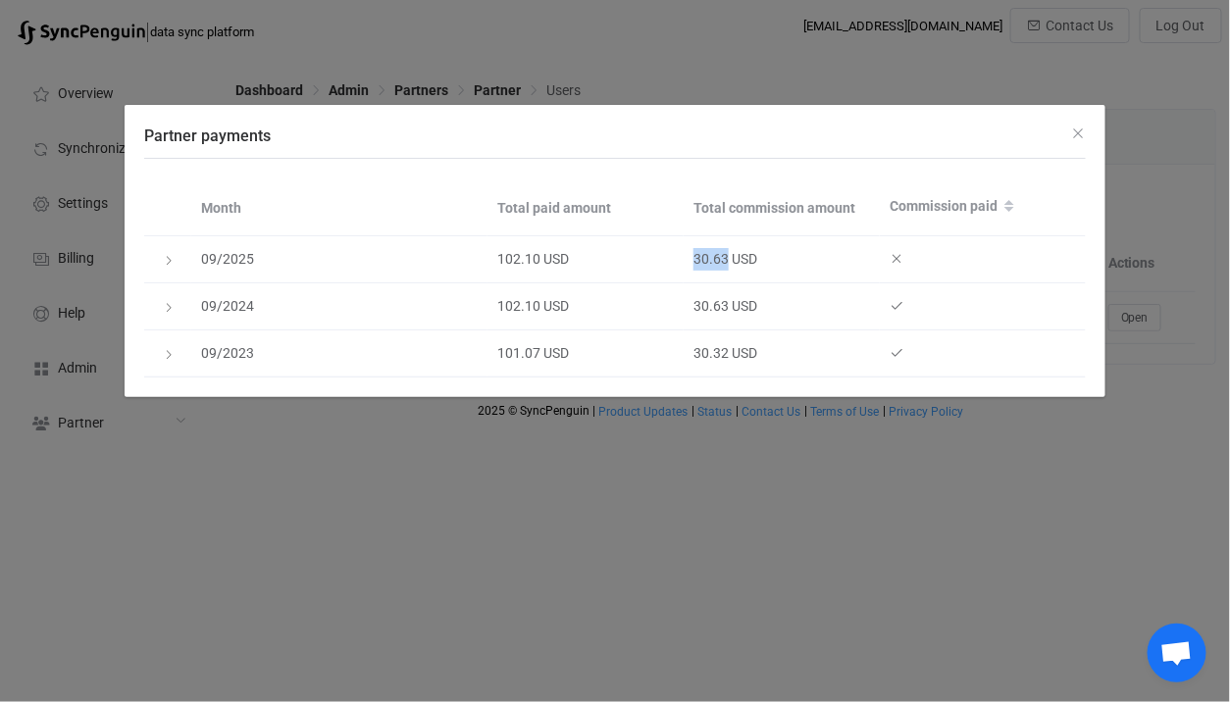
copy div "30.63"
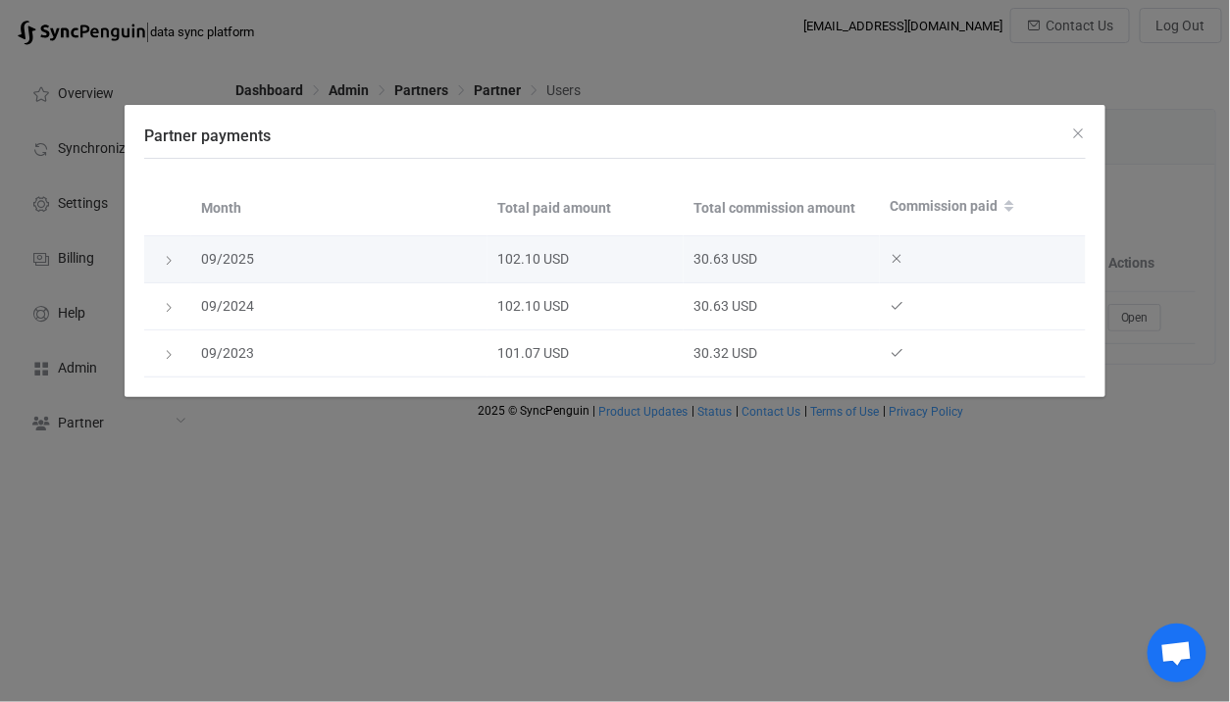
click at [890, 257] on icon "Partner payments" at bounding box center [896, 259] width 14 height 14
click at [161, 259] on div "Partner payments" at bounding box center [167, 260] width 27 height 20
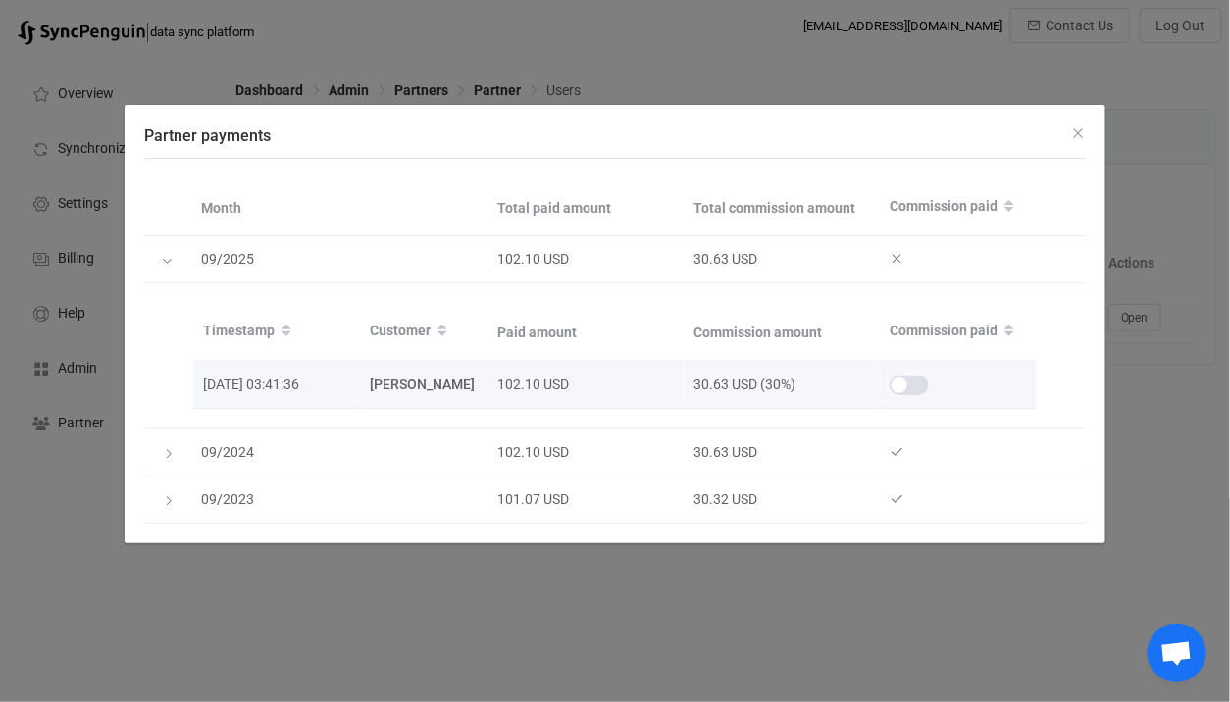
click at [900, 379] on span "Partner payments" at bounding box center [908, 386] width 39 height 20
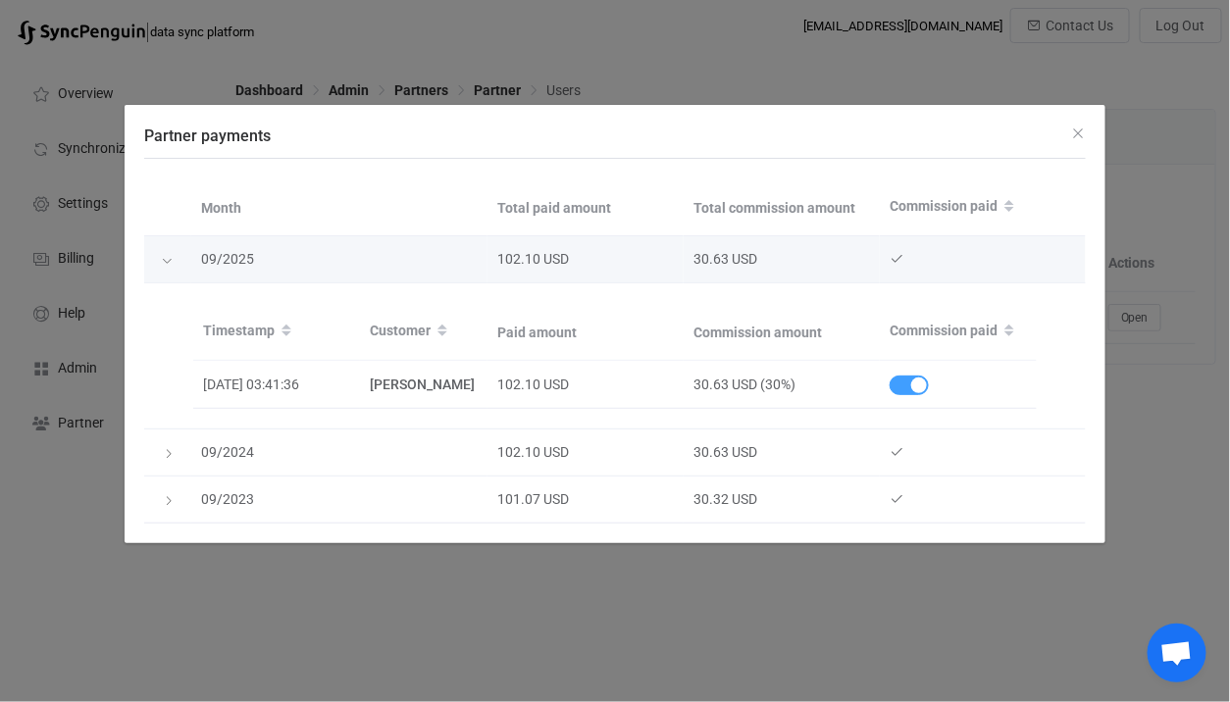
click at [176, 261] on div "Partner payments" at bounding box center [168, 259] width 20 height 27
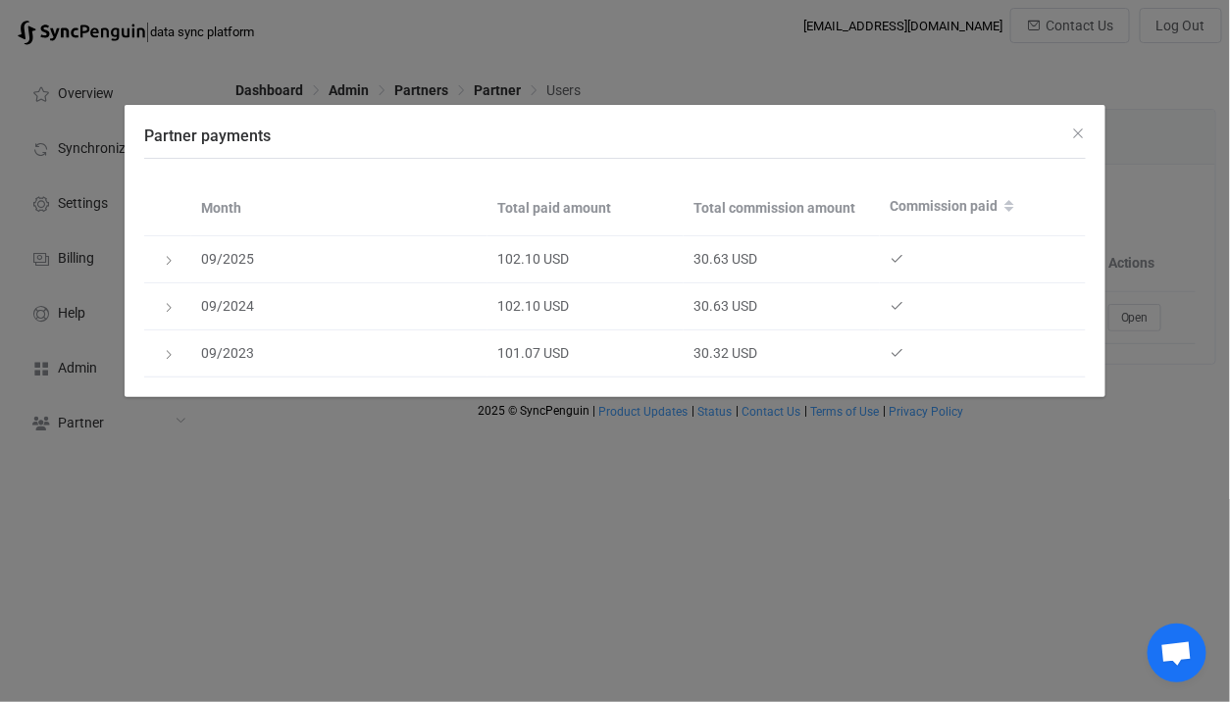
click at [404, 507] on div "Partner payments Month Total paid amount Total commission amount Commission pai…" at bounding box center [615, 351] width 1230 height 702
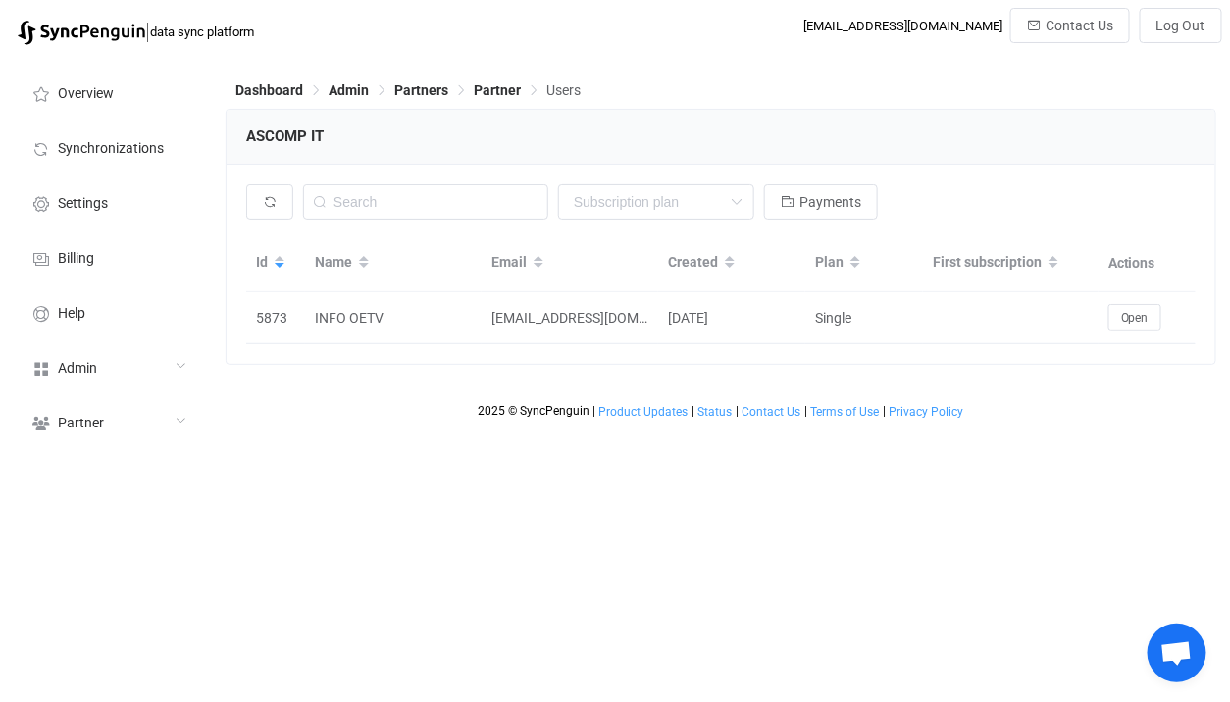
click at [865, 227] on div "None Single SingleYearly SinglePlus SinglePlusYearly Team TeamYearly TeamPlus T…" at bounding box center [720, 206] width 949 height 45
click at [865, 196] on button "Payments" at bounding box center [821, 201] width 114 height 35
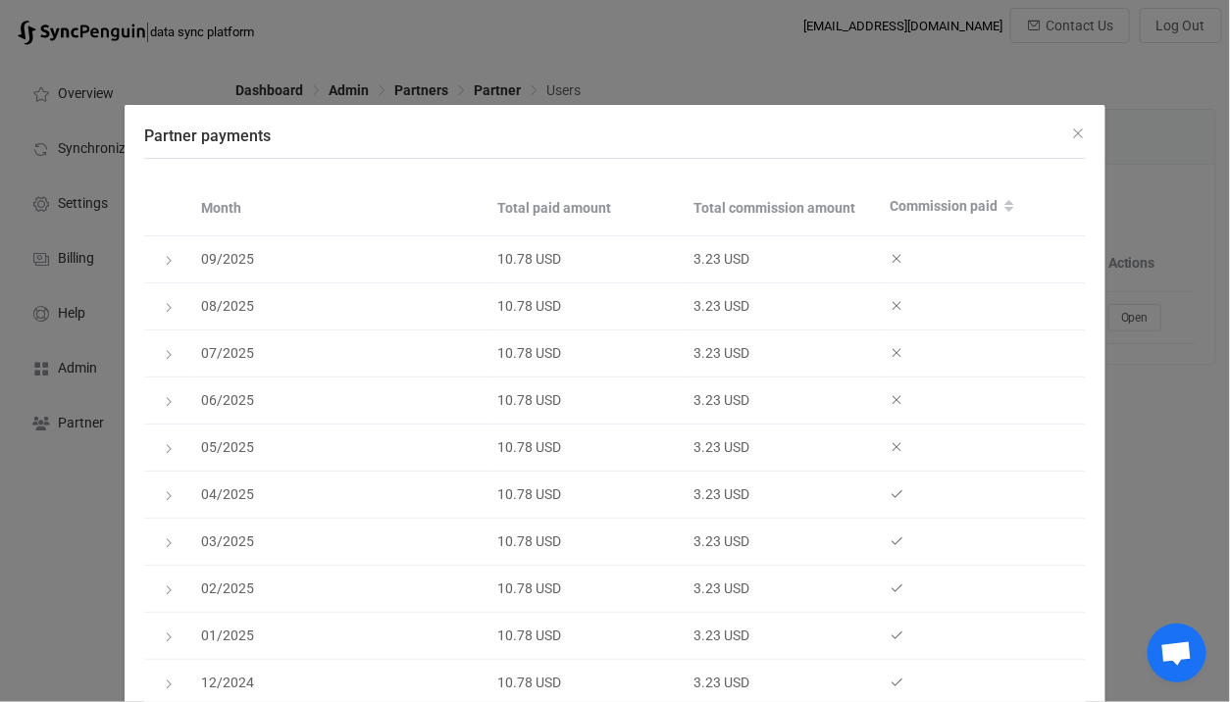
click at [810, 65] on div "Partner payments Month Total paid amount Total commission amount Commission pai…" at bounding box center [615, 351] width 1230 height 702
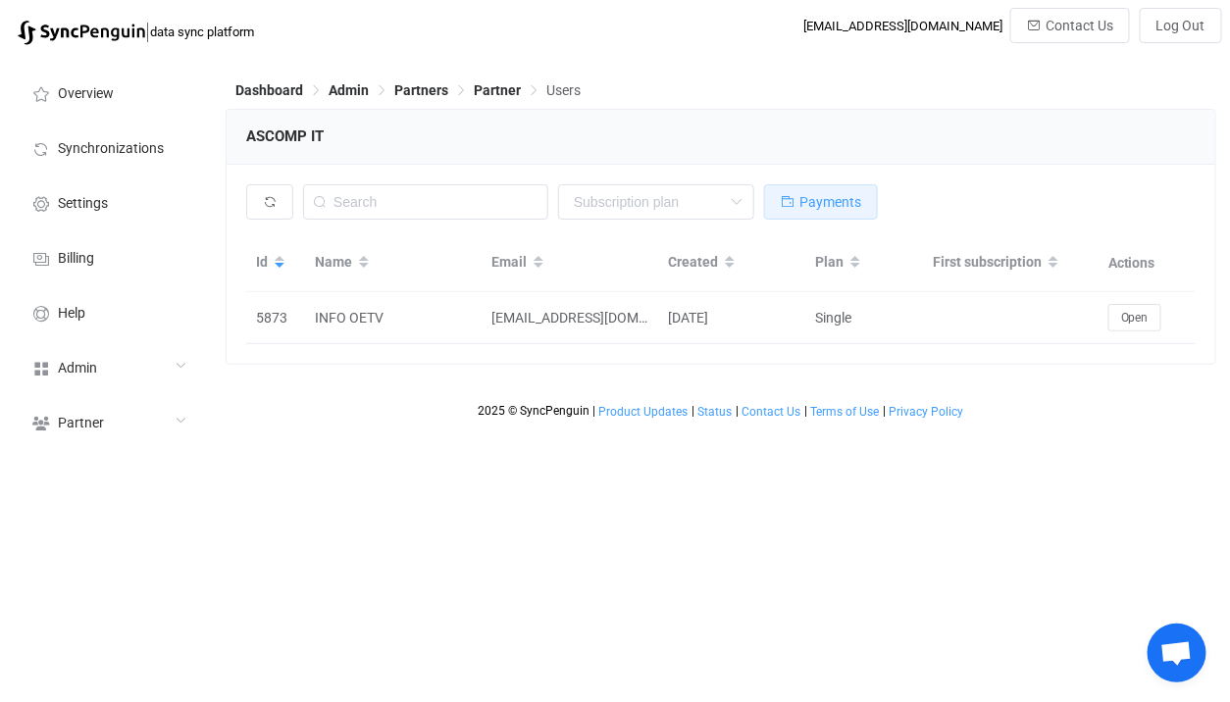
click at [793, 193] on button "Payments" at bounding box center [821, 201] width 114 height 35
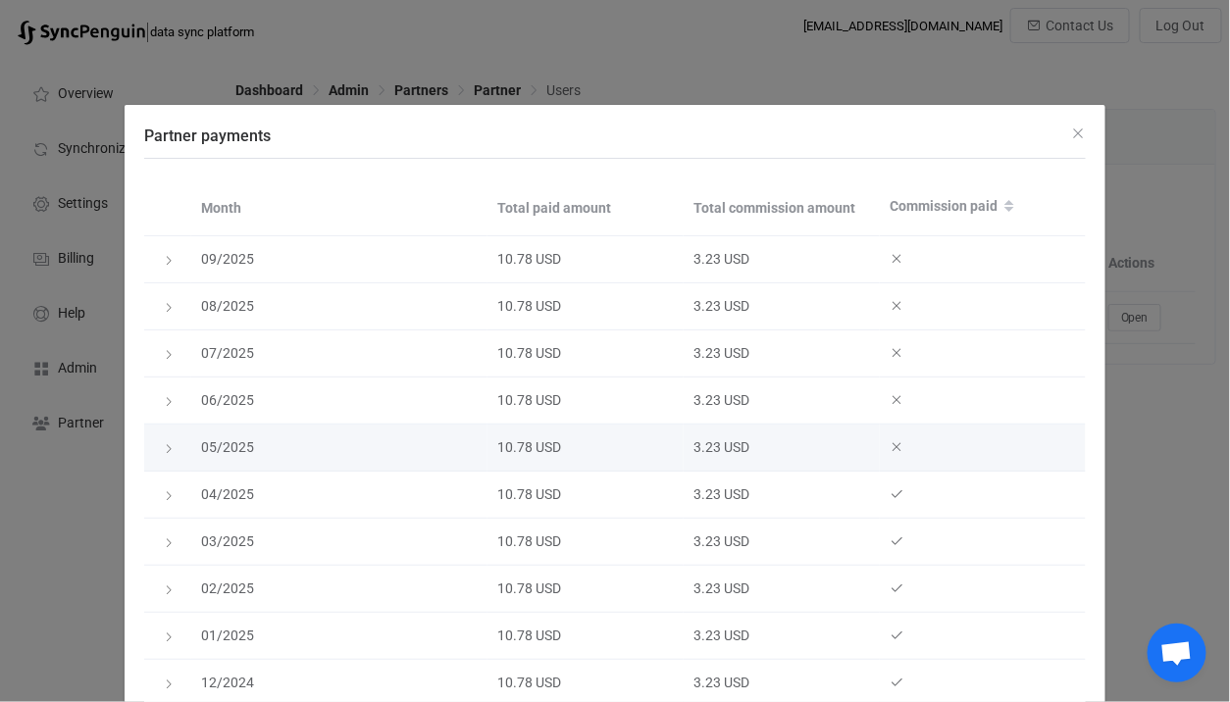
click at [701, 446] on div "3.23 USD" at bounding box center [781, 447] width 196 height 23
drag, startPoint x: 701, startPoint y: 446, endPoint x: 742, endPoint y: 446, distance: 41.2
click at [742, 446] on div "3.23 USD" at bounding box center [781, 447] width 196 height 23
copy div "3.23 USD"
click at [170, 448] on icon "Partner payments" at bounding box center [169, 449] width 12 height 12
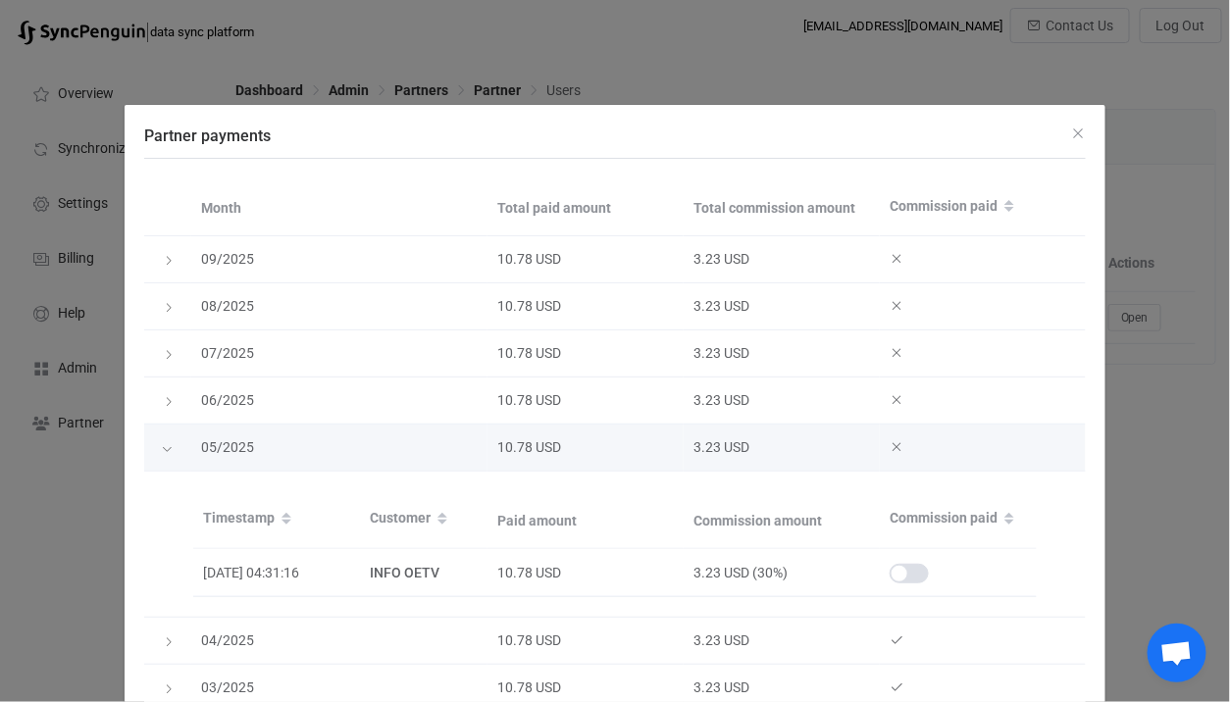
click at [170, 448] on icon "Partner payments" at bounding box center [167, 449] width 12 height 12
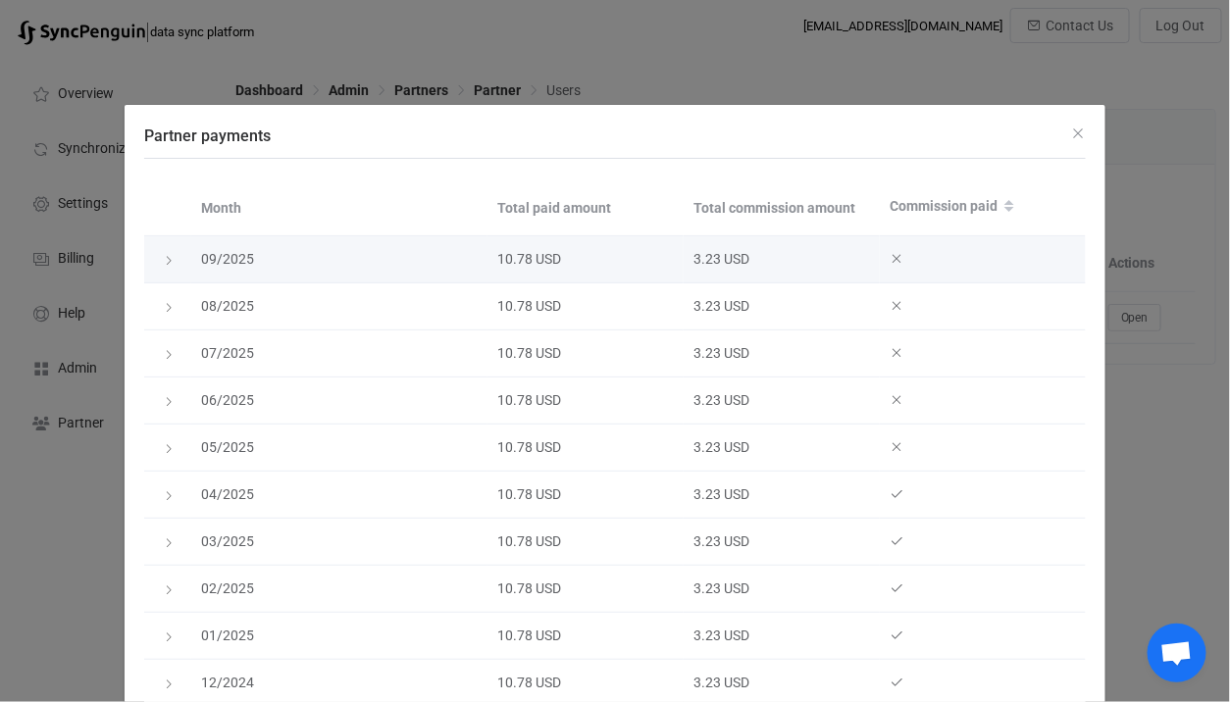
click at [715, 260] on div "3.23 USD" at bounding box center [781, 259] width 196 height 23
drag, startPoint x: 716, startPoint y: 260, endPoint x: 691, endPoint y: 262, distance: 24.6
click at [691, 262] on div "3.23 USD" at bounding box center [781, 259] width 196 height 23
drag, startPoint x: 691, startPoint y: 262, endPoint x: 704, endPoint y: 262, distance: 12.7
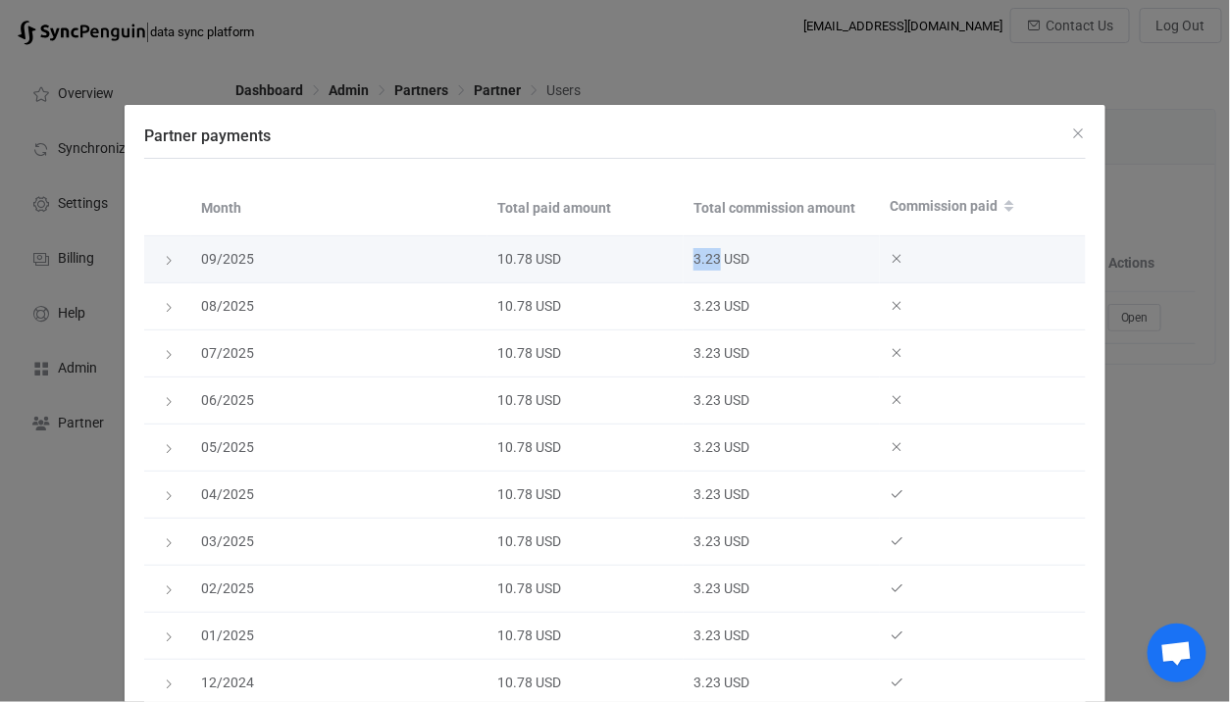
click at [704, 262] on div "3.23 USD" at bounding box center [781, 259] width 196 height 23
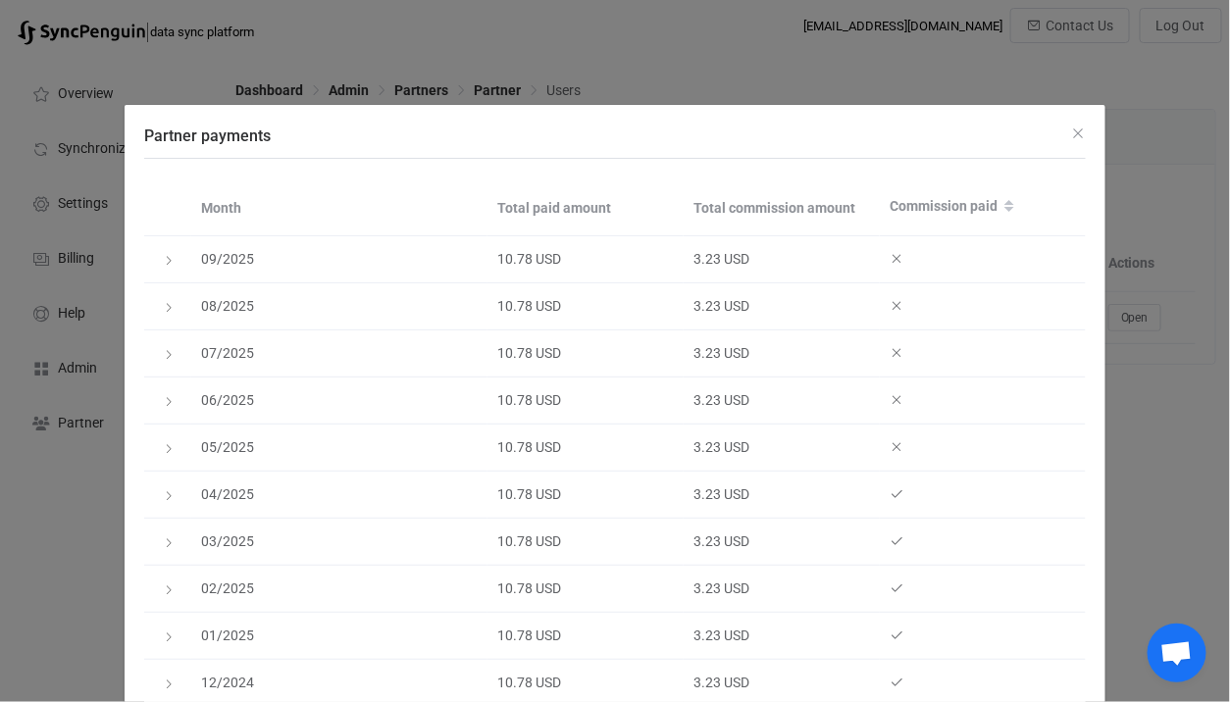
click at [567, 53] on div "Partner payments Month Total paid amount Total commission amount Commission pai…" at bounding box center [615, 351] width 1230 height 702
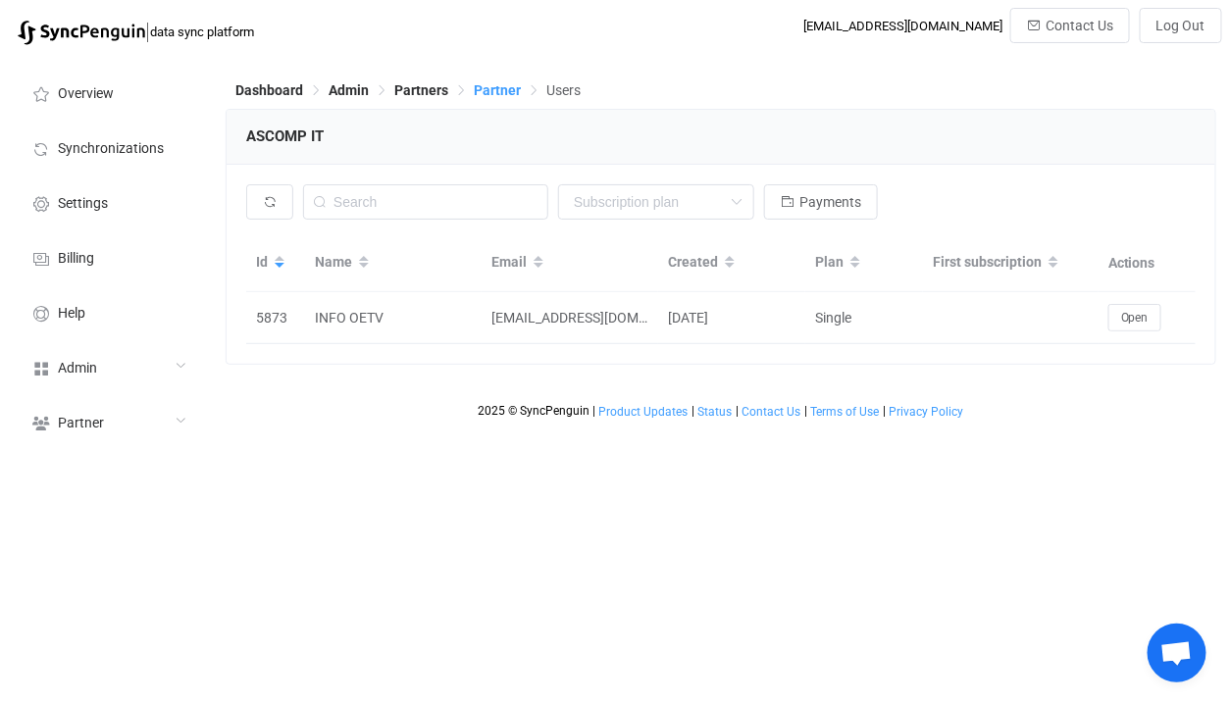
click at [481, 93] on span "Partner" at bounding box center [497, 90] width 47 height 16
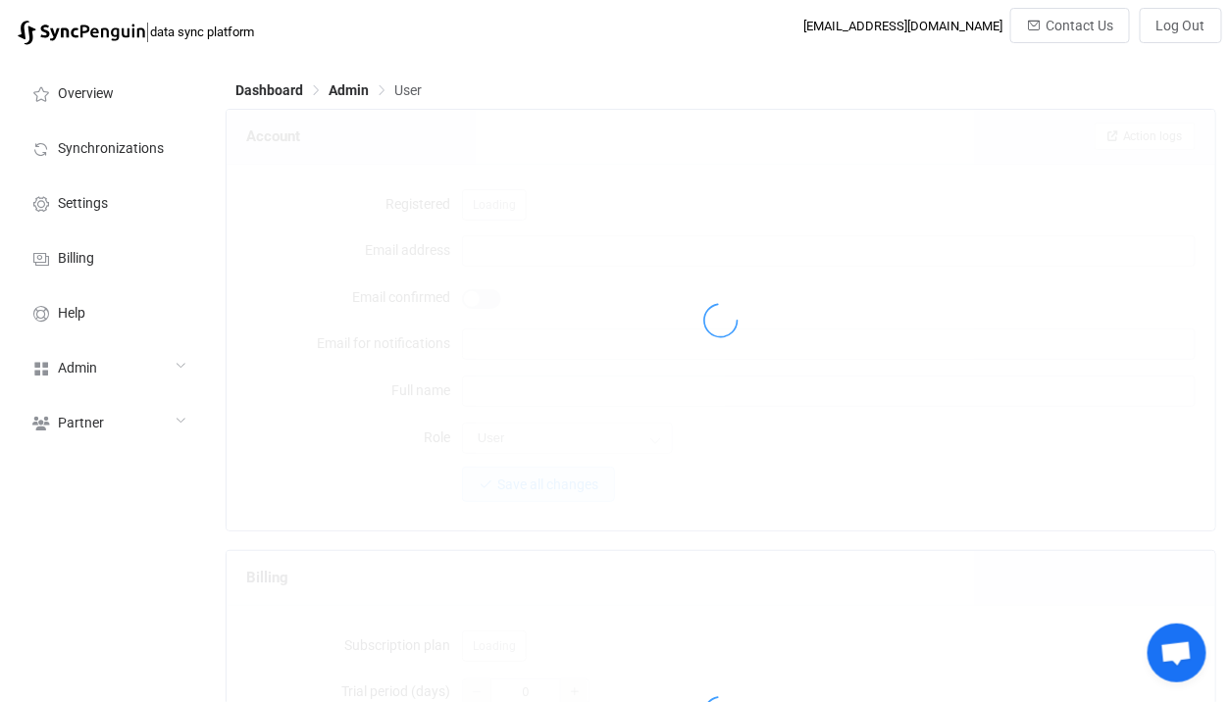
type input "[EMAIL_ADDRESS][DOMAIN_NAME]"
type input "ASCOMP IT"
type input "Partner"
type input "14"
type input "30"
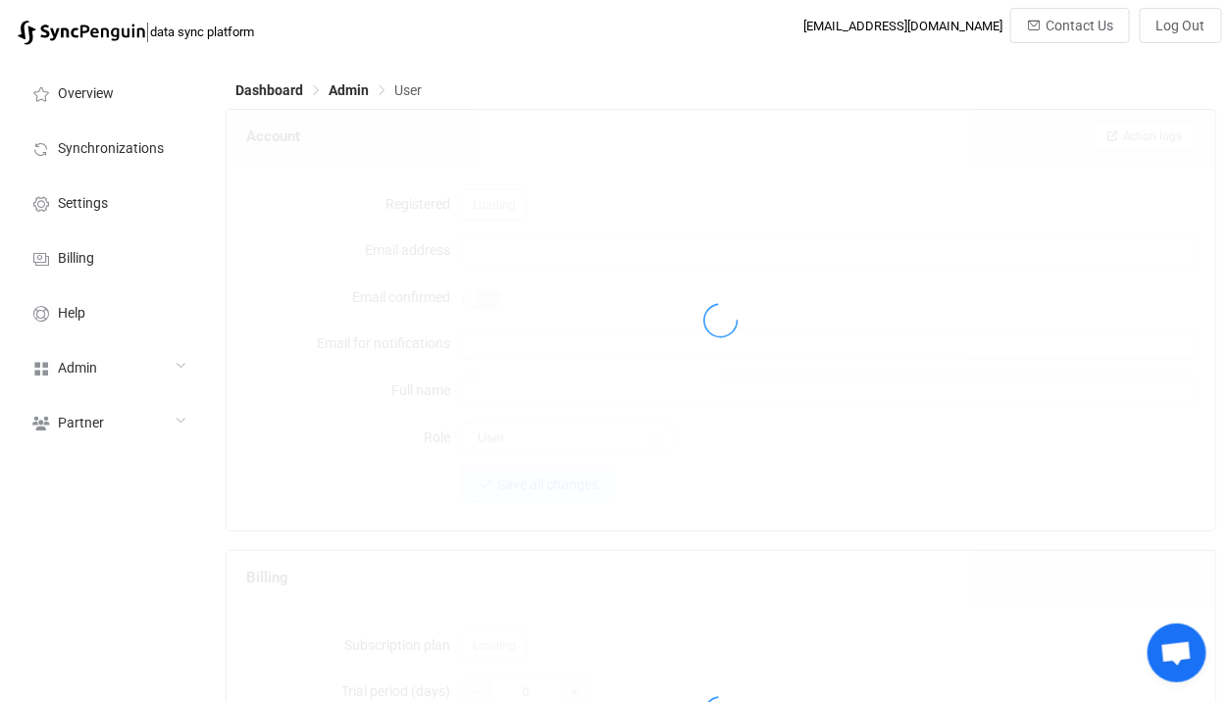
type input "732"
type input "office@ascomp.at"
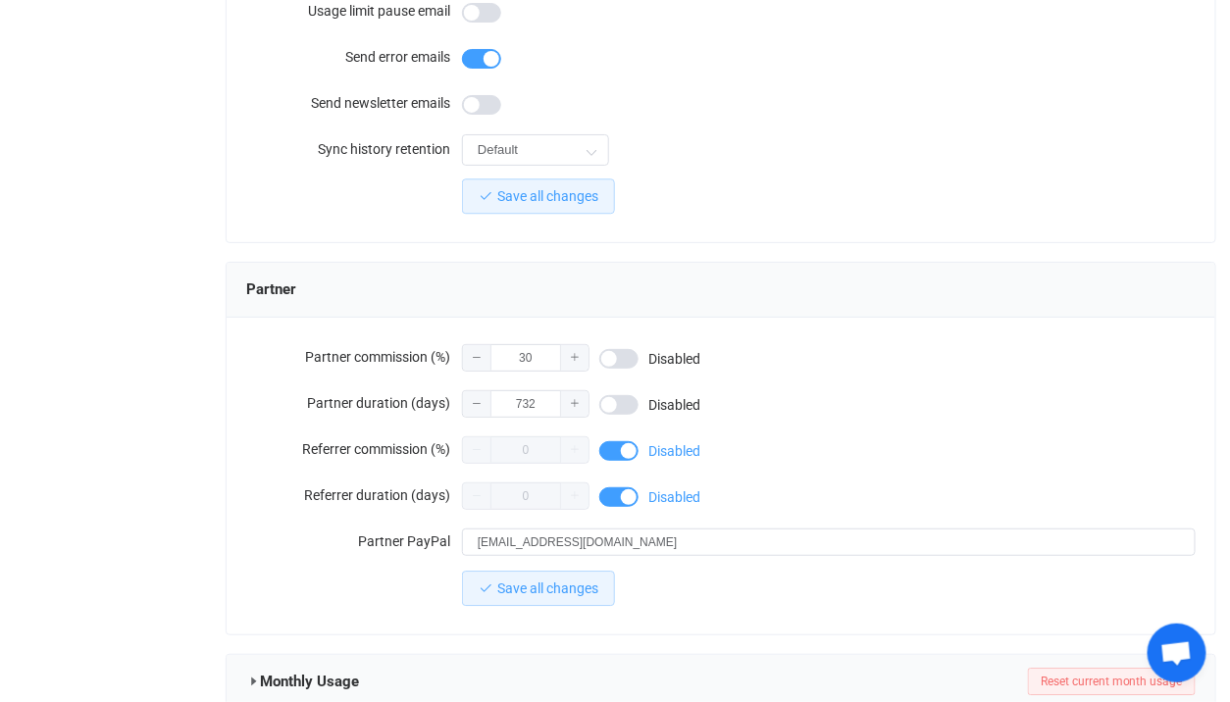
scroll to position [1784, 0]
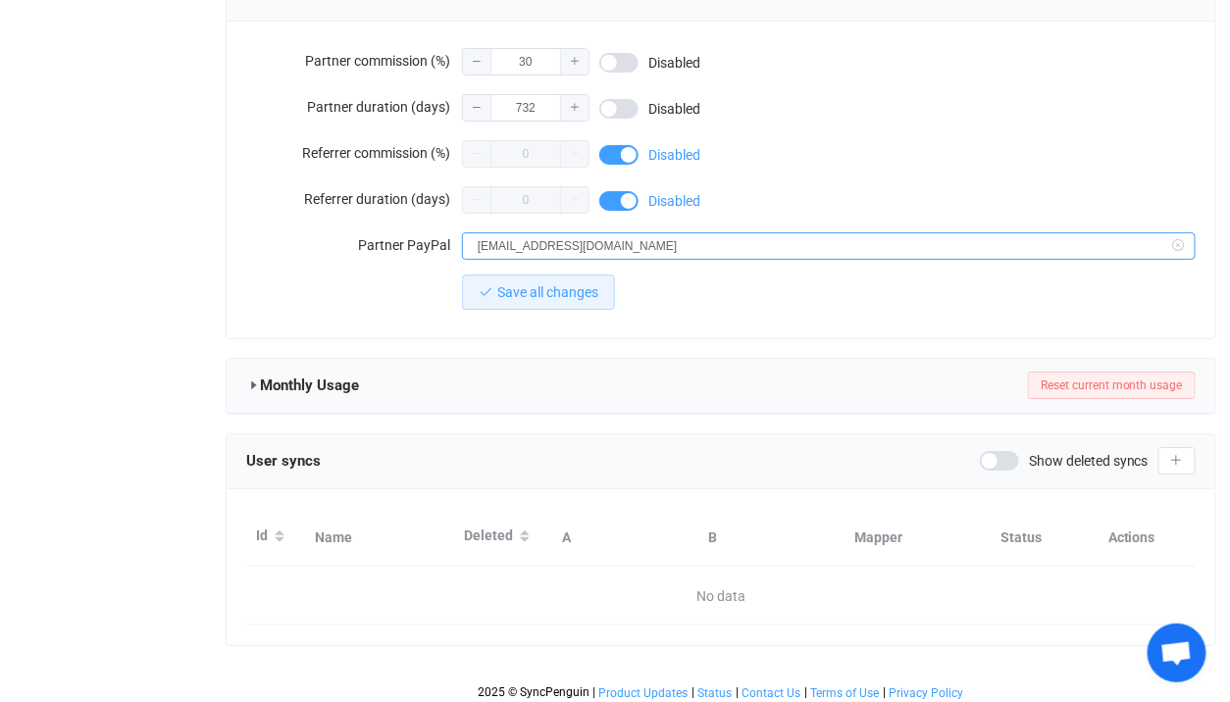
click at [587, 244] on input "office@ascomp.at" at bounding box center [828, 245] width 733 height 27
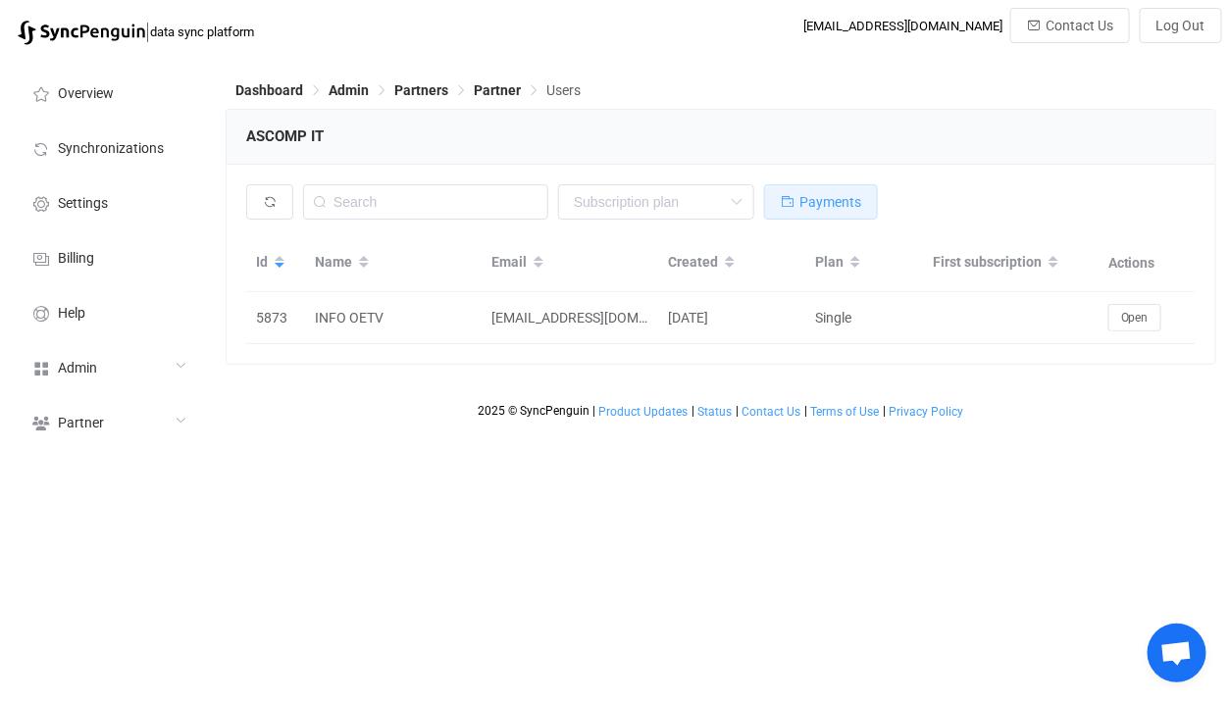
click at [792, 203] on icon "button" at bounding box center [788, 202] width 14 height 14
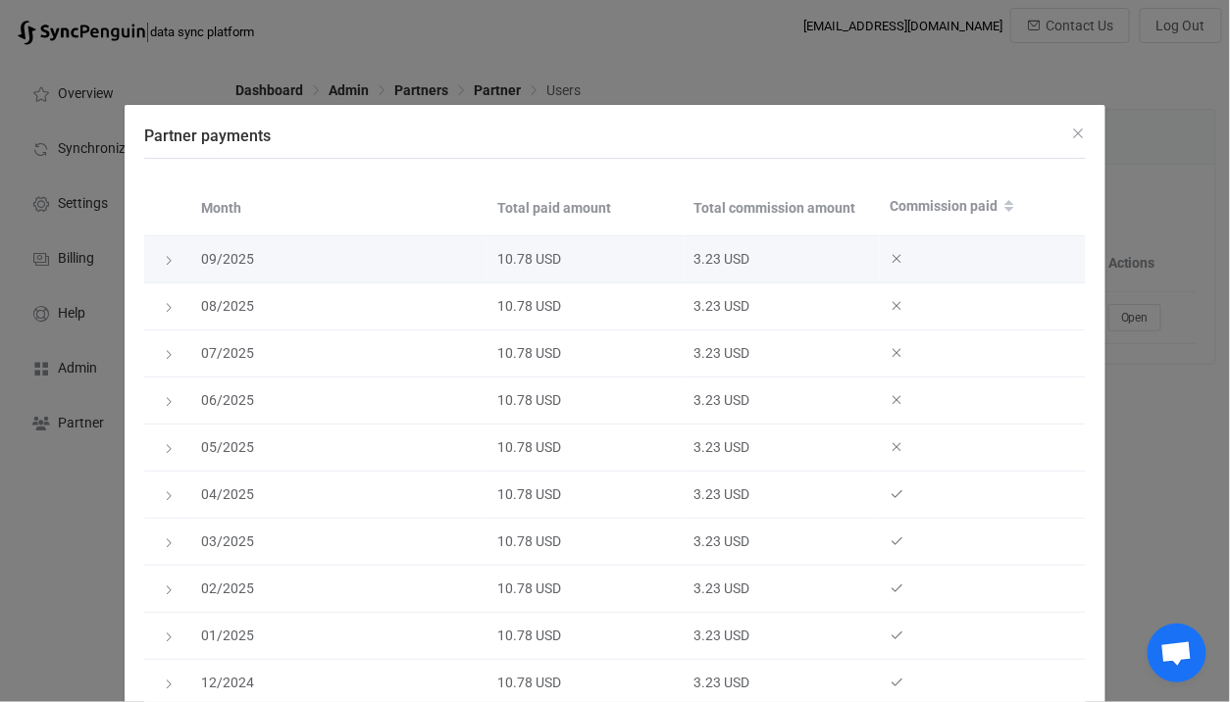
click at [159, 257] on div "Partner payments" at bounding box center [167, 260] width 27 height 20
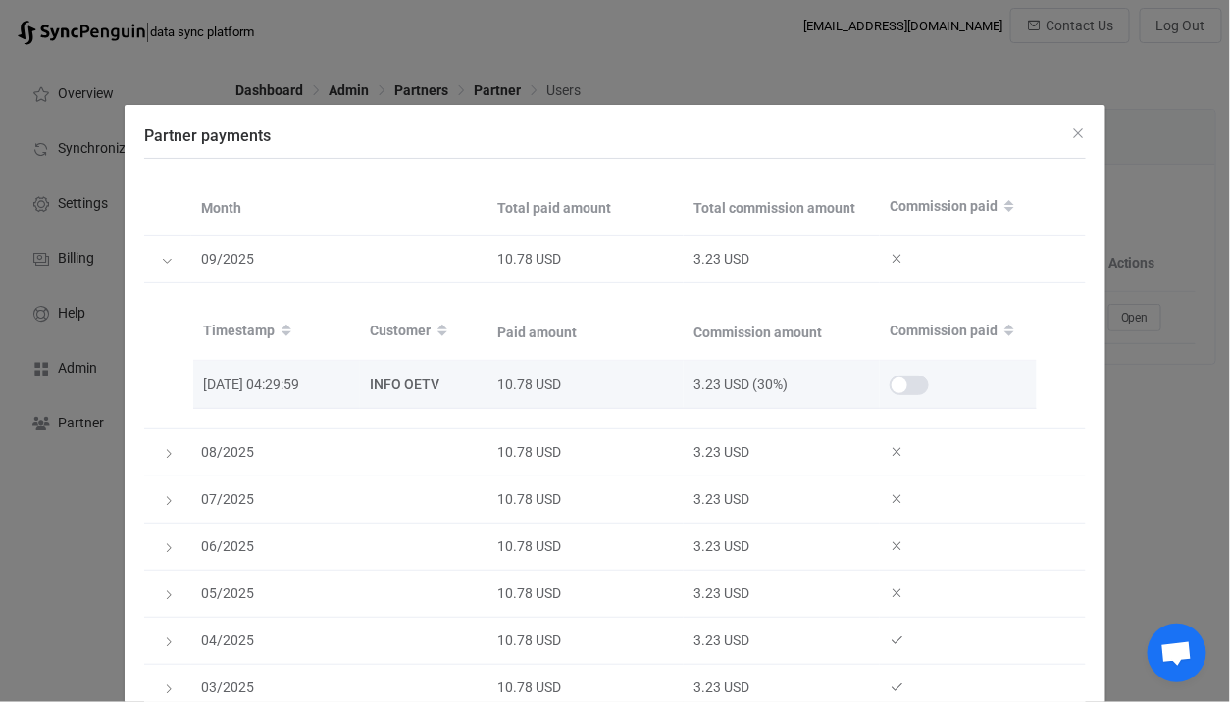
click at [912, 384] on span "Partner payments" at bounding box center [908, 386] width 39 height 20
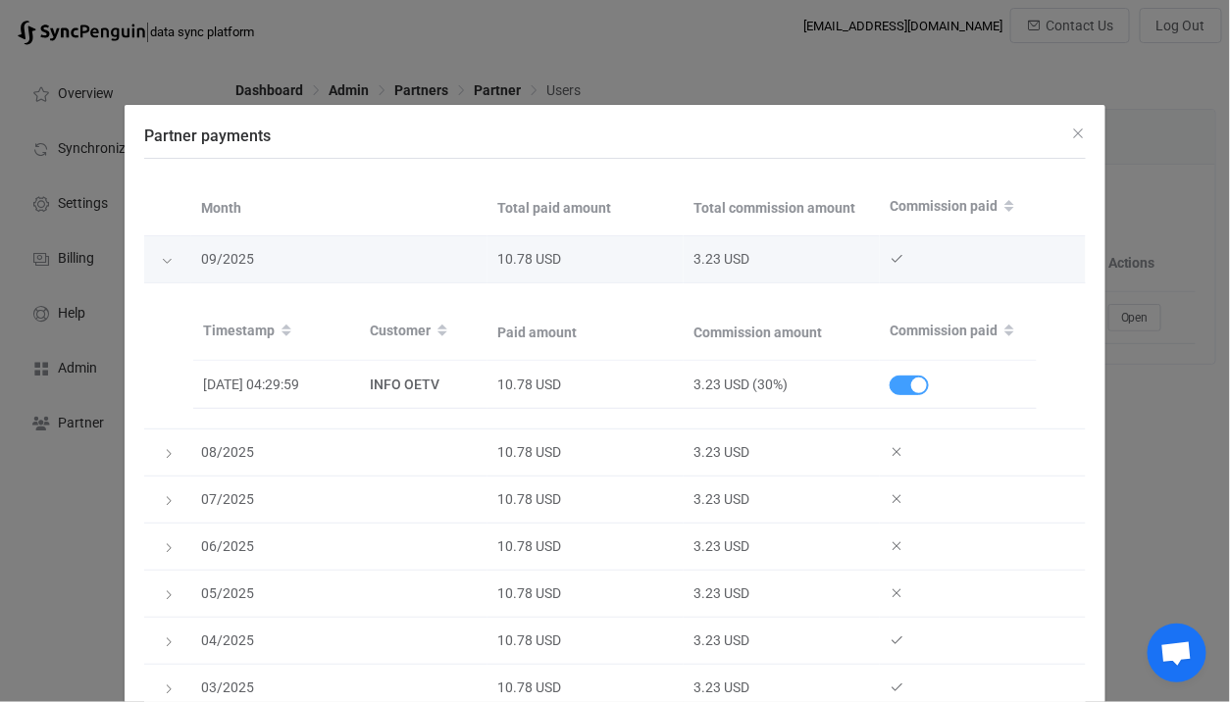
click at [171, 269] on div "Partner payments" at bounding box center [168, 259] width 20 height 27
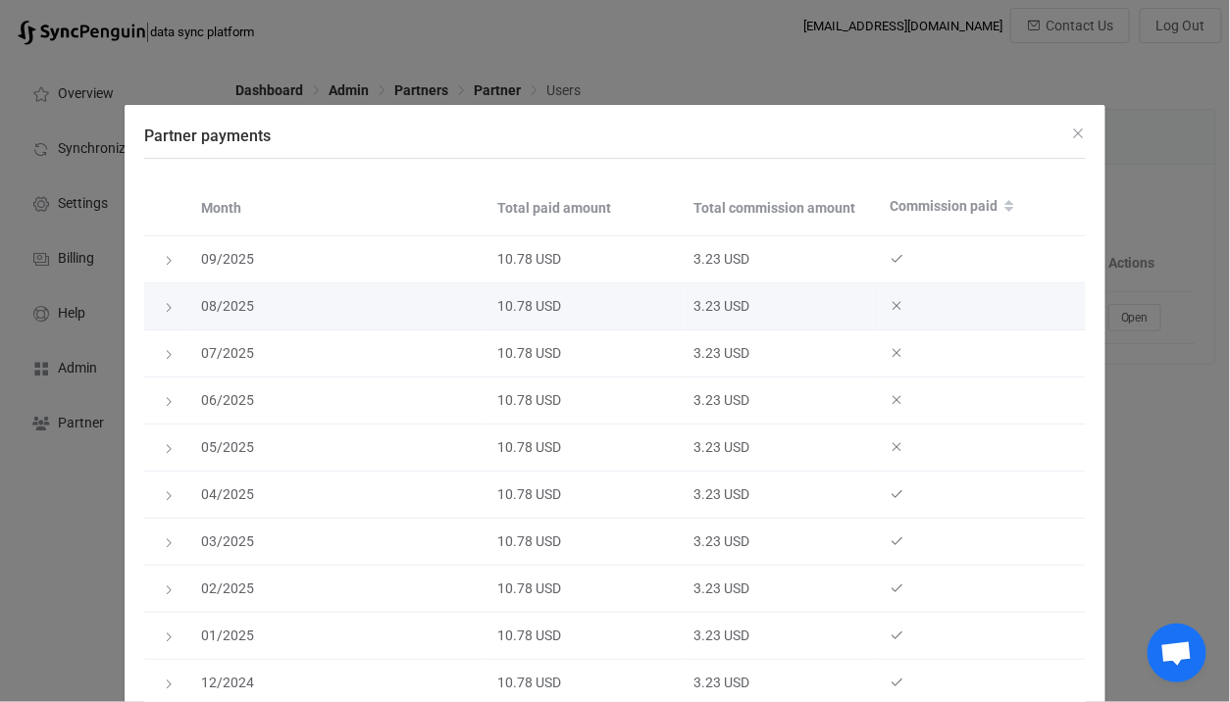
click at [160, 315] on div "Partner payments" at bounding box center [167, 307] width 27 height 20
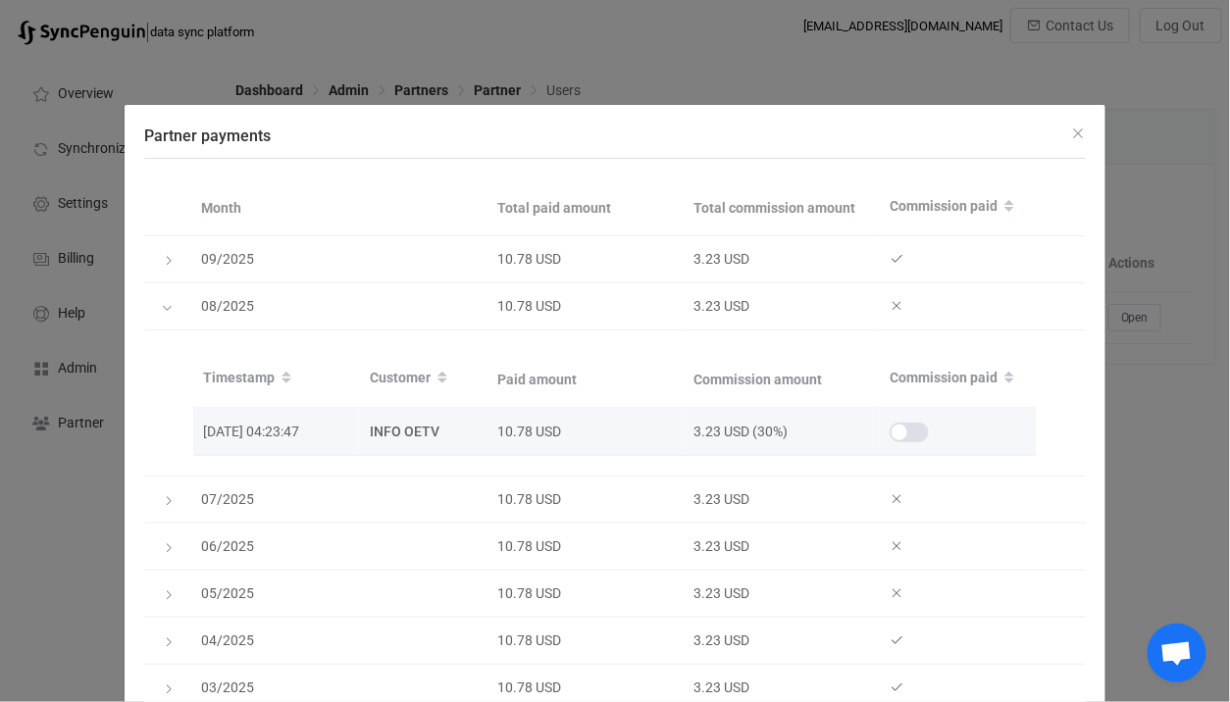
click at [911, 425] on span "Partner payments" at bounding box center [908, 433] width 39 height 20
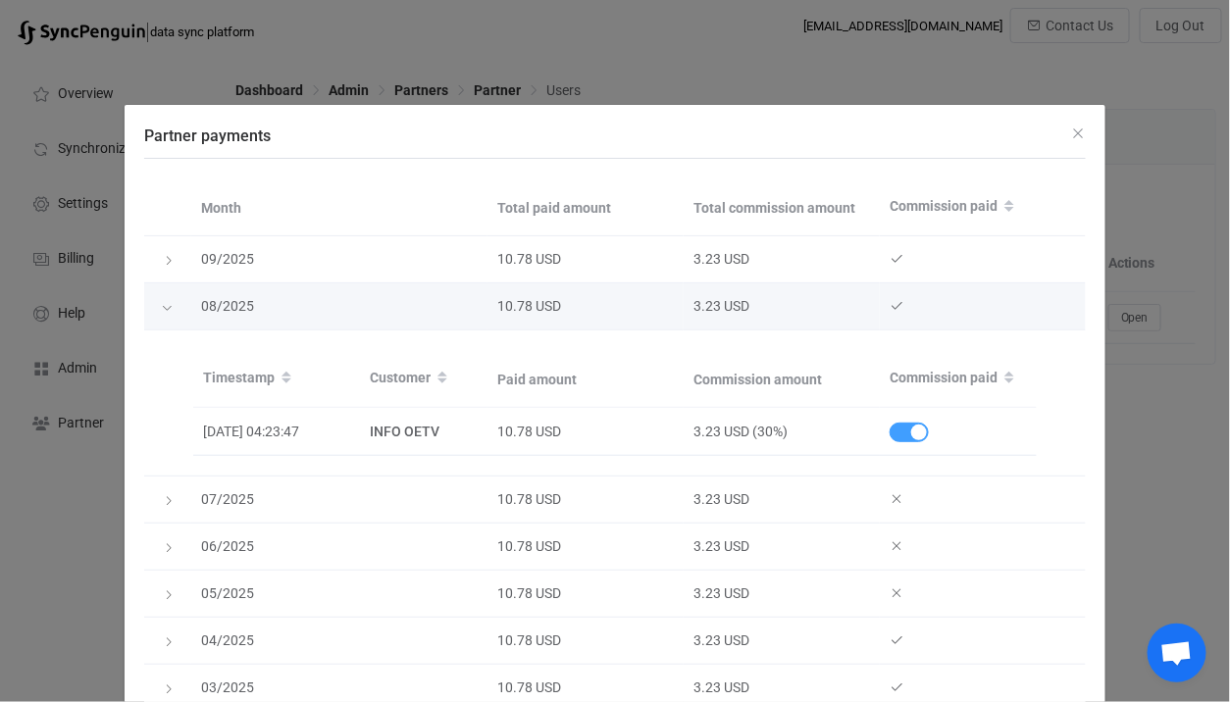
click at [161, 302] on icon "Partner payments" at bounding box center [167, 308] width 12 height 12
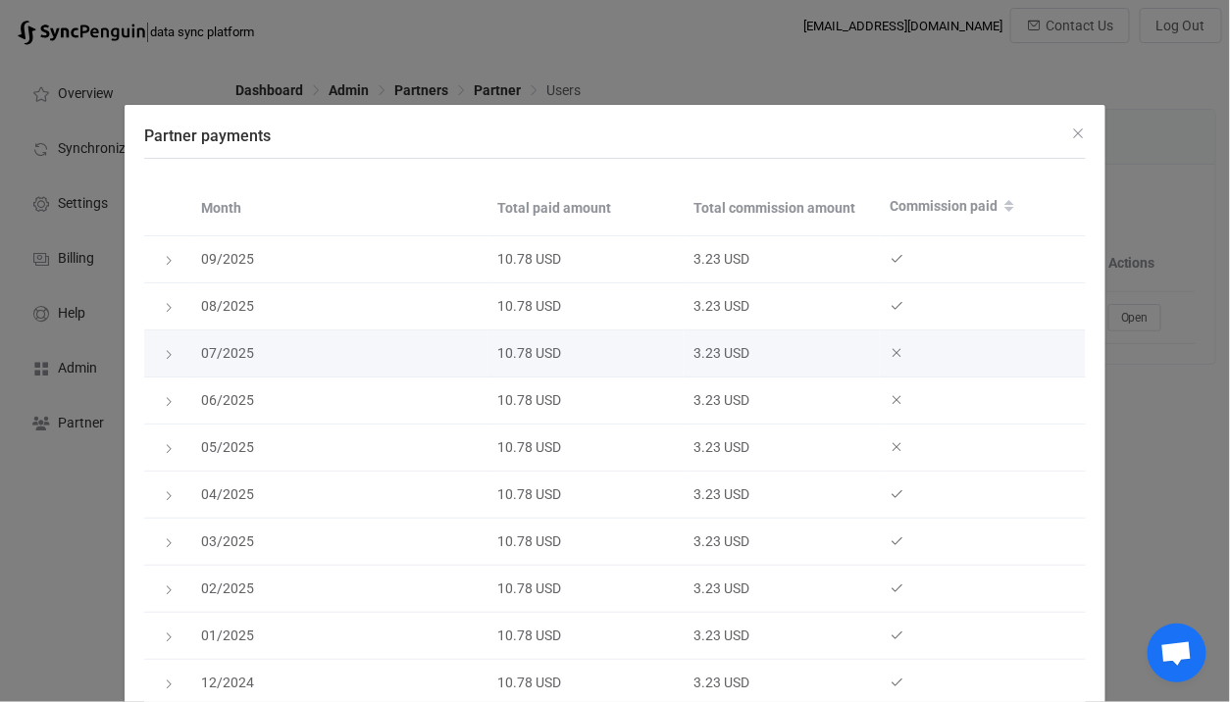
click at [163, 344] on div "Partner payments" at bounding box center [167, 354] width 27 height 20
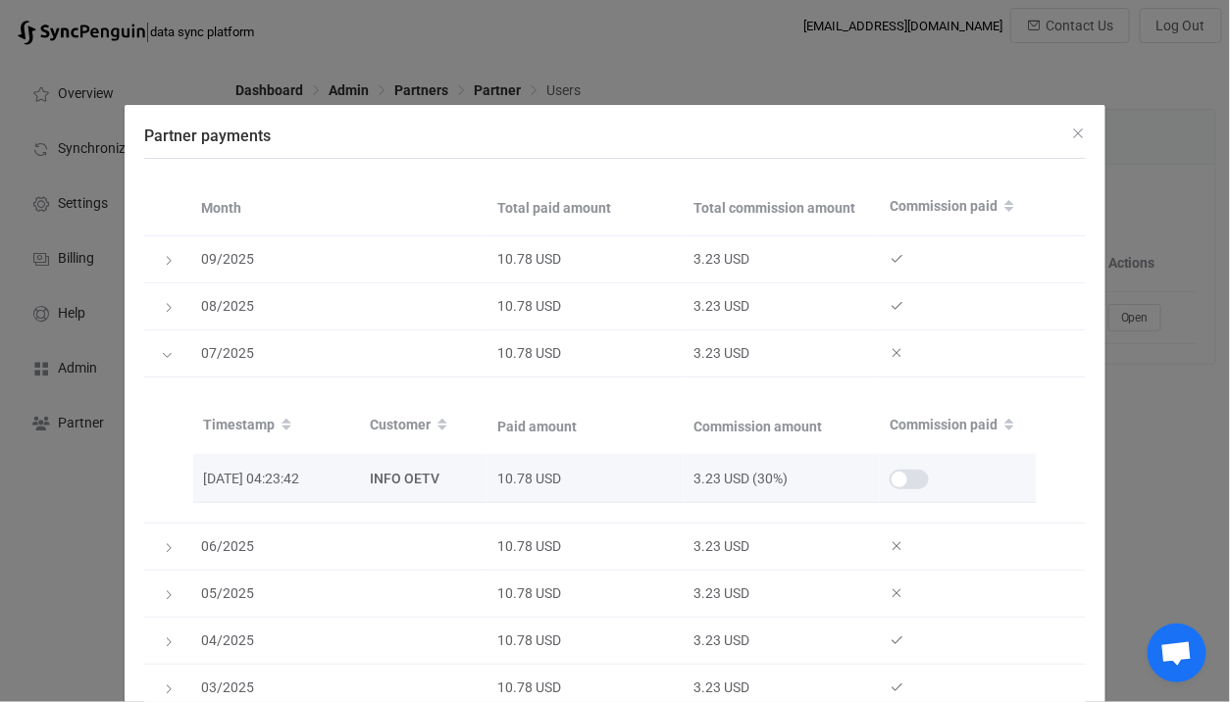
click at [895, 464] on td "Partner payments" at bounding box center [958, 479] width 157 height 48
click at [902, 474] on span "Partner payments" at bounding box center [908, 480] width 39 height 20
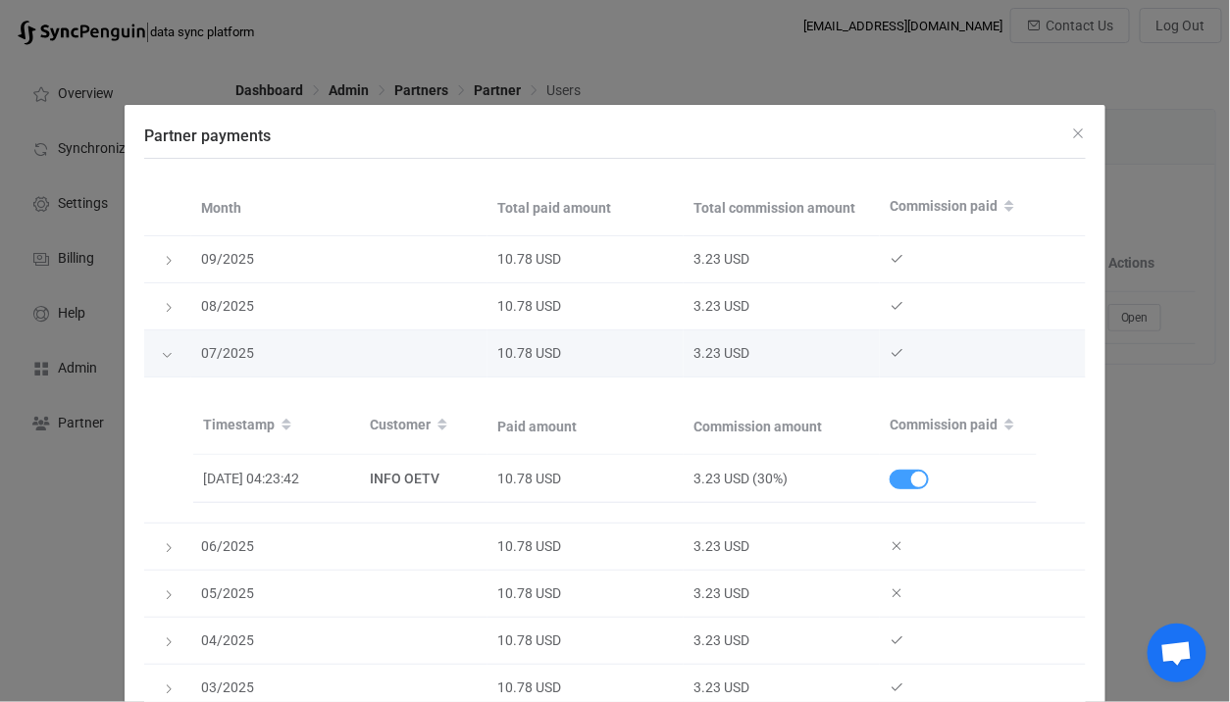
click at [162, 361] on div "Partner payments" at bounding box center [168, 353] width 20 height 27
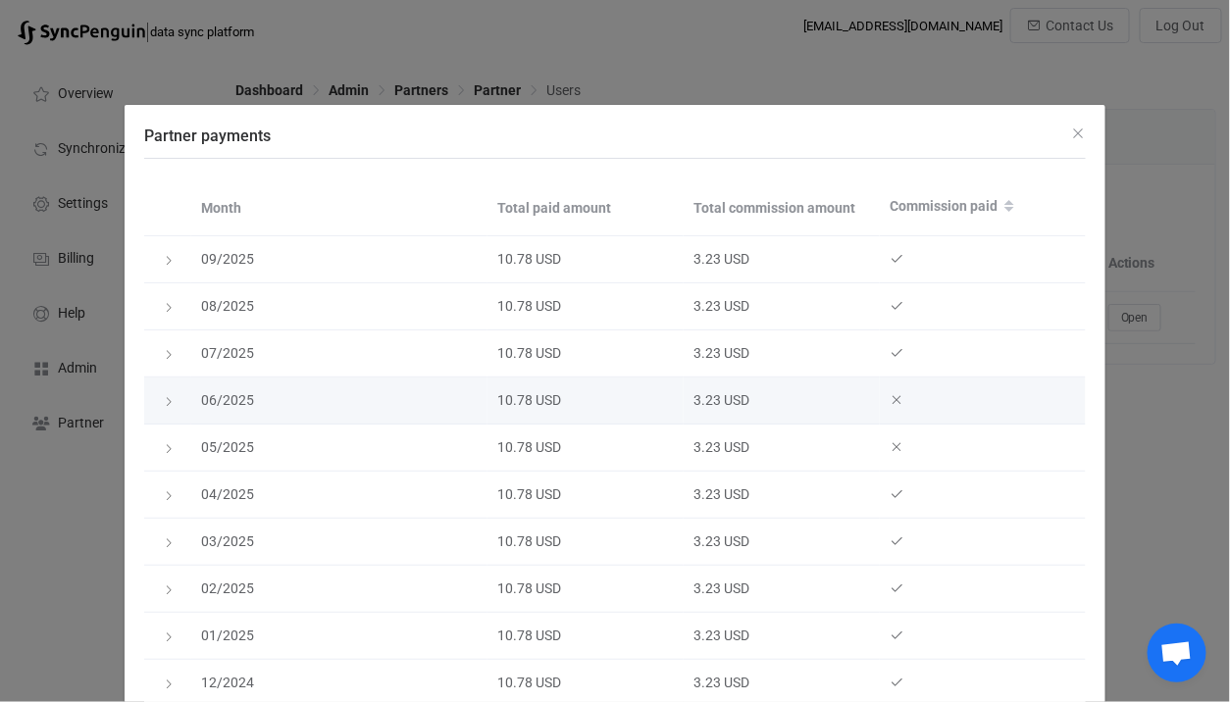
click at [171, 398] on icon "Partner payments" at bounding box center [169, 402] width 12 height 12
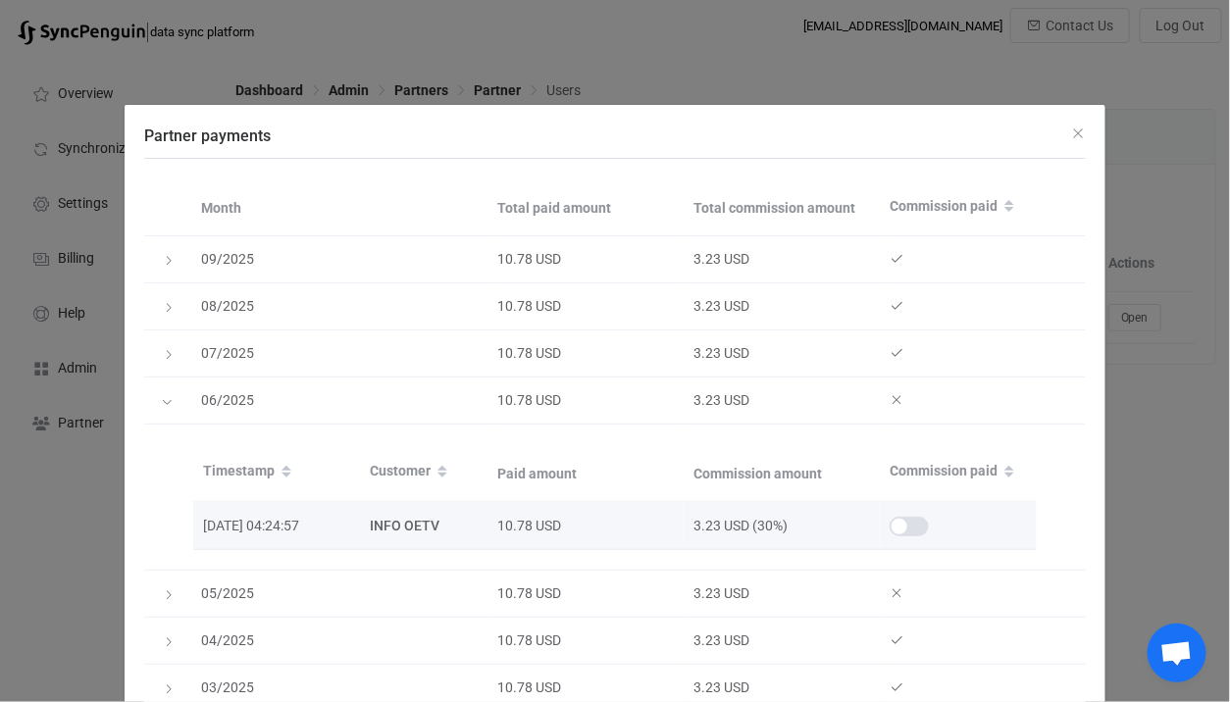
click at [920, 523] on span "Partner payments" at bounding box center [908, 527] width 39 height 20
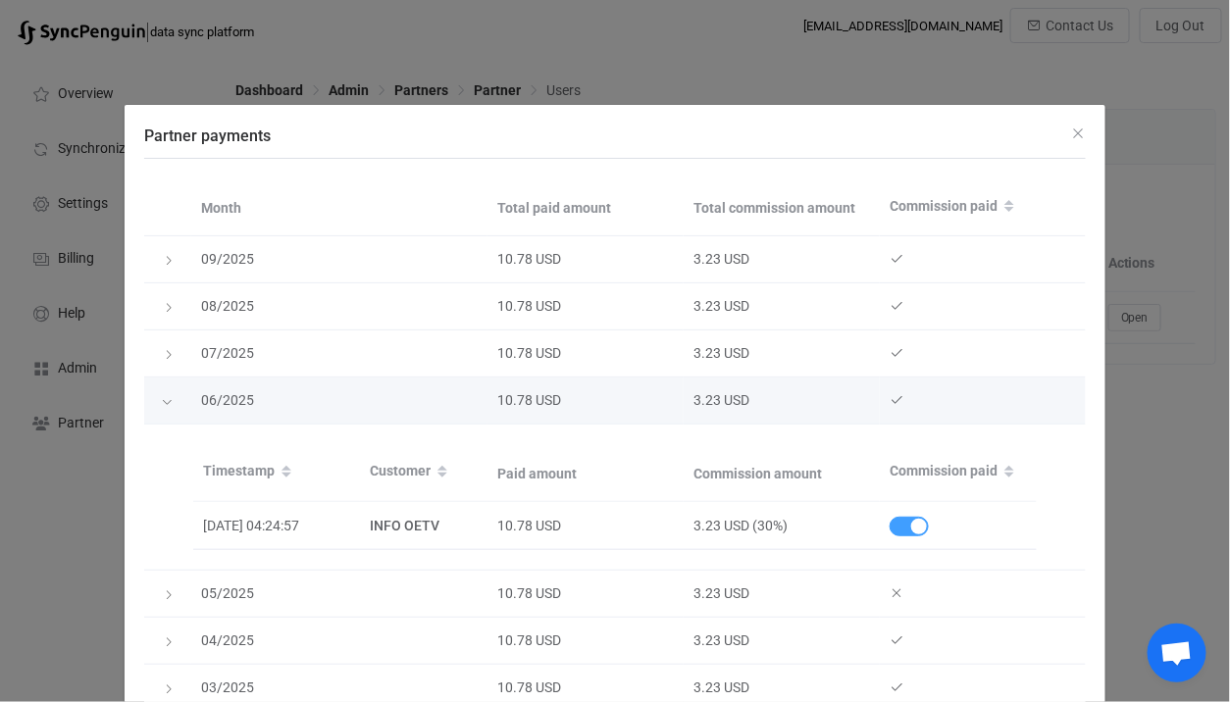
click at [170, 402] on icon "Partner payments" at bounding box center [167, 402] width 12 height 12
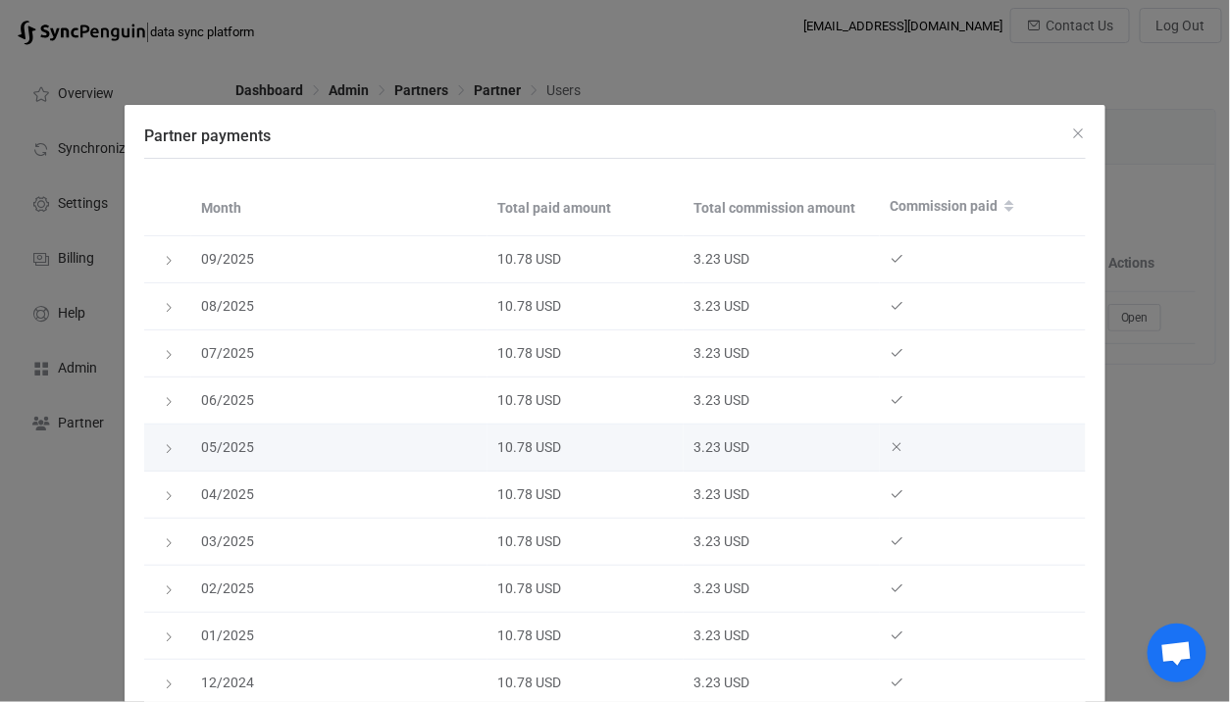
click at [173, 448] on icon "Partner payments" at bounding box center [169, 449] width 12 height 12
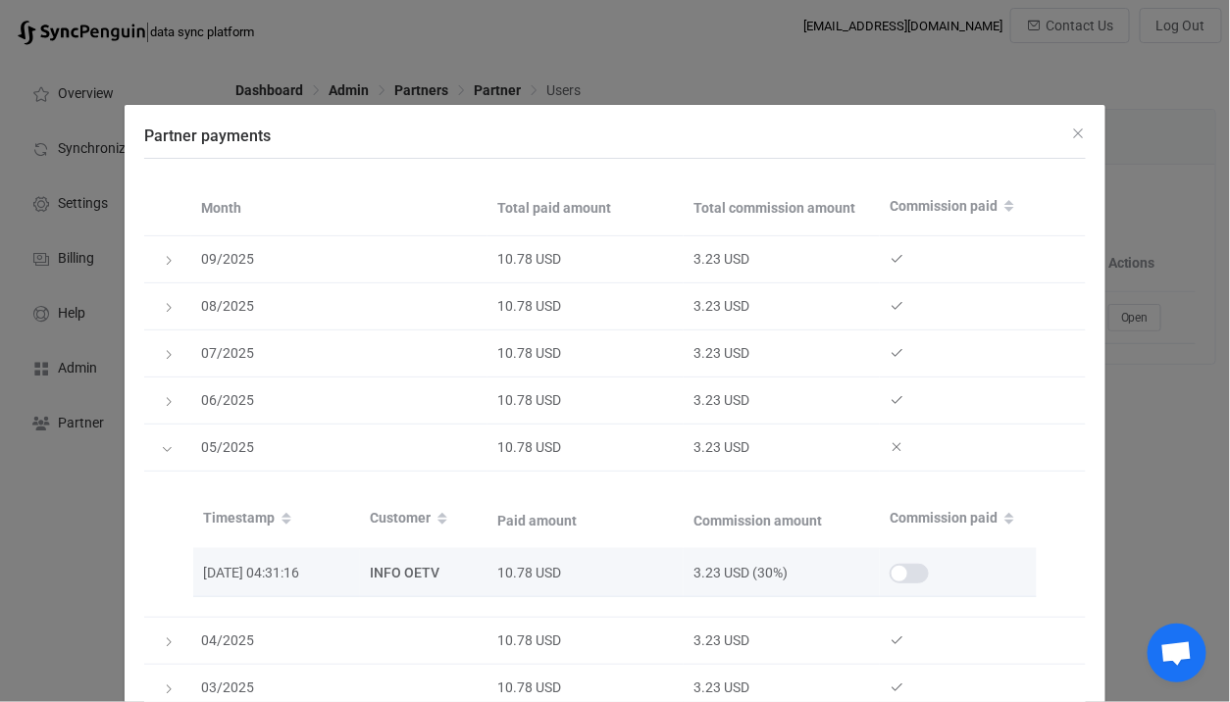
click at [911, 570] on span "Partner payments" at bounding box center [908, 574] width 39 height 20
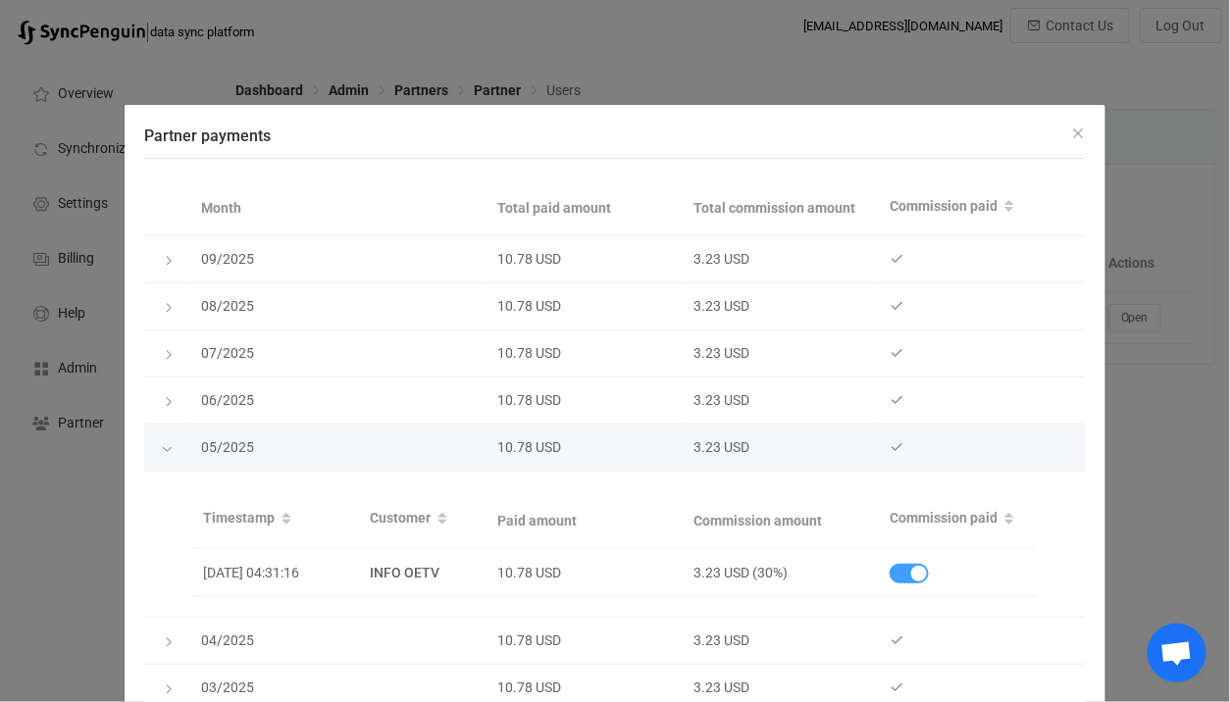
click at [164, 449] on icon "Partner payments" at bounding box center [167, 449] width 12 height 12
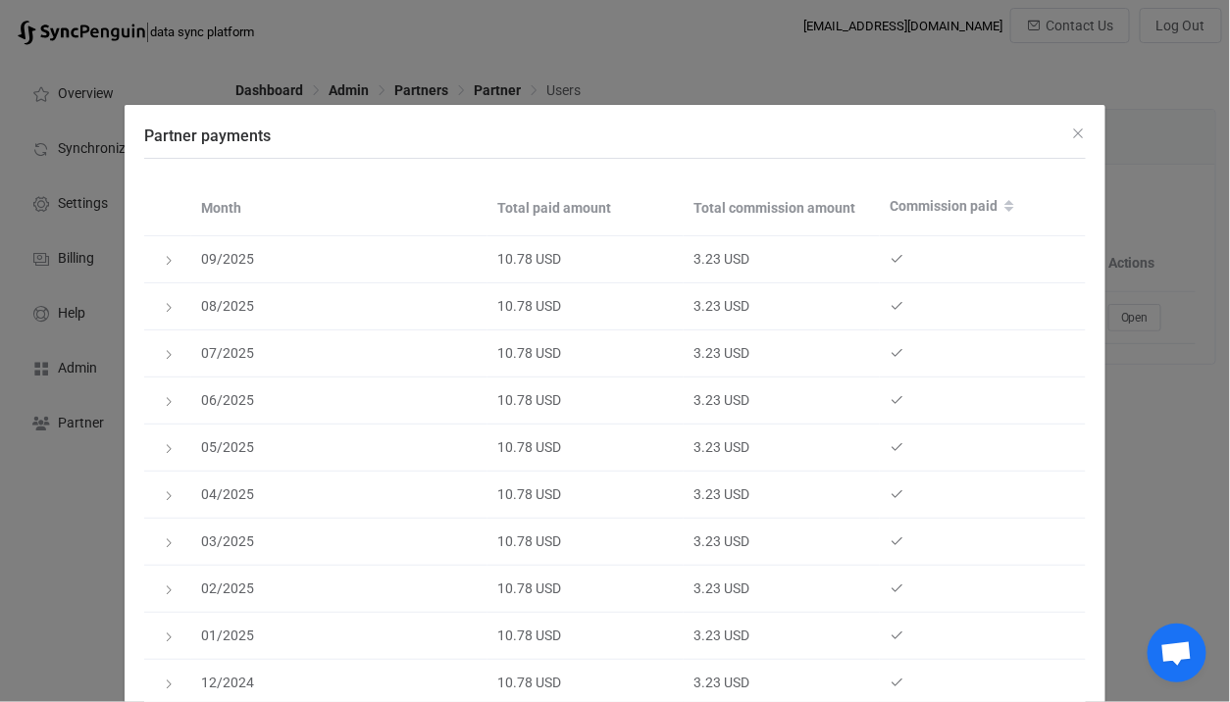
click at [1136, 261] on div "Partner payments Month Total paid amount Total commission amount Commission pai…" at bounding box center [615, 351] width 1230 height 702
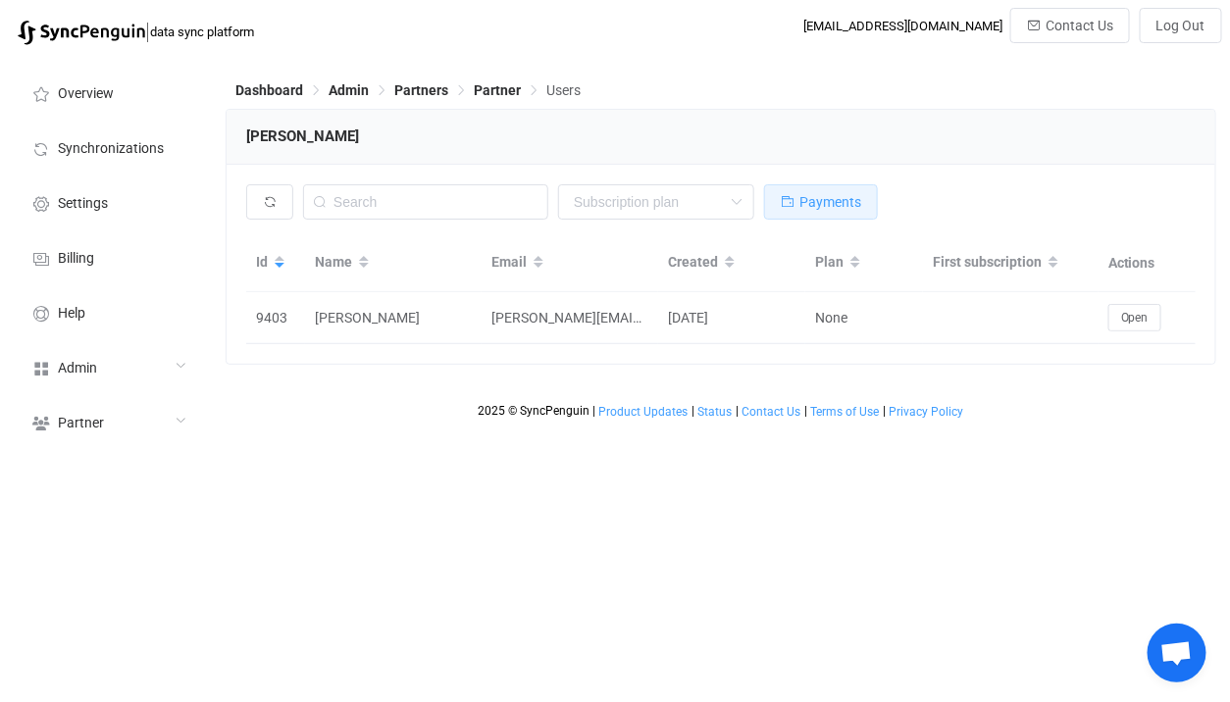
click at [814, 202] on span "Payments" at bounding box center [830, 202] width 62 height 16
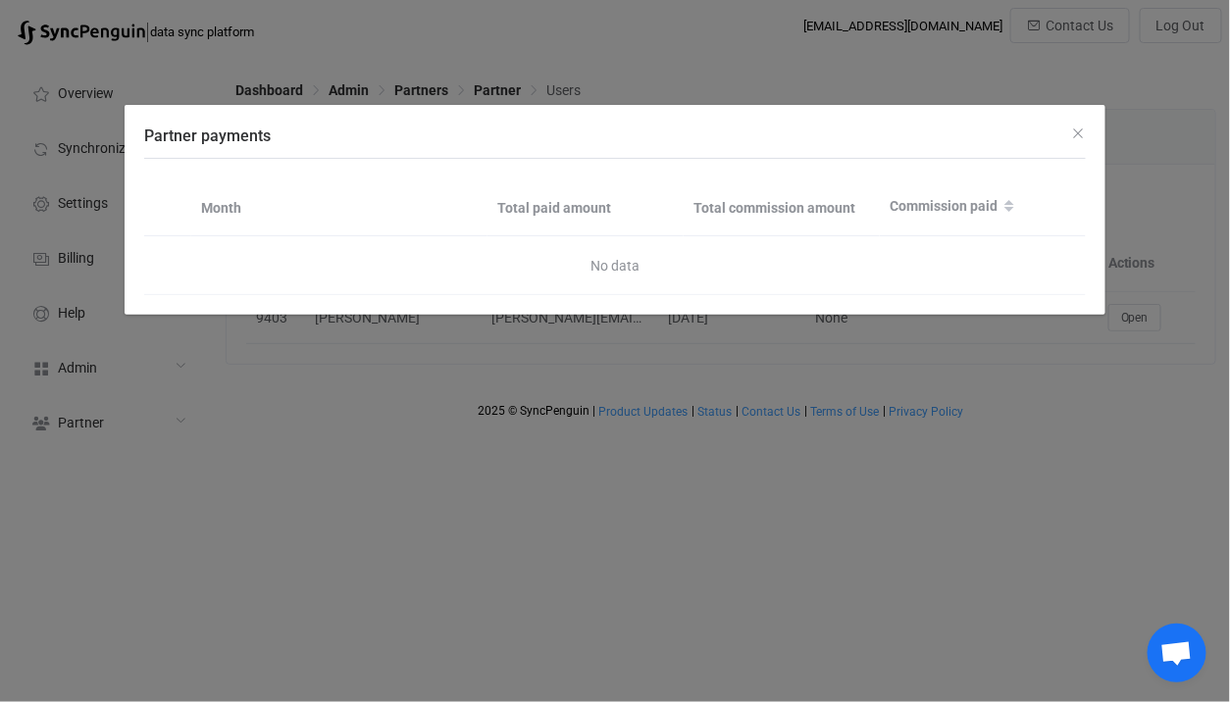
click at [791, 74] on div "Partner payments Month Total paid amount Total commission amount Commission pai…" at bounding box center [615, 351] width 1230 height 702
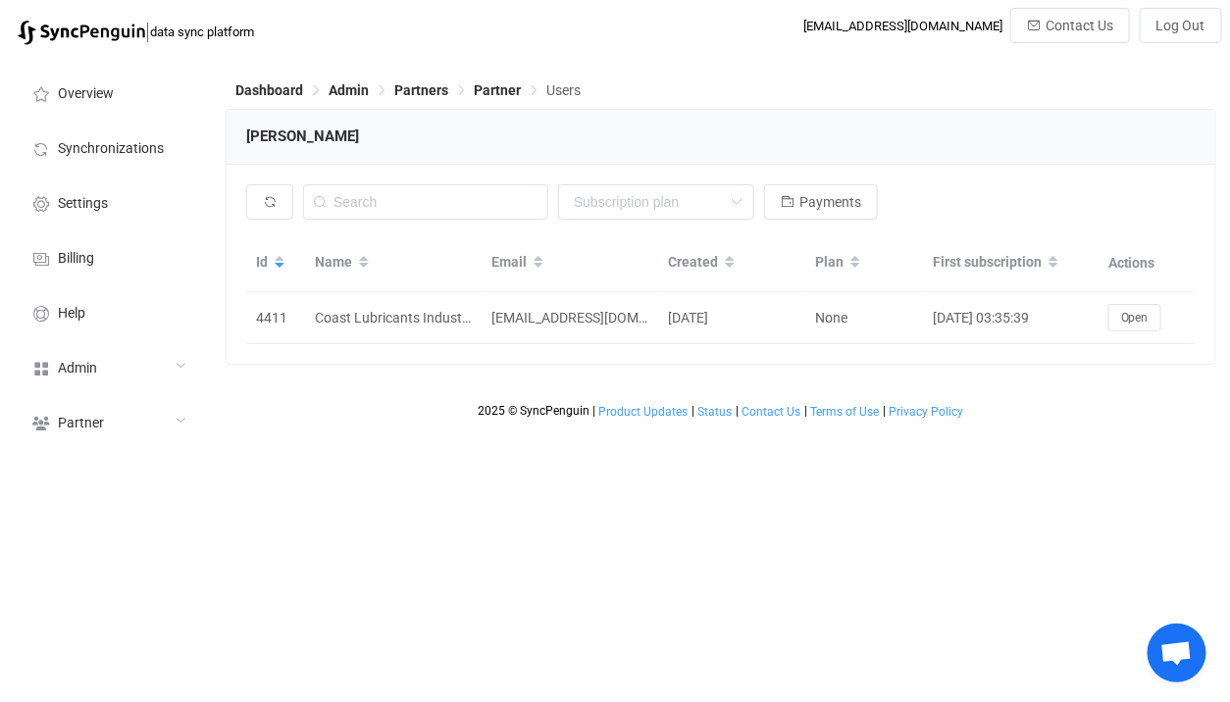
click at [831, 164] on div "Paul Minors" at bounding box center [721, 137] width 988 height 55
click at [839, 214] on button "Payments" at bounding box center [821, 201] width 114 height 35
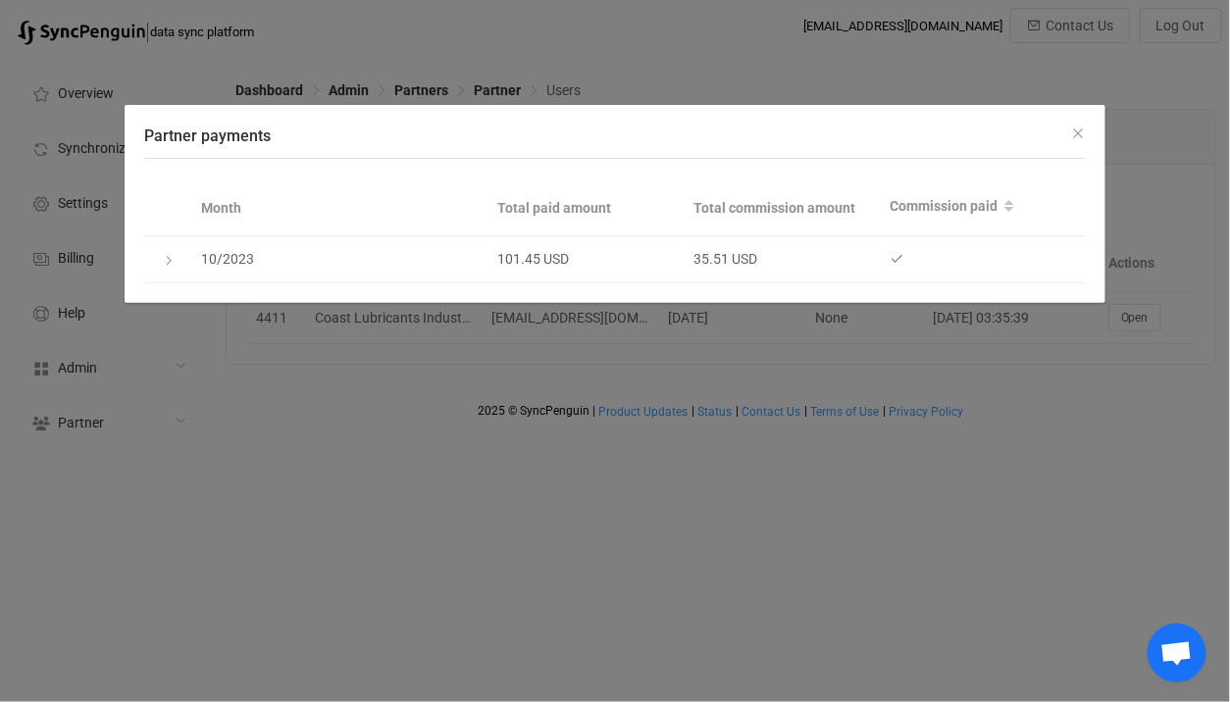
click at [858, 61] on div "Partner payments Month Total paid amount Total commission amount Commission pai…" at bounding box center [615, 351] width 1230 height 702
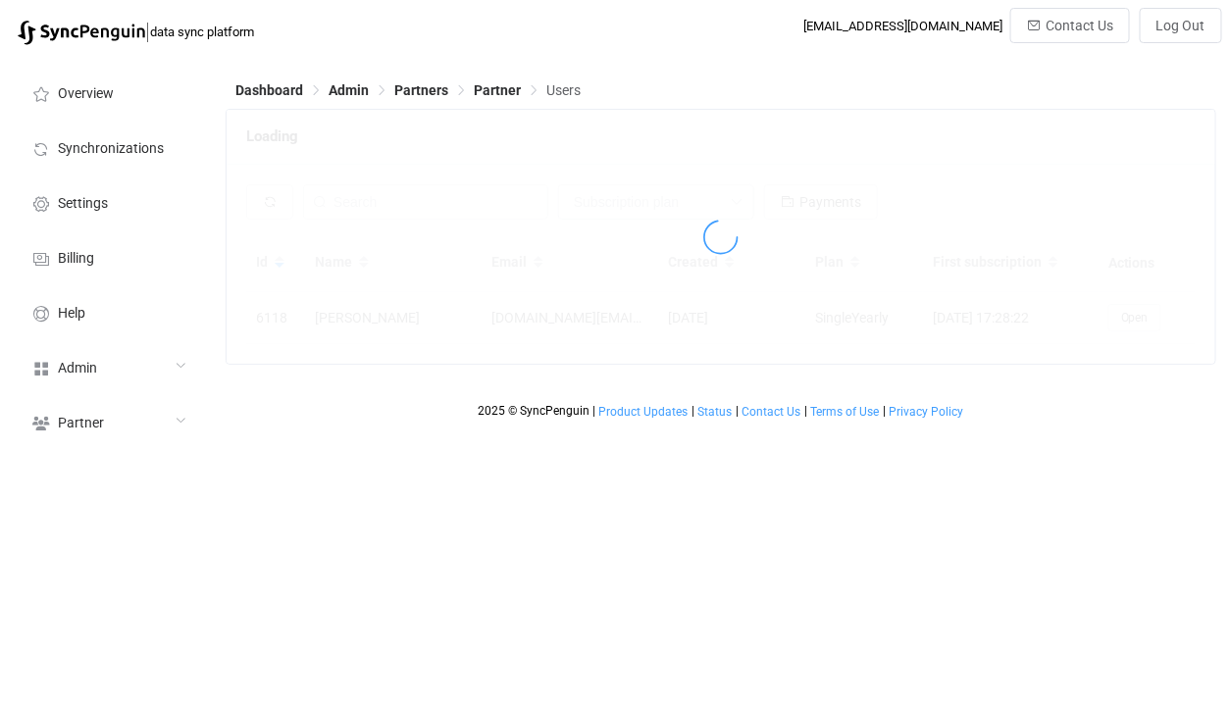
click at [795, 192] on div at bounding box center [721, 237] width 988 height 254
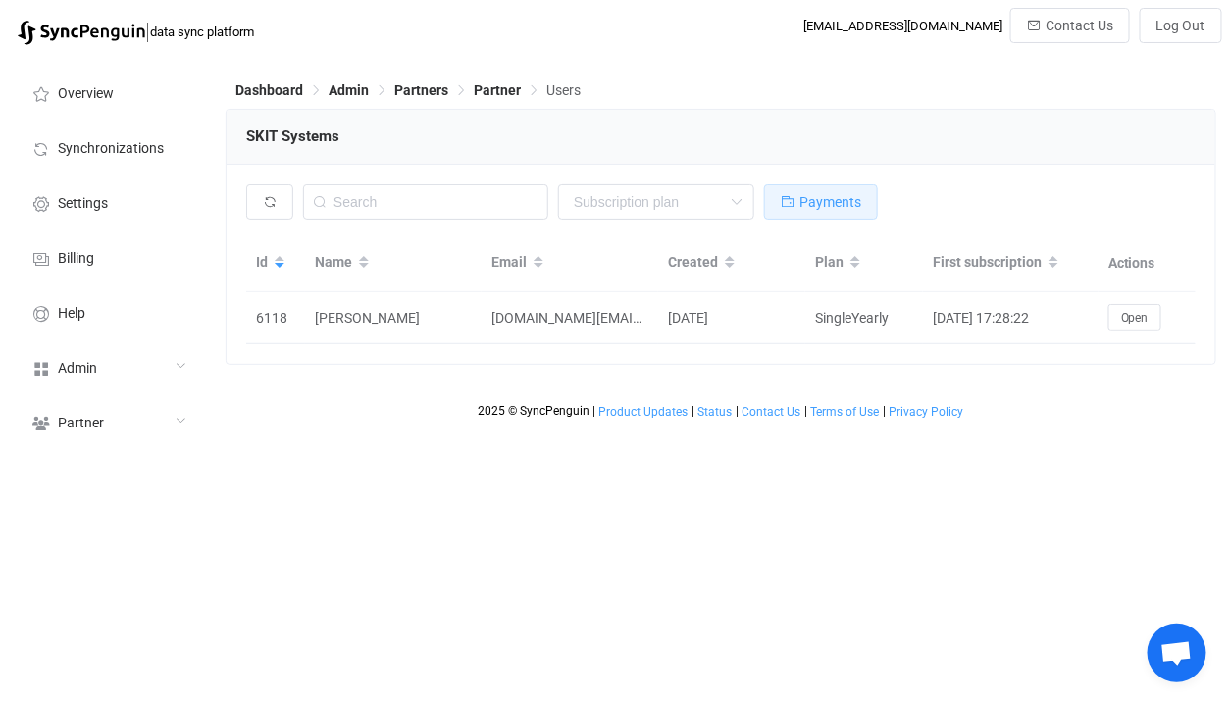
click at [815, 198] on span "Payments" at bounding box center [830, 202] width 62 height 16
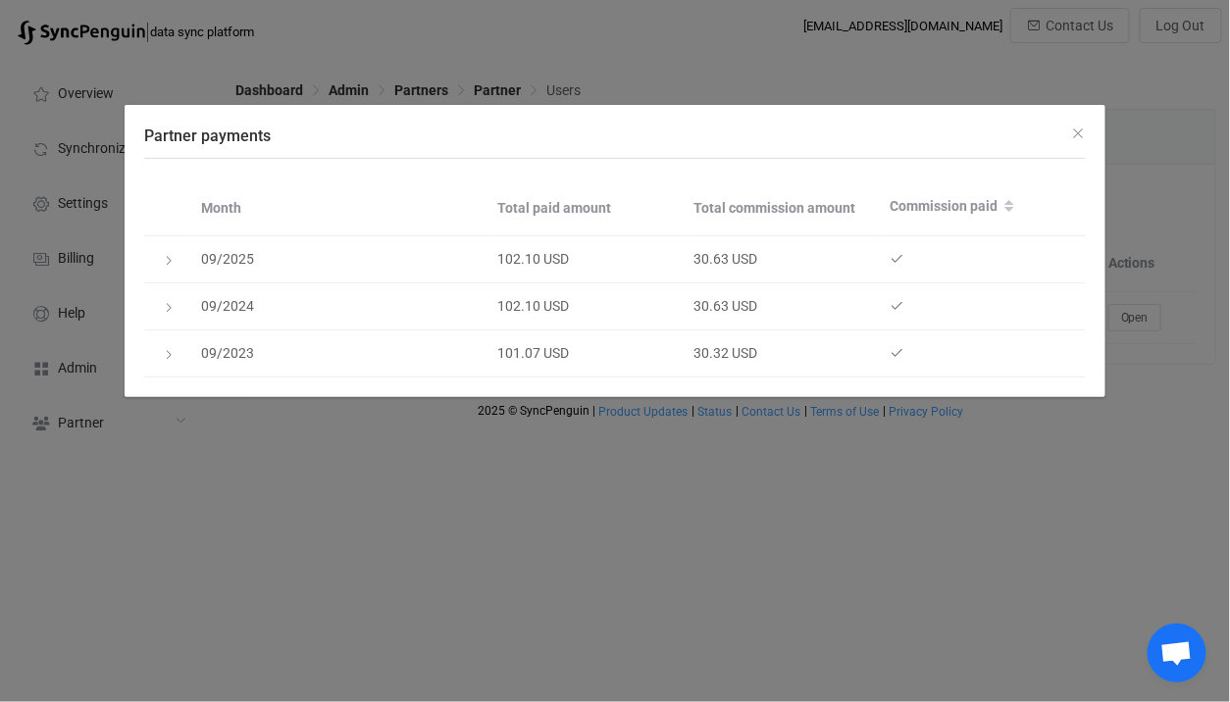
click at [748, 472] on div "Partner payments Month Total paid amount Total commission amount Commission pai…" at bounding box center [615, 351] width 1230 height 702
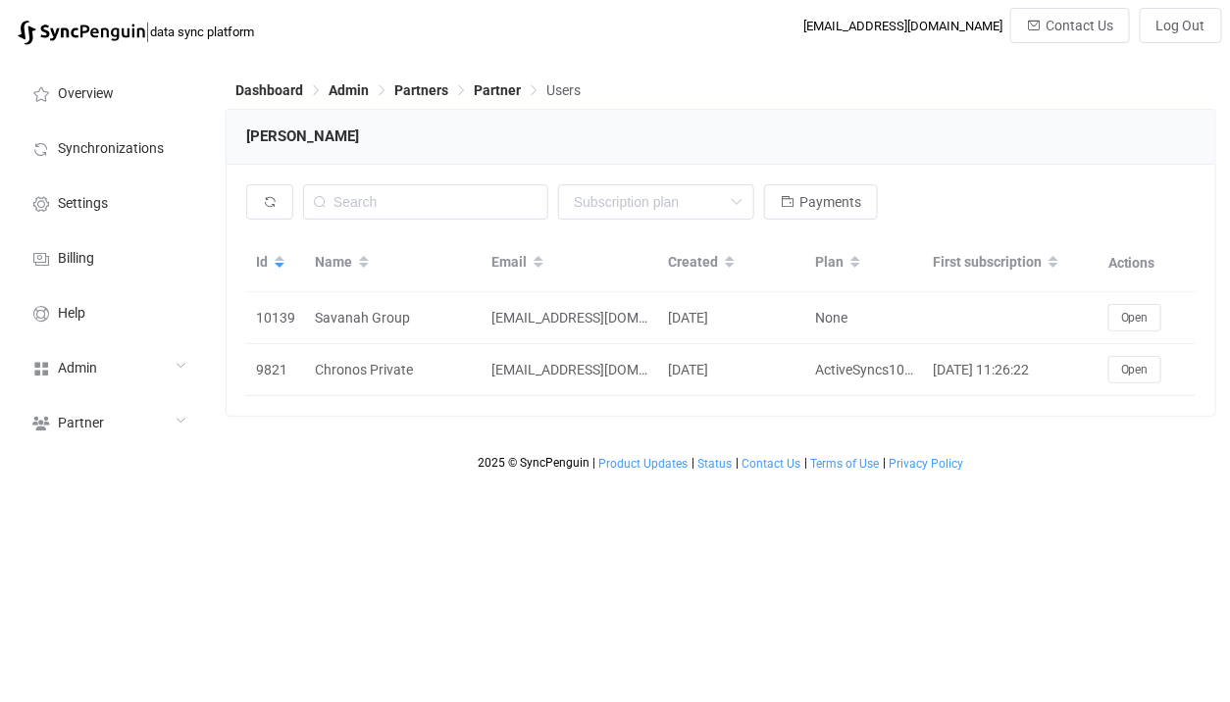
click at [797, 205] on div at bounding box center [721, 263] width 988 height 306
click at [820, 205] on span "Payments" at bounding box center [830, 202] width 62 height 16
